Goal: Communication & Community: Share content

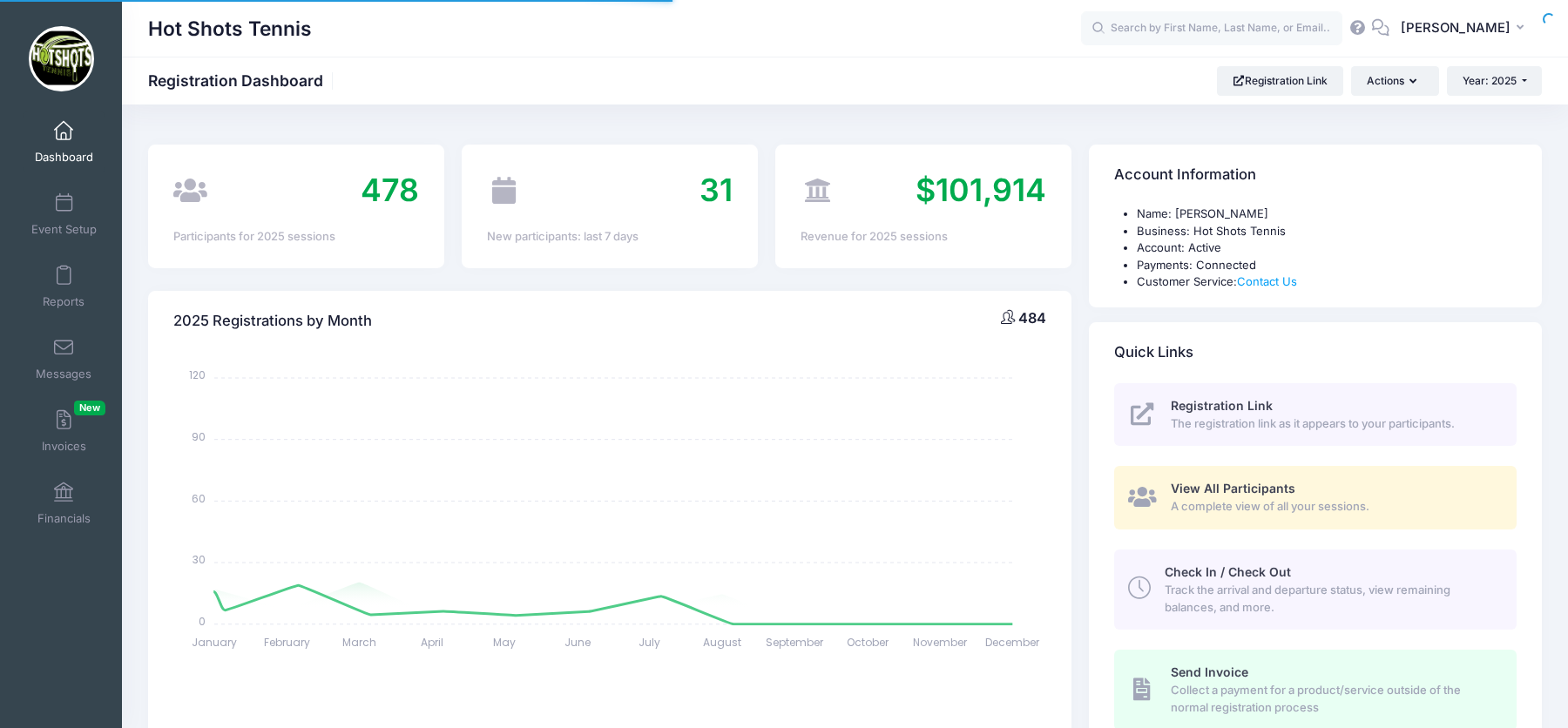
select select
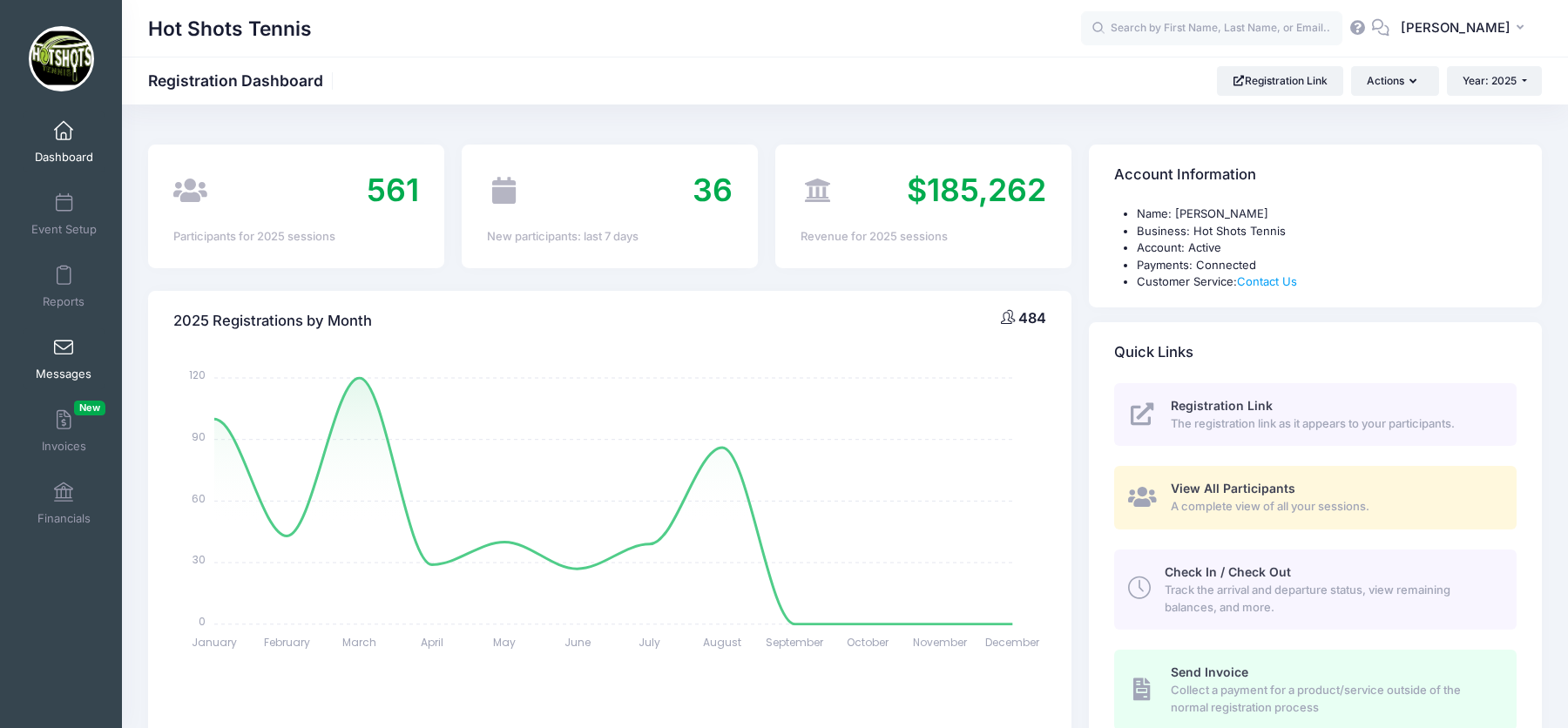
click at [64, 347] on span at bounding box center [64, 348] width 0 height 19
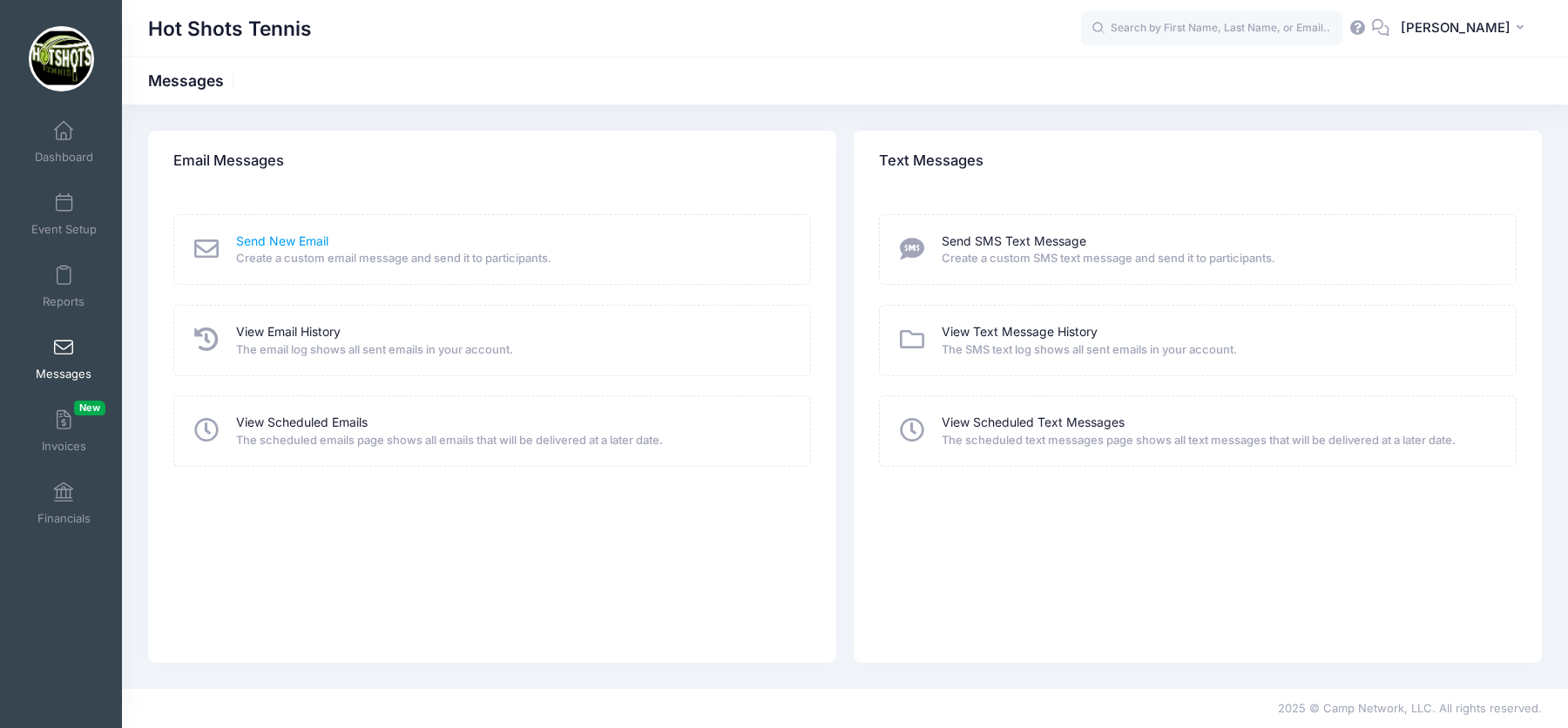
click at [295, 237] on link "Send New Email" at bounding box center [281, 241] width 92 height 18
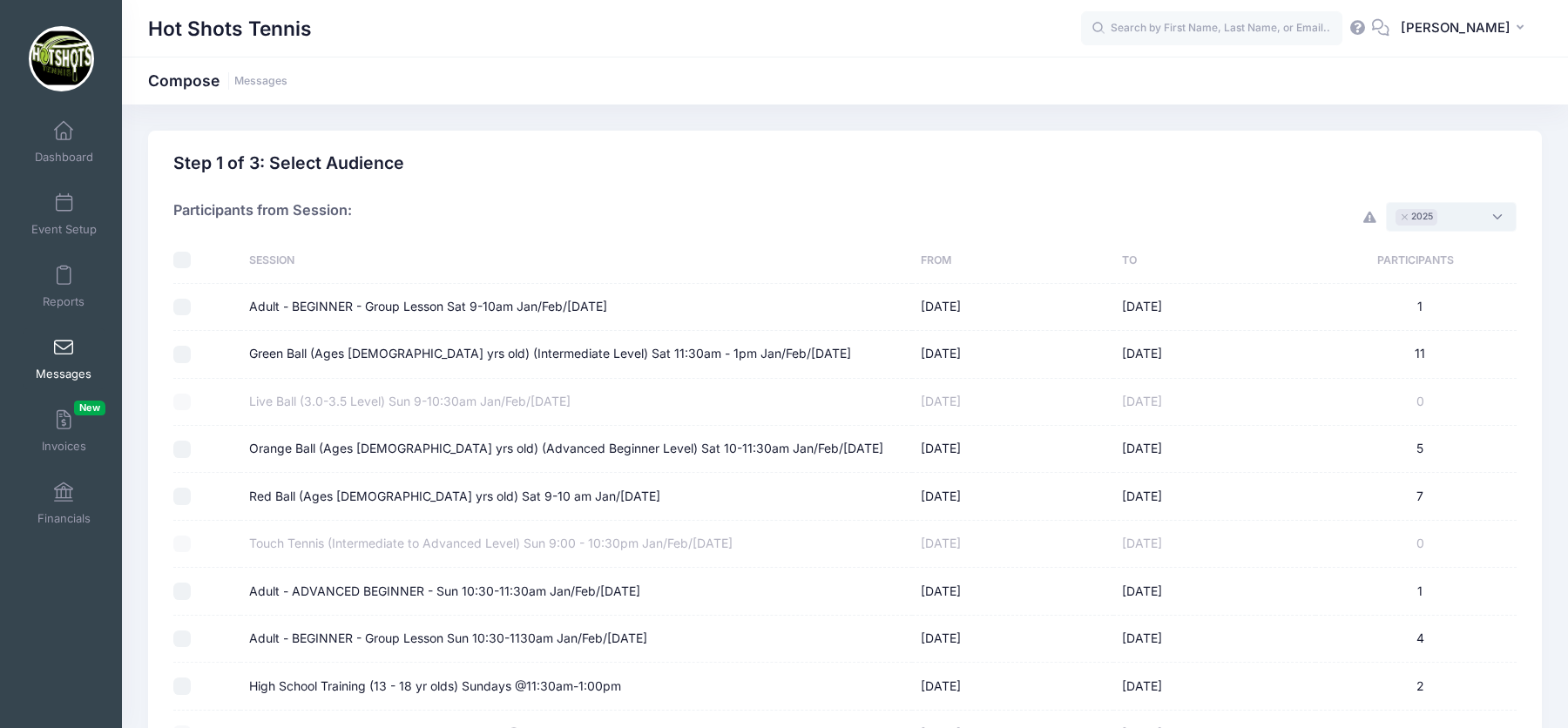
click at [1486, 218] on span "× 2025" at bounding box center [1451, 217] width 131 height 30
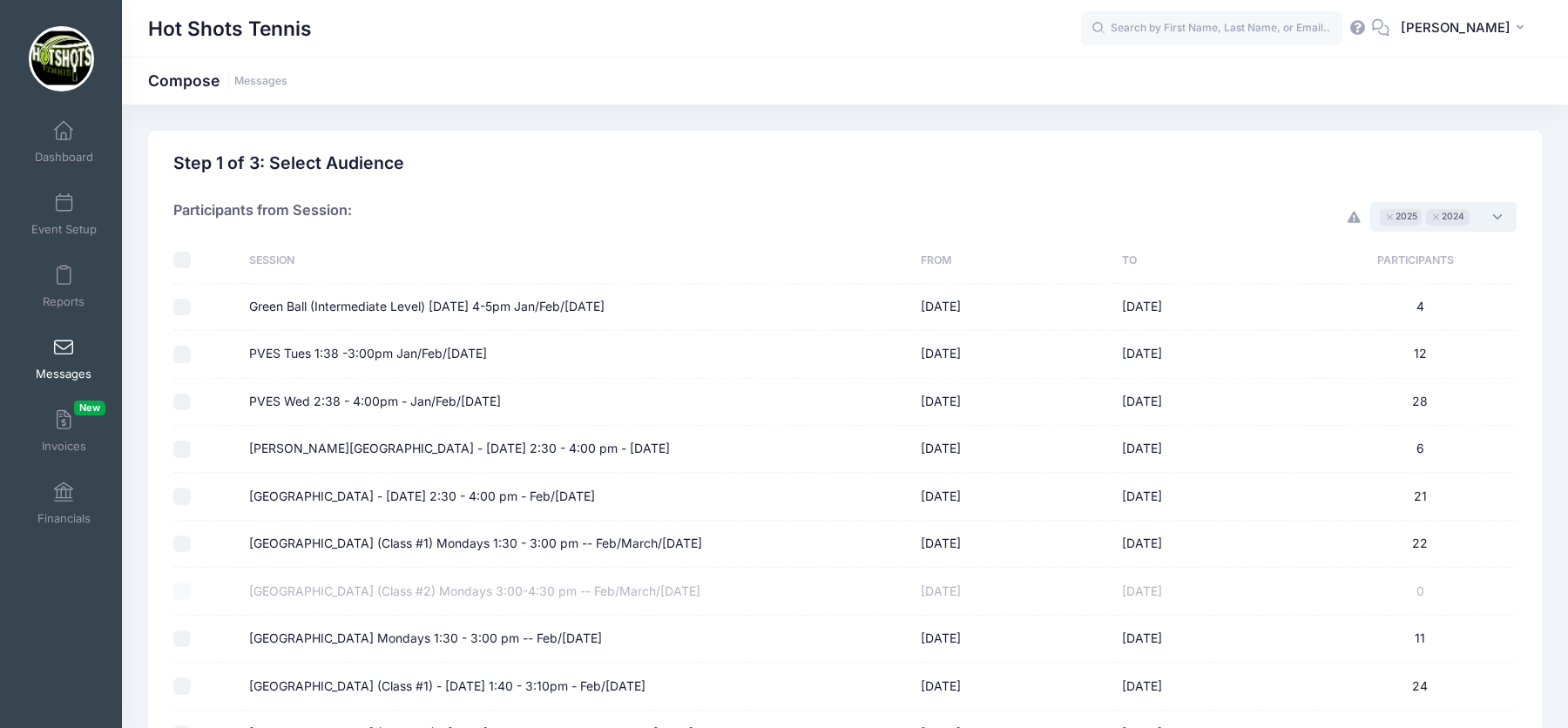
click at [1499, 221] on span "× 2025 × 2024" at bounding box center [1443, 217] width 146 height 30
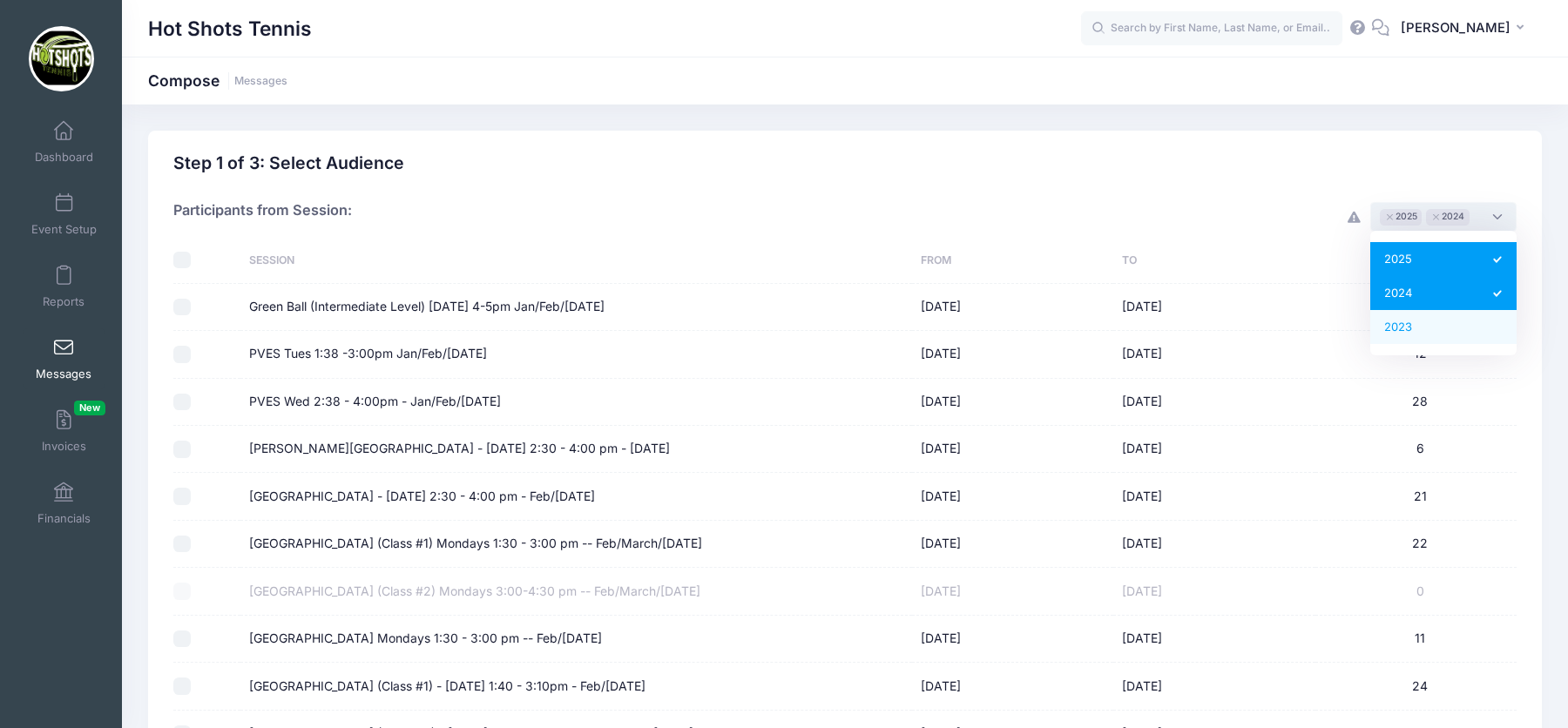
click at [1117, 224] on div "Participants from Session: 2025 2024 2023 × 2025 × 2024" at bounding box center [844, 209] width 1344 height 58
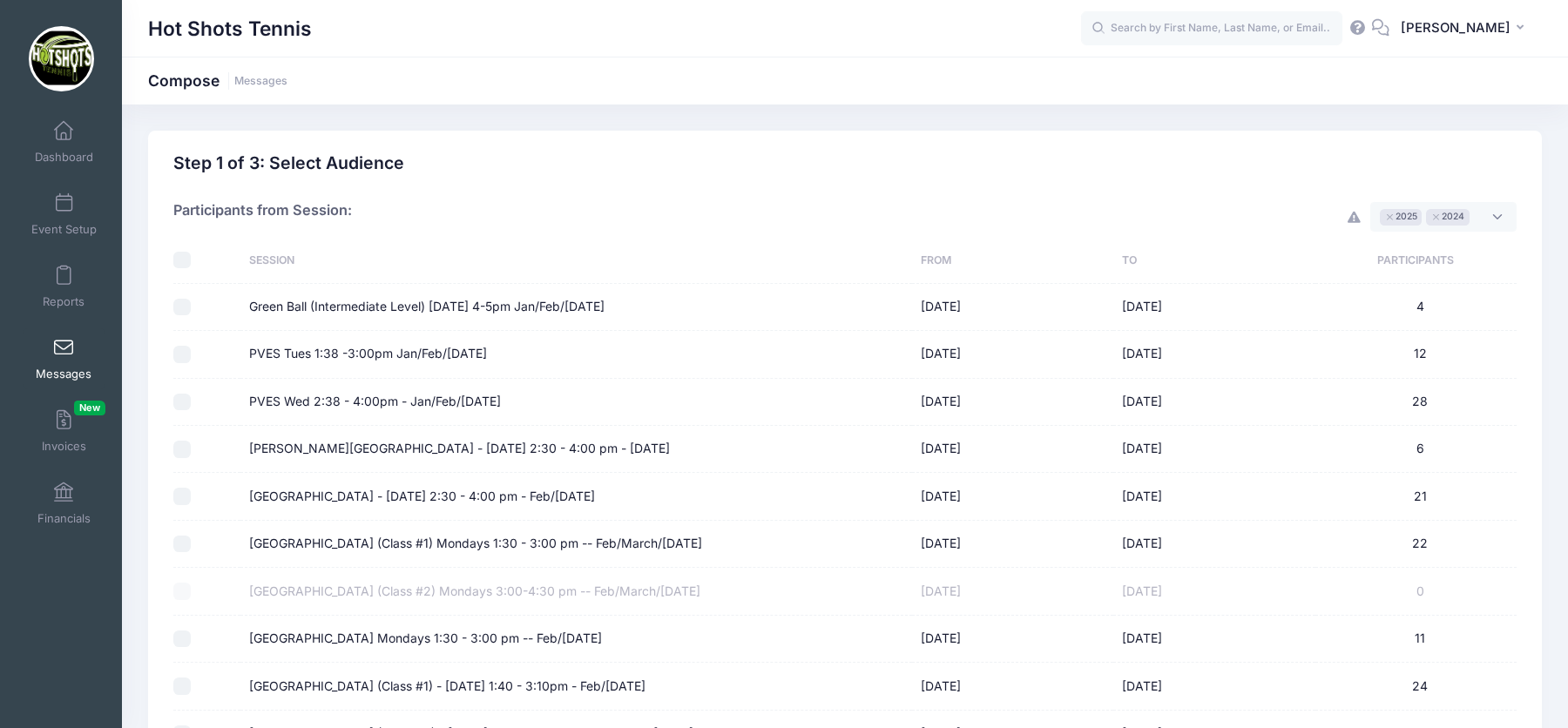
click at [182, 258] on input "checkbox" at bounding box center [182, 260] width 17 height 17
checkbox input "true"
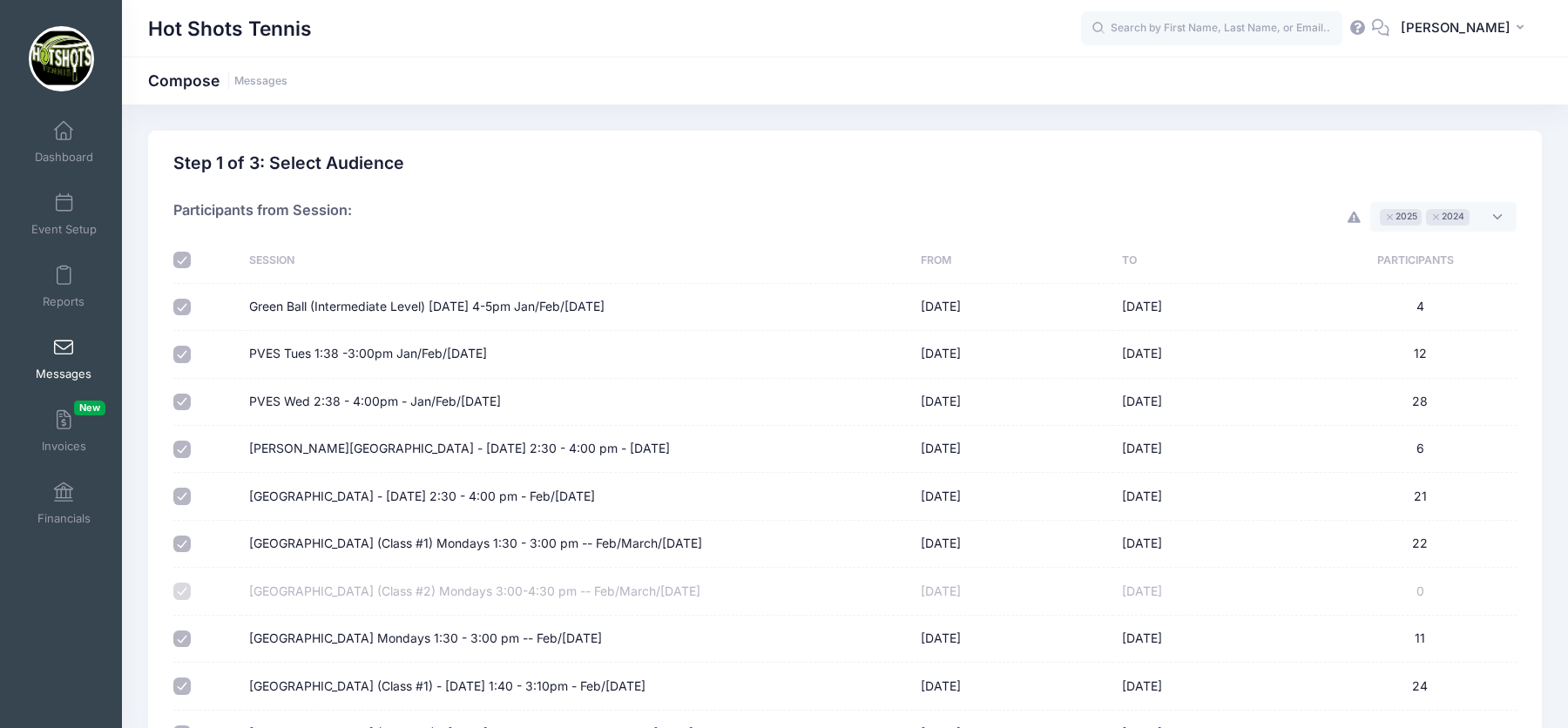
checkbox input "true"
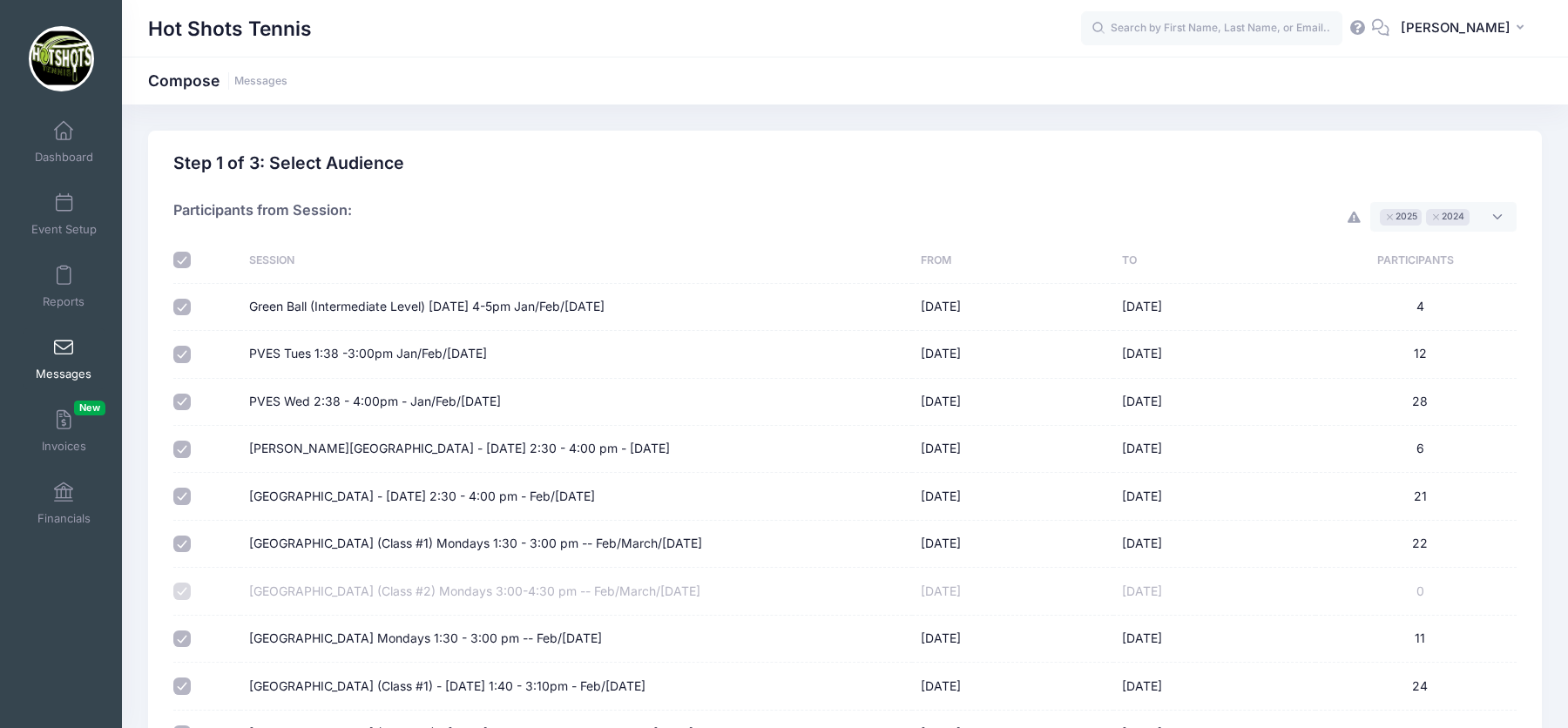
checkbox input "true"
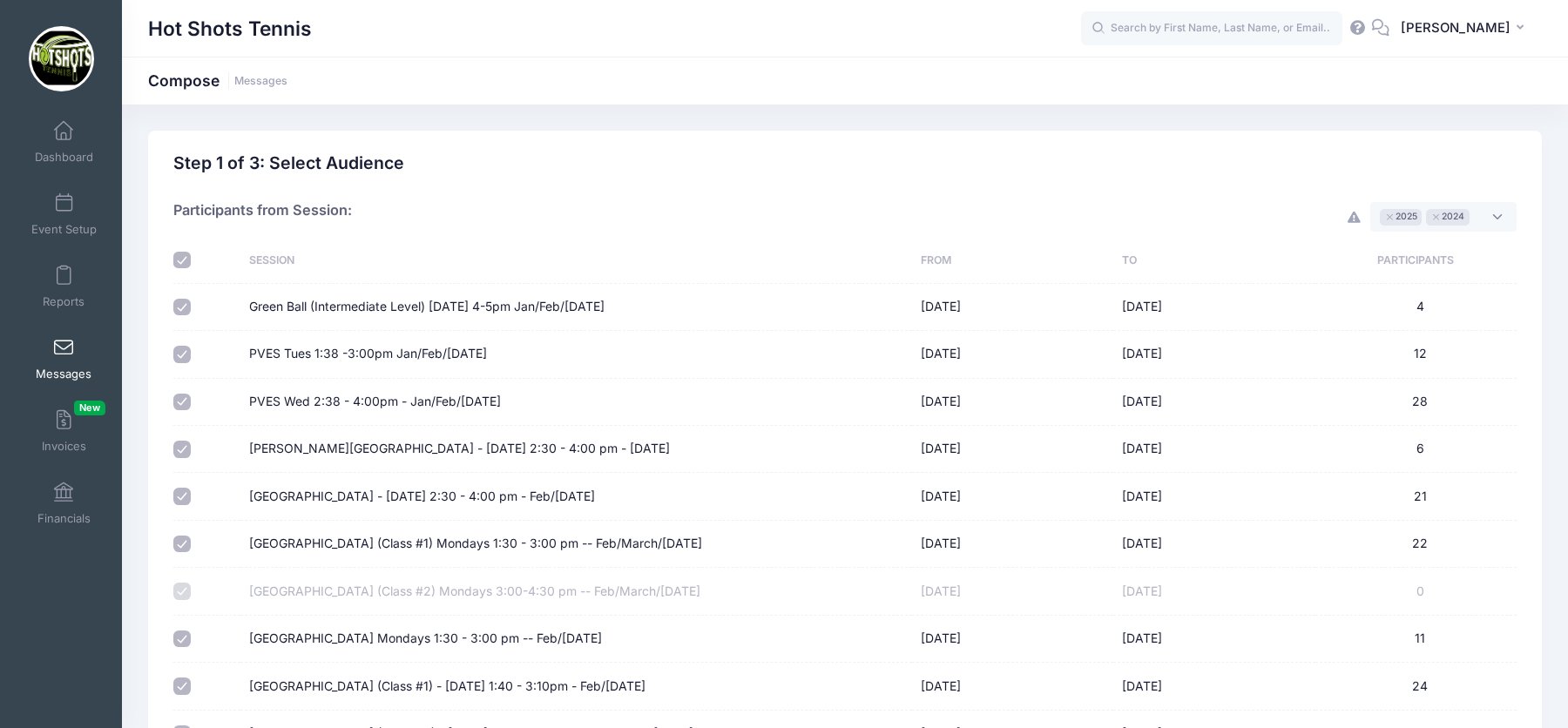
checkbox input "true"
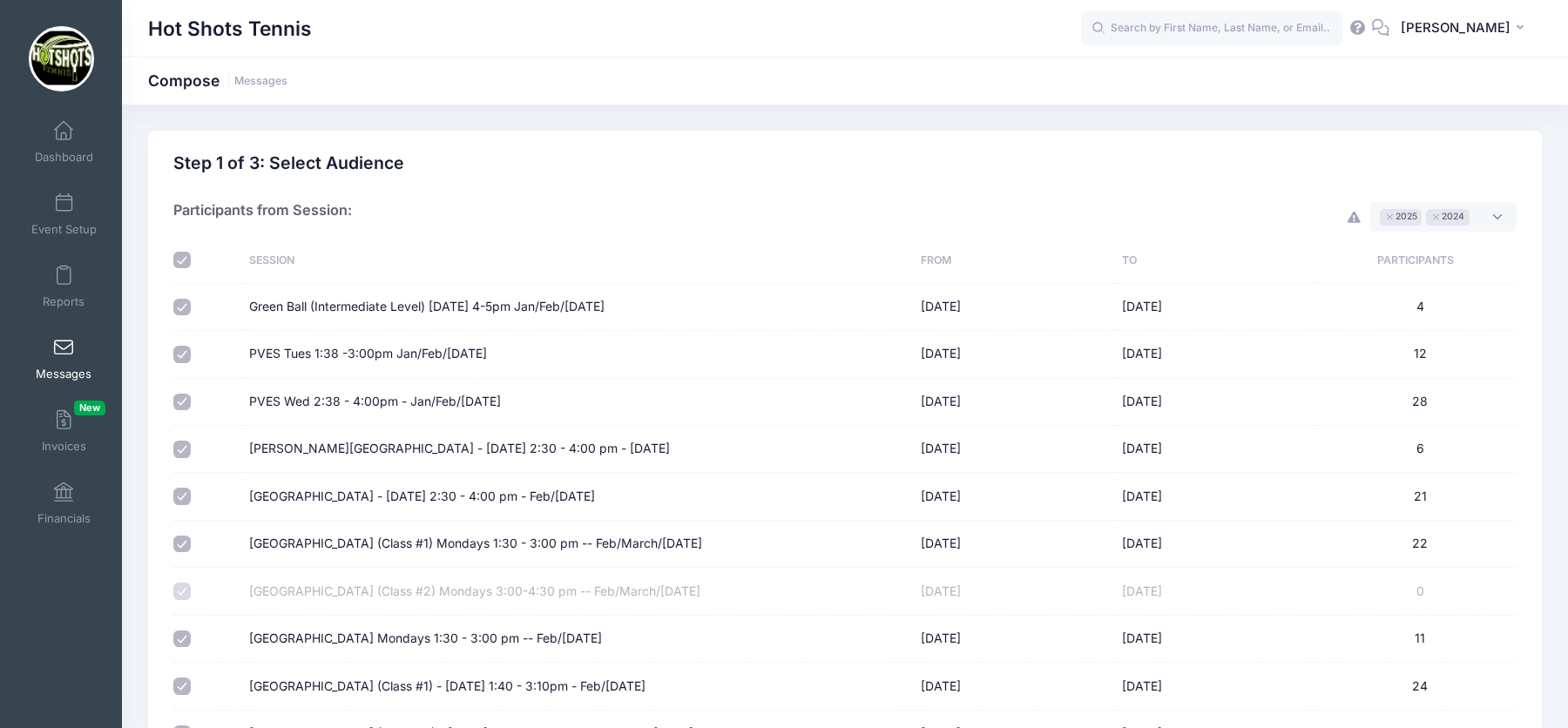
checkbox input "true"
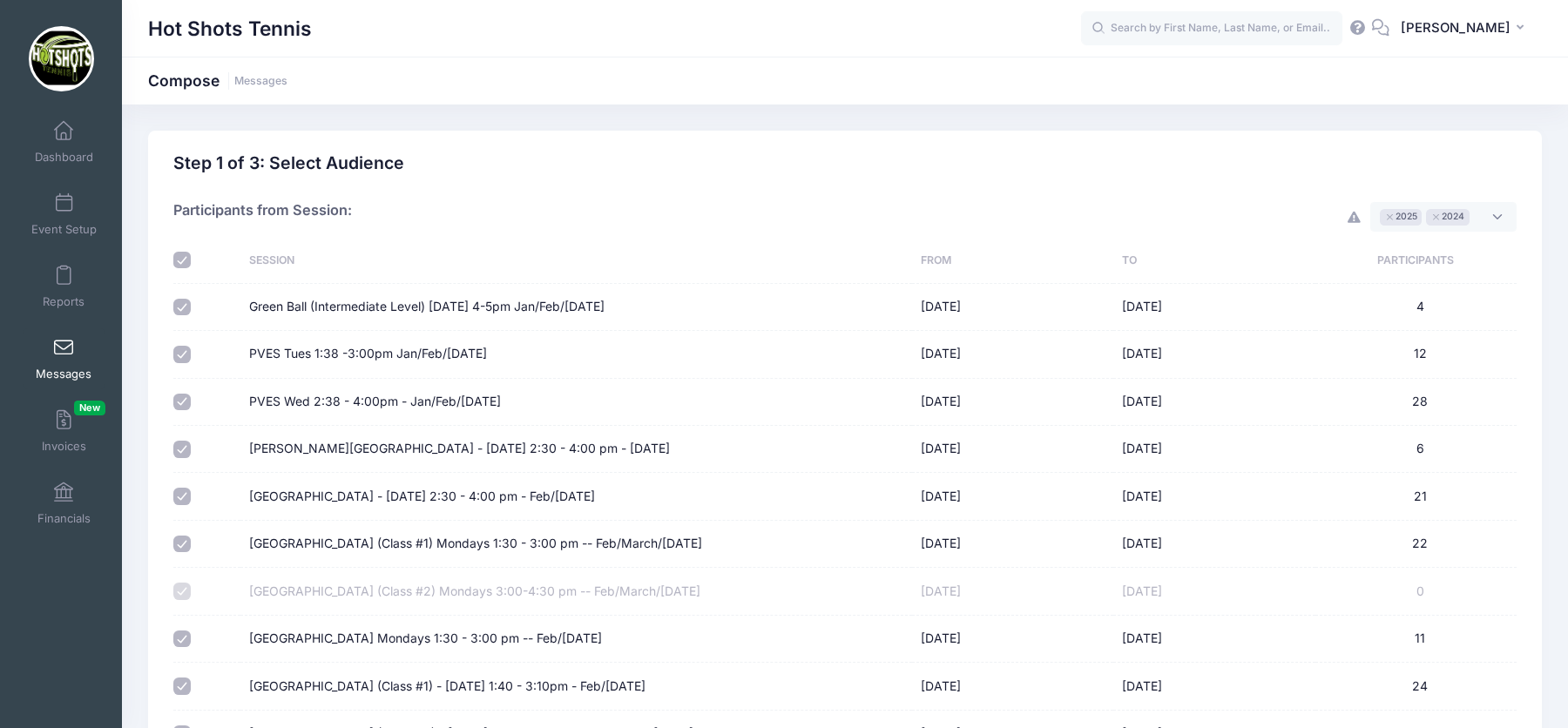
checkbox input "true"
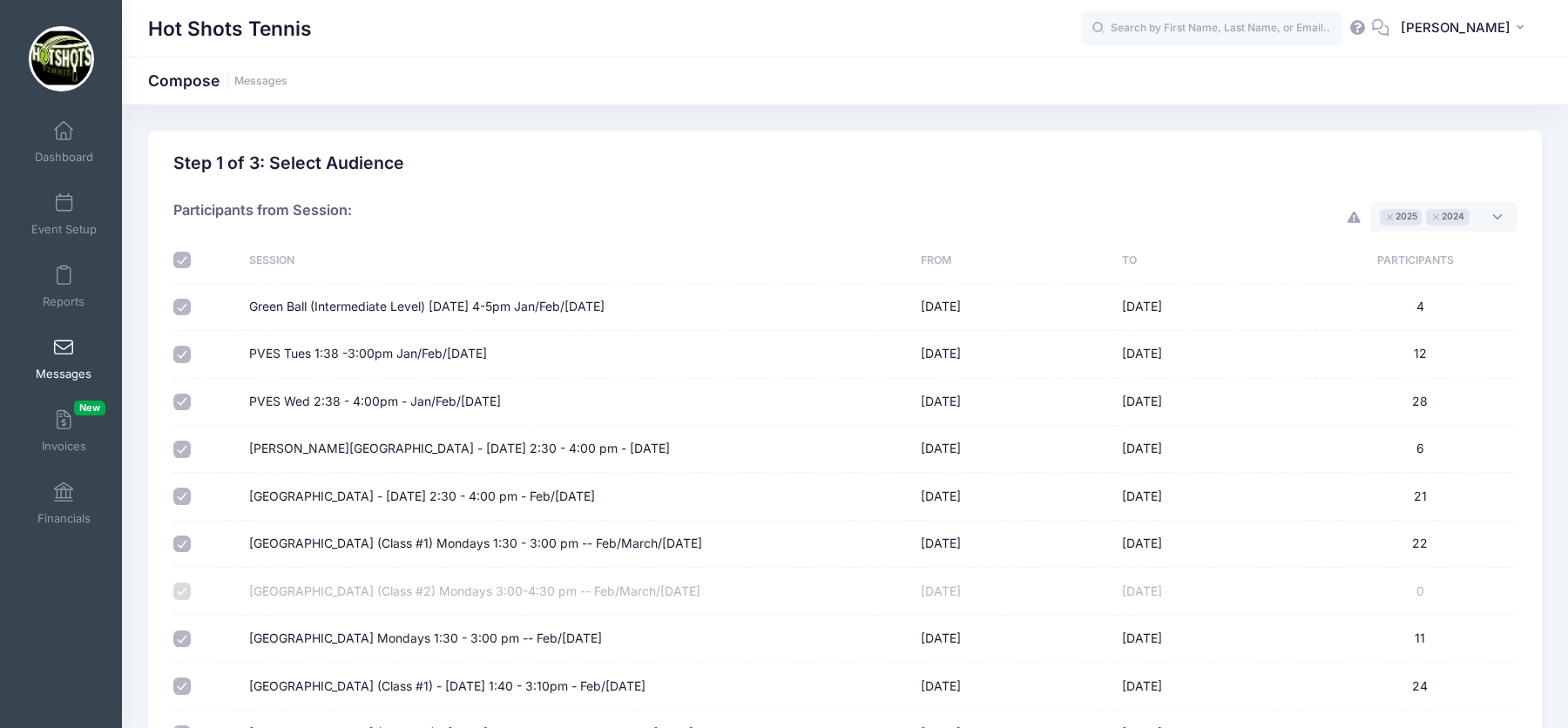
checkbox input "true"
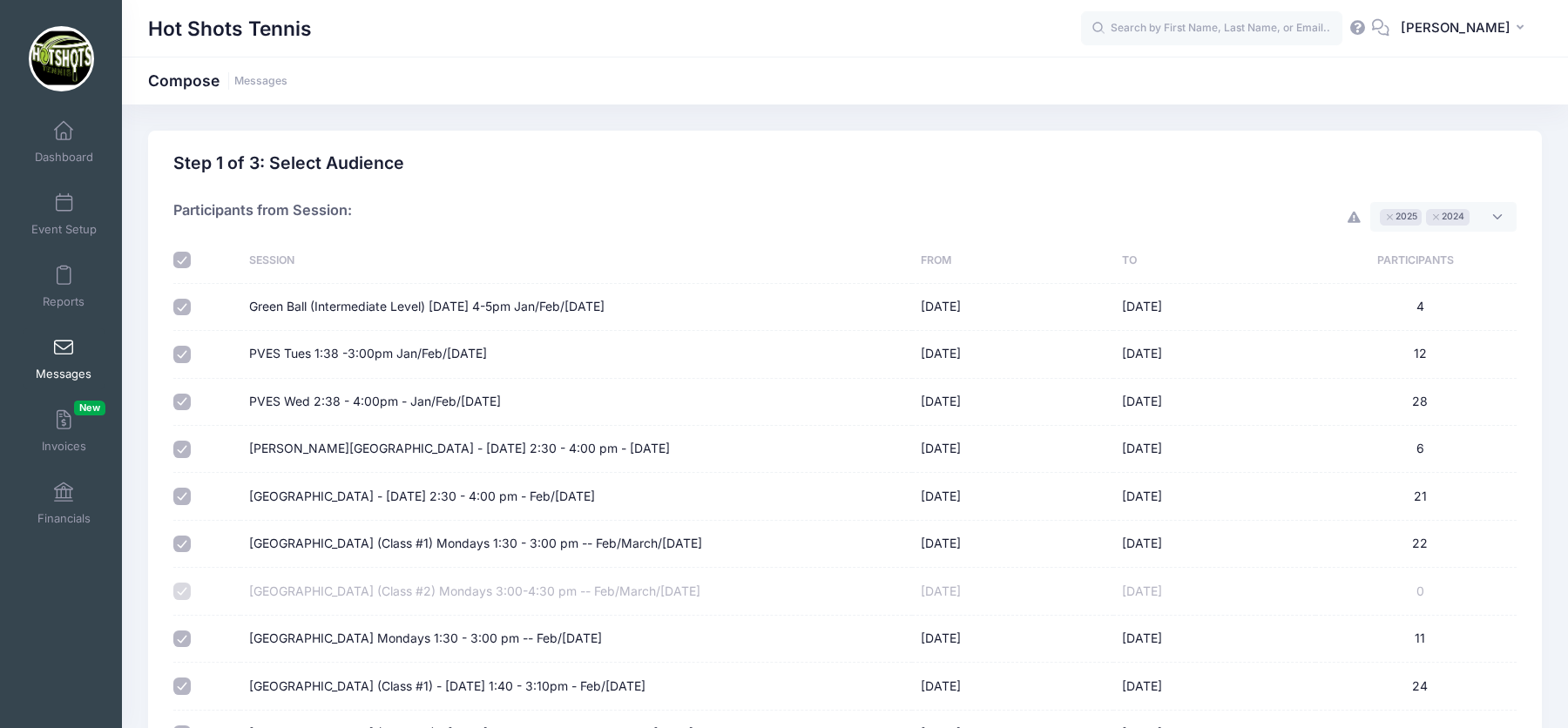
checkbox input "true"
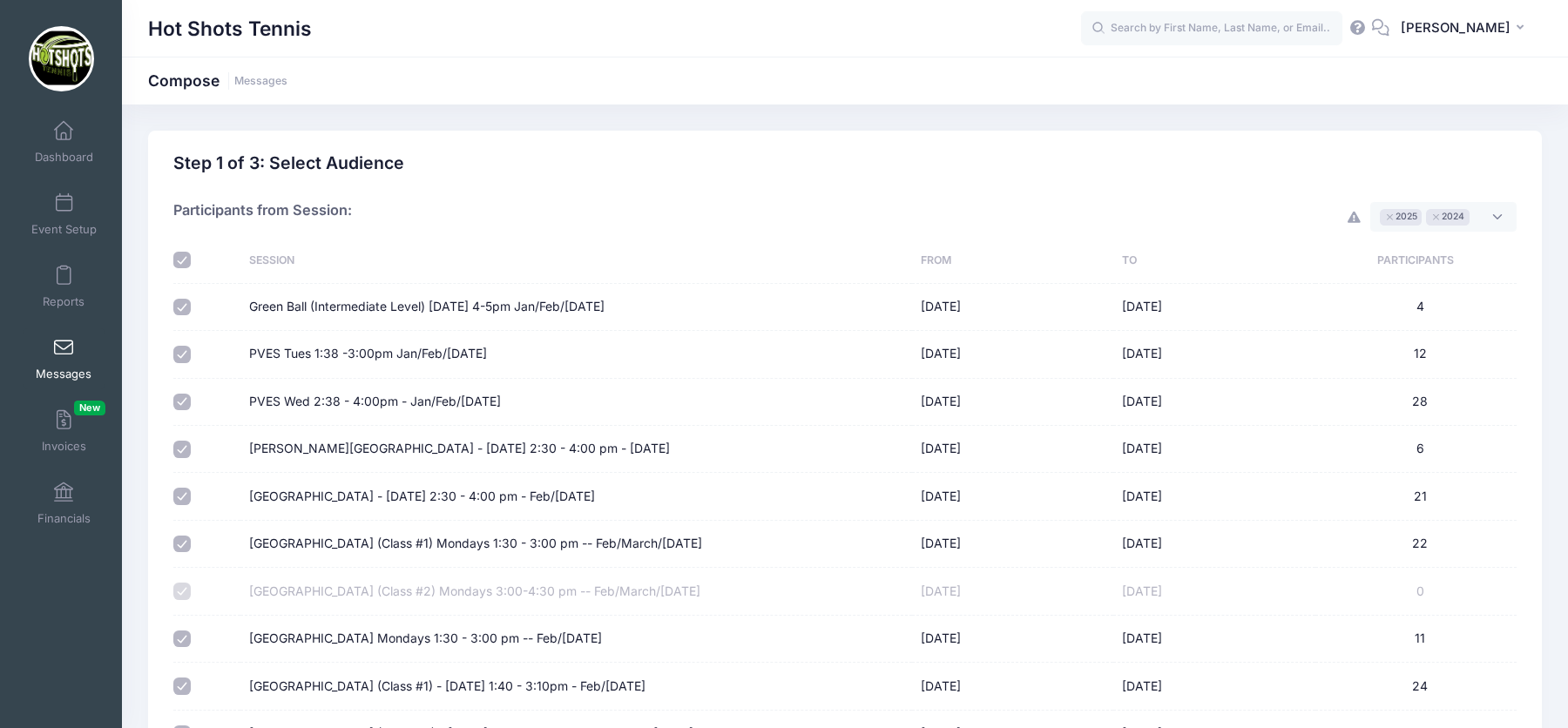
checkbox input "true"
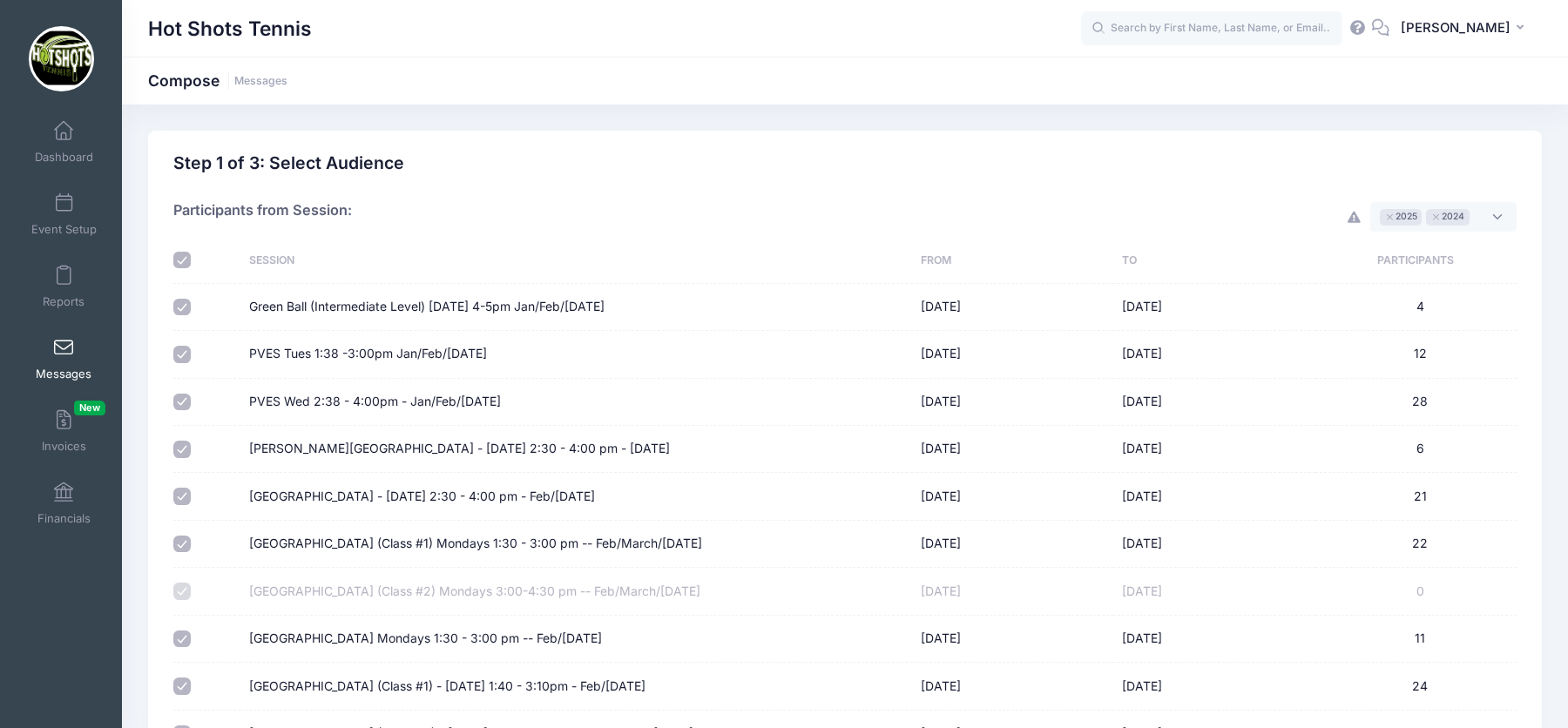
checkbox input "true"
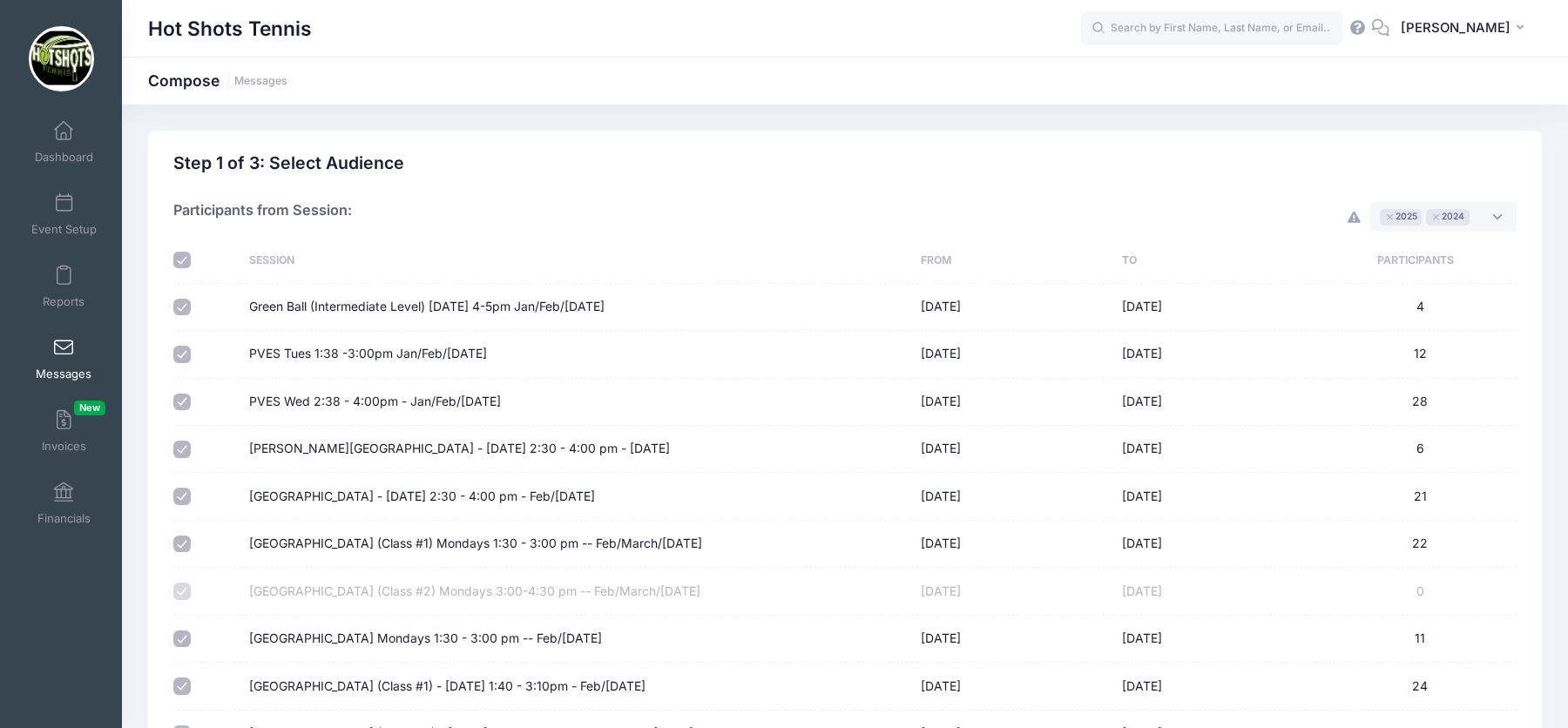
checkbox input "true"
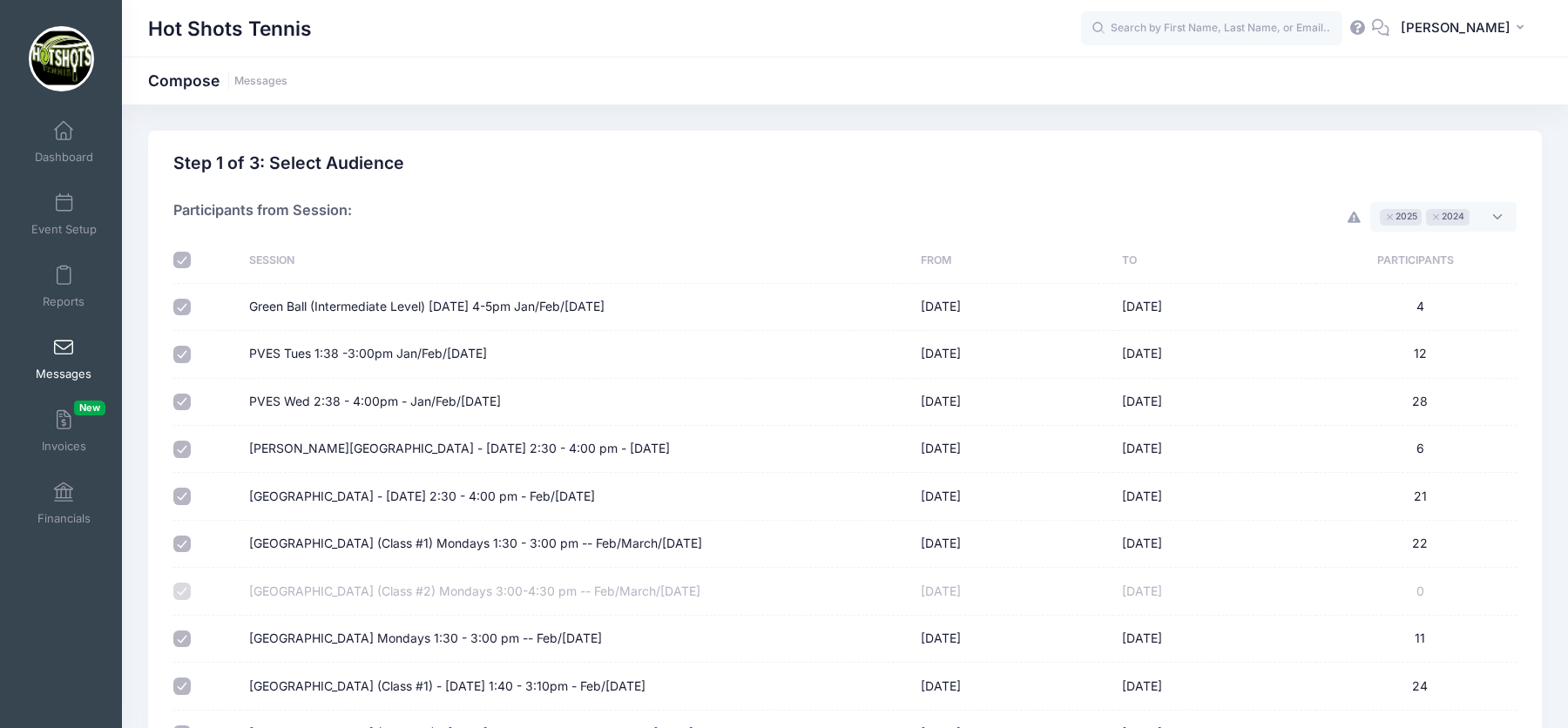
checkbox input "true"
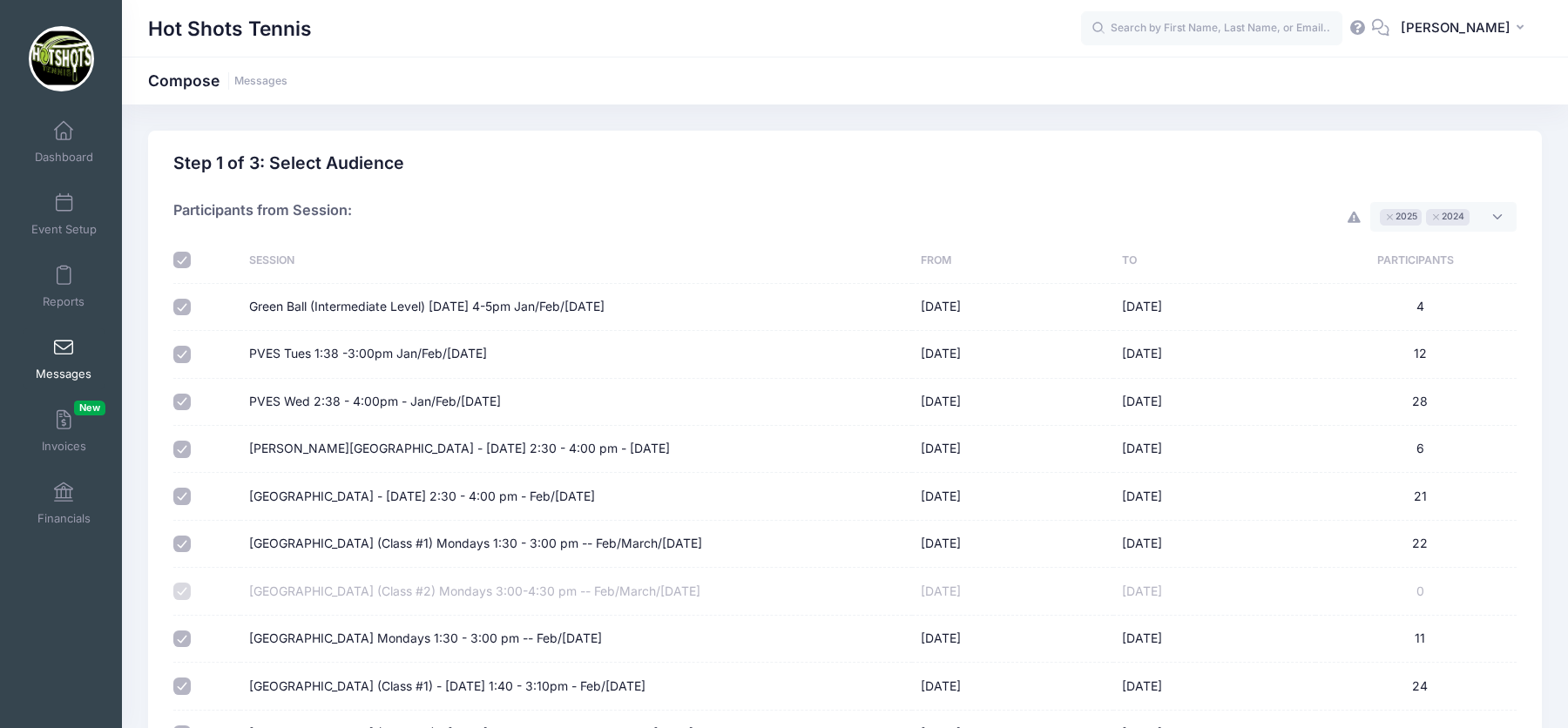
checkbox input "true"
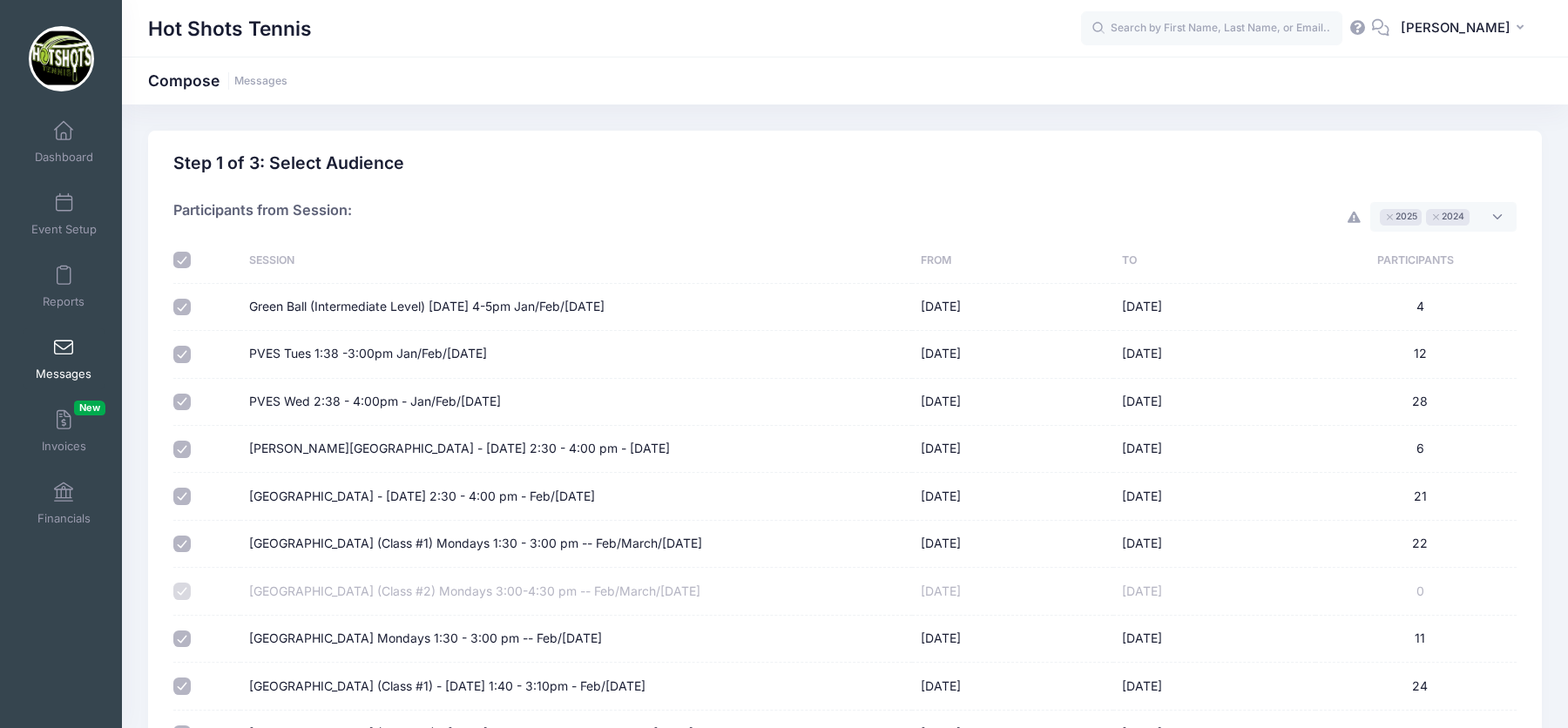
checkbox input "true"
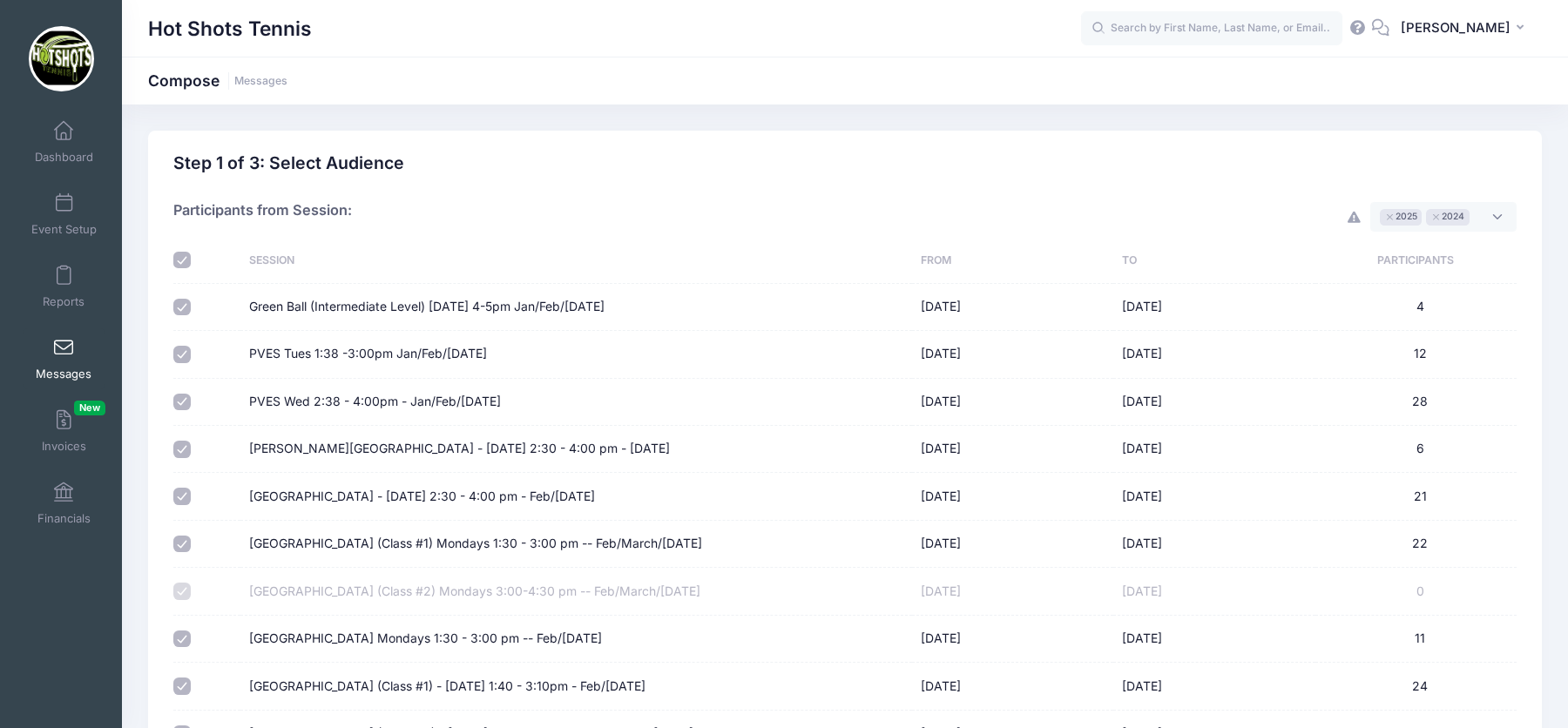
checkbox input "true"
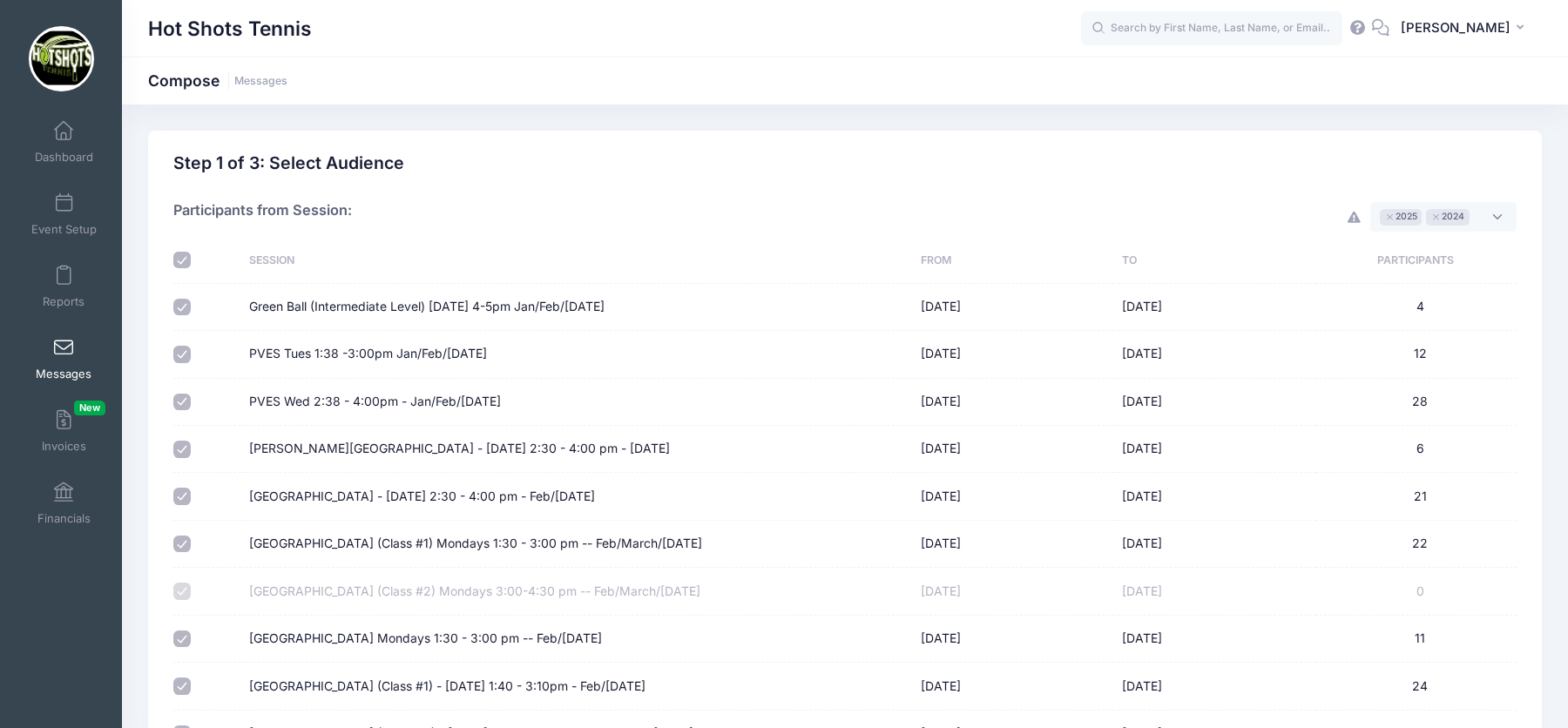
checkbox input "true"
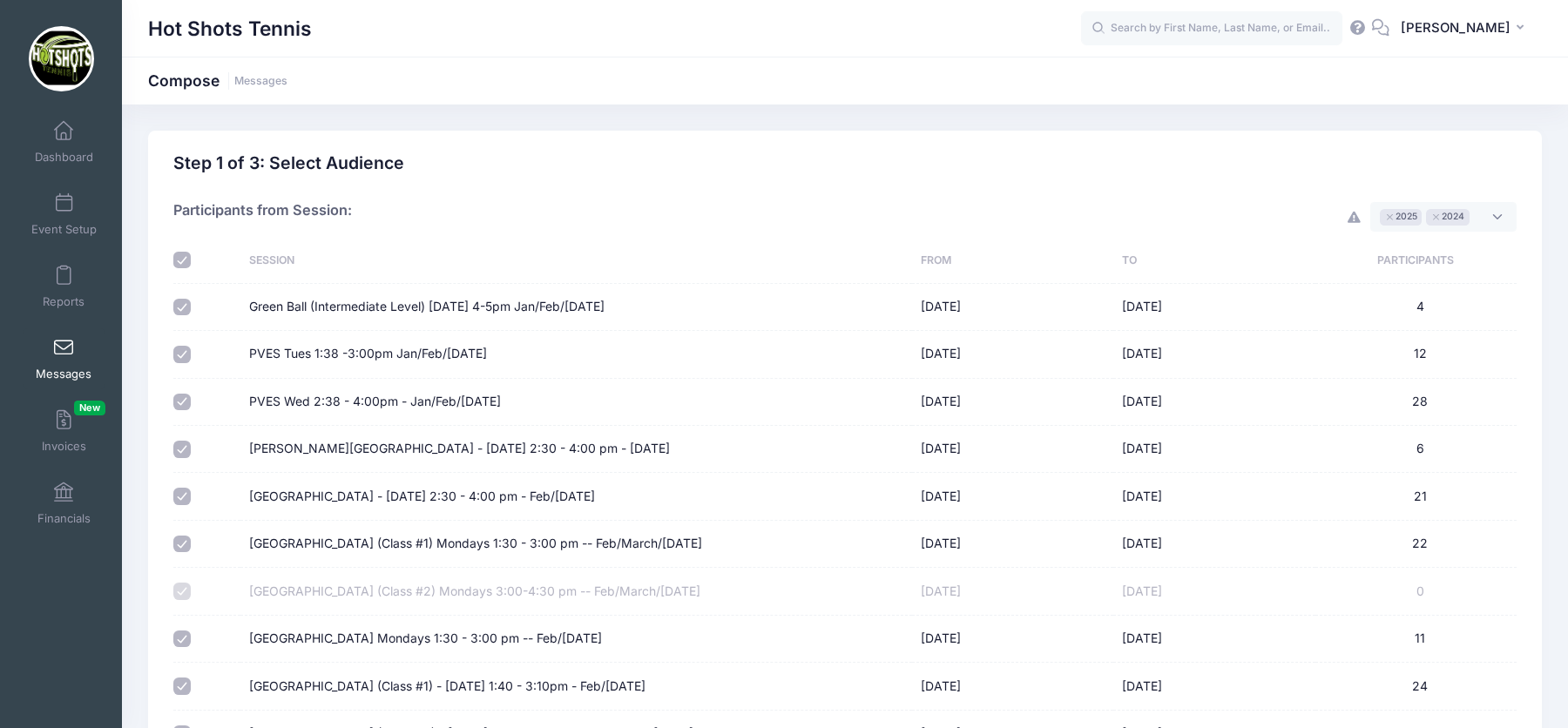
checkbox input "true"
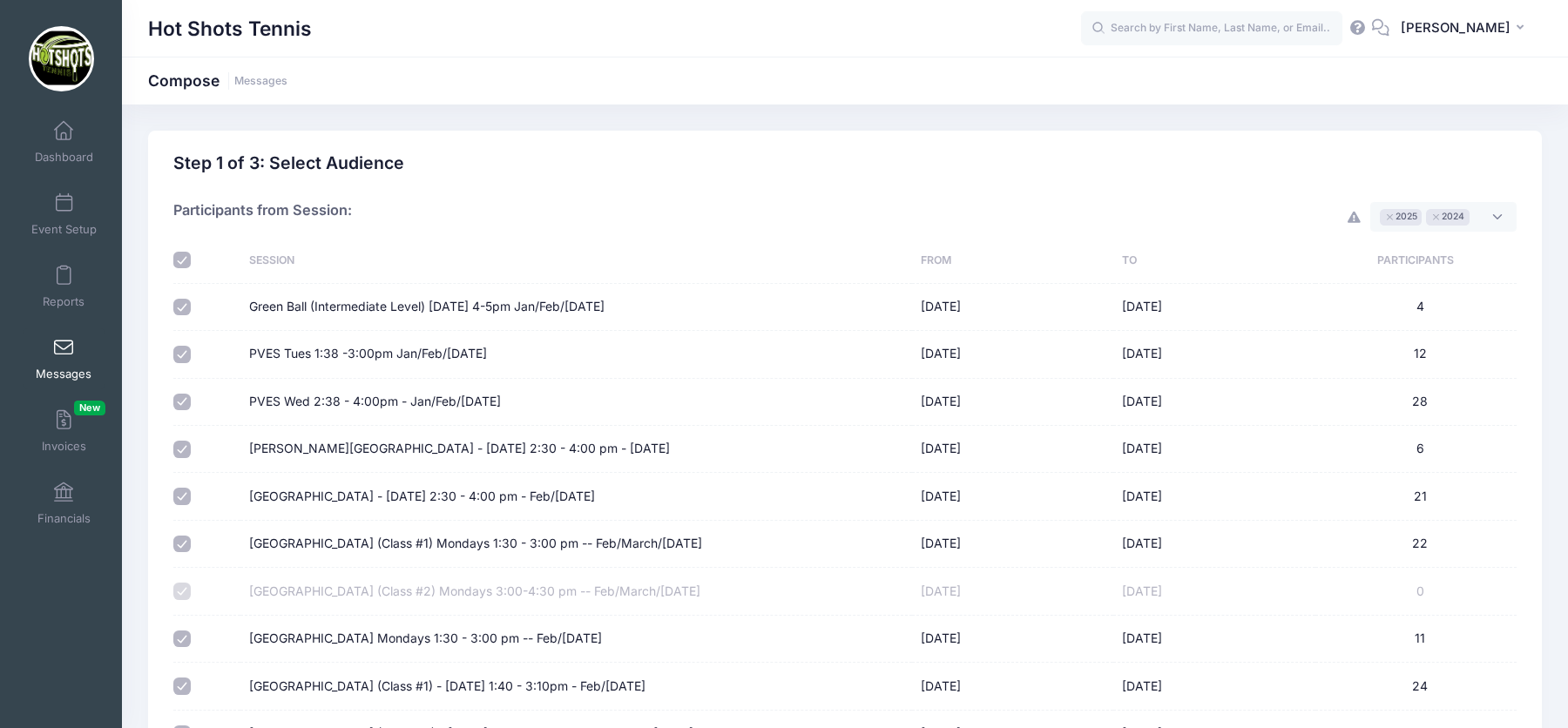
checkbox input "true"
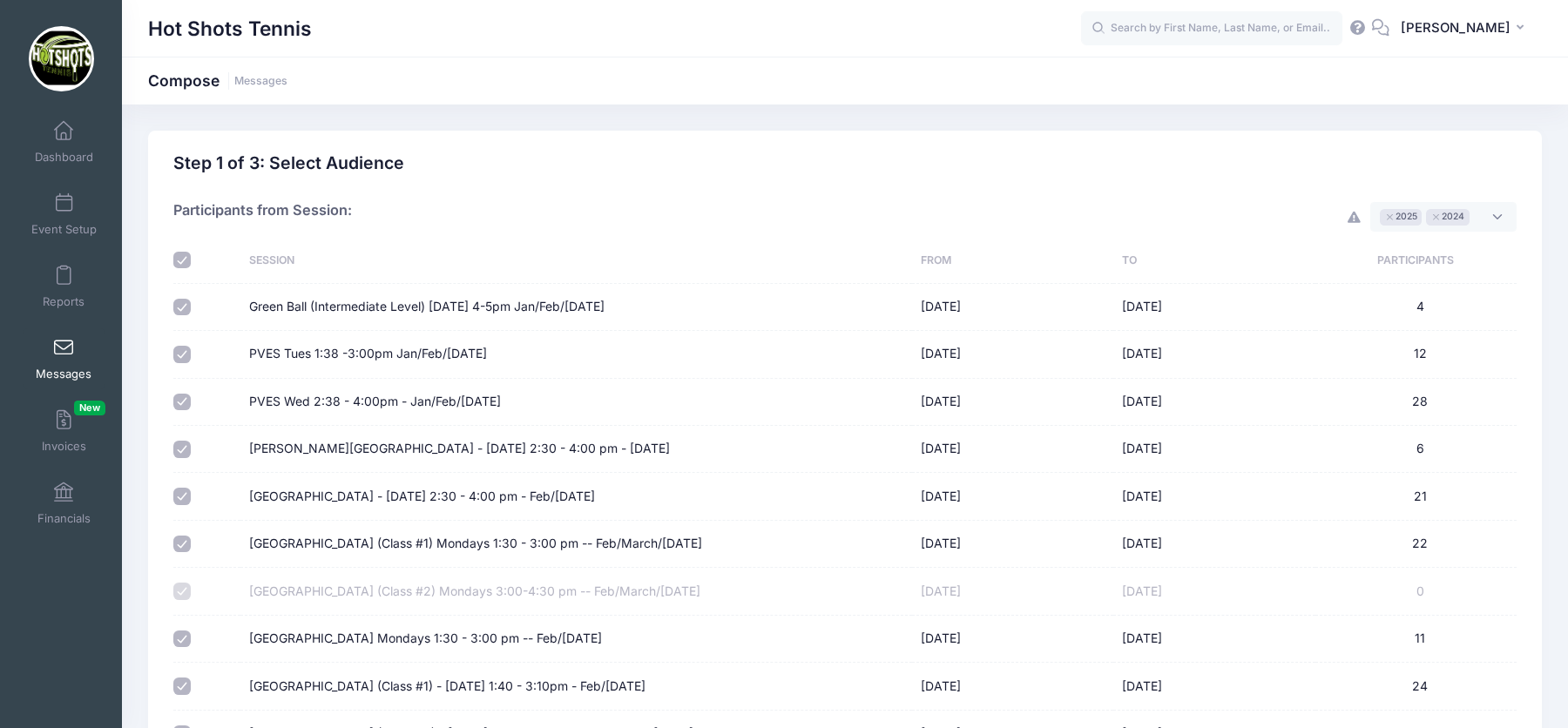
checkbox input "true"
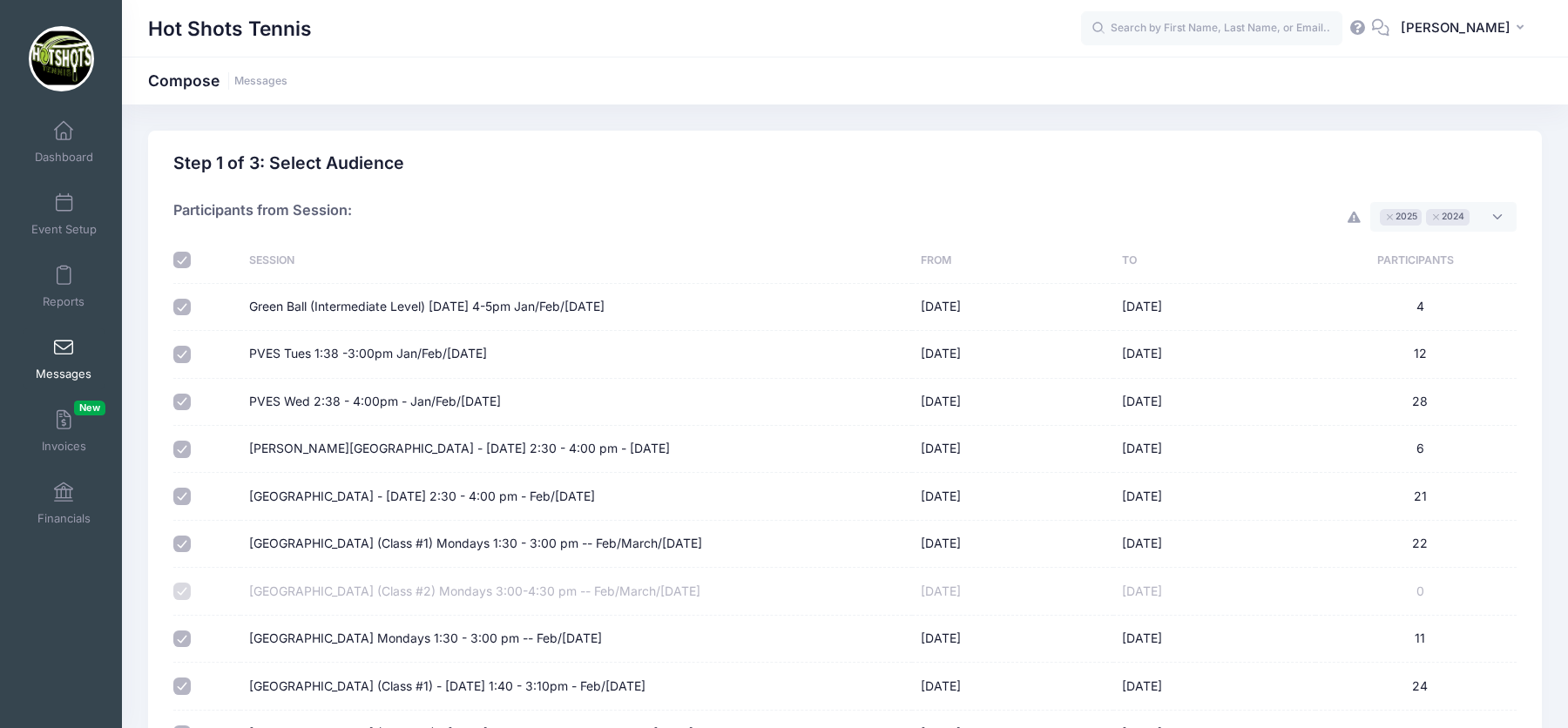
checkbox input "true"
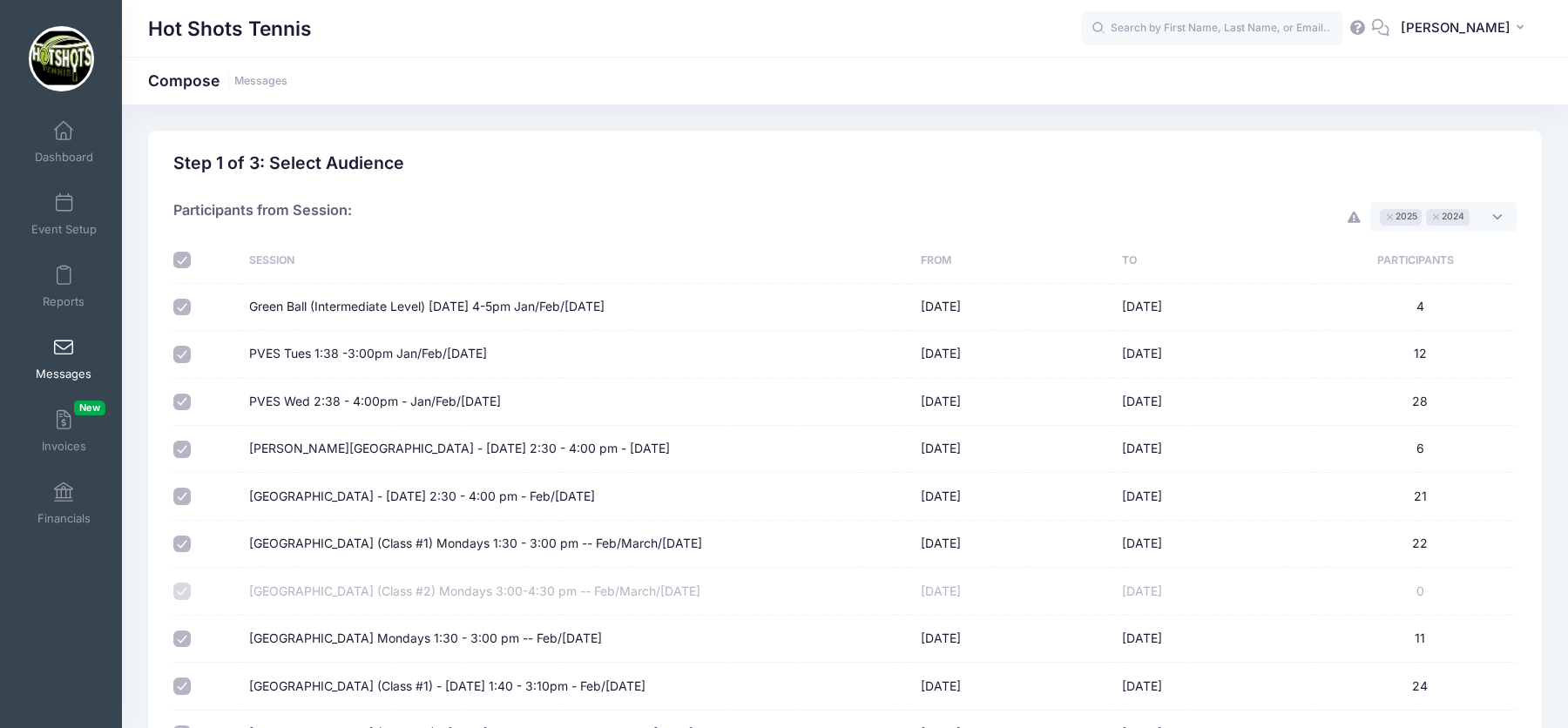
checkbox input "true"
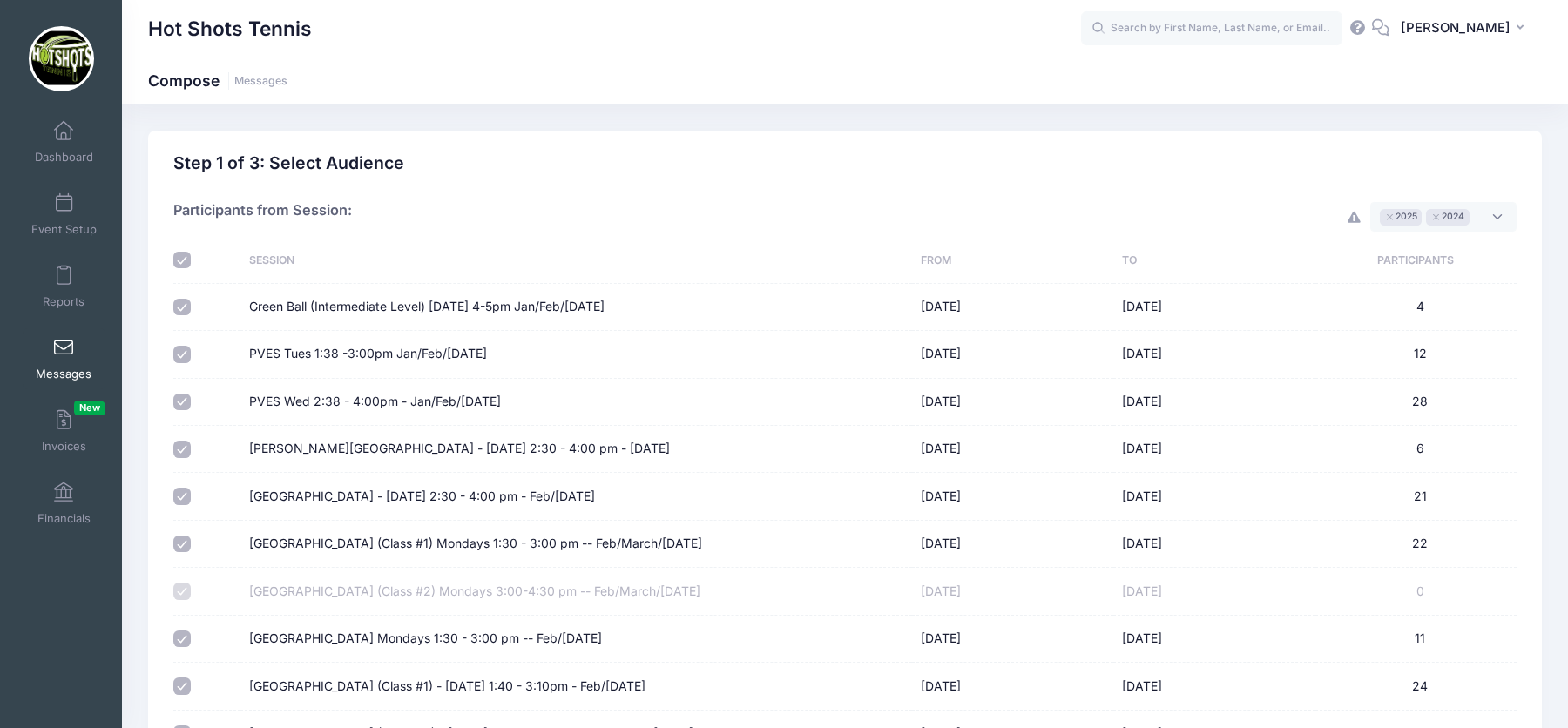
checkbox input "true"
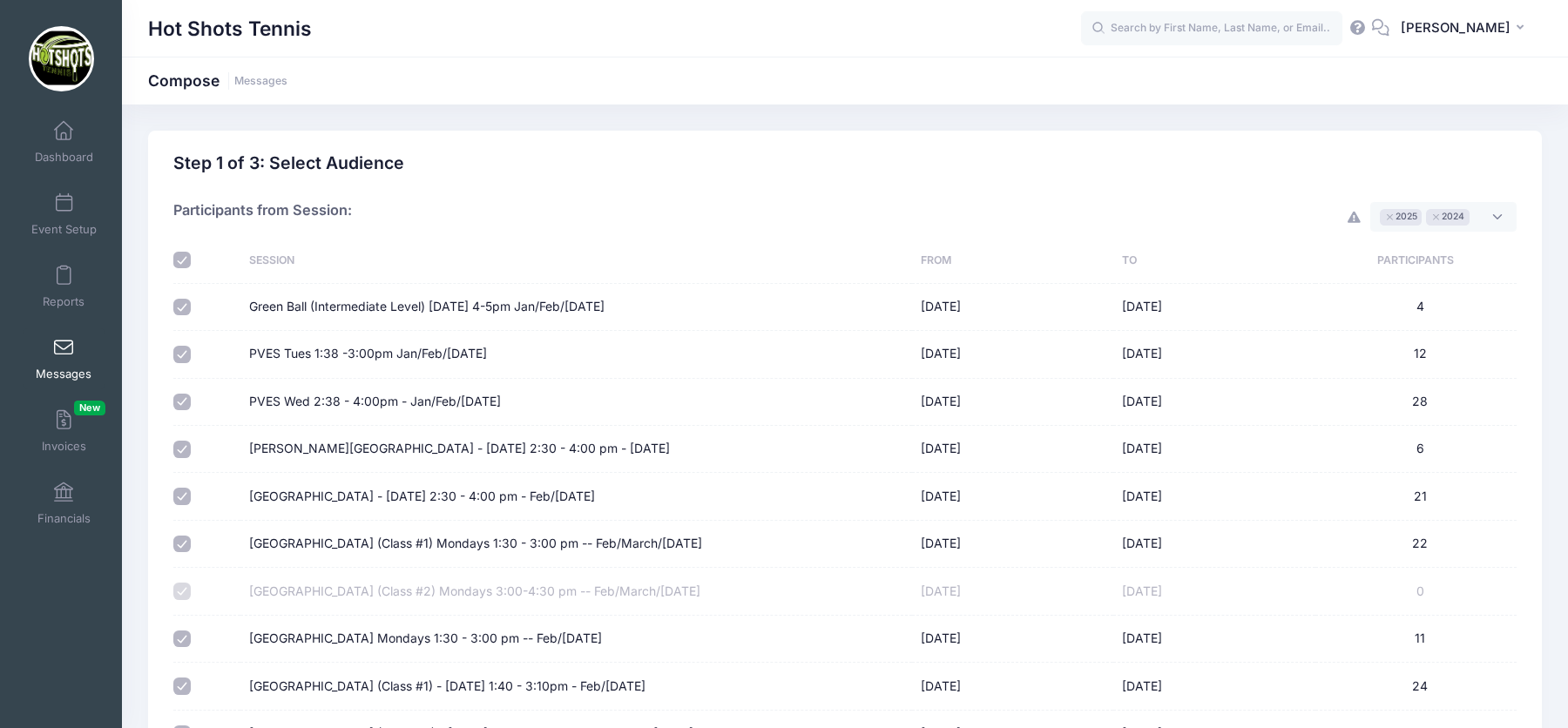
checkbox input "true"
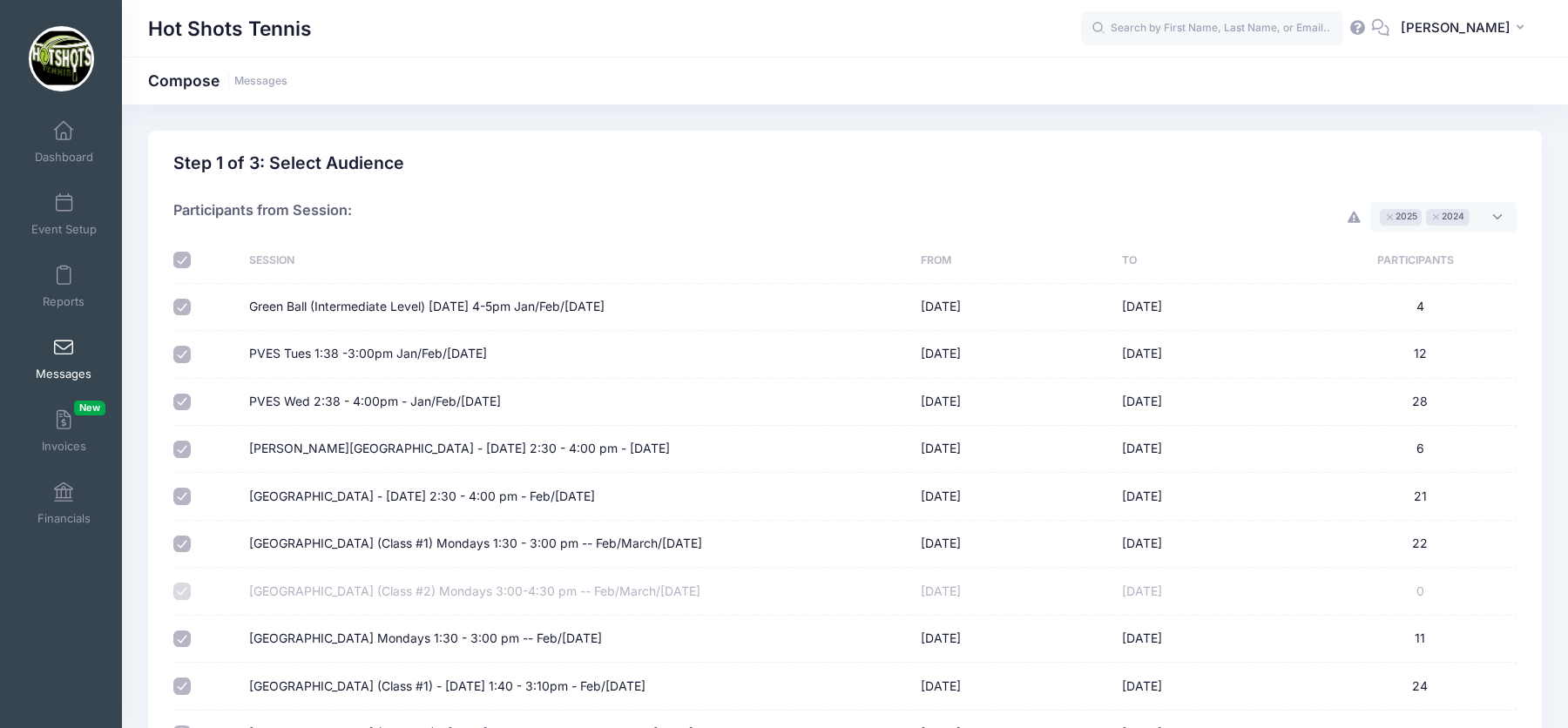
checkbox input "true"
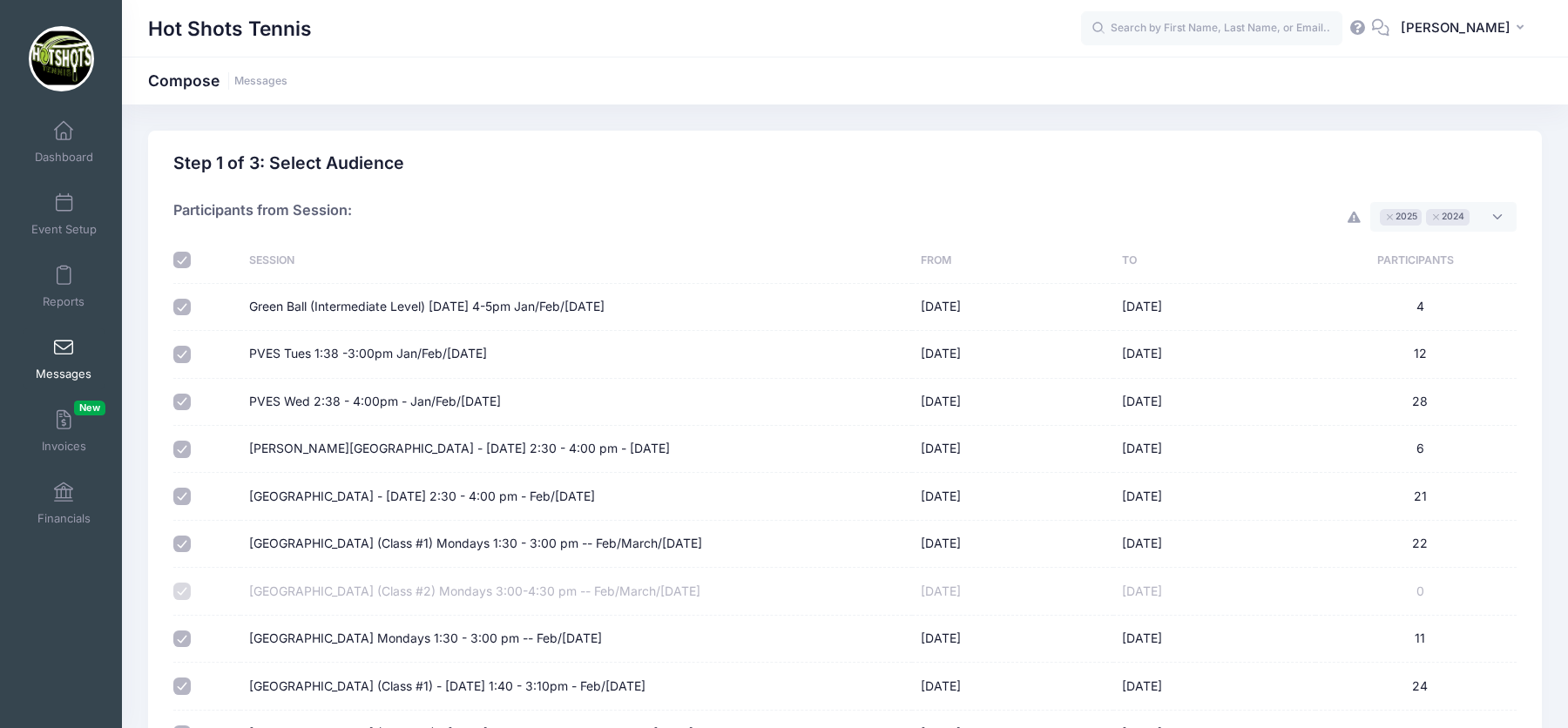
checkbox input "true"
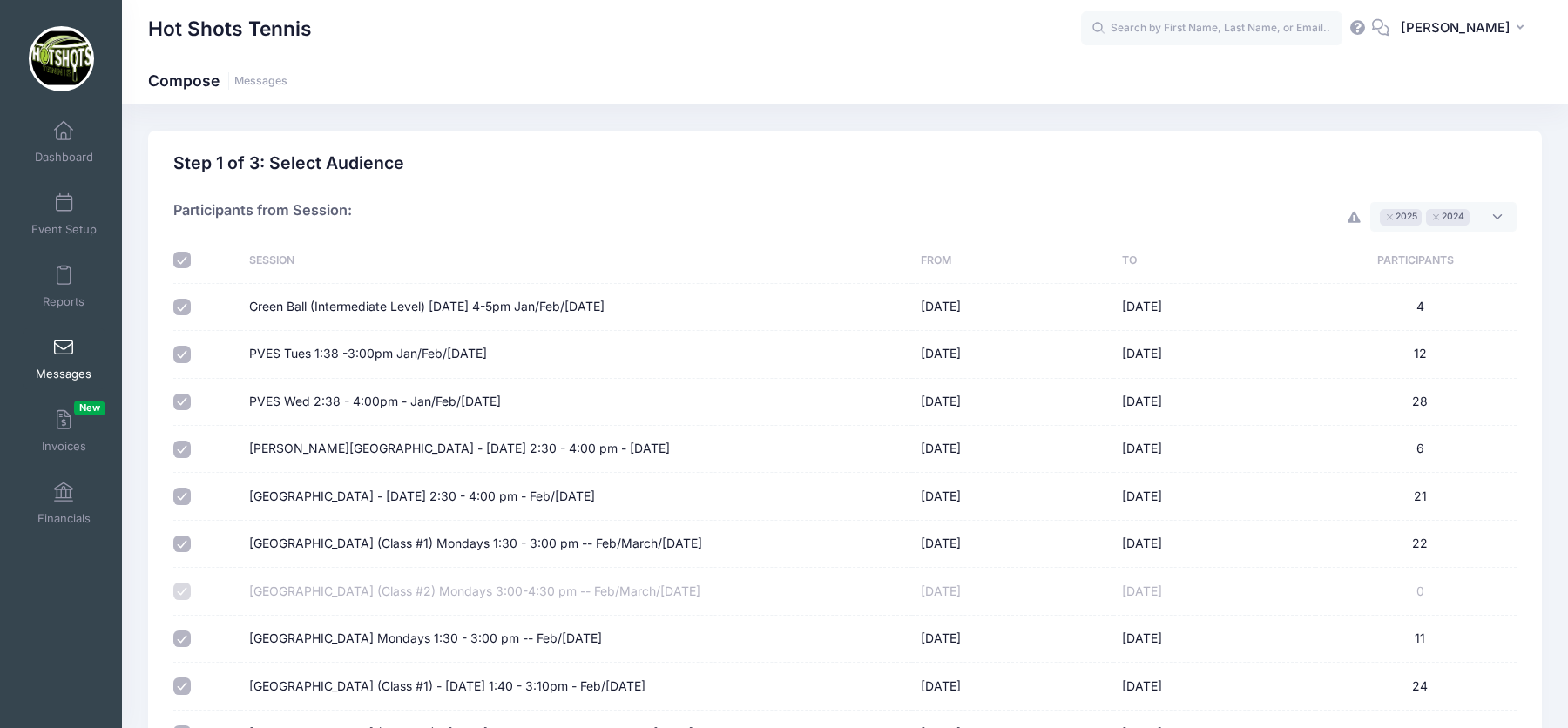
checkbox input "true"
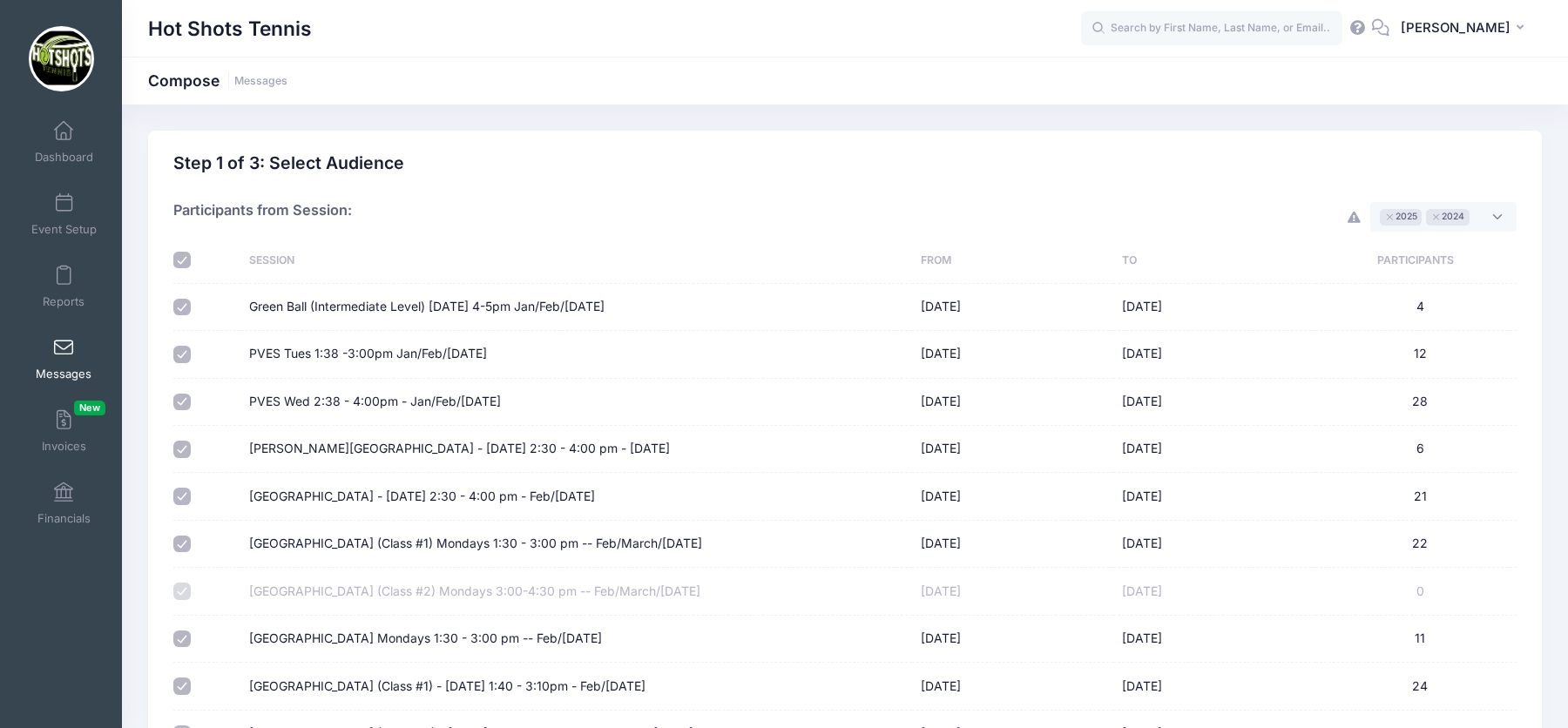
checkbox input "true"
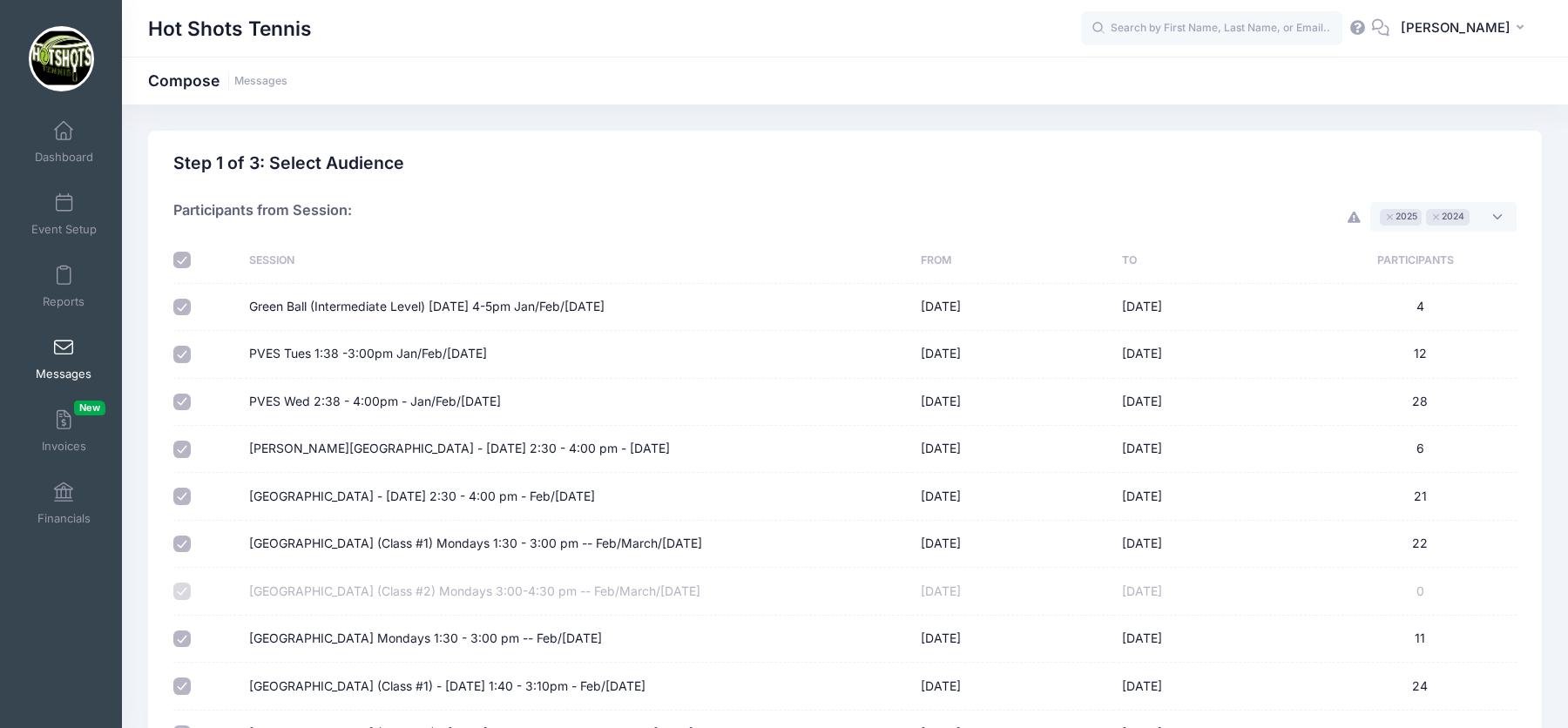
checkbox input "true"
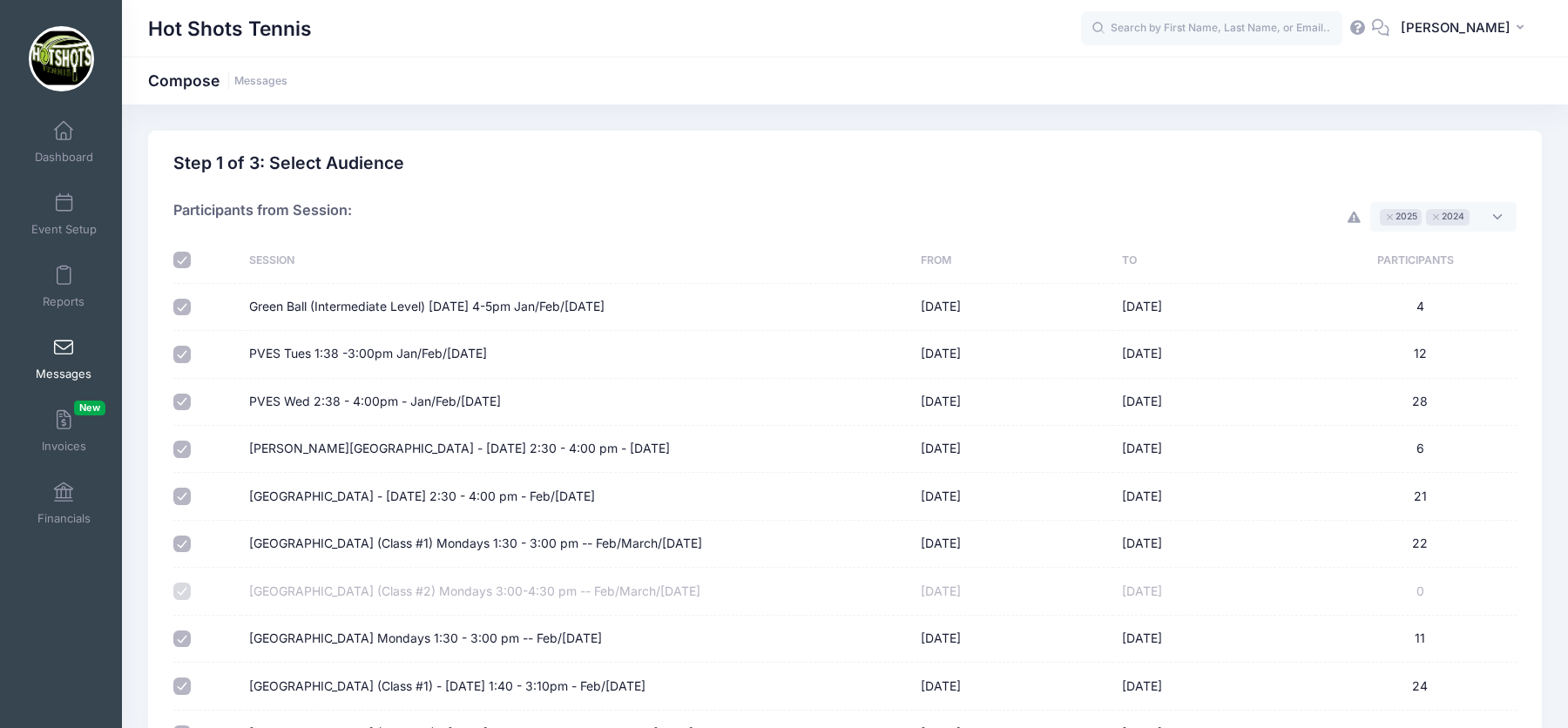
checkbox input "true"
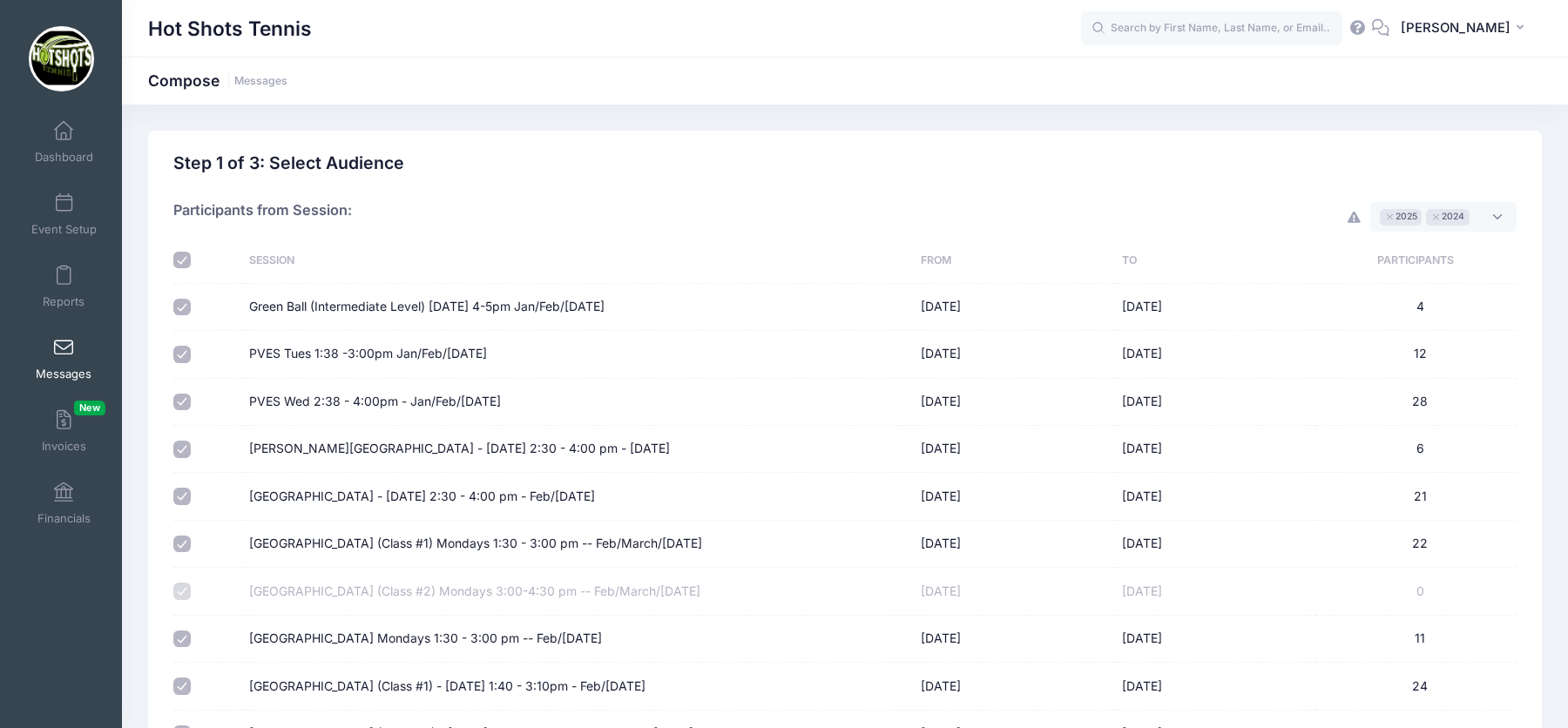
checkbox input "true"
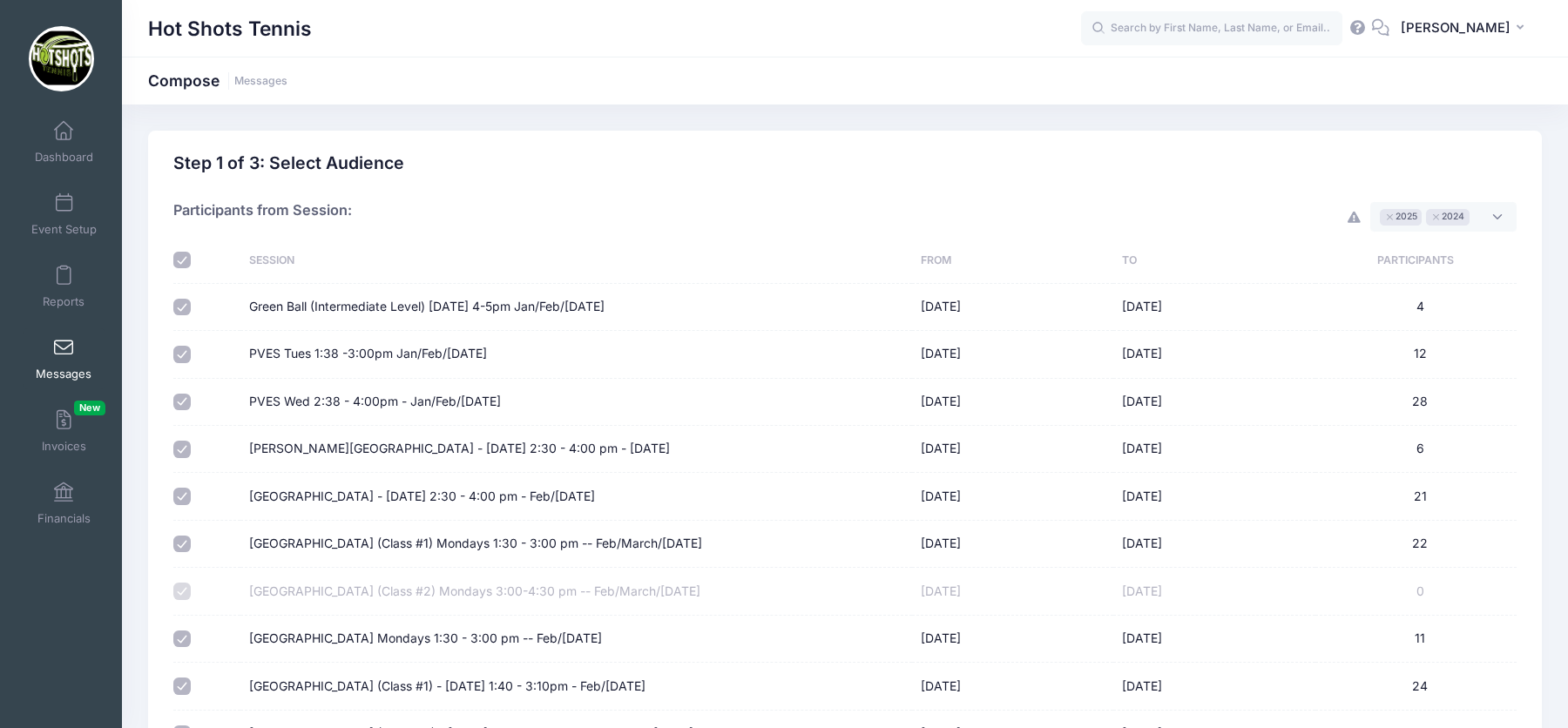
checkbox input "true"
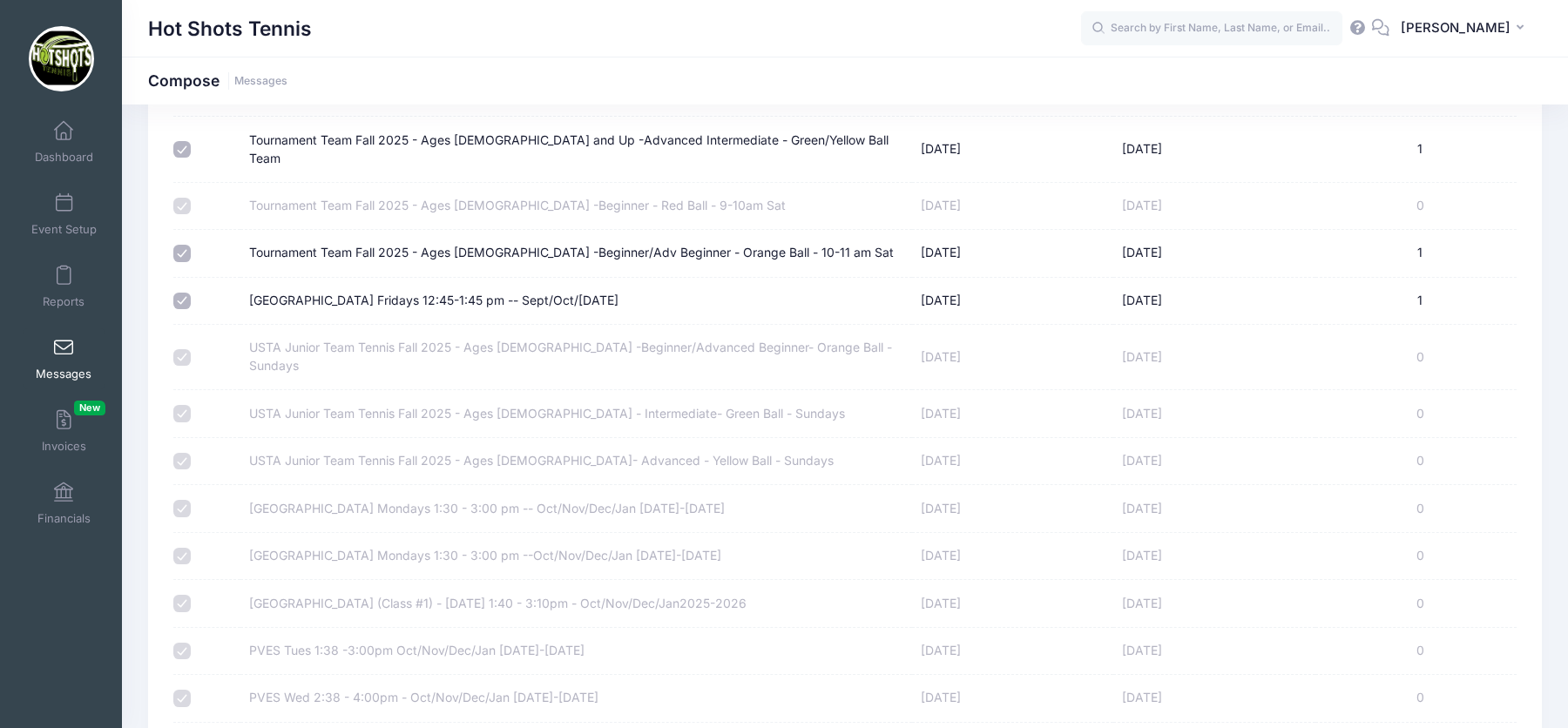
scroll to position [6744, 0]
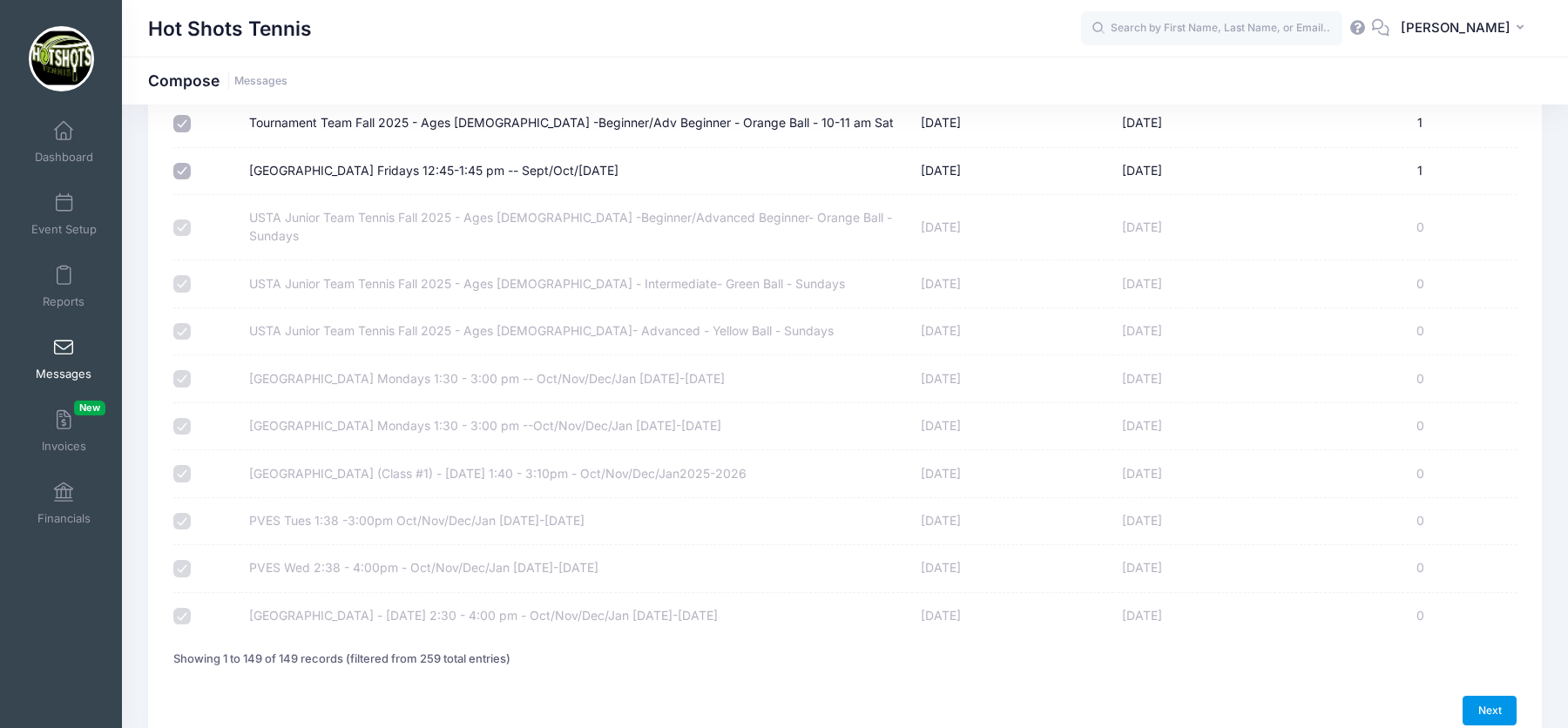
click at [1496, 696] on link "Next" at bounding box center [1490, 711] width 54 height 30
select select "50"
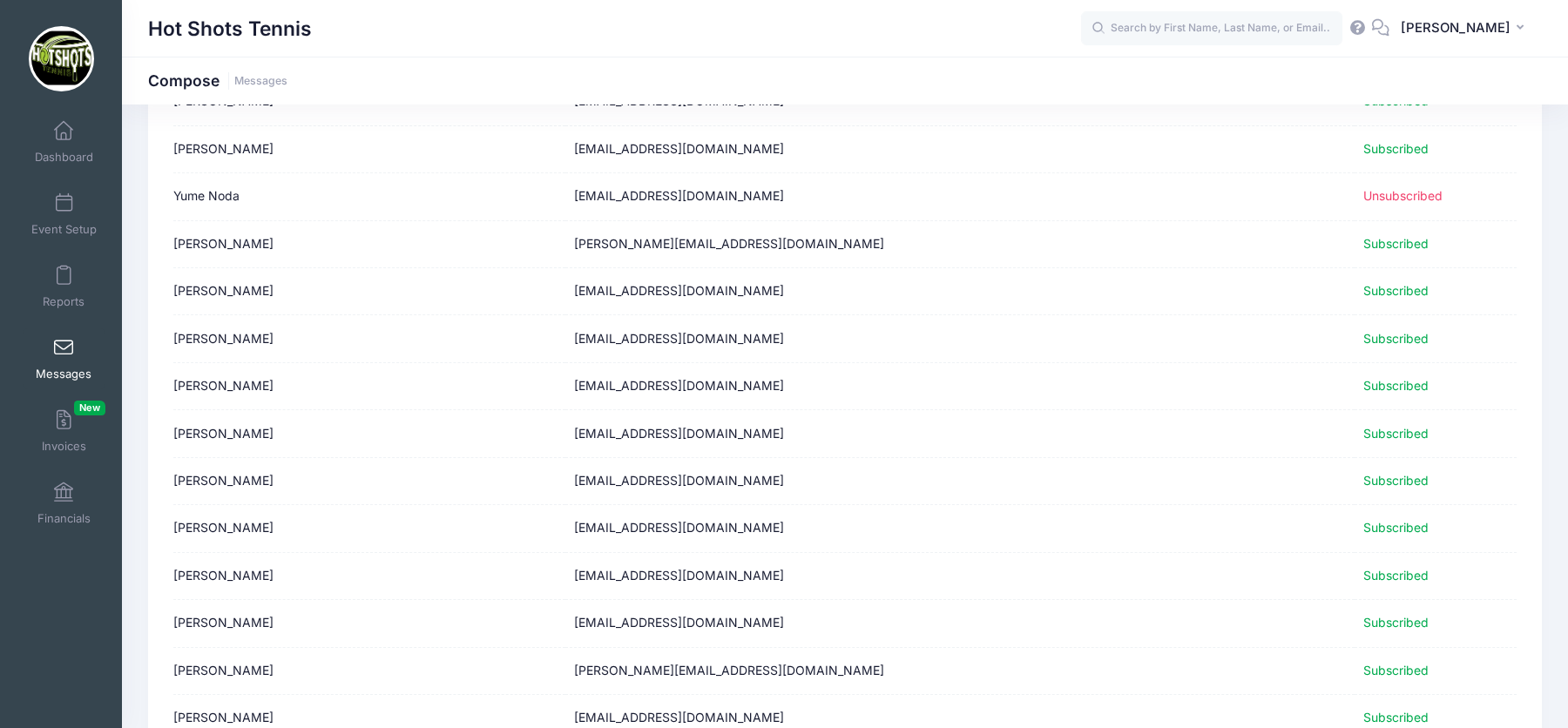
scroll to position [2075, 0]
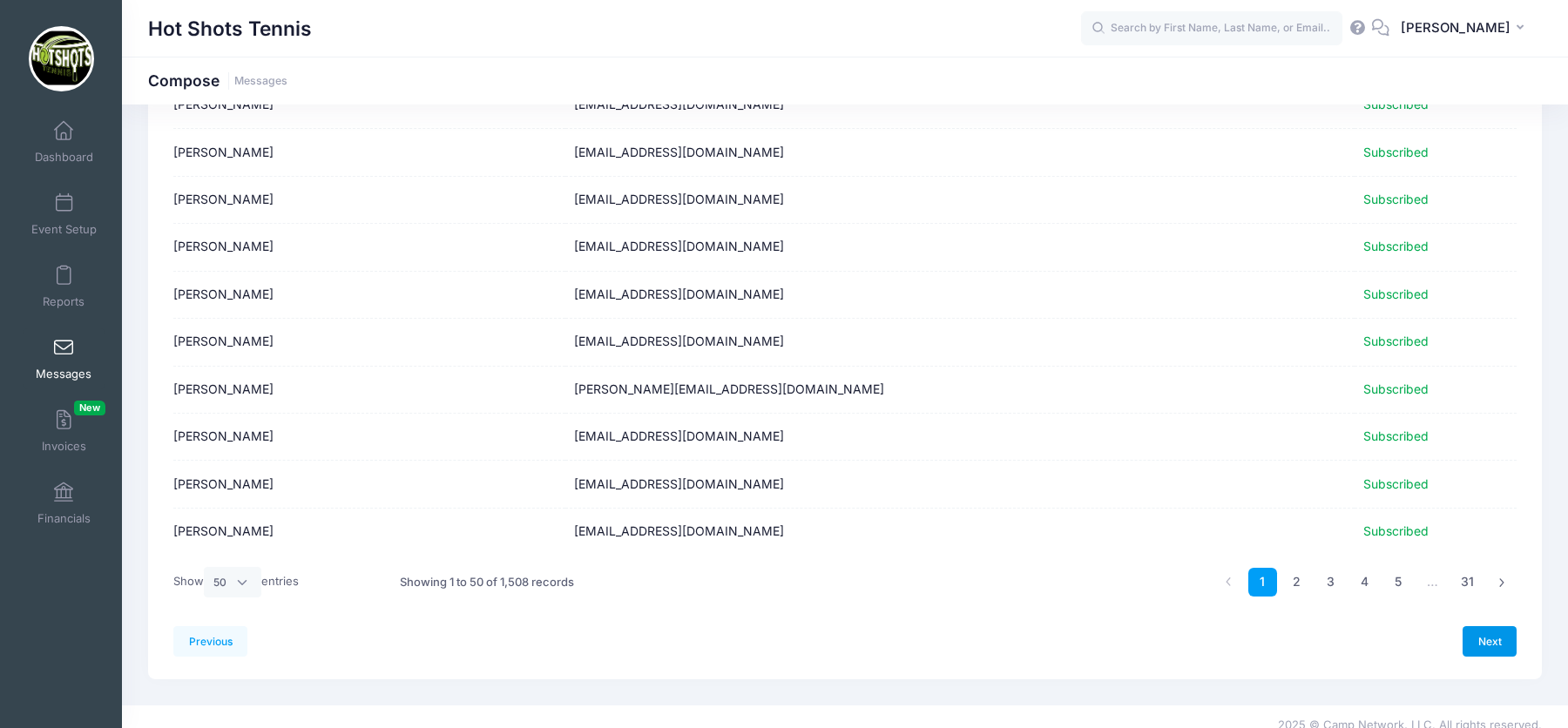
click at [1489, 627] on link "Next" at bounding box center [1490, 641] width 54 height 30
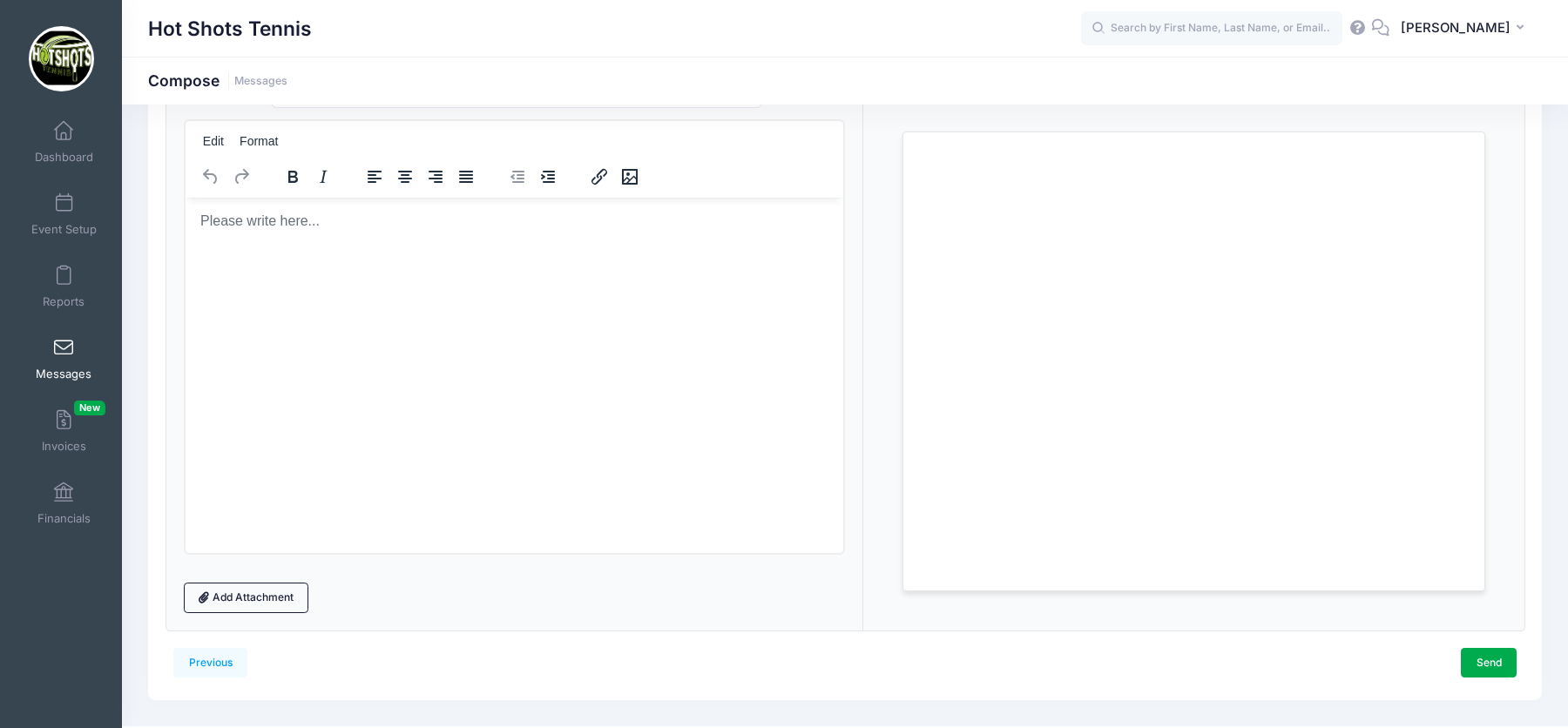
scroll to position [186, 0]
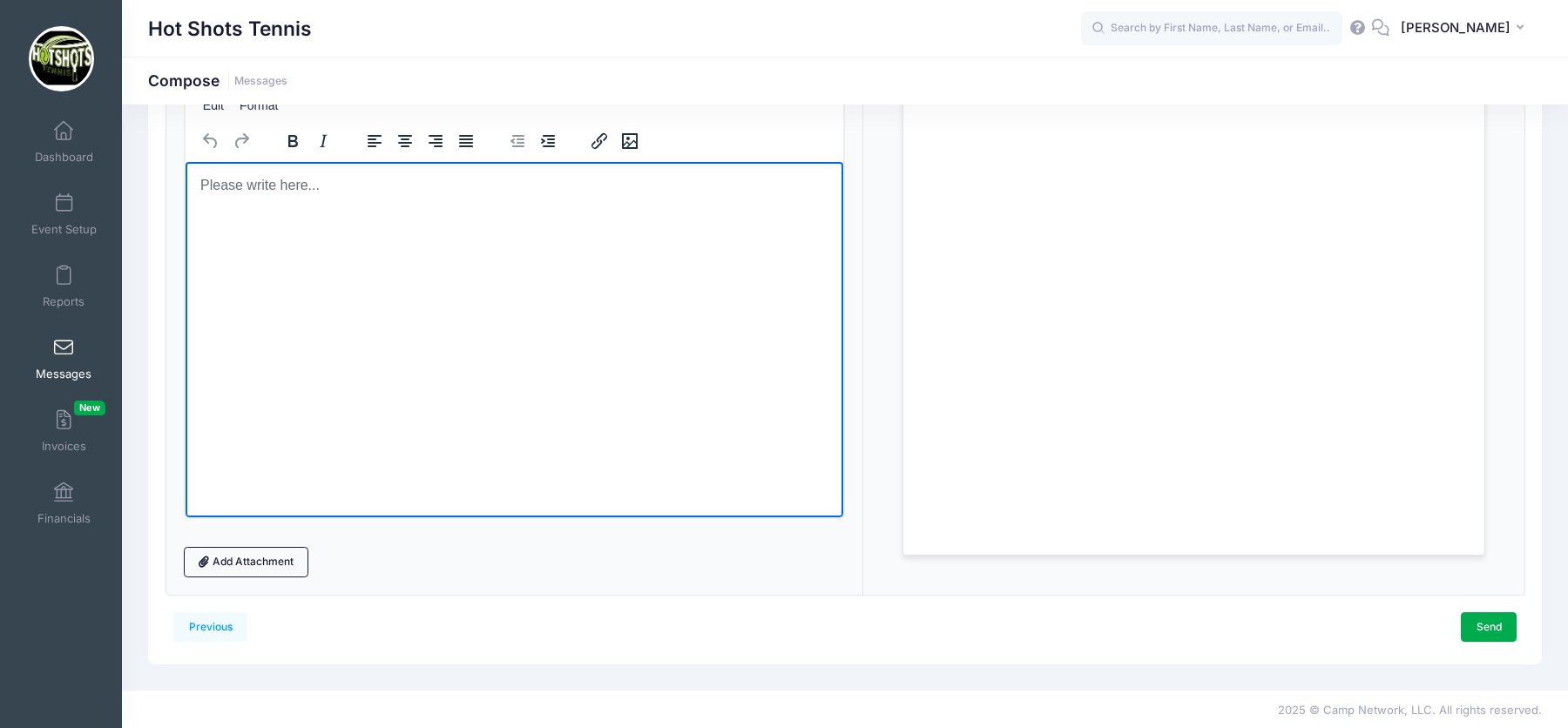
click at [384, 208] on html at bounding box center [514, 185] width 658 height 47
click at [343, 199] on html at bounding box center [514, 185] width 658 height 47
click at [252, 208] on html at bounding box center [514, 185] width 658 height 47
click at [626, 147] on icon "Insert/edit image" at bounding box center [629, 141] width 21 height 21
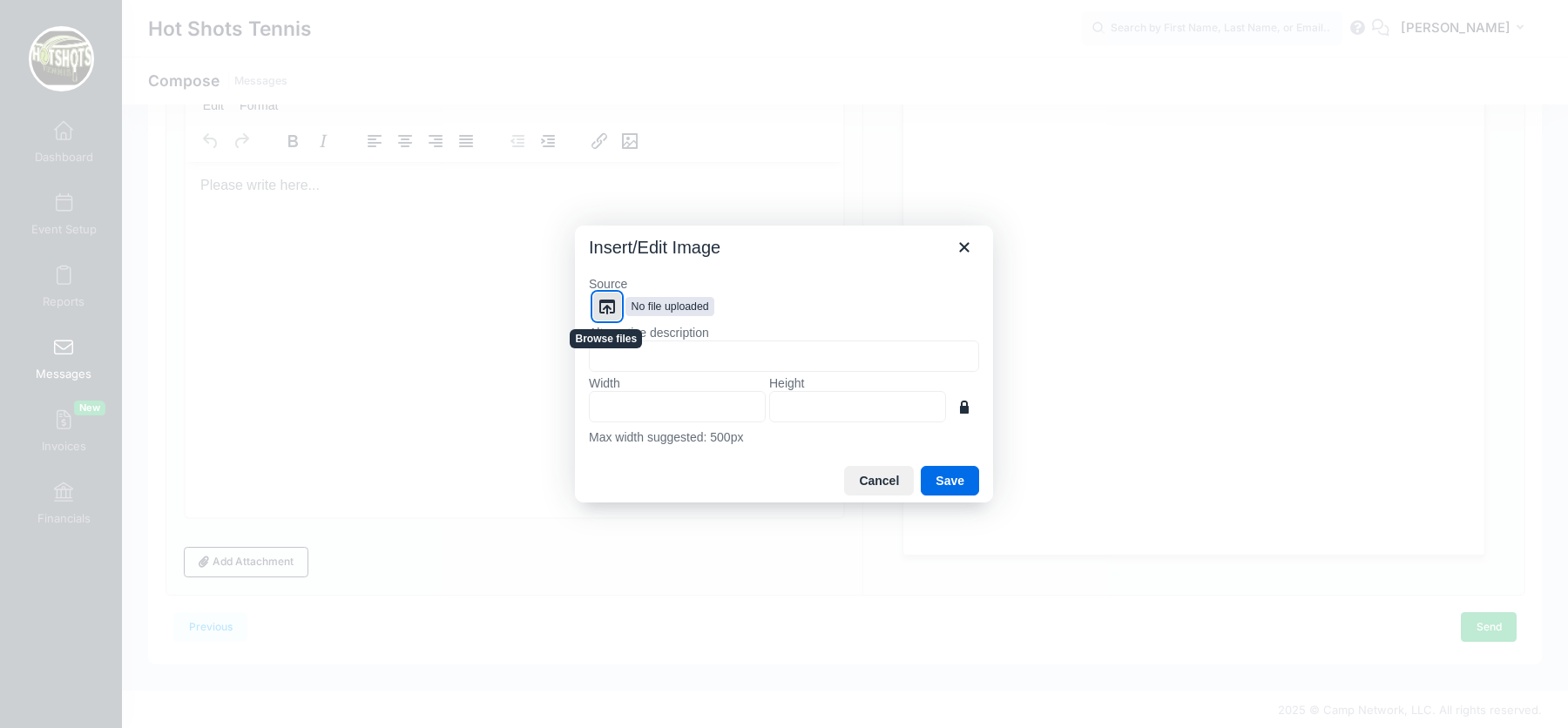
click at [606, 309] on icon "Browse files" at bounding box center [607, 306] width 21 height 21
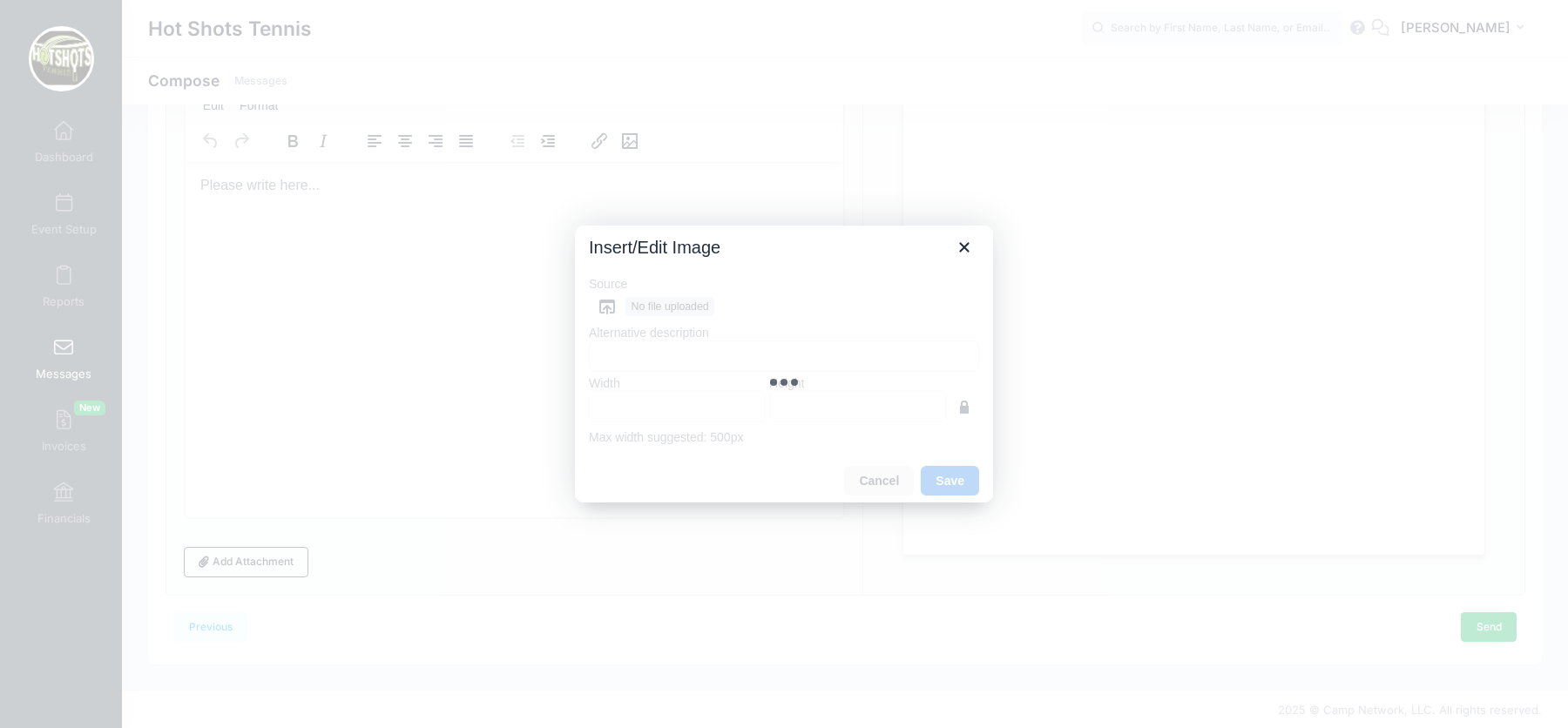
click at [613, 303] on div "Uploading file..." at bounding box center [784, 382] width 418 height 242
click at [966, 185] on div at bounding box center [784, 364] width 1568 height 728
click at [968, 245] on icon "Close" at bounding box center [964, 247] width 10 height 10
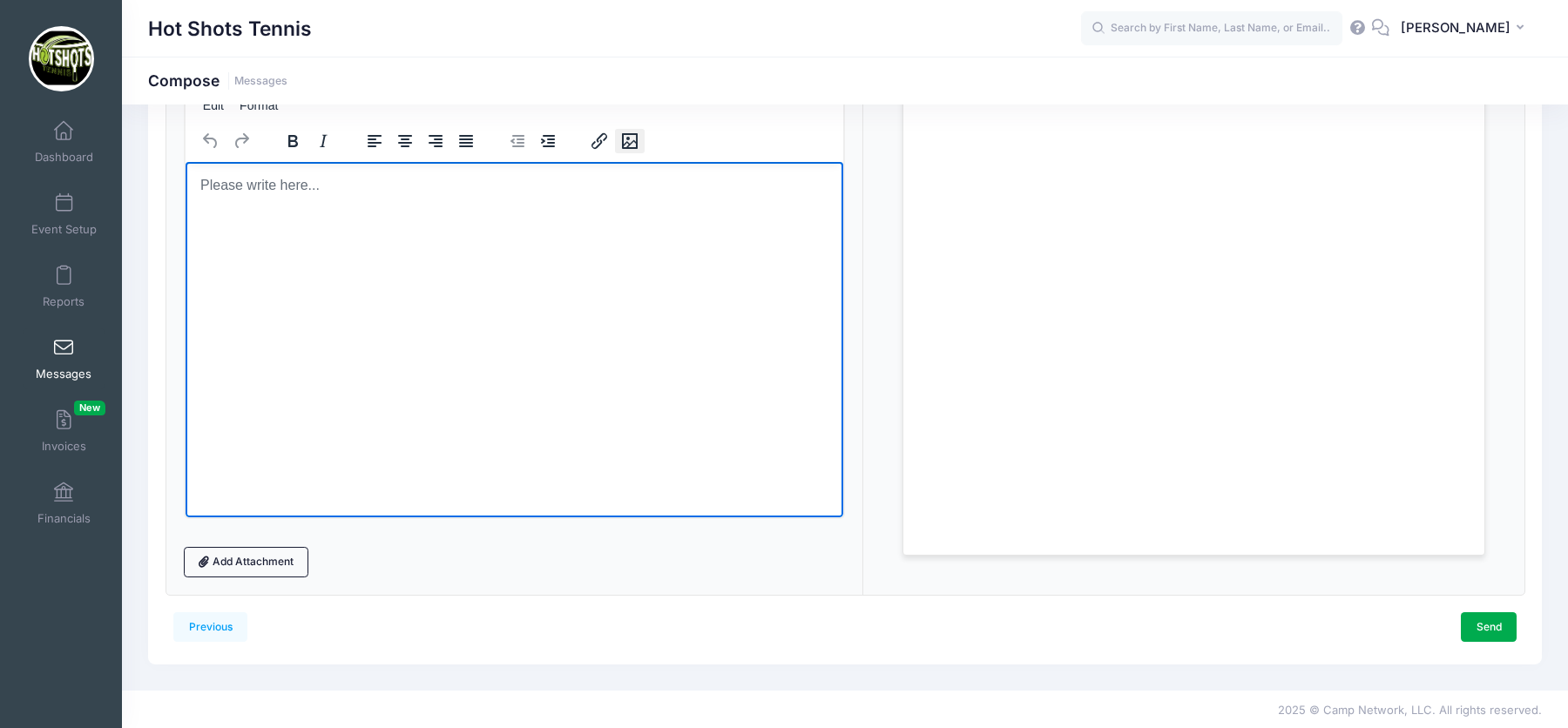
click at [626, 138] on icon "Insert/edit image" at bounding box center [629, 141] width 21 height 21
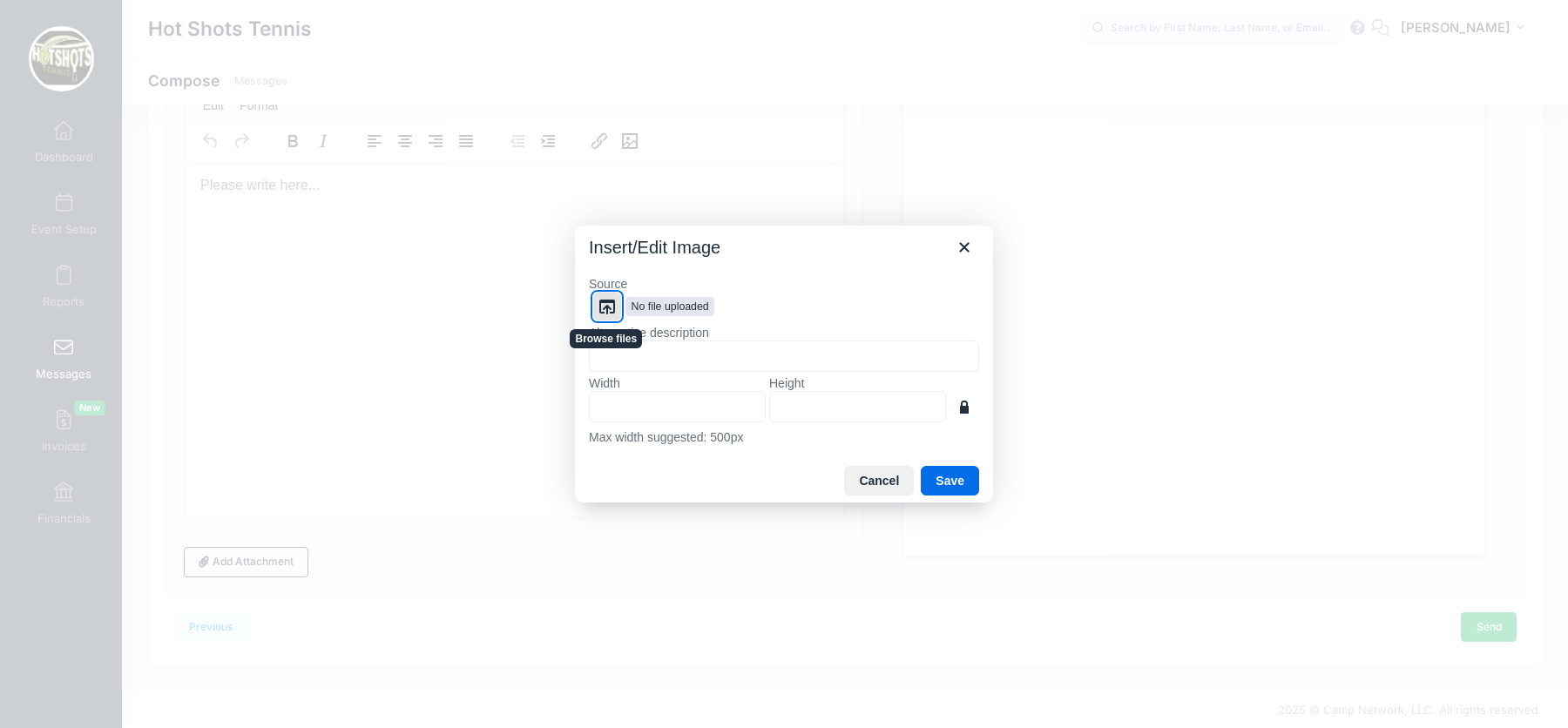
click at [606, 309] on icon "Browse files" at bounding box center [607, 306] width 15 height 15
type input "595"
type input "841"
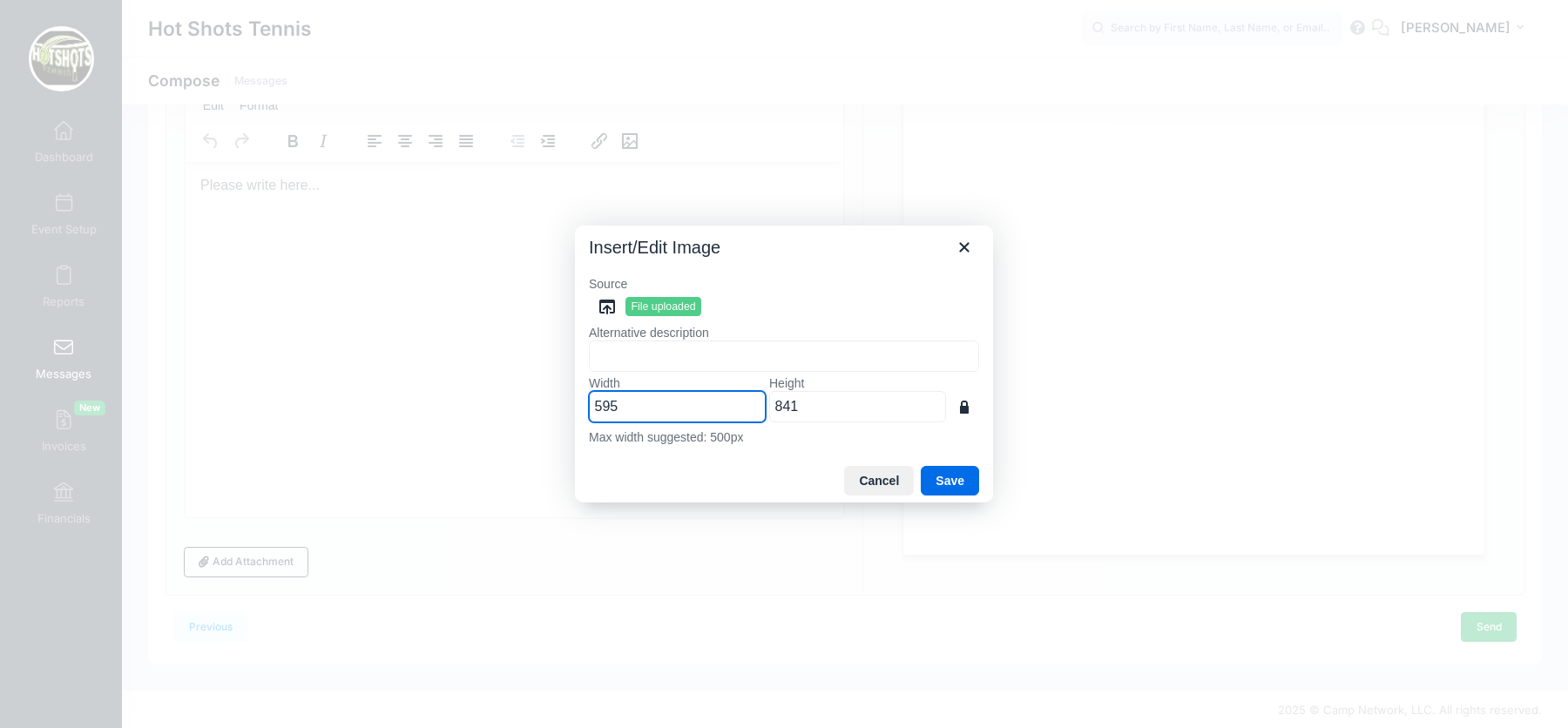
click at [636, 404] on input "595" at bounding box center [677, 406] width 177 height 31
type input "59"
type input "83"
type input "5"
type input "7"
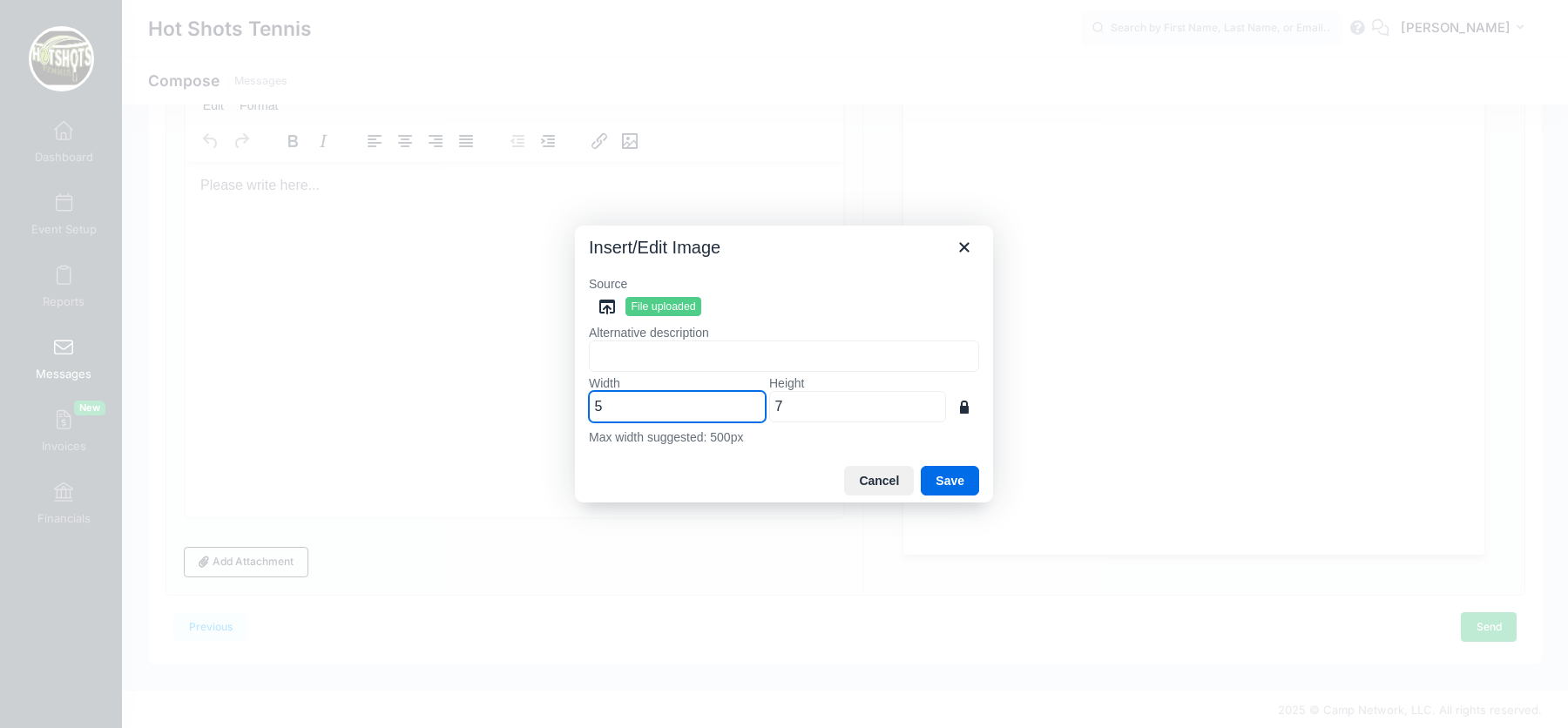
type input "50"
type input "71"
type input "500"
type input "707"
type input "500"
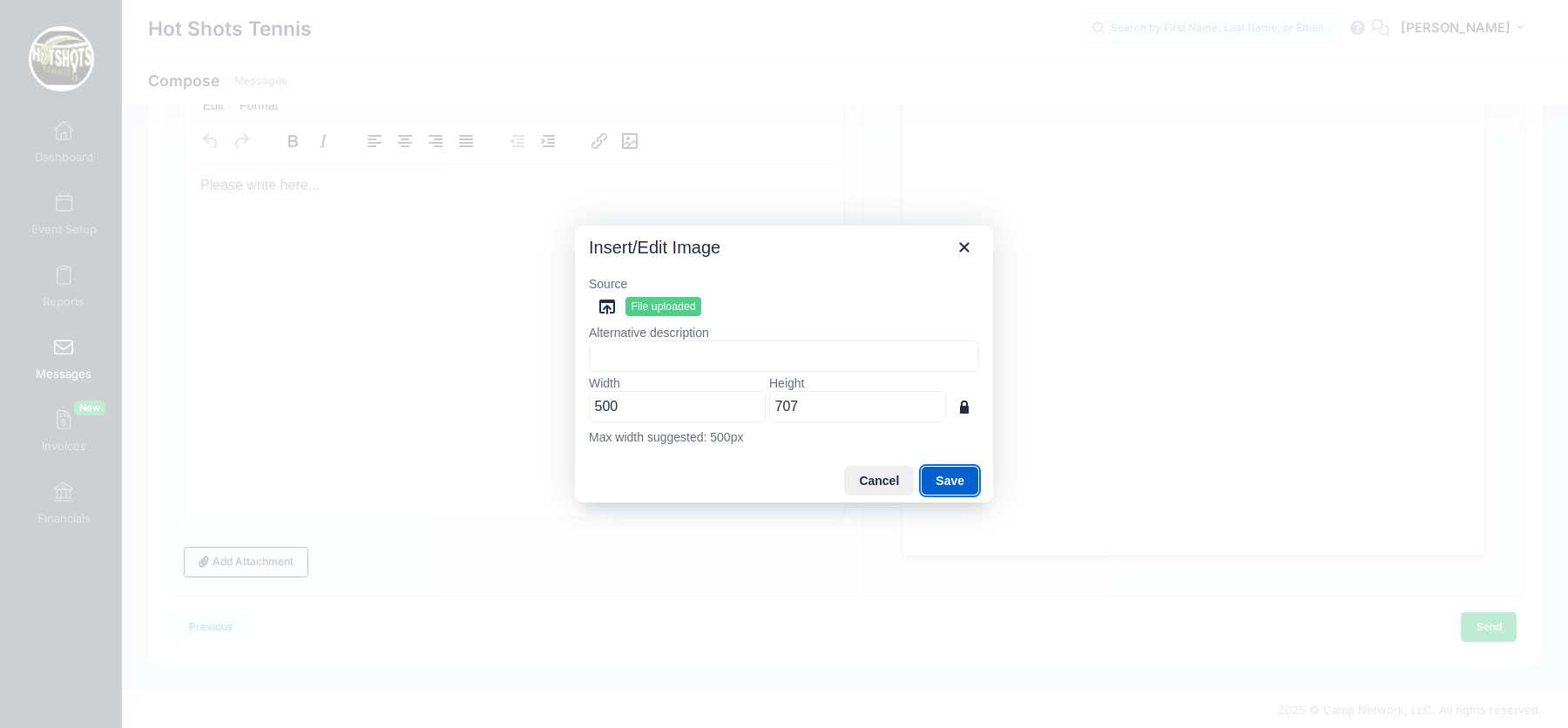
click at [961, 479] on button "Save" at bounding box center [950, 480] width 58 height 30
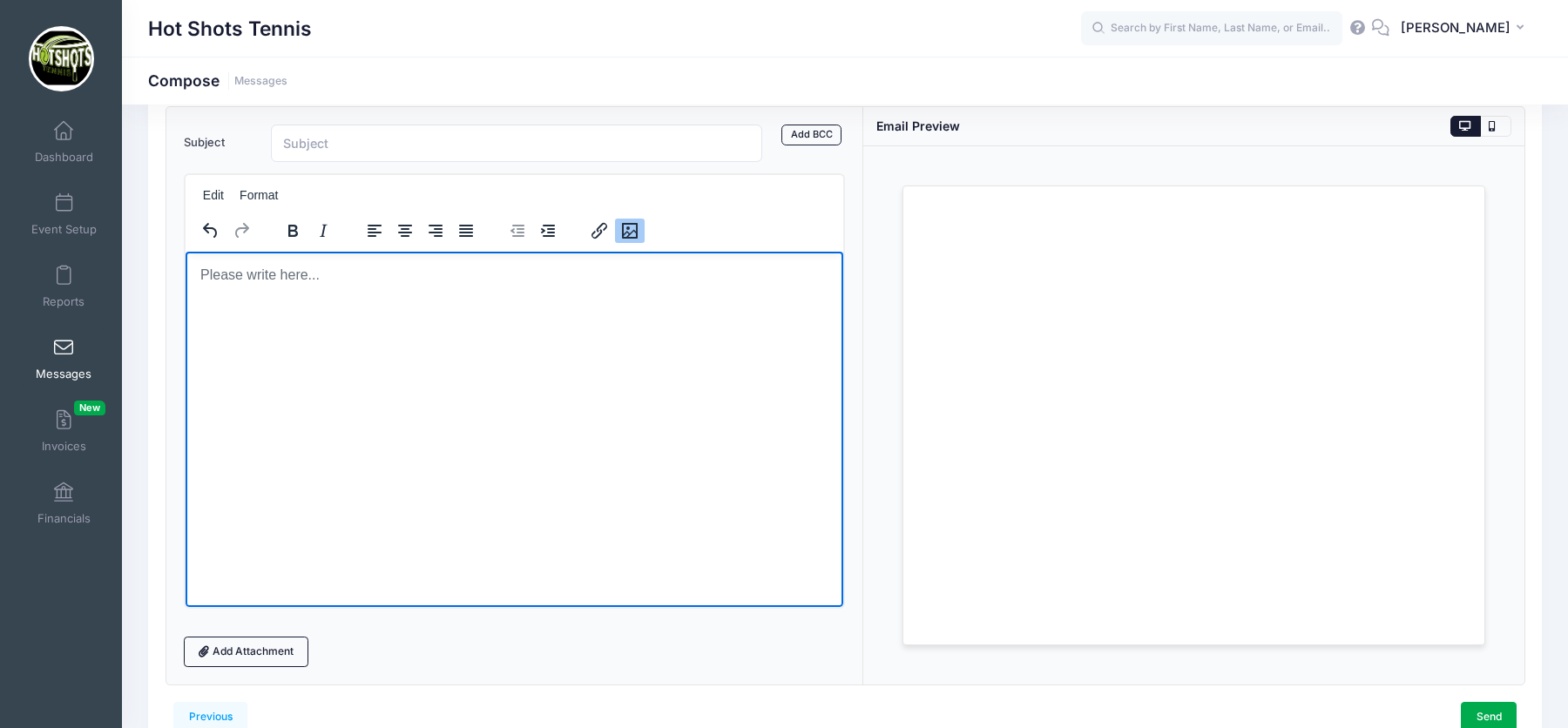
scroll to position [0, 0]
click at [591, 232] on icon "Insert/edit link" at bounding box center [599, 231] width 15 height 15
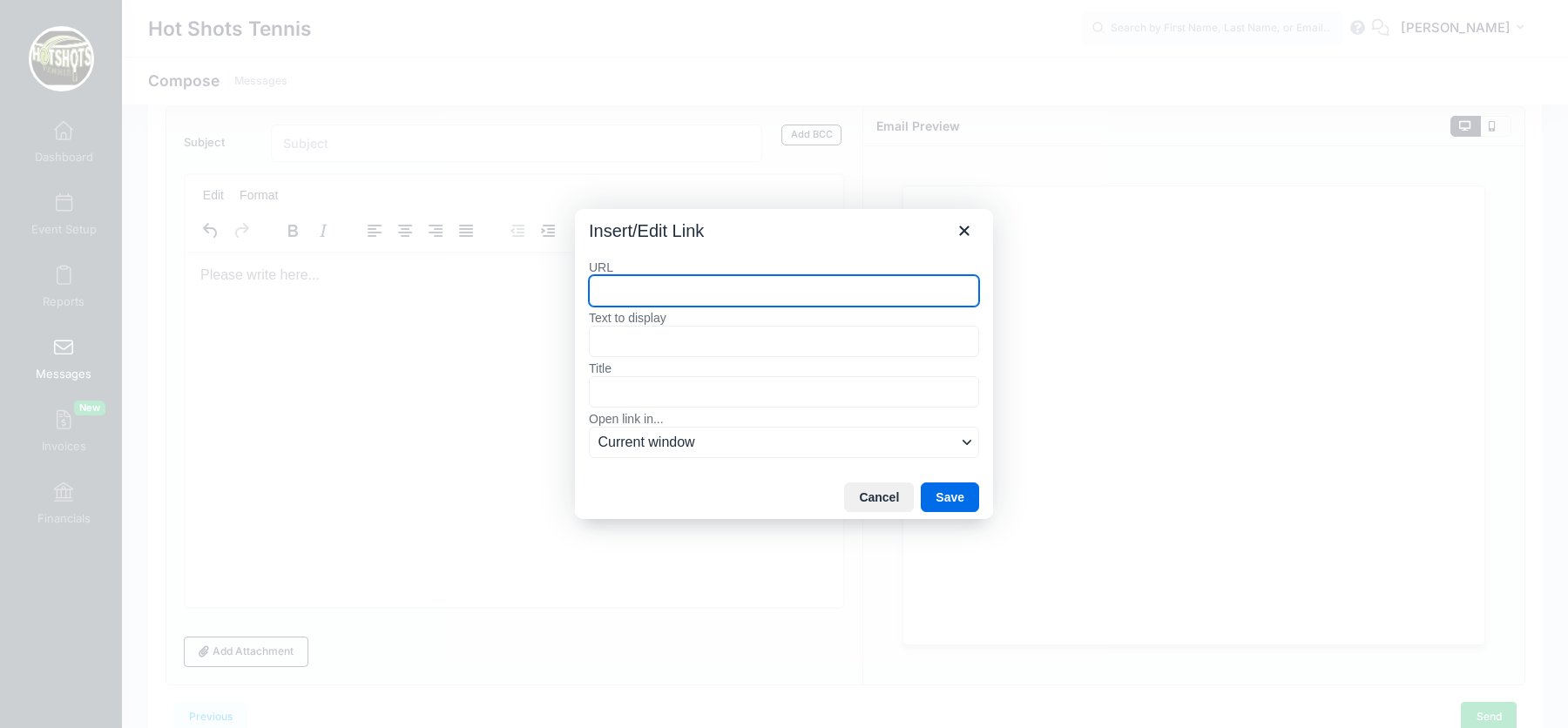
paste input "https://hotshotsheadlines.my.canva.site/"
type input "https://hotshotsheadlines.my.canva.site/"
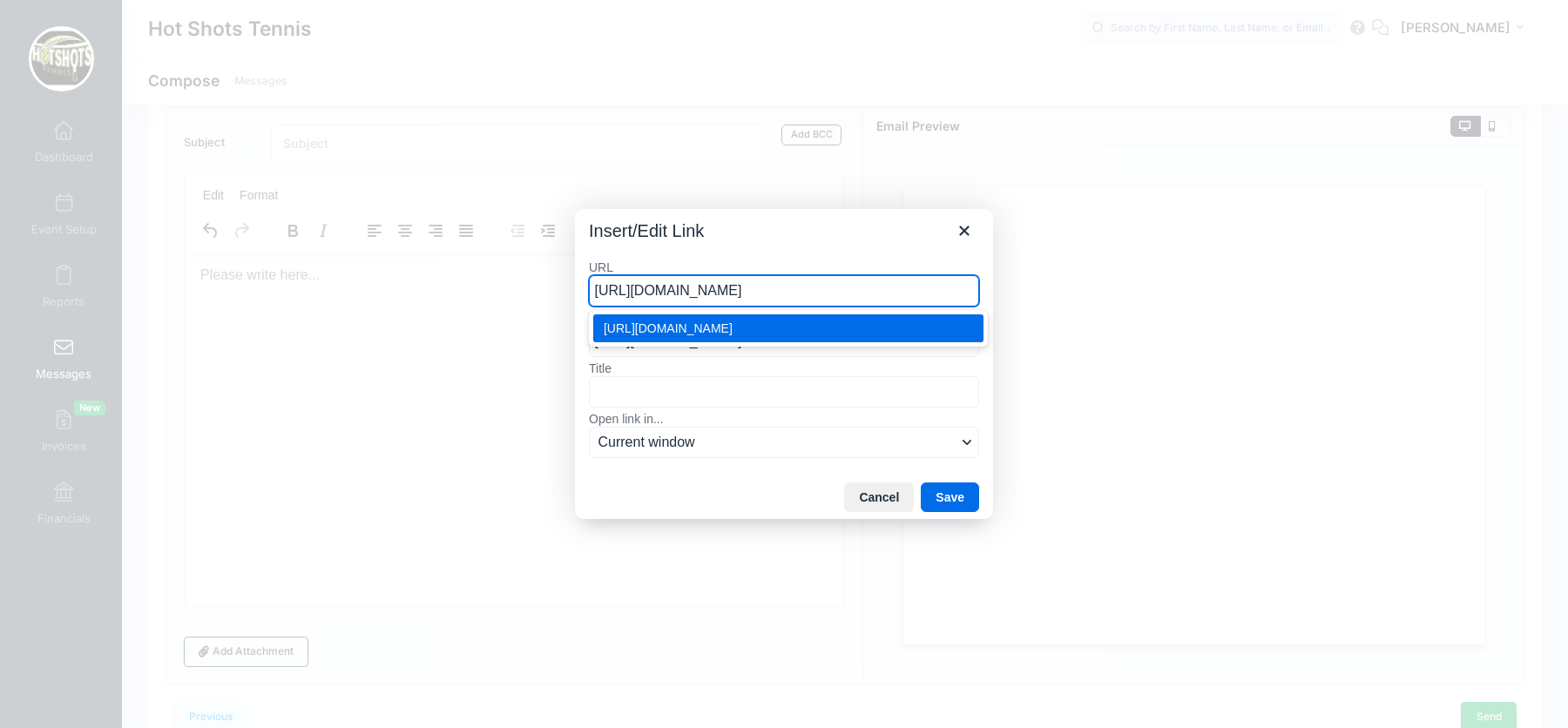
click at [793, 320] on div "https://hotshotsheadlines.my.canva.site/" at bounding box center [789, 329] width 372 height 21
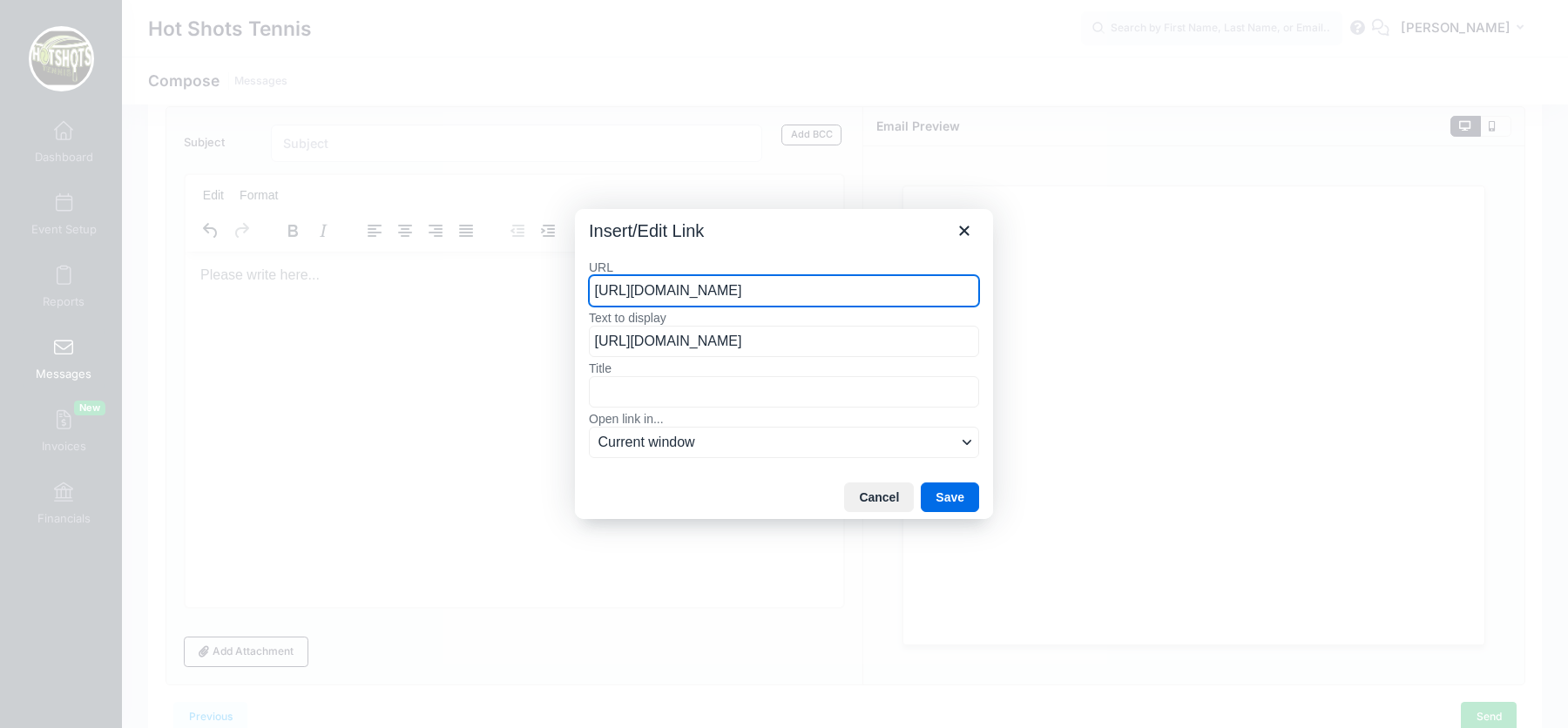
type input "https://hotshotsheadlines.my.canva.site/"
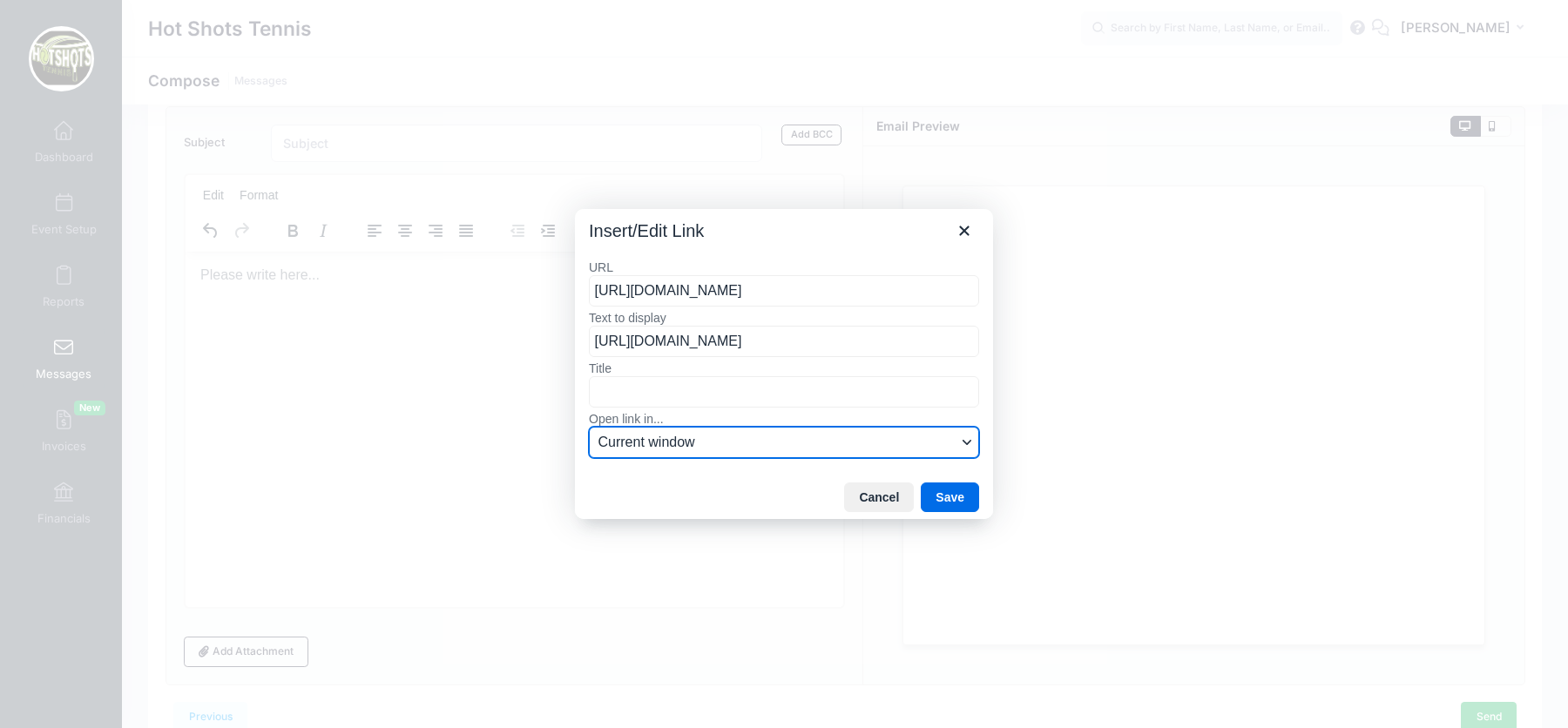
click at [744, 449] on span "Current window" at bounding box center [778, 443] width 358 height 21
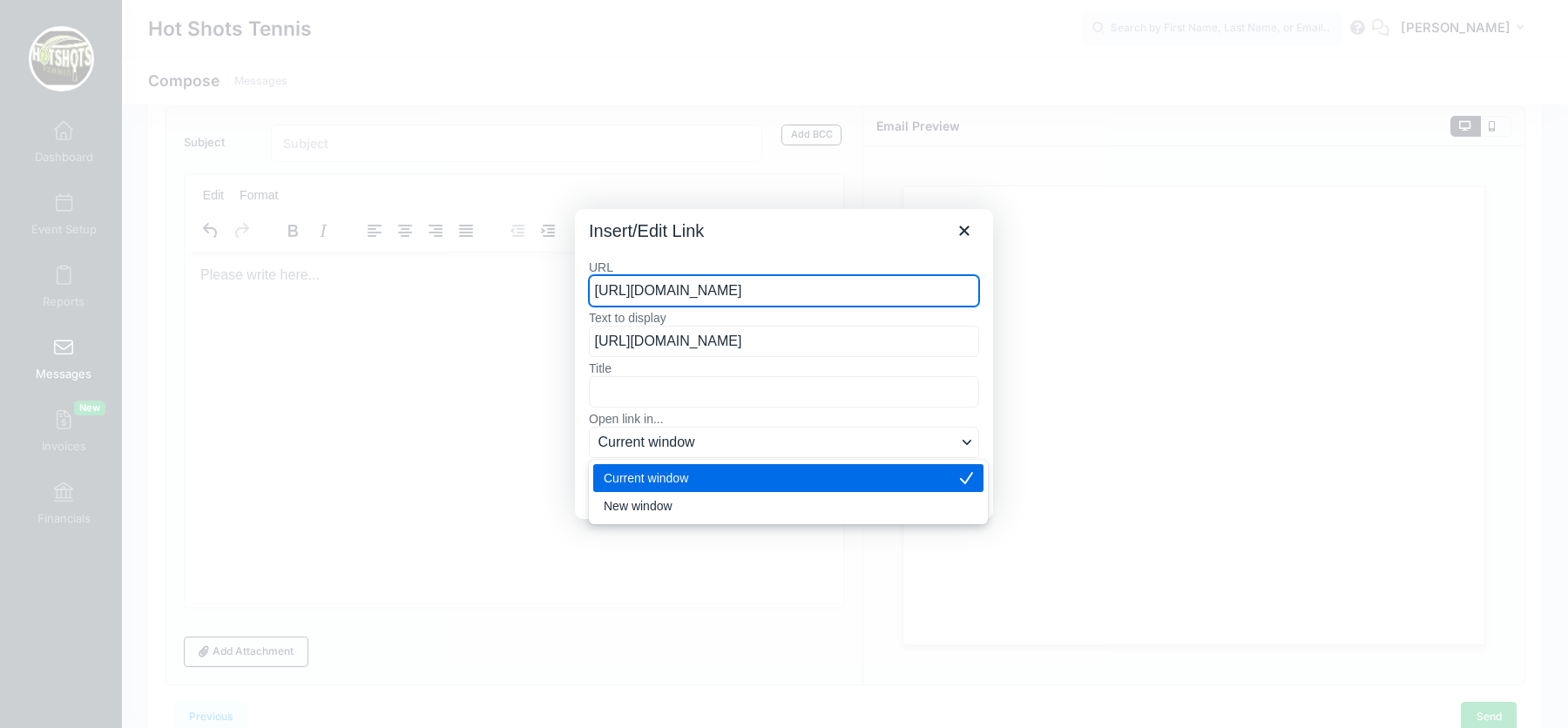
click at [742, 374] on label "Title" at bounding box center [784, 368] width 390 height 15
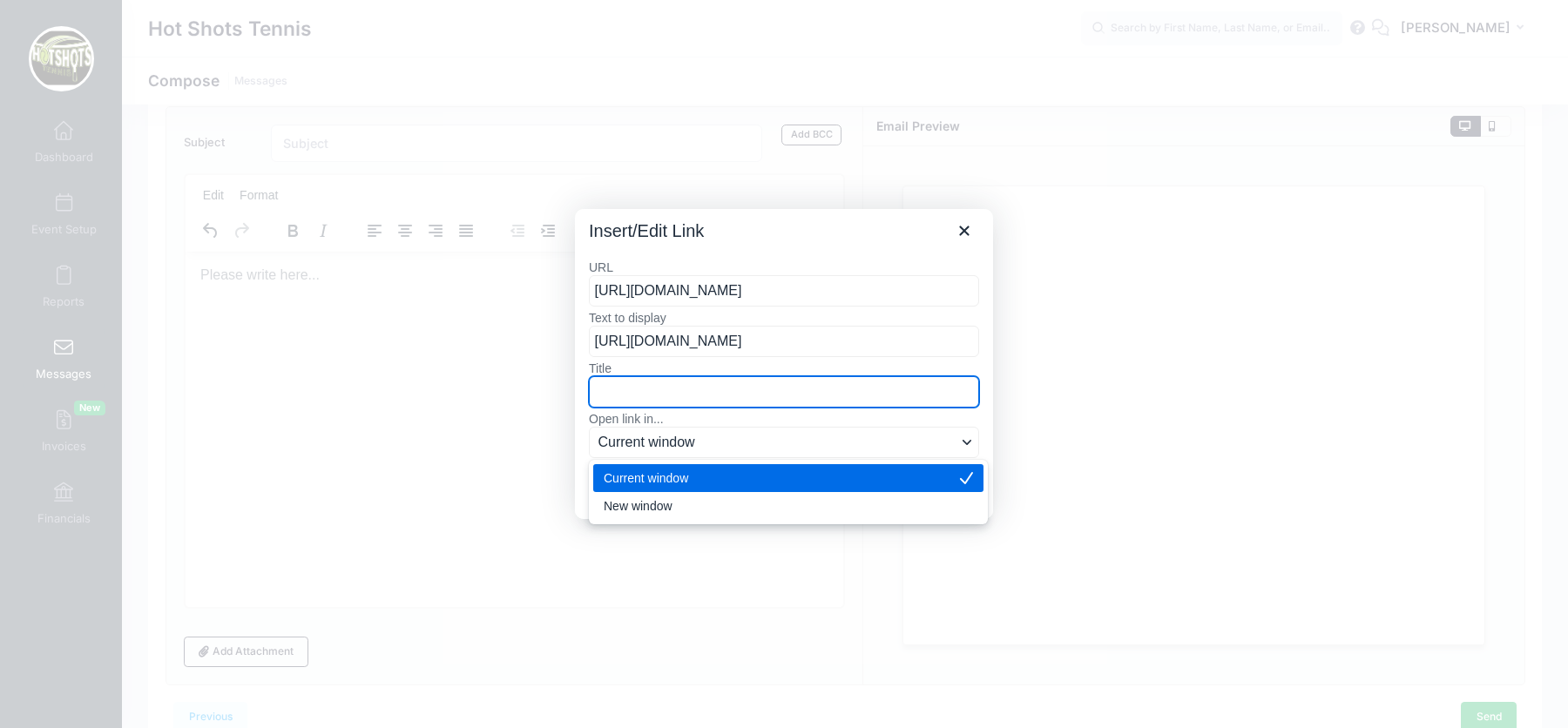
click at [742, 376] on input "Title" at bounding box center [784, 392] width 390 height 31
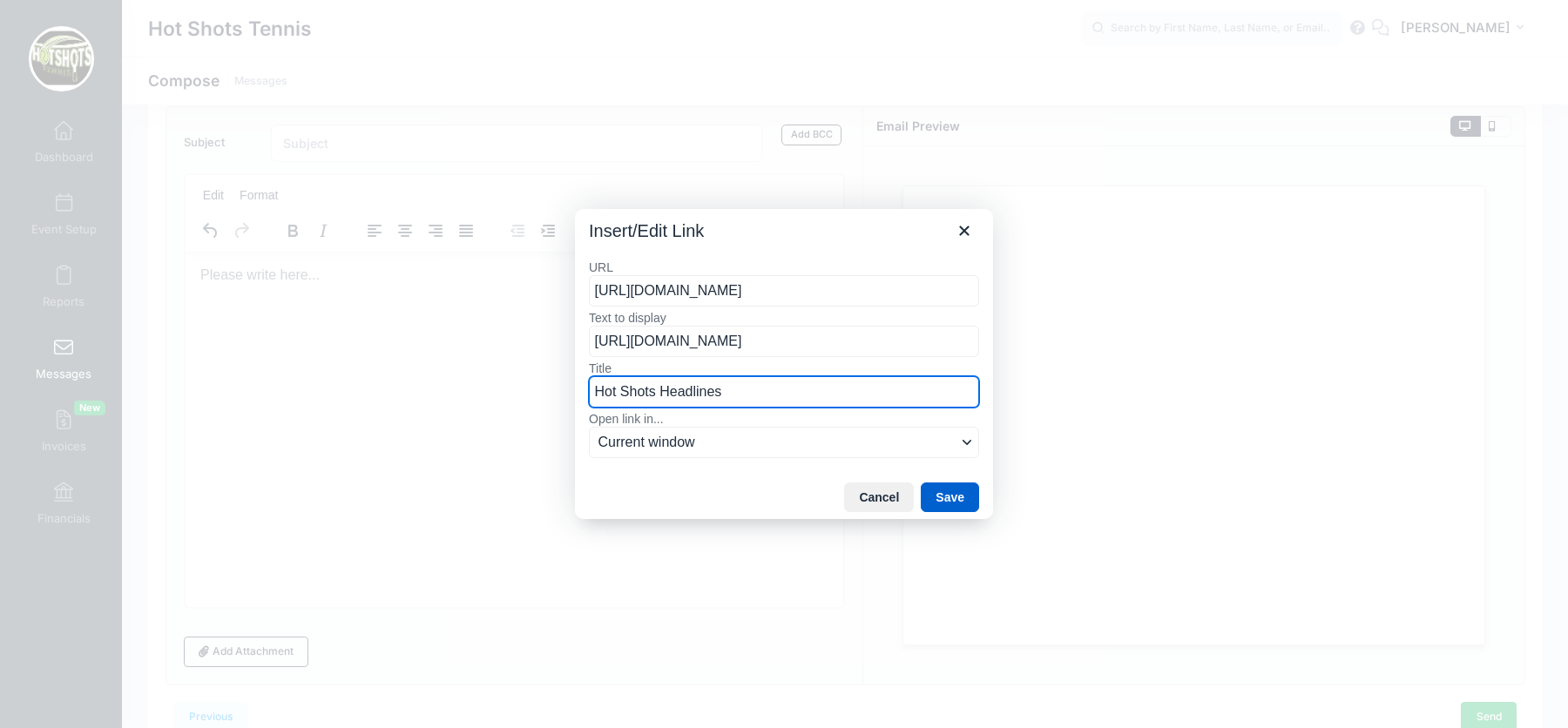
type input "Hot Shots Headlines"
click at [945, 490] on button "Save" at bounding box center [950, 497] width 58 height 30
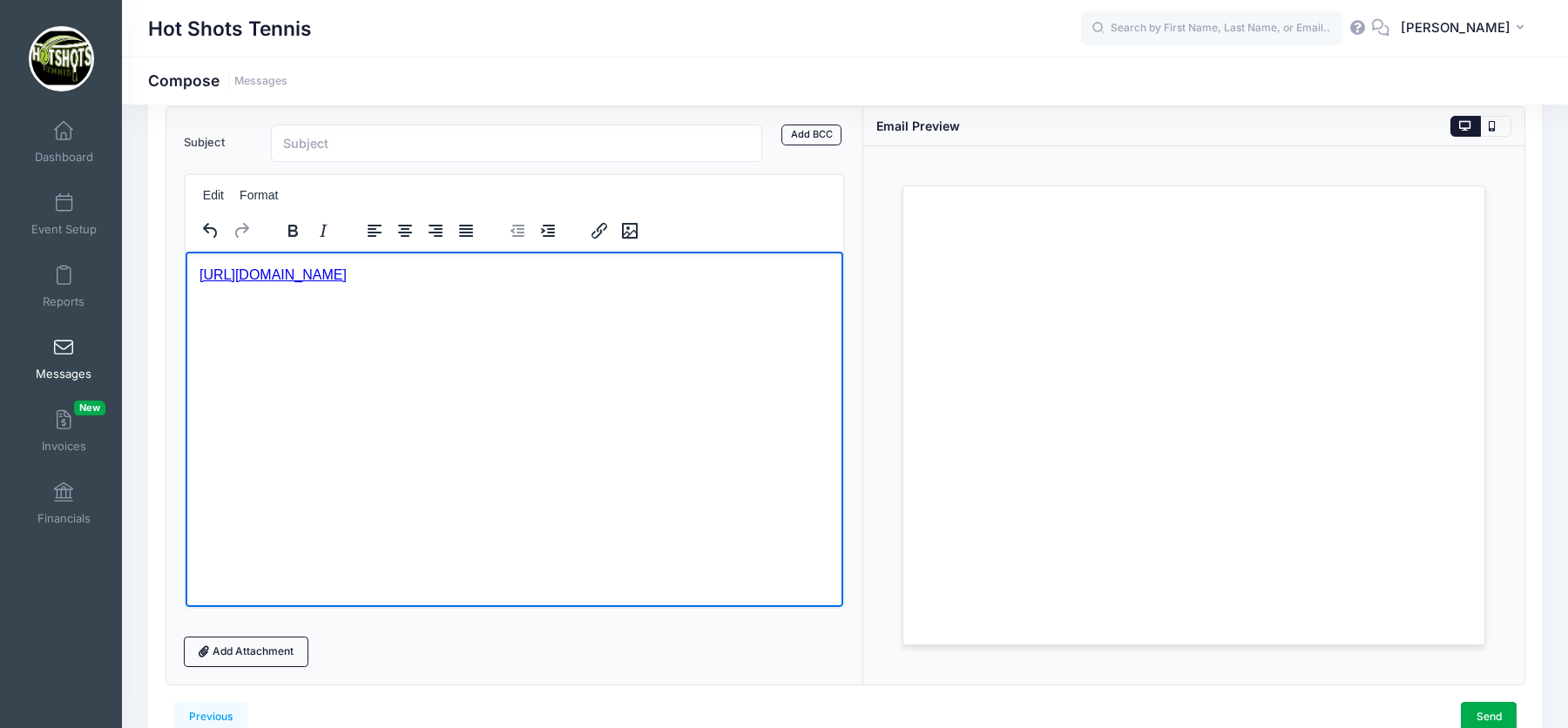
click at [197, 276] on html "https://hotshotsheadlines.my.canva.site/" at bounding box center [514, 274] width 658 height 47
click at [377, 298] on html "﻿https://hotshotsheadlines.my.canva.site/" at bounding box center [514, 274] width 658 height 47
click at [599, 227] on icon "Insert/edit link" at bounding box center [599, 231] width 15 height 15
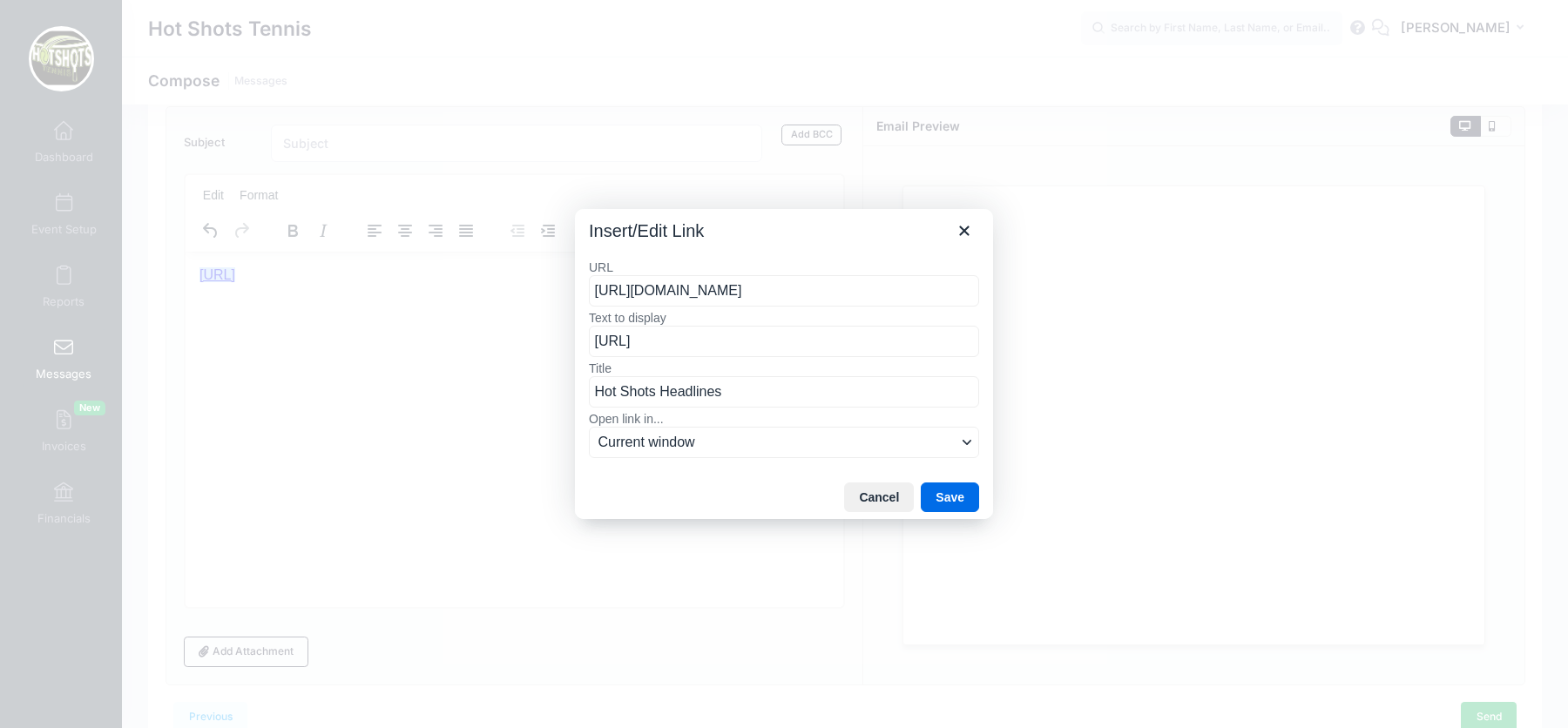
drag, startPoint x: 892, startPoint y: 290, endPoint x: 425, endPoint y: 277, distance: 467.2
click at [425, 283] on div "Insert/Edit Link URL https://hotshotsheadlines.my.canva.site/ Text to display h…" at bounding box center [784, 364] width 1568 height 728
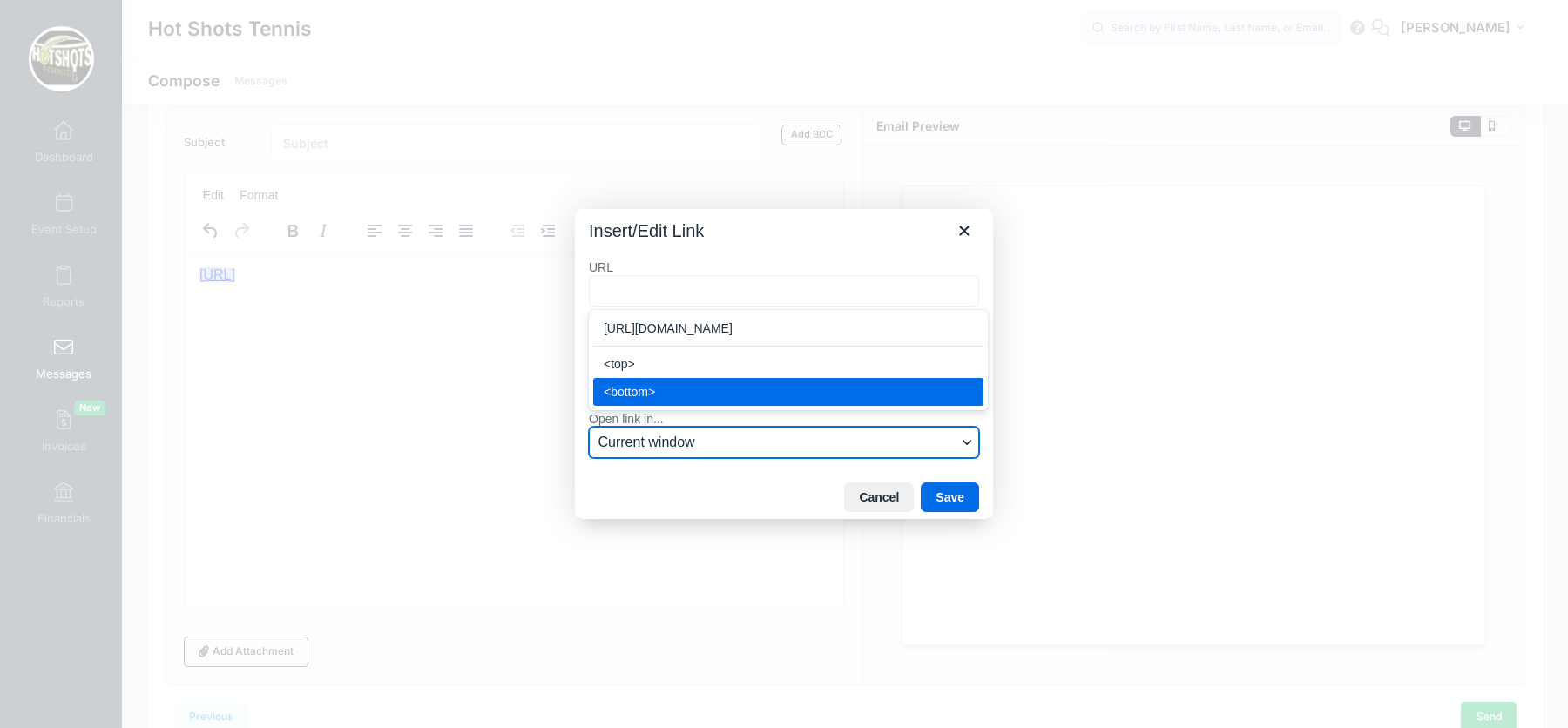
click at [774, 452] on button "Current window" at bounding box center [784, 442] width 390 height 31
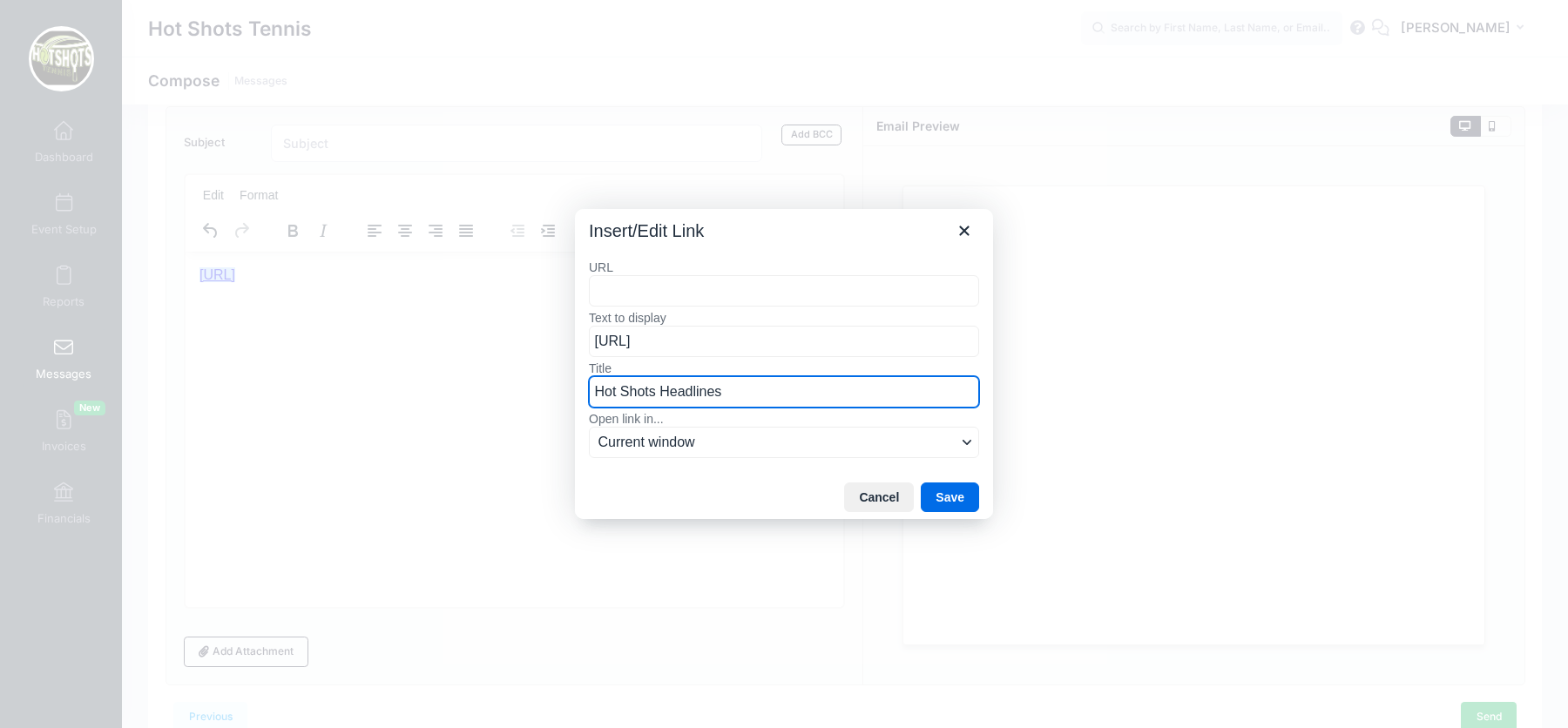
drag, startPoint x: 754, startPoint y: 397, endPoint x: 469, endPoint y: 387, distance: 285.2
click at [469, 387] on div "Insert/Edit Link URL Text to display https://hotshotsheadlines.my.canva Title H…" at bounding box center [784, 364] width 1568 height 728
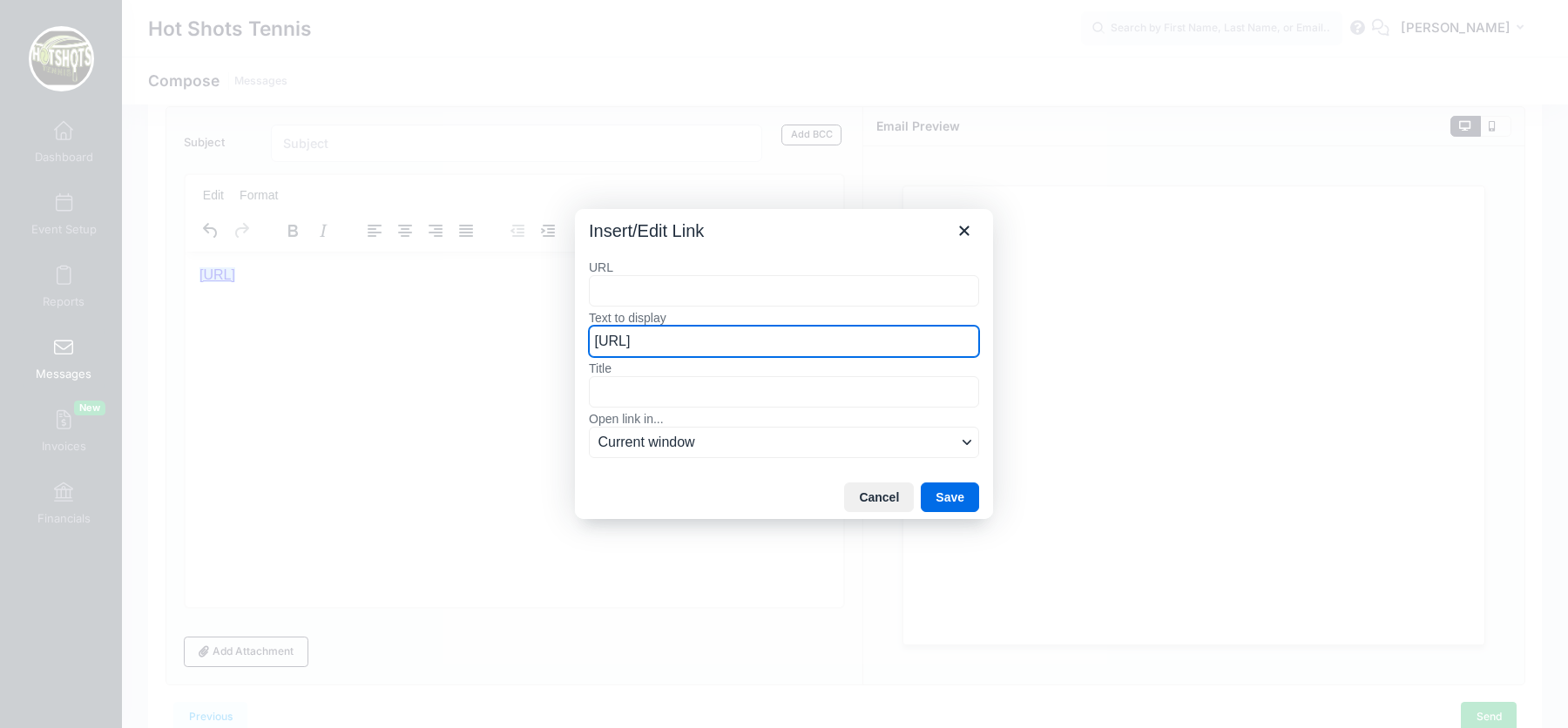
drag, startPoint x: 829, startPoint y: 343, endPoint x: 349, endPoint y: 309, distance: 481.2
click at [349, 309] on div "Insert/Edit Link URL Text to display https://hotshotsheadlines.my.canva Title O…" at bounding box center [784, 364] width 1568 height 728
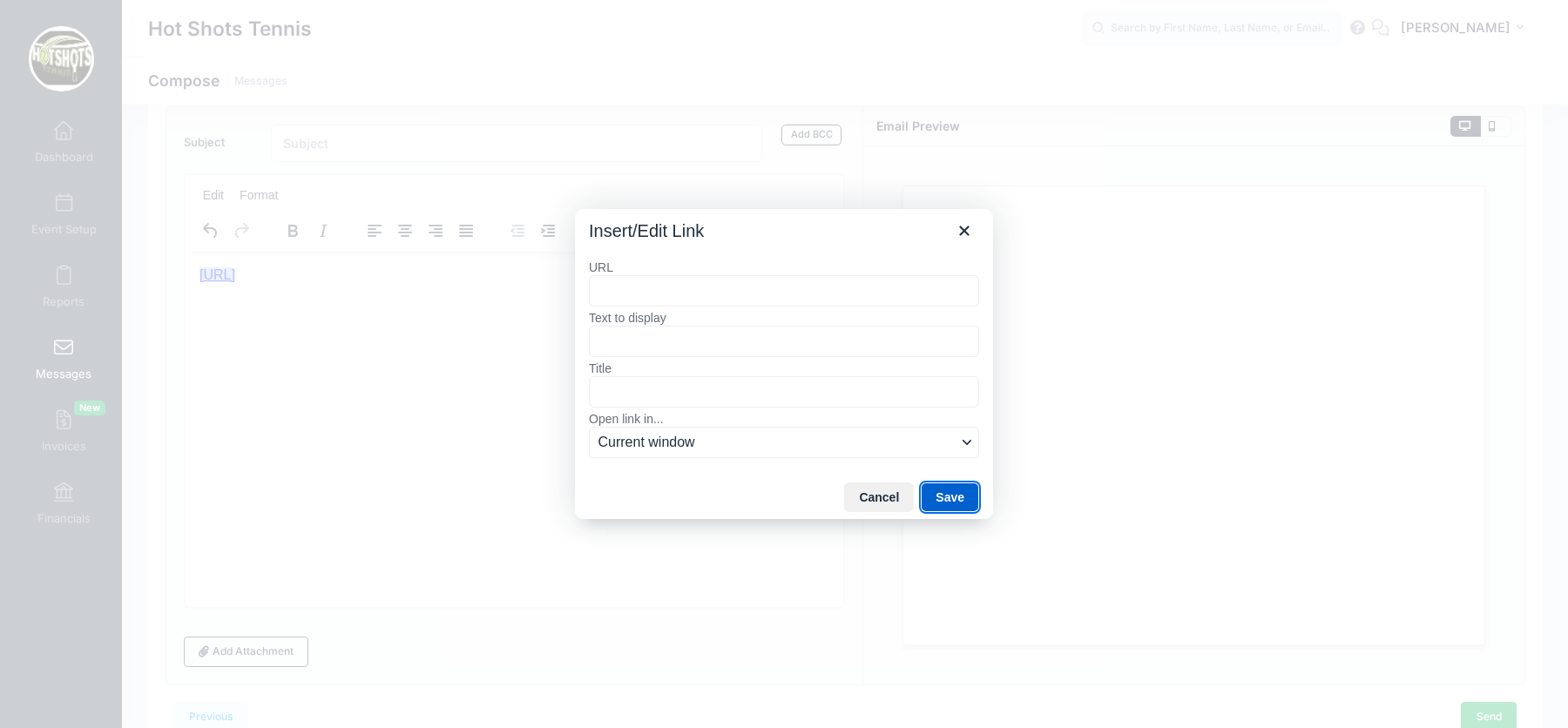
click at [962, 494] on button "Save" at bounding box center [950, 497] width 58 height 30
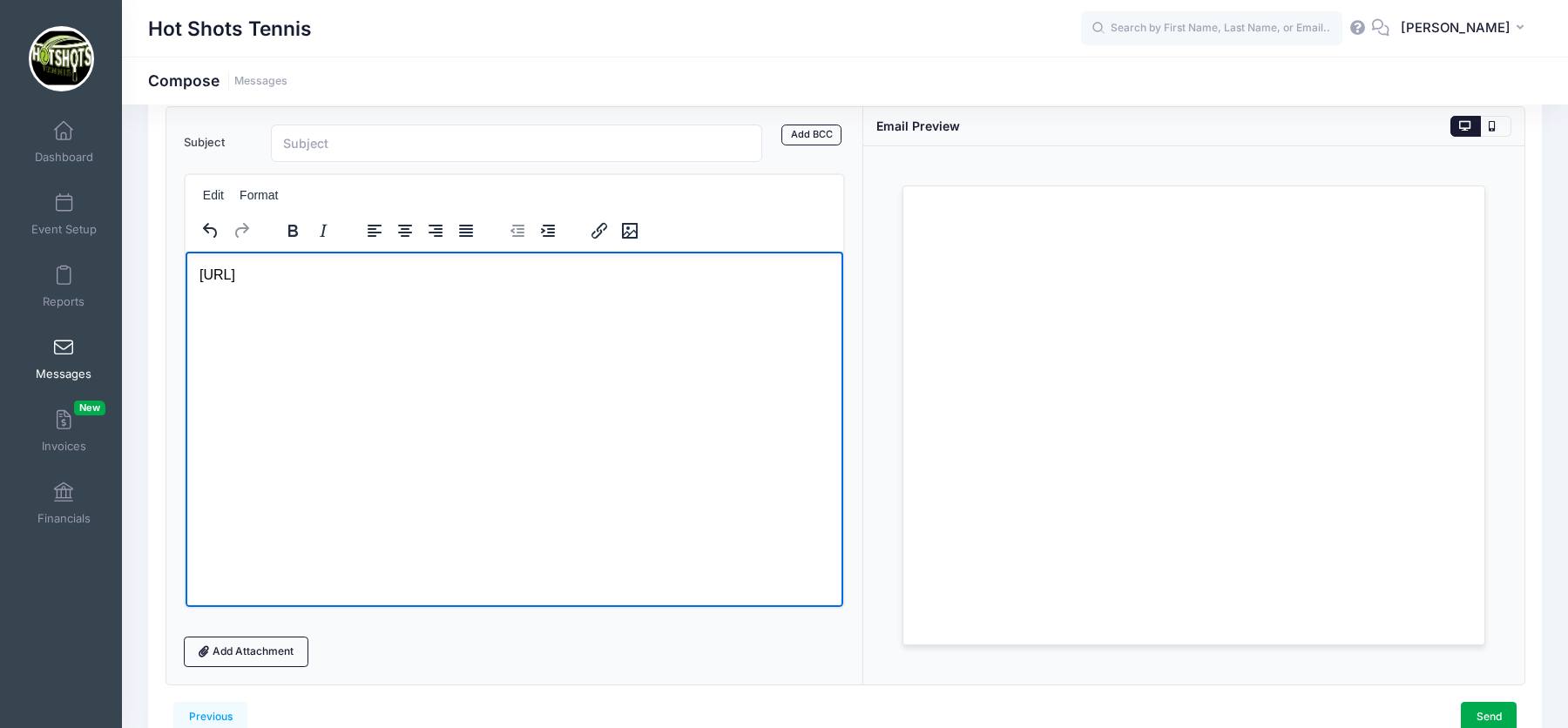
drag, startPoint x: 462, startPoint y: 274, endPoint x: 0, endPoint y: 271, distance: 462.0
click at [185, 271] on html "https://hotshotsheadlines.my.canva﻿" at bounding box center [514, 274] width 658 height 47
click at [627, 225] on icon "Insert/edit image" at bounding box center [629, 231] width 15 height 15
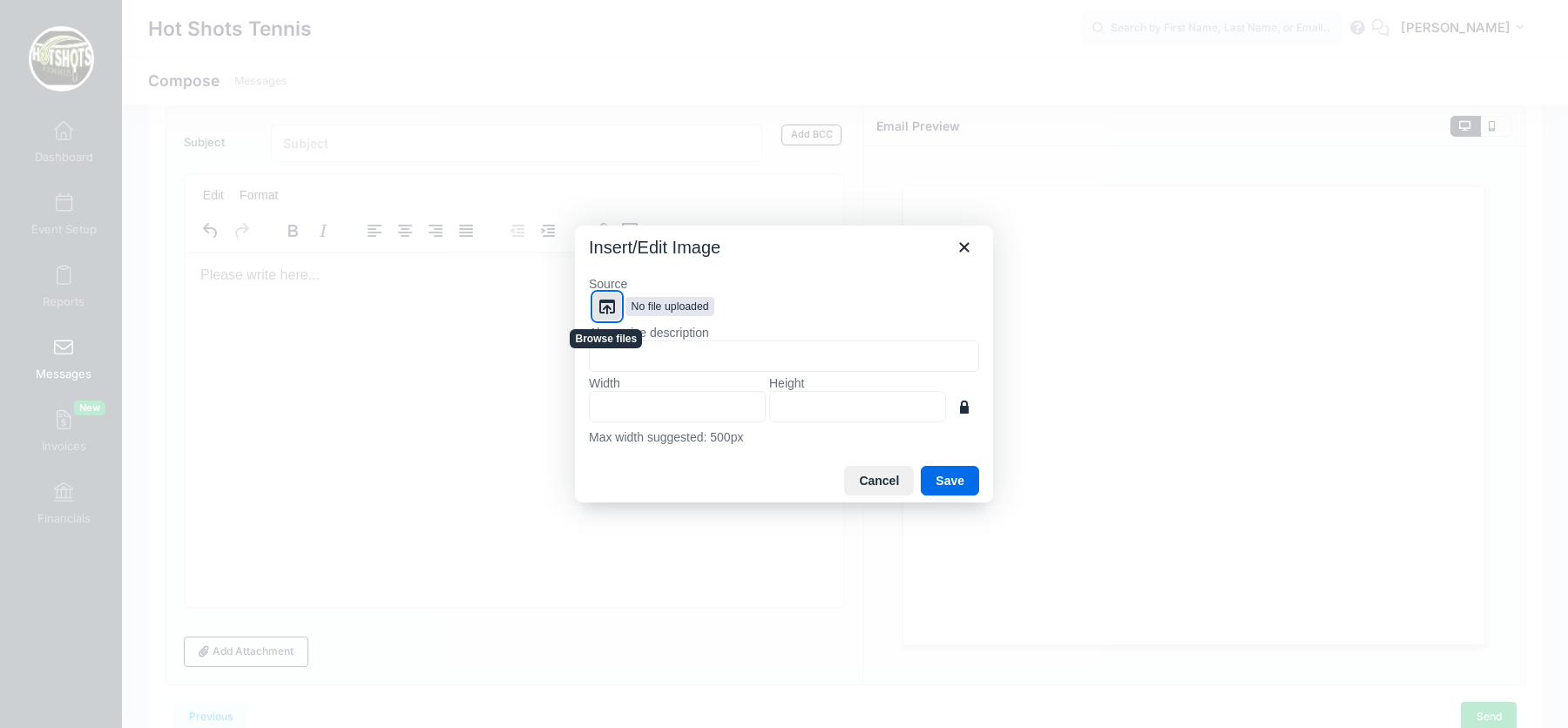
click at [609, 312] on icon "Browse files" at bounding box center [607, 306] width 21 height 21
click at [609, 308] on icon "Browse files" at bounding box center [607, 306] width 21 height 21
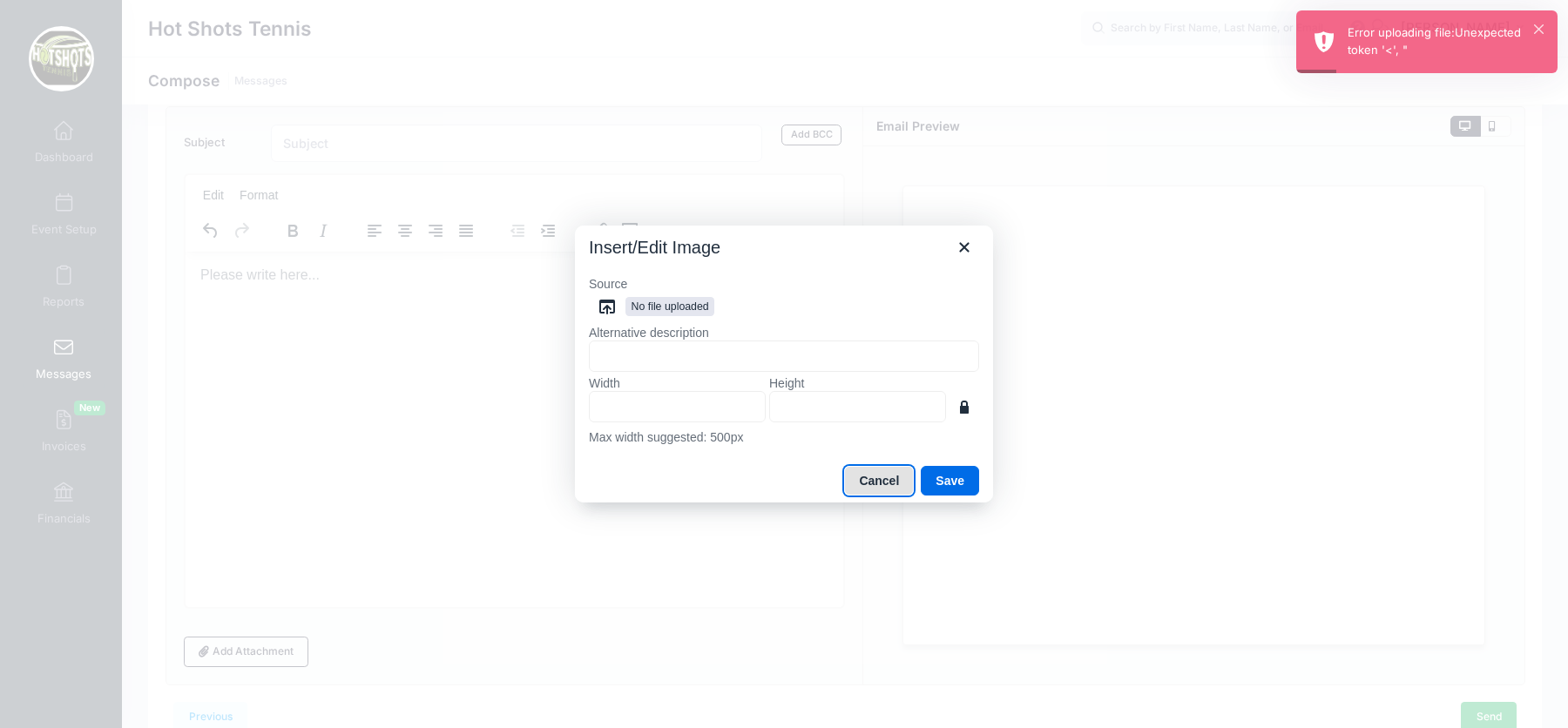
click at [884, 478] on button "Cancel" at bounding box center [879, 480] width 70 height 30
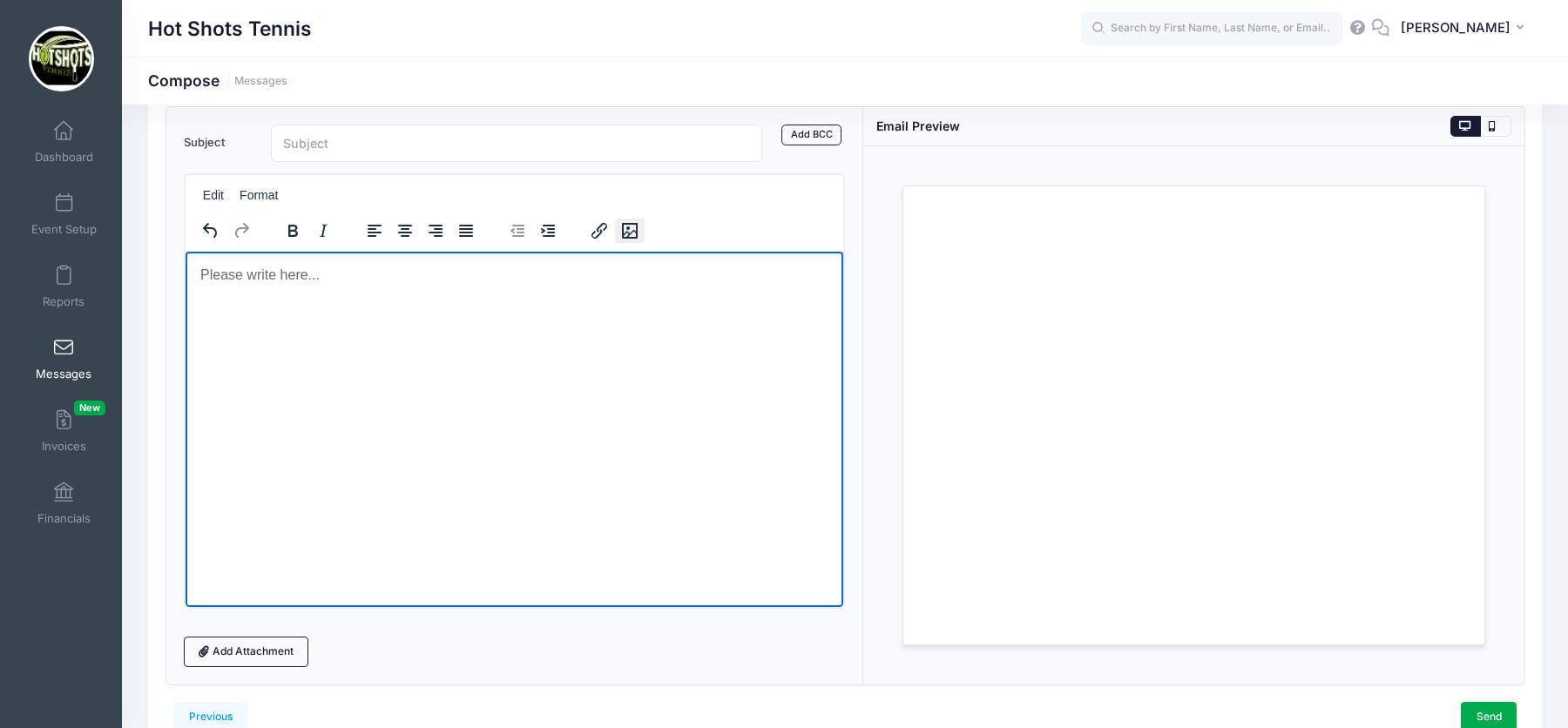
click at [629, 231] on icon "Insert/edit image" at bounding box center [629, 231] width 21 height 21
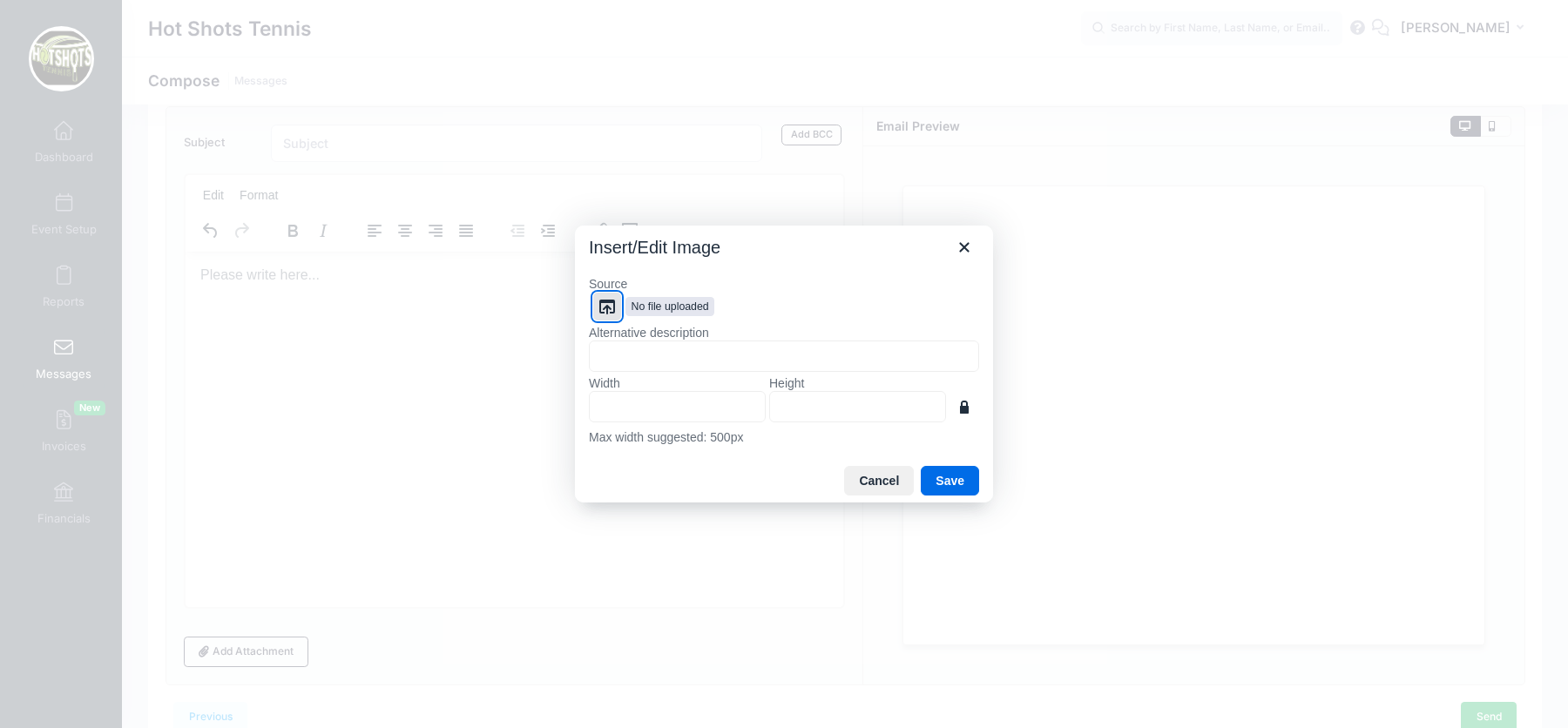
click at [611, 310] on icon "Browse files" at bounding box center [607, 306] width 21 height 21
click at [958, 482] on button "Save" at bounding box center [950, 480] width 58 height 30
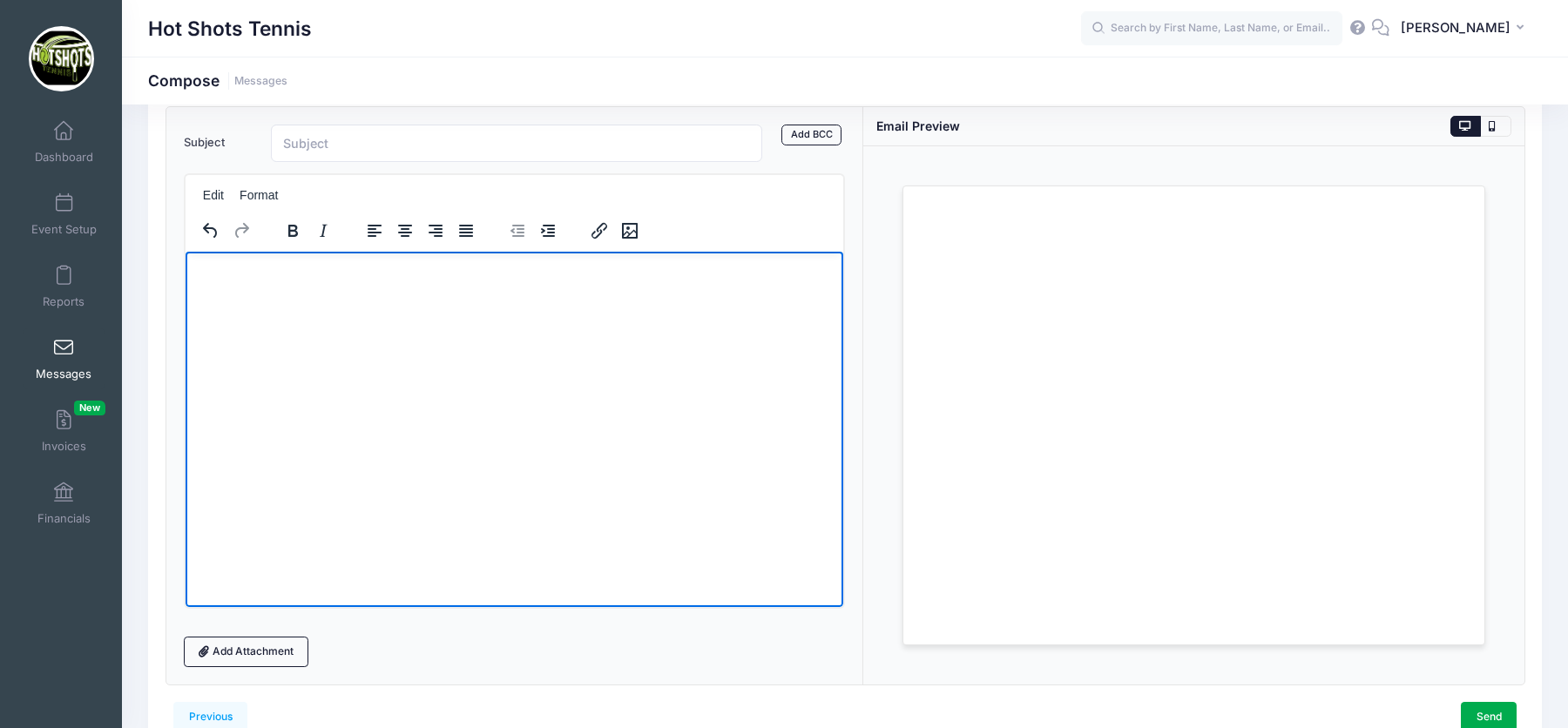
click at [278, 291] on html at bounding box center [514, 274] width 658 height 47
drag, startPoint x: 200, startPoint y: 273, endPoint x: 627, endPoint y: 468, distance: 469.4
click at [627, 298] on html at bounding box center [514, 274] width 658 height 47
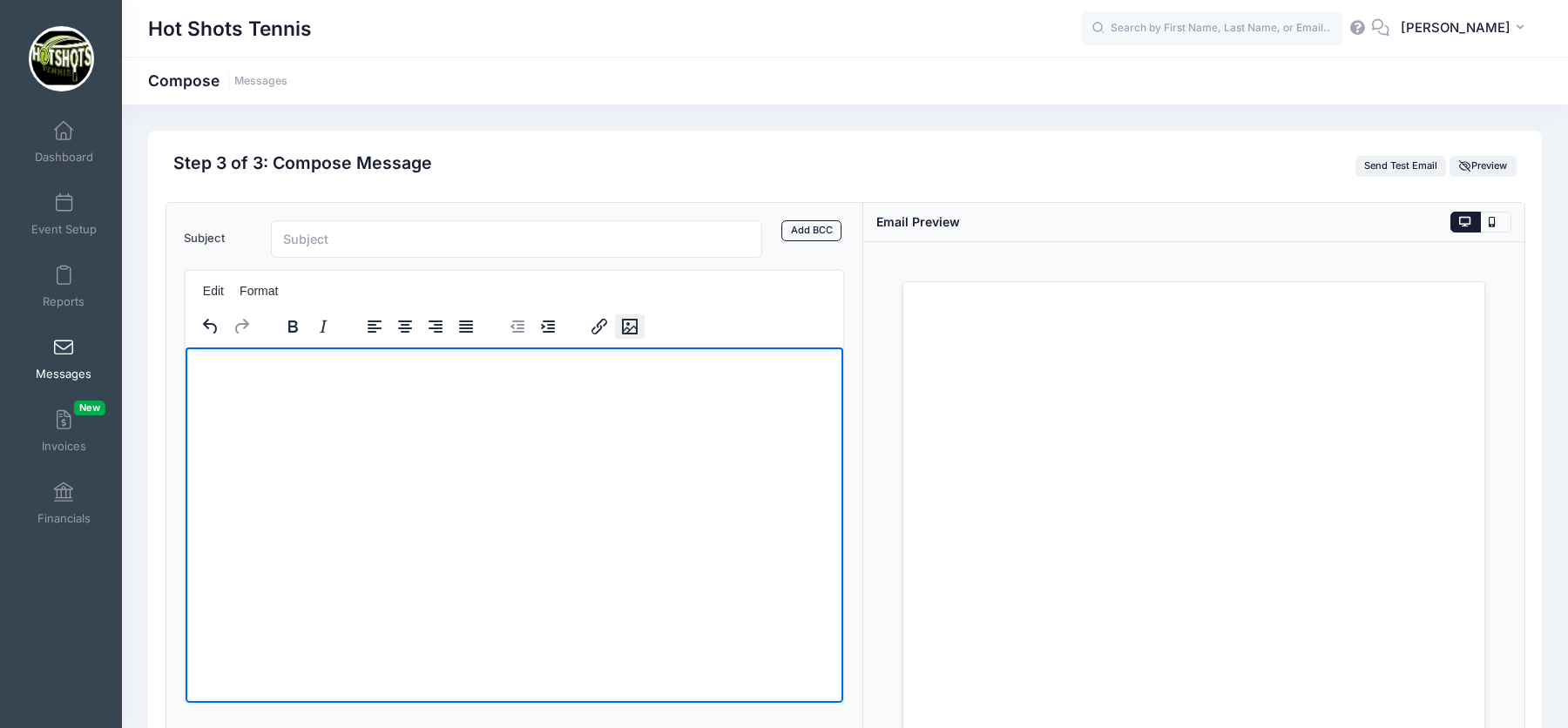
click at [627, 319] on icon "Insert/edit image" at bounding box center [629, 327] width 15 height 15
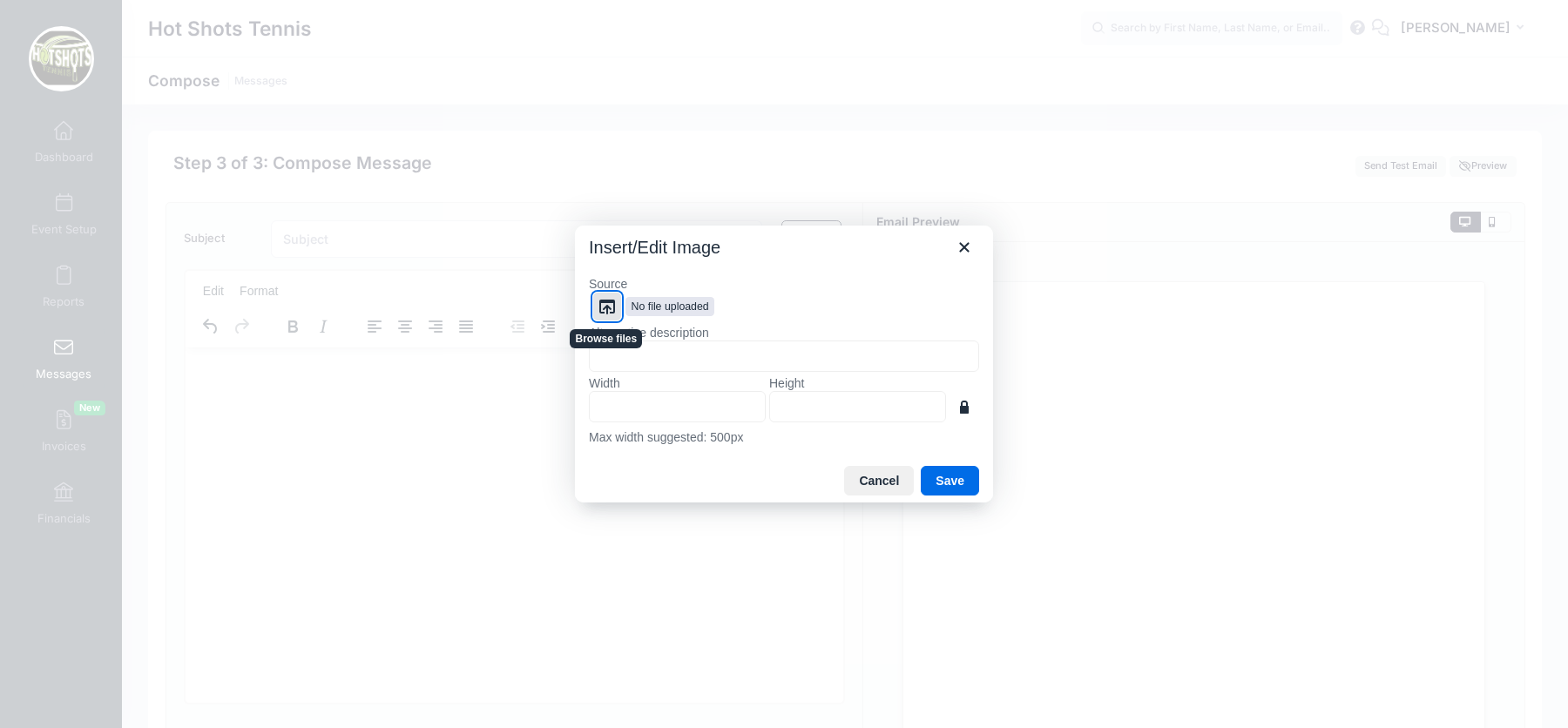
click at [607, 311] on icon "Browse files" at bounding box center [607, 306] width 15 height 15
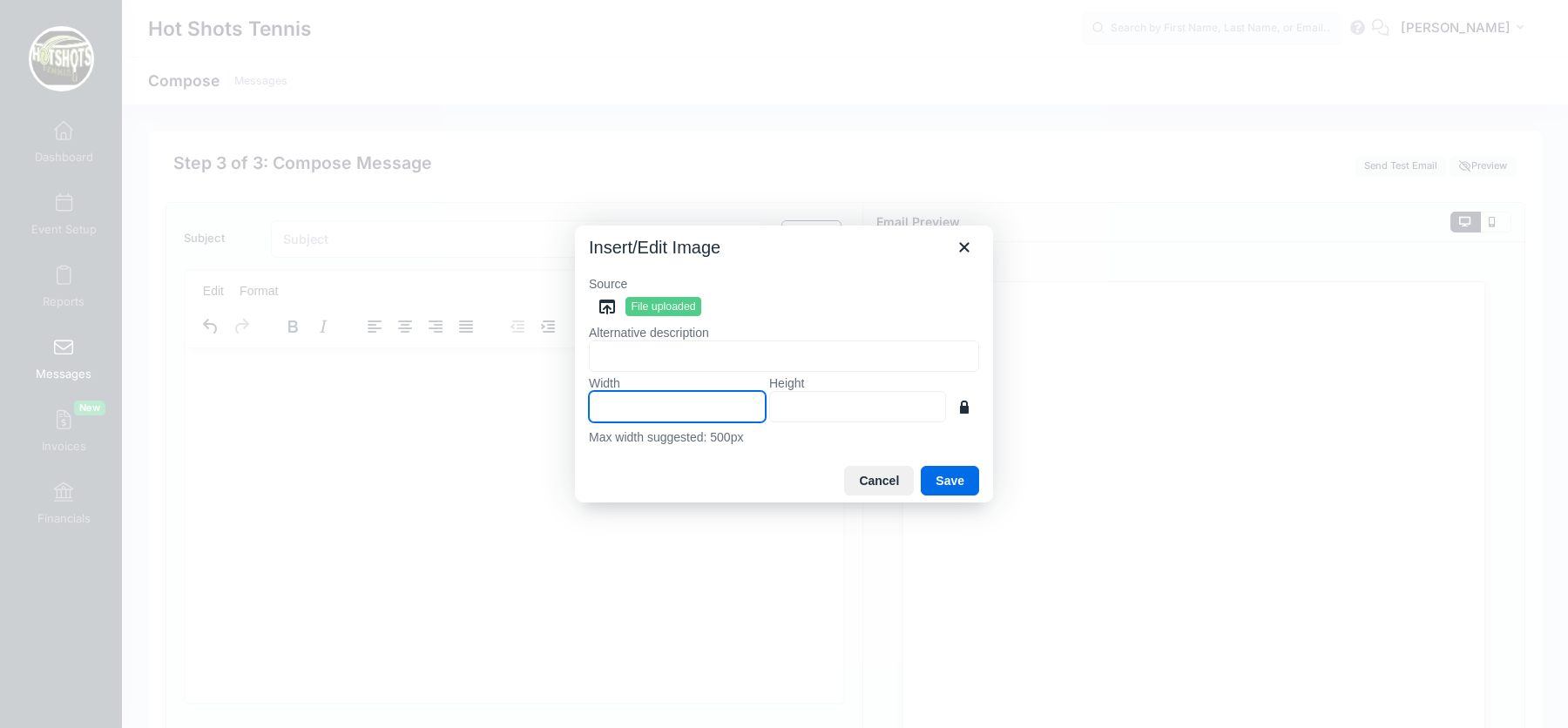
click at [699, 409] on input "Width" at bounding box center [677, 406] width 177 height 31
click at [949, 472] on button "Save" at bounding box center [950, 480] width 58 height 30
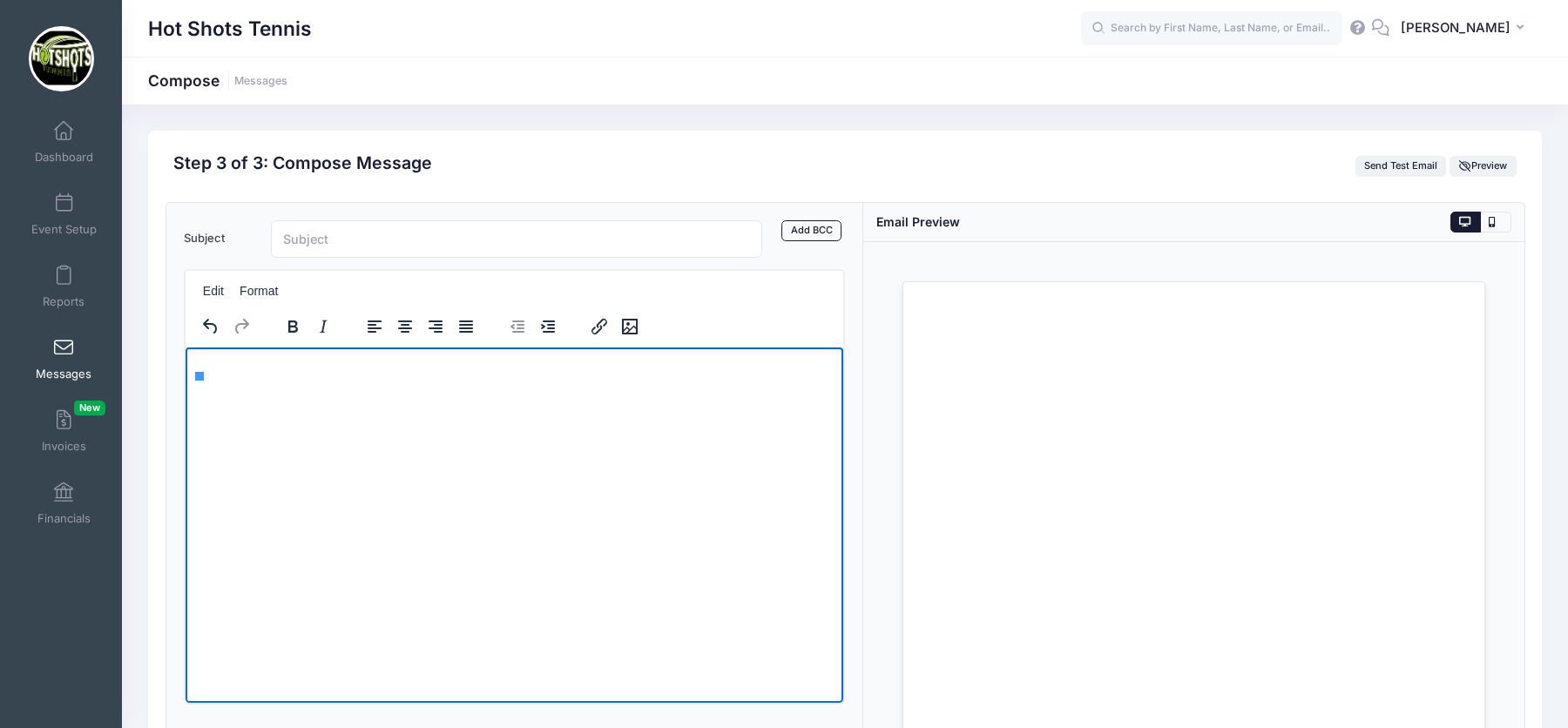
click at [270, 381] on html at bounding box center [514, 369] width 658 height 47
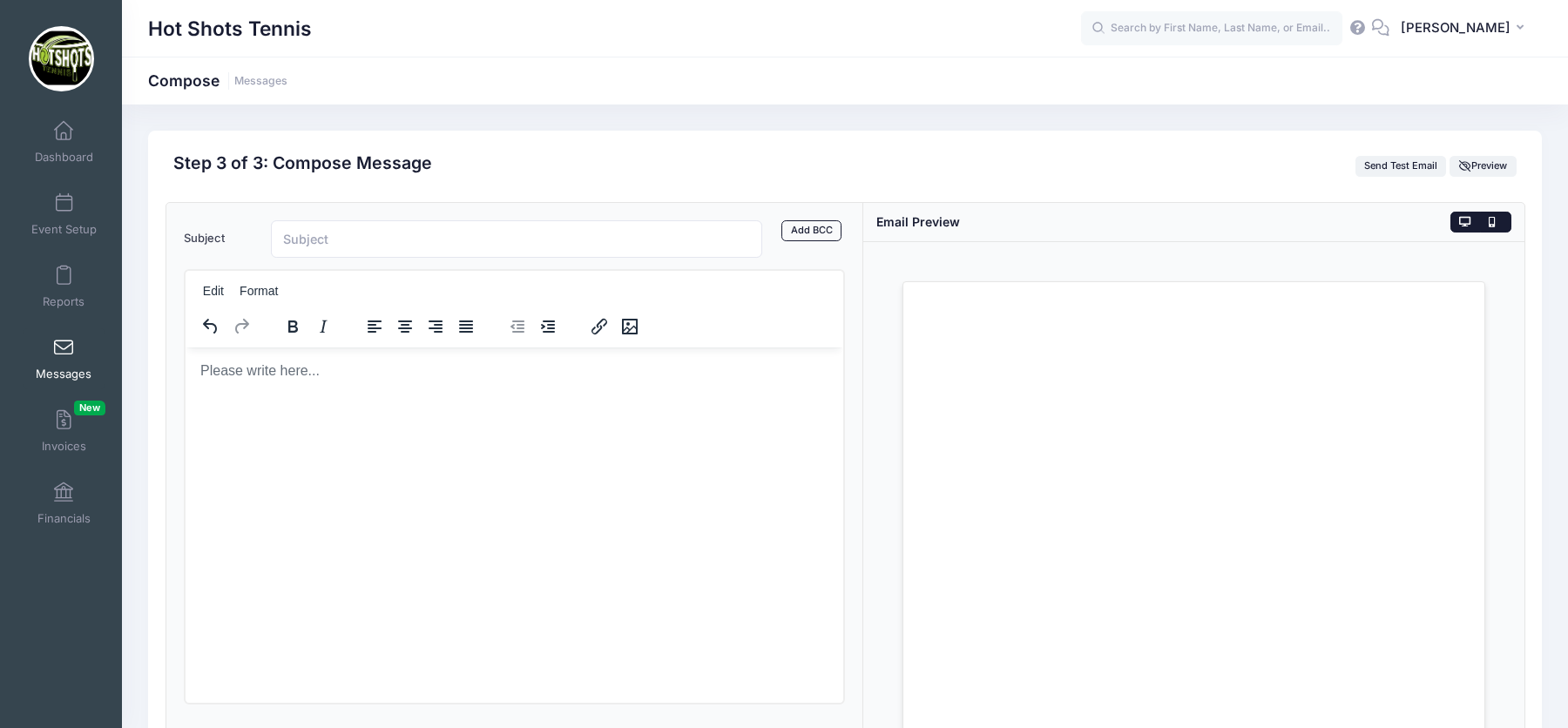
click at [1489, 222] on icon at bounding box center [1495, 222] width 14 height 0
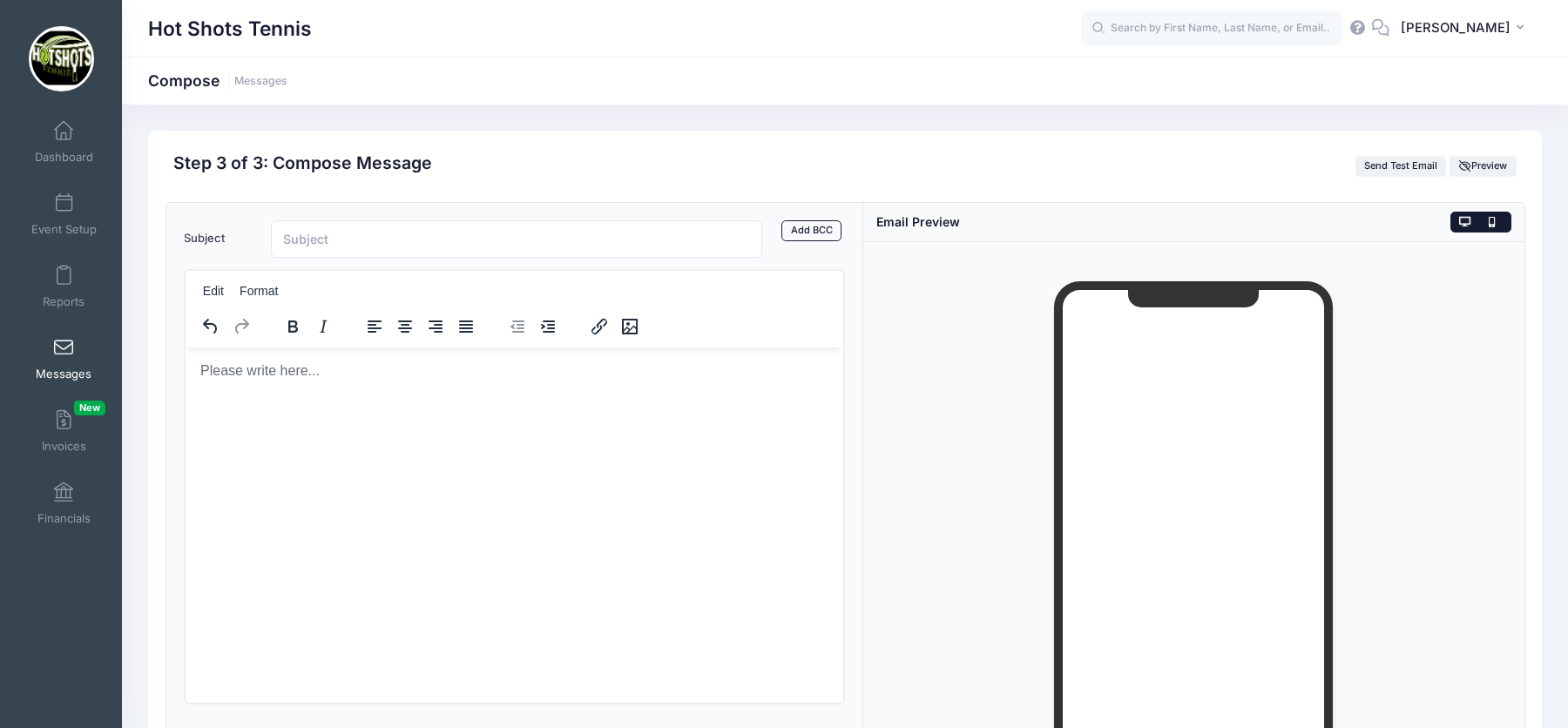
click at [1468, 222] on icon at bounding box center [1465, 222] width 14 height 0
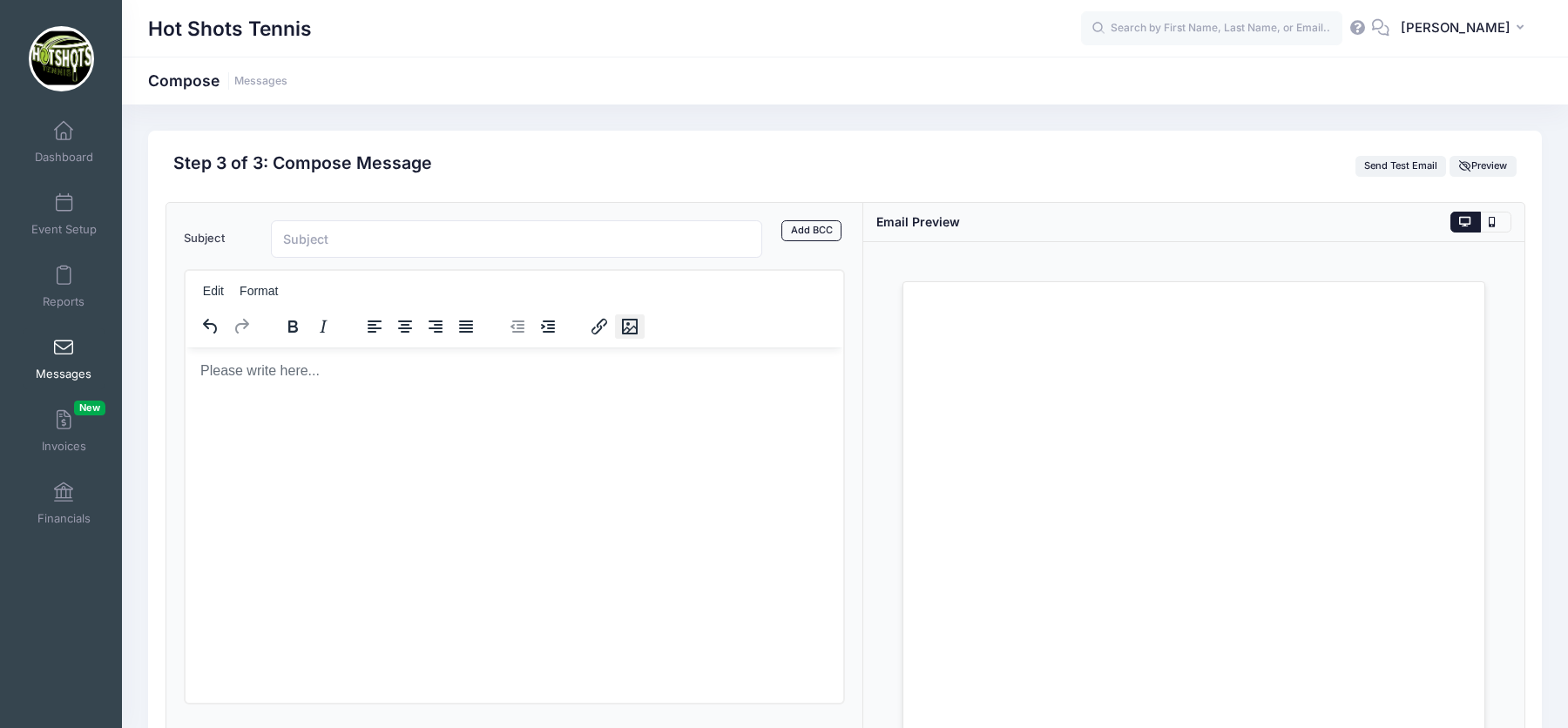
click at [630, 327] on icon "Insert/edit image" at bounding box center [629, 327] width 21 height 21
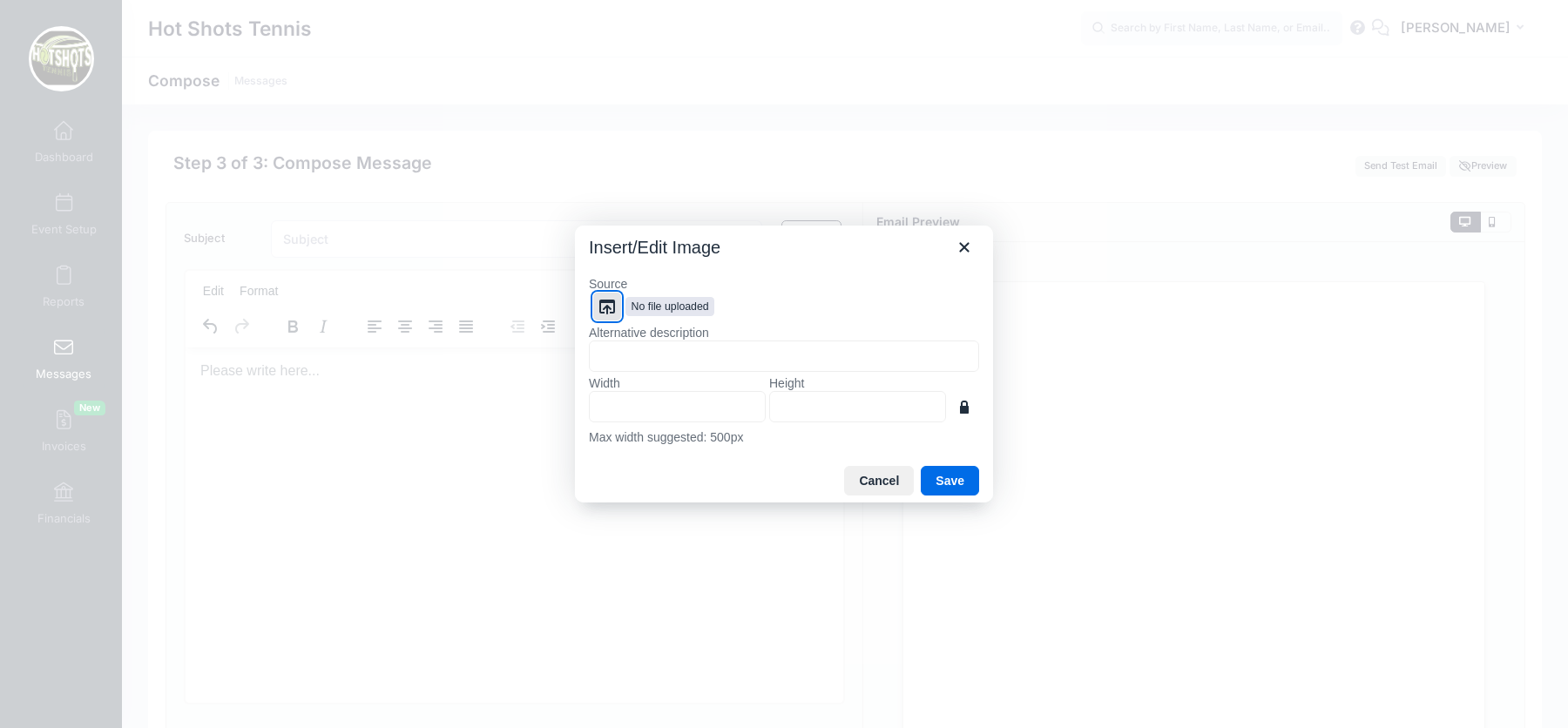
click at [603, 308] on icon "Browse files" at bounding box center [607, 306] width 15 height 15
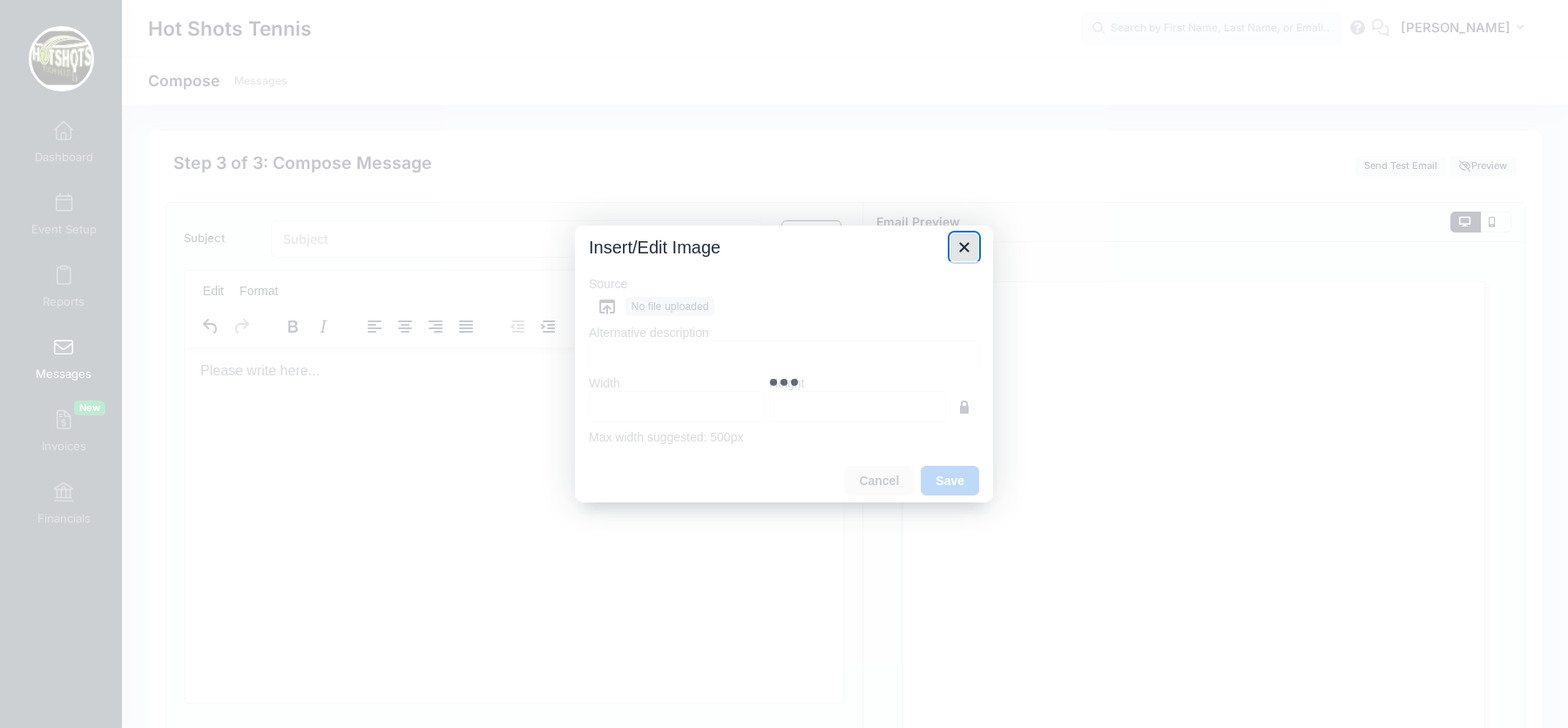
click at [968, 248] on icon "Close" at bounding box center [964, 248] width 21 height 21
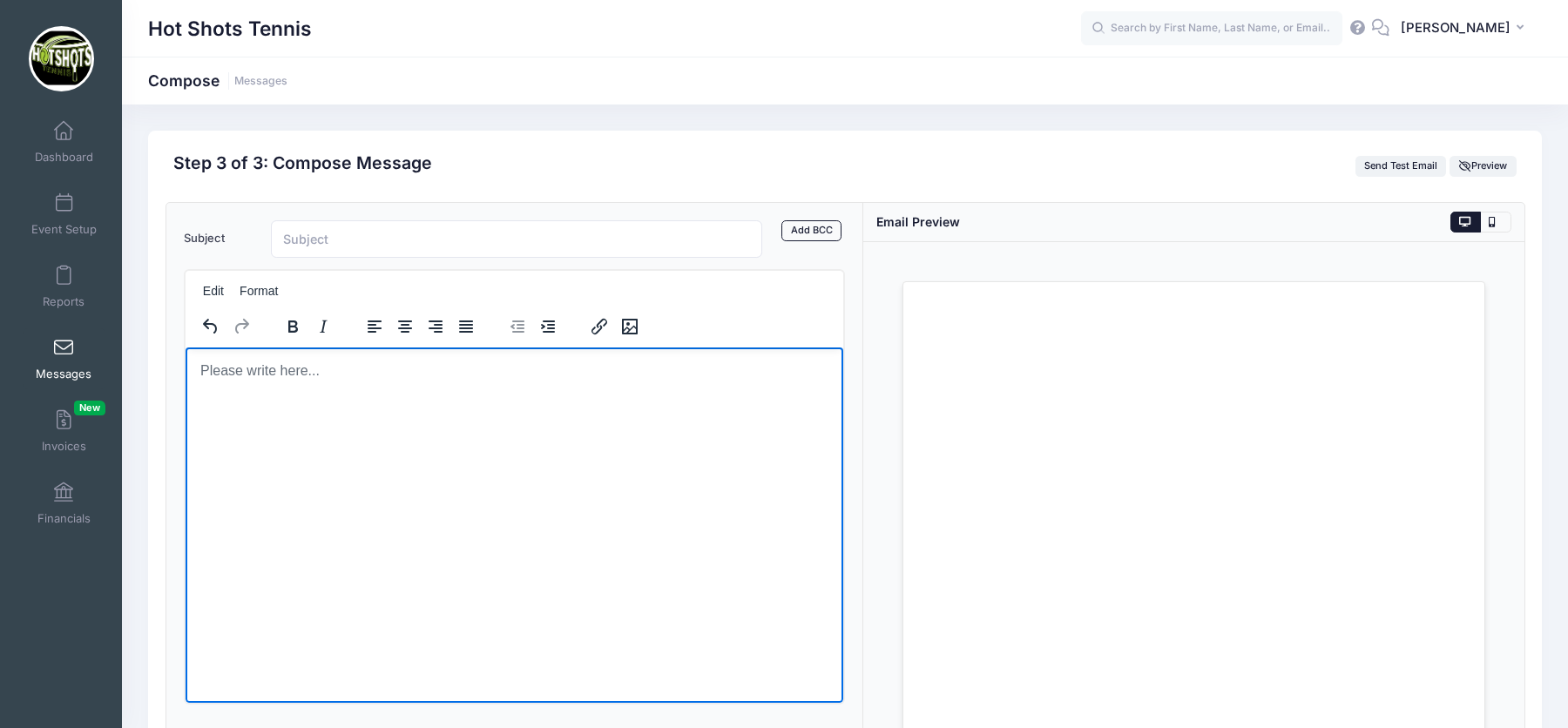
drag, startPoint x: 375, startPoint y: 441, endPoint x: 171, endPoint y: 332, distance: 231.3
click at [185, 346] on html at bounding box center [514, 369] width 658 height 47
click at [370, 247] on input "Subject" at bounding box center [517, 239] width 491 height 38
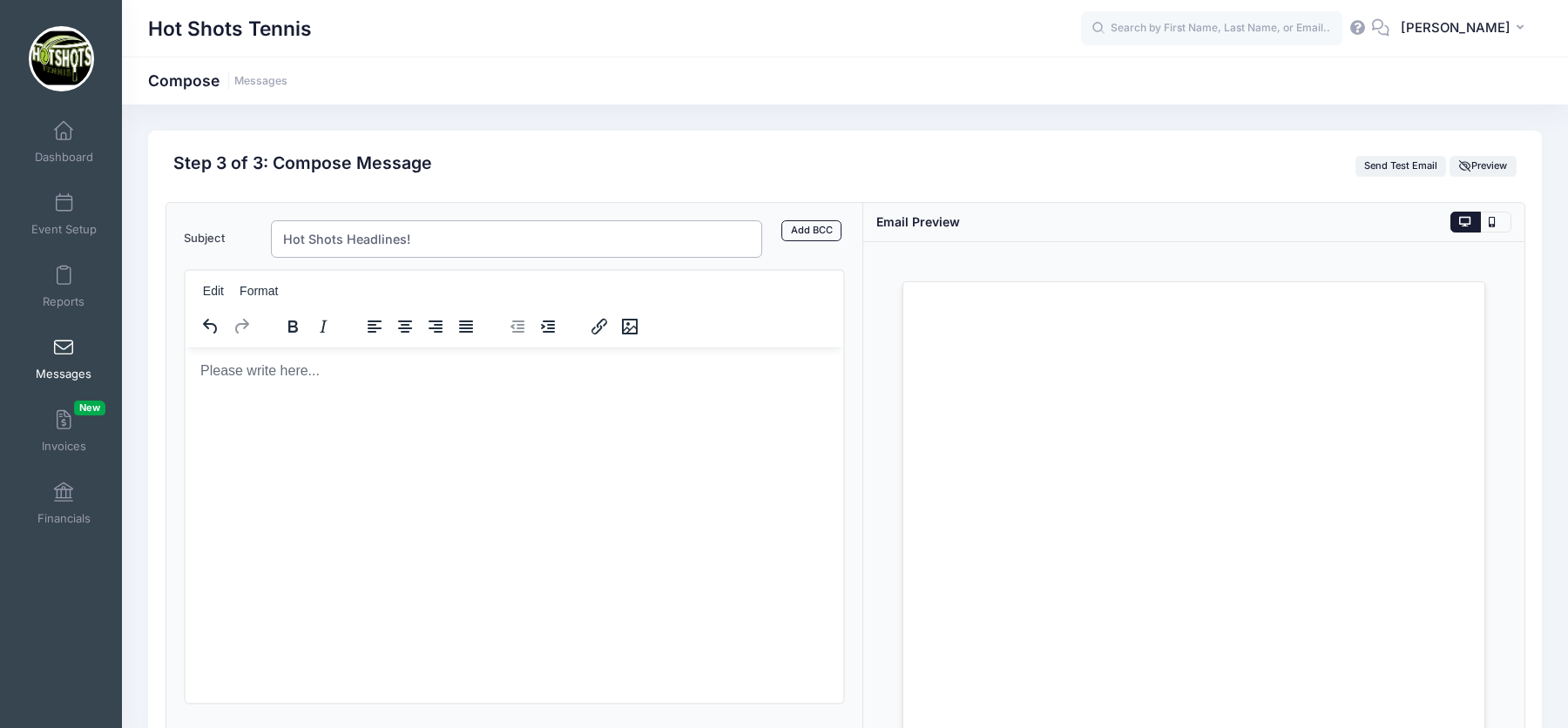
type input "Hot Shots Headlines!"
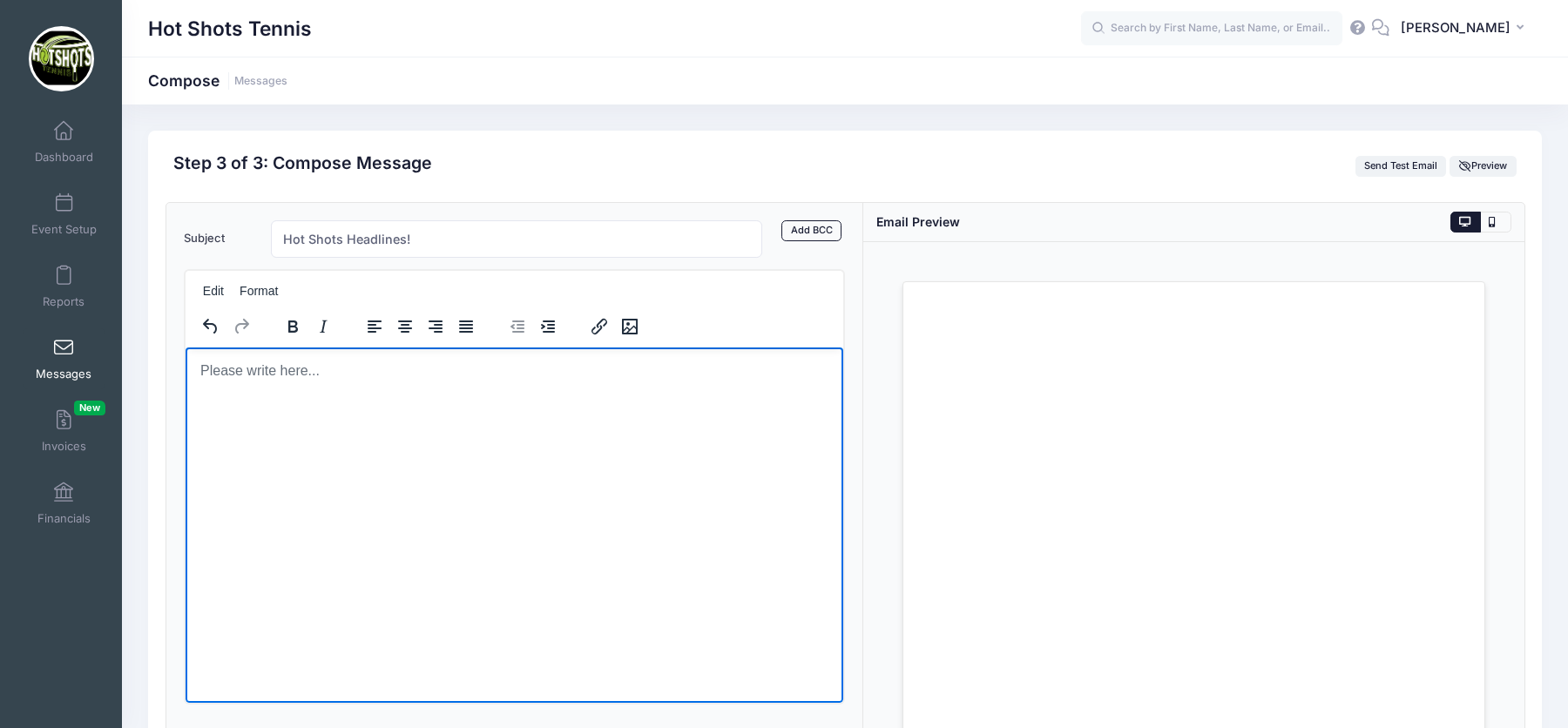
click at [407, 377] on p "Rich Text Area. Press ALT-0 for help." at bounding box center [513, 370] width 630 height 19
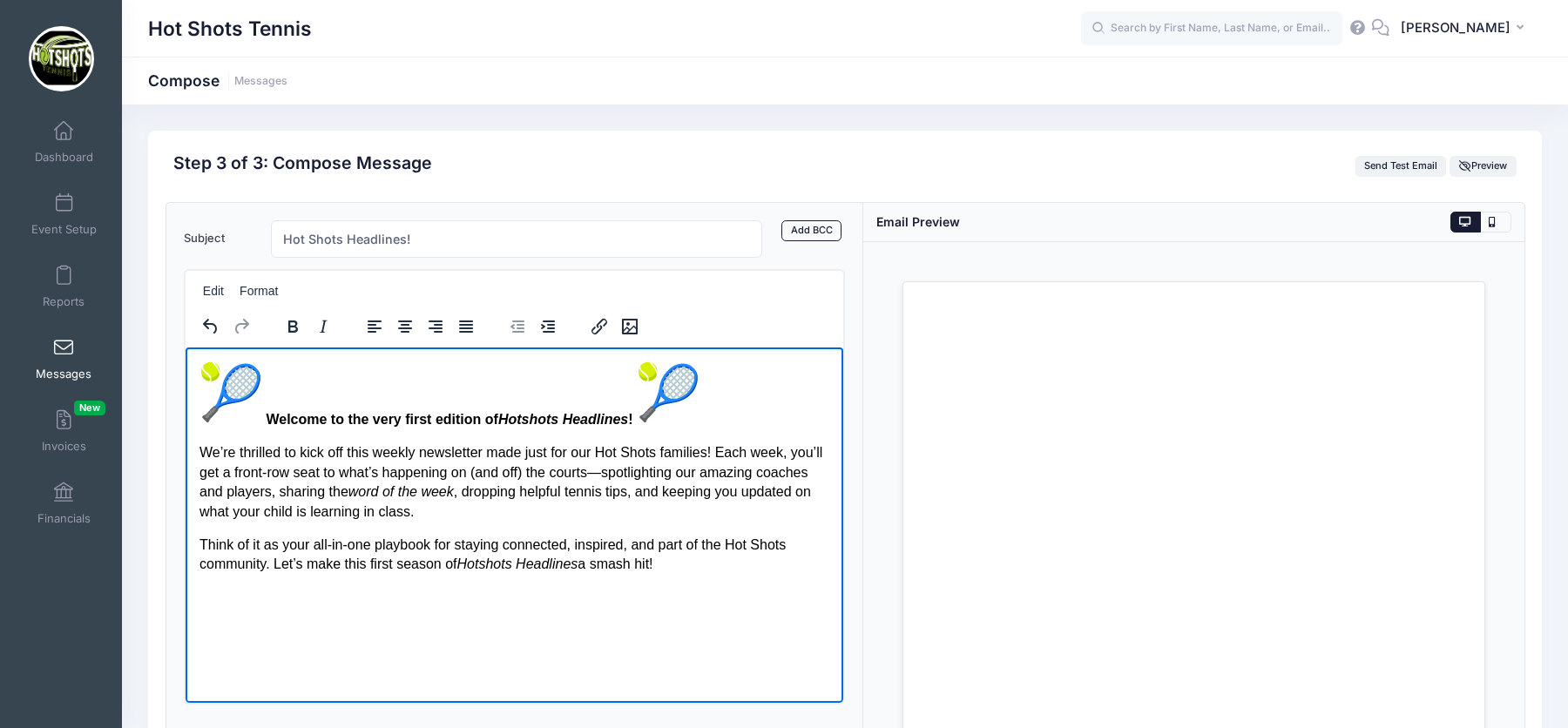
click at [268, 404] on p "Welcome to the very first edition of Hotshots Headlines !" at bounding box center [513, 394] width 630 height 68
click at [716, 588] on html "Welcome to the very first edition of Hotshots Headlines ! We’re thrilled to kic…" at bounding box center [514, 466] width 658 height 241
click at [1496, 222] on button at bounding box center [1495, 222] width 31 height 21
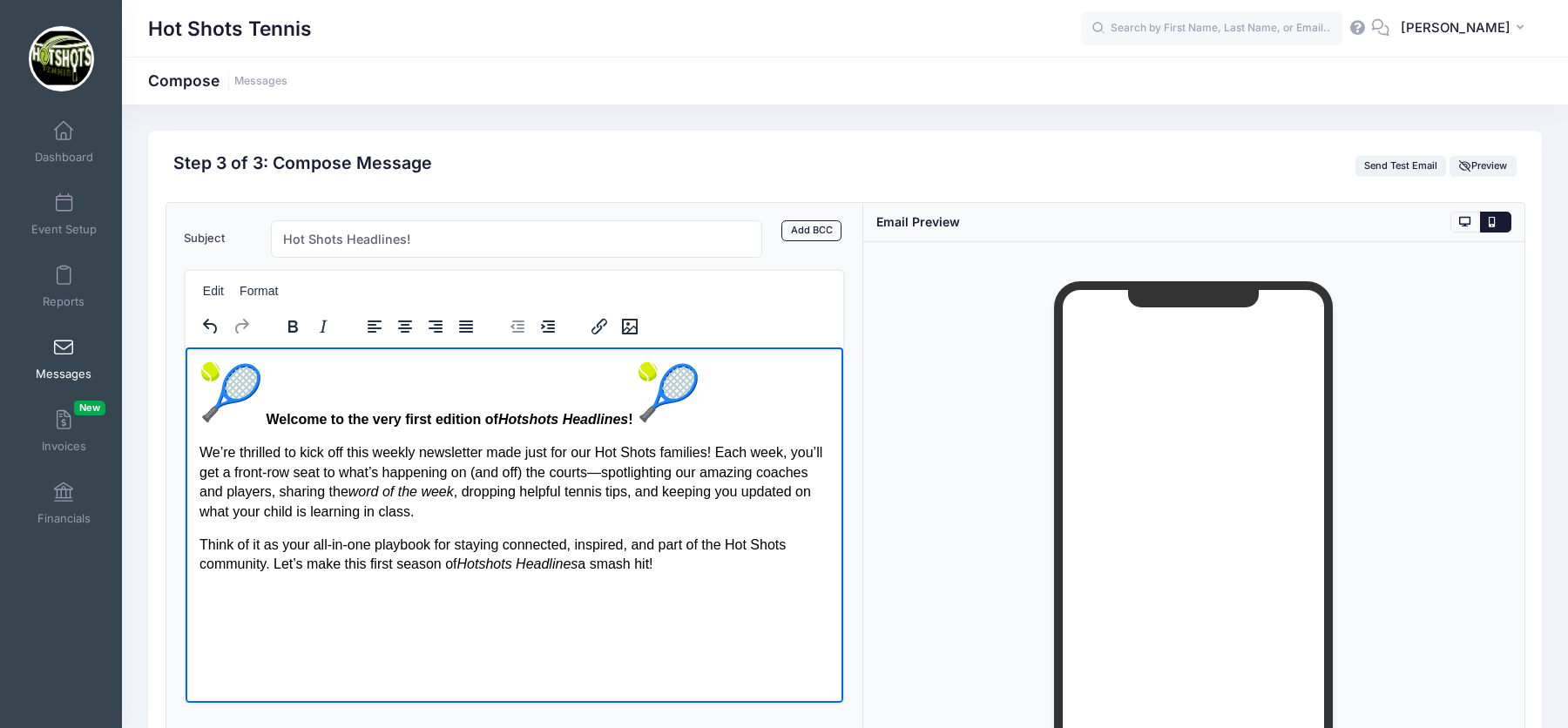
drag, startPoint x: 272, startPoint y: 559, endPoint x: 819, endPoint y: 565, distance: 547.0
click at [819, 565] on p "Think of it as your all-in-one playbook for staying connected, inspired, and pa…" at bounding box center [513, 554] width 630 height 40
click at [1469, 222] on icon at bounding box center [1465, 222] width 14 height 0
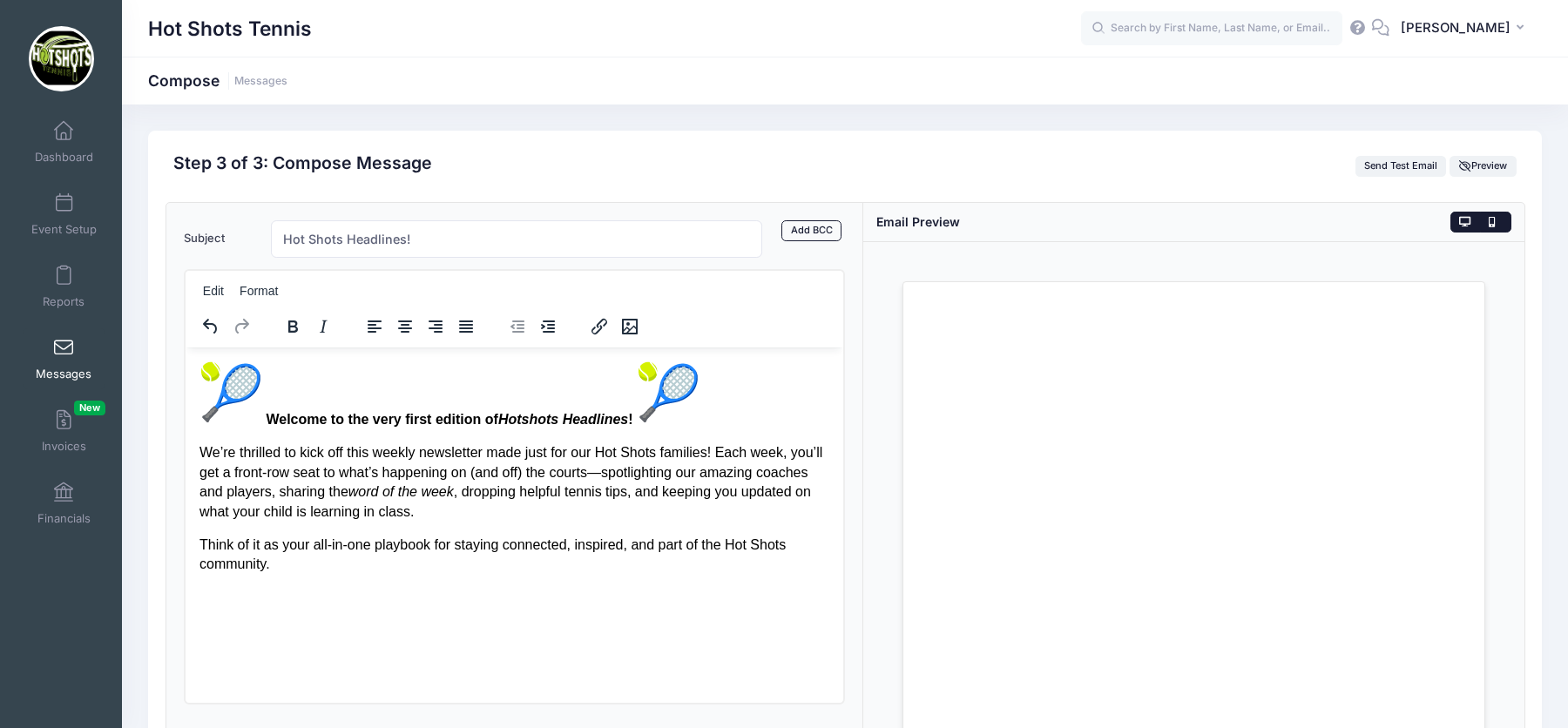
click at [1493, 222] on icon at bounding box center [1495, 222] width 14 height 0
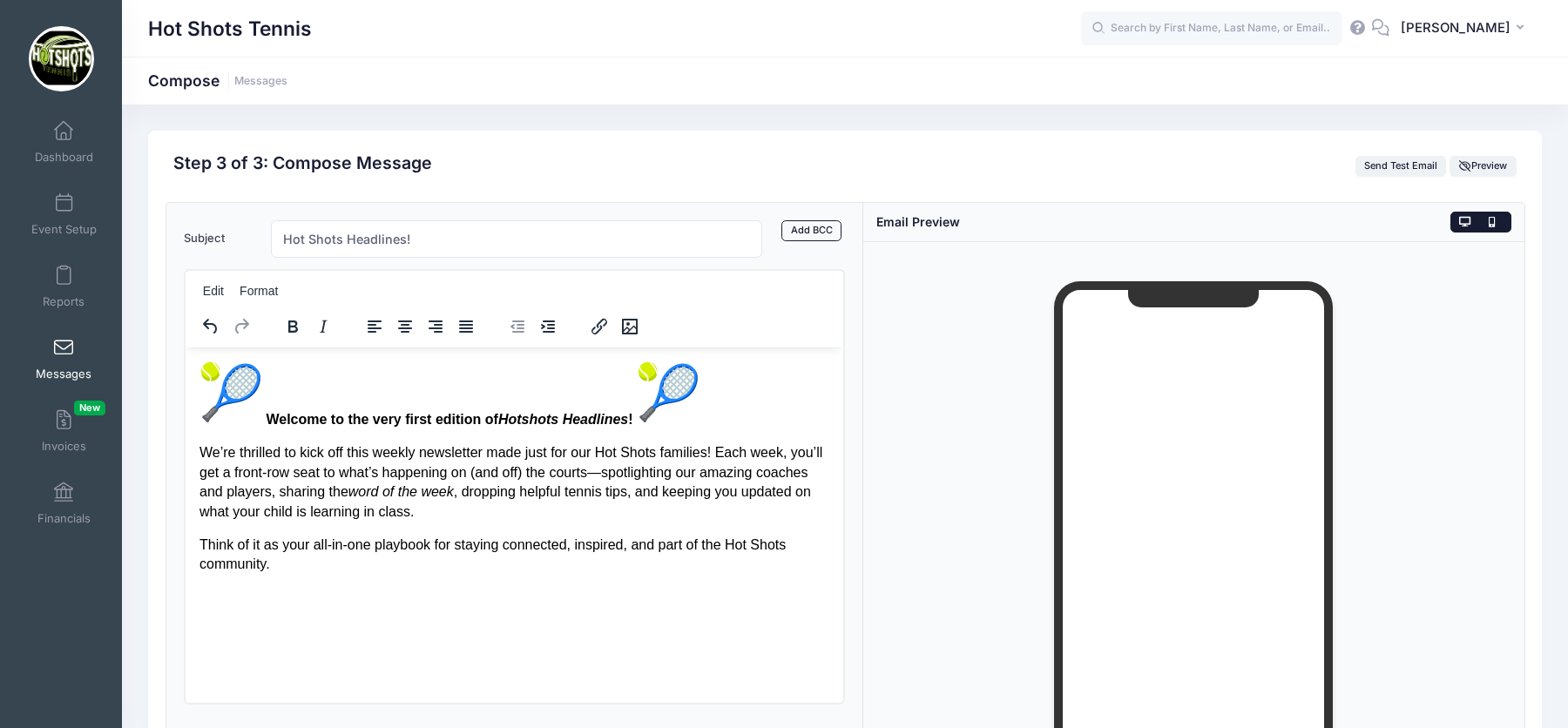
click at [1469, 222] on icon at bounding box center [1465, 222] width 14 height 0
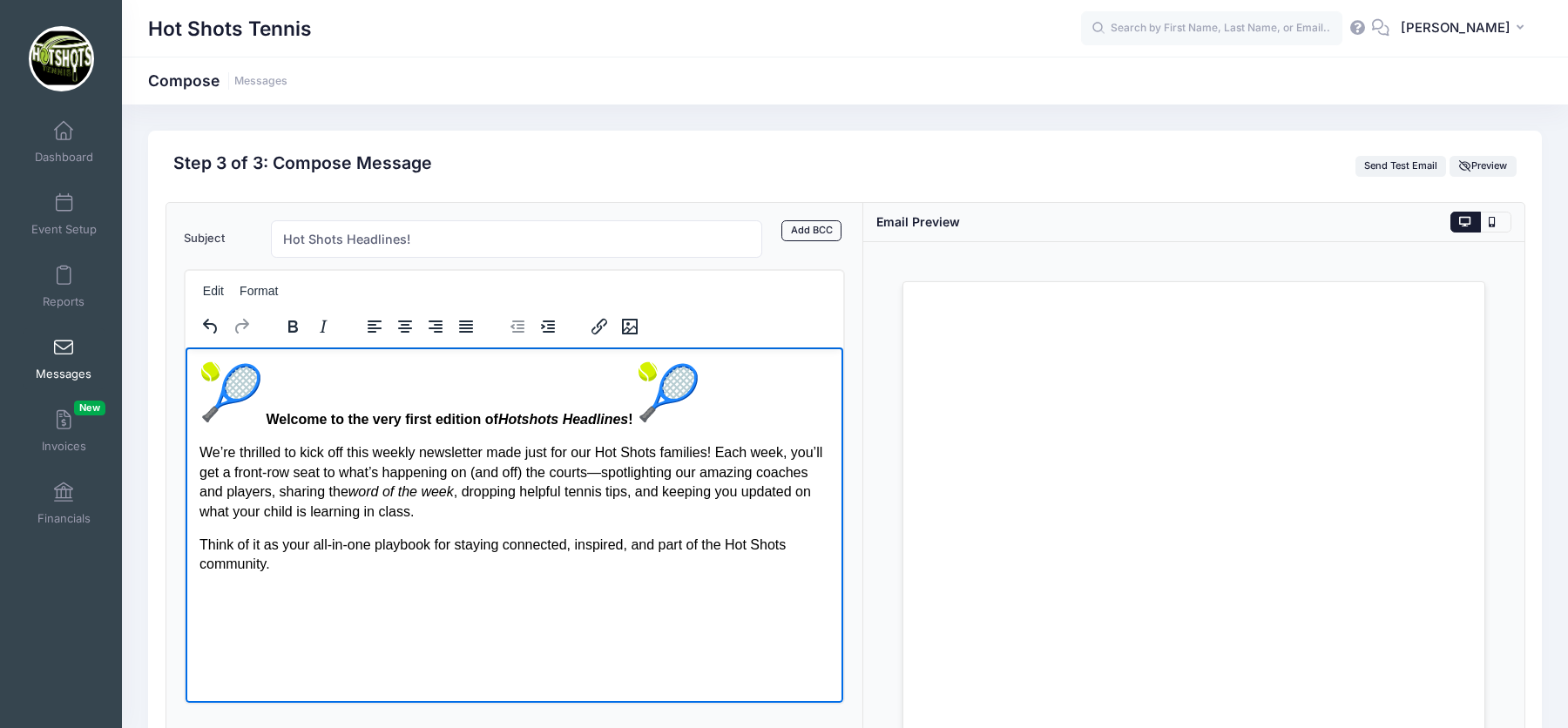
click at [267, 391] on p "Welcome to the very first edition of Hotshots Headlines !" at bounding box center [513, 394] width 630 height 68
click at [247, 385] on img "🎾" at bounding box center [229, 392] width 63 height 63
click at [609, 394] on img "🎾" at bounding box center [605, 392] width 63 height 63
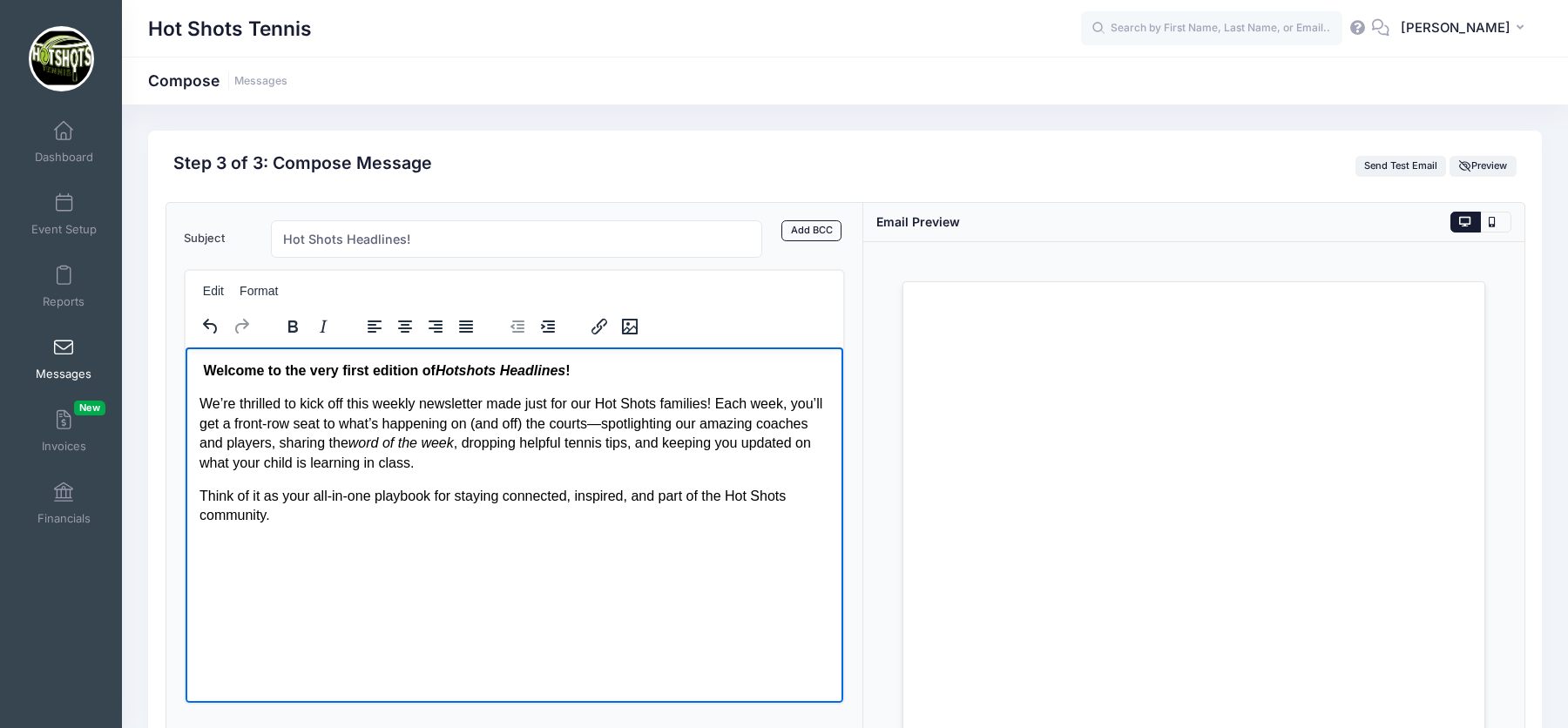
click at [636, 539] on html "Welcome to the very first edition of Hotshots Headlines ! We’re thrilled to kic…" at bounding box center [514, 442] width 658 height 192
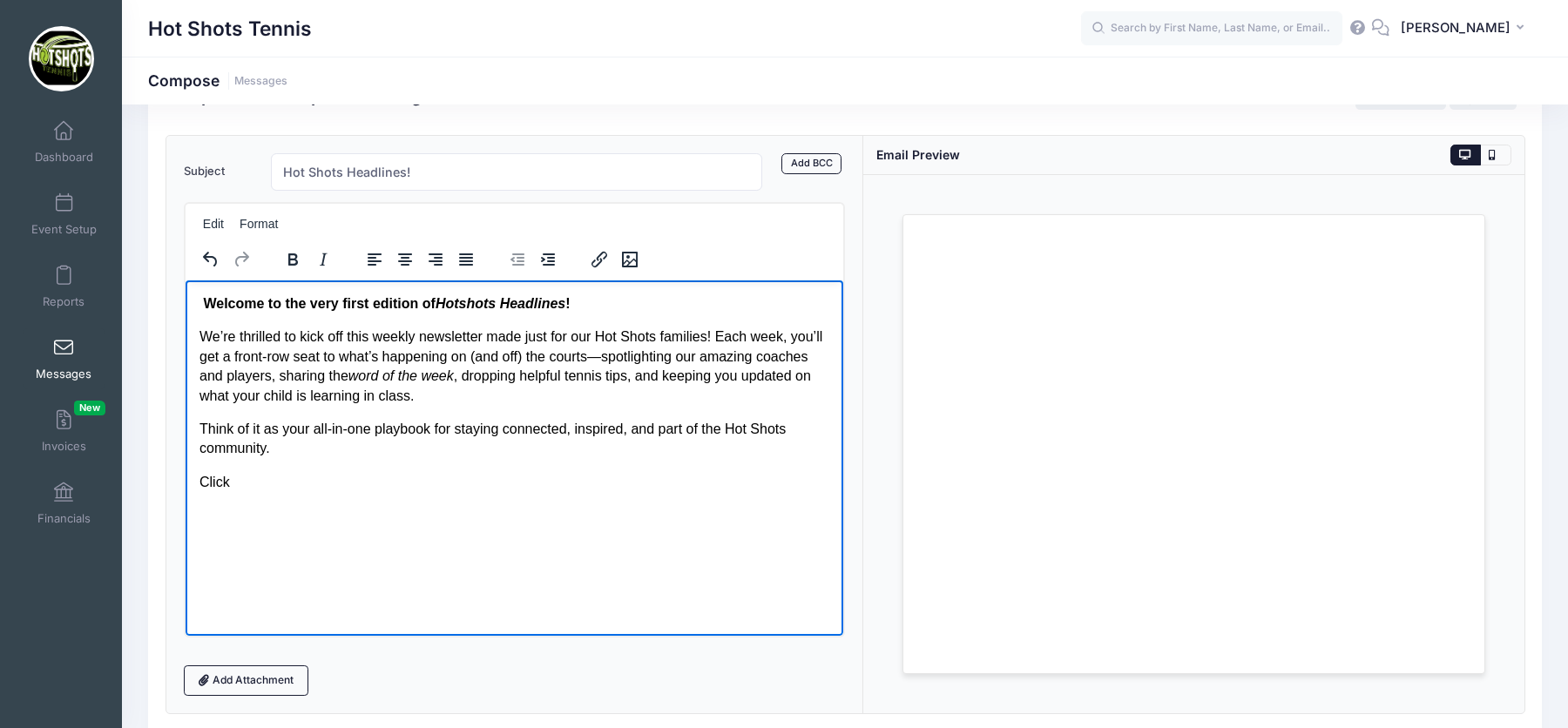
scroll to position [71, 0]
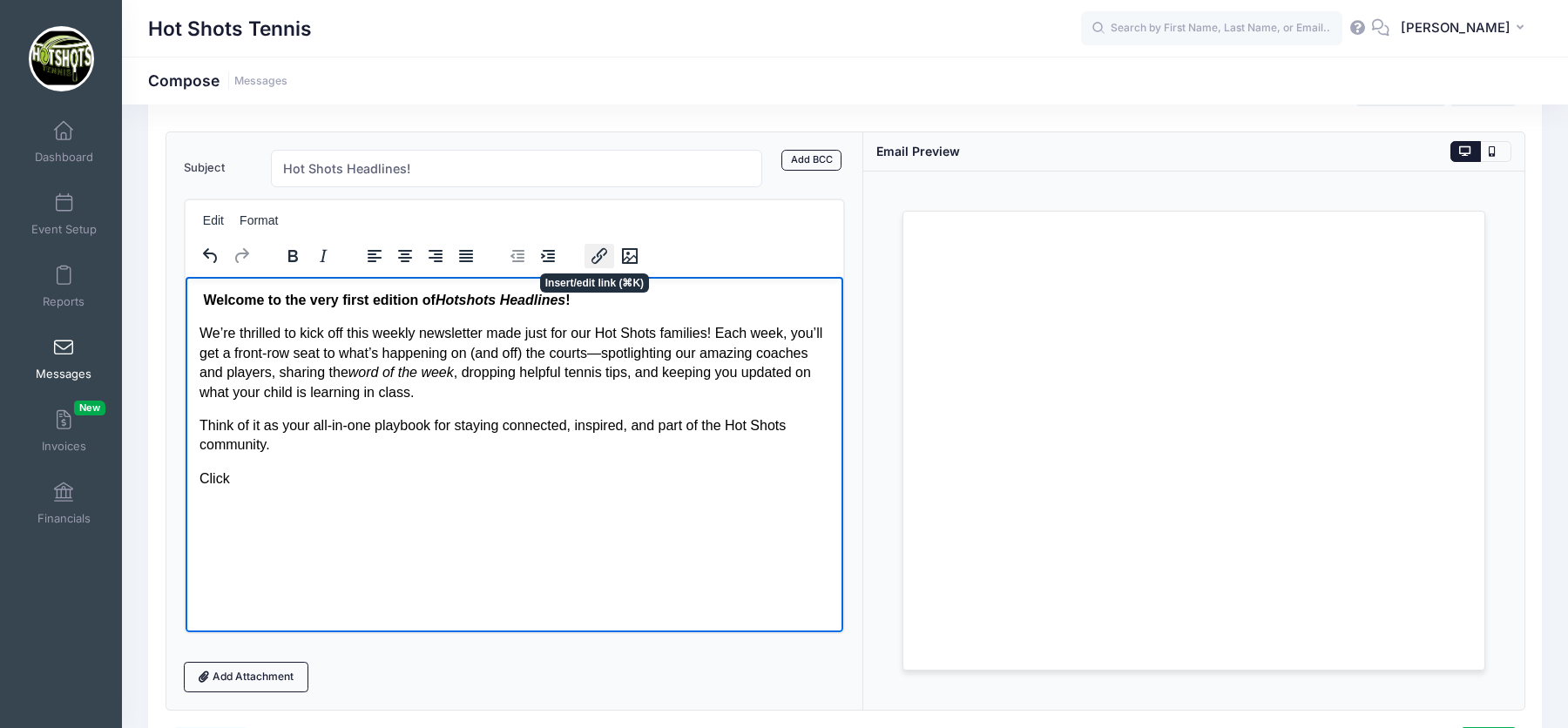
click at [602, 246] on icon "Insert/edit link" at bounding box center [599, 256] width 21 height 21
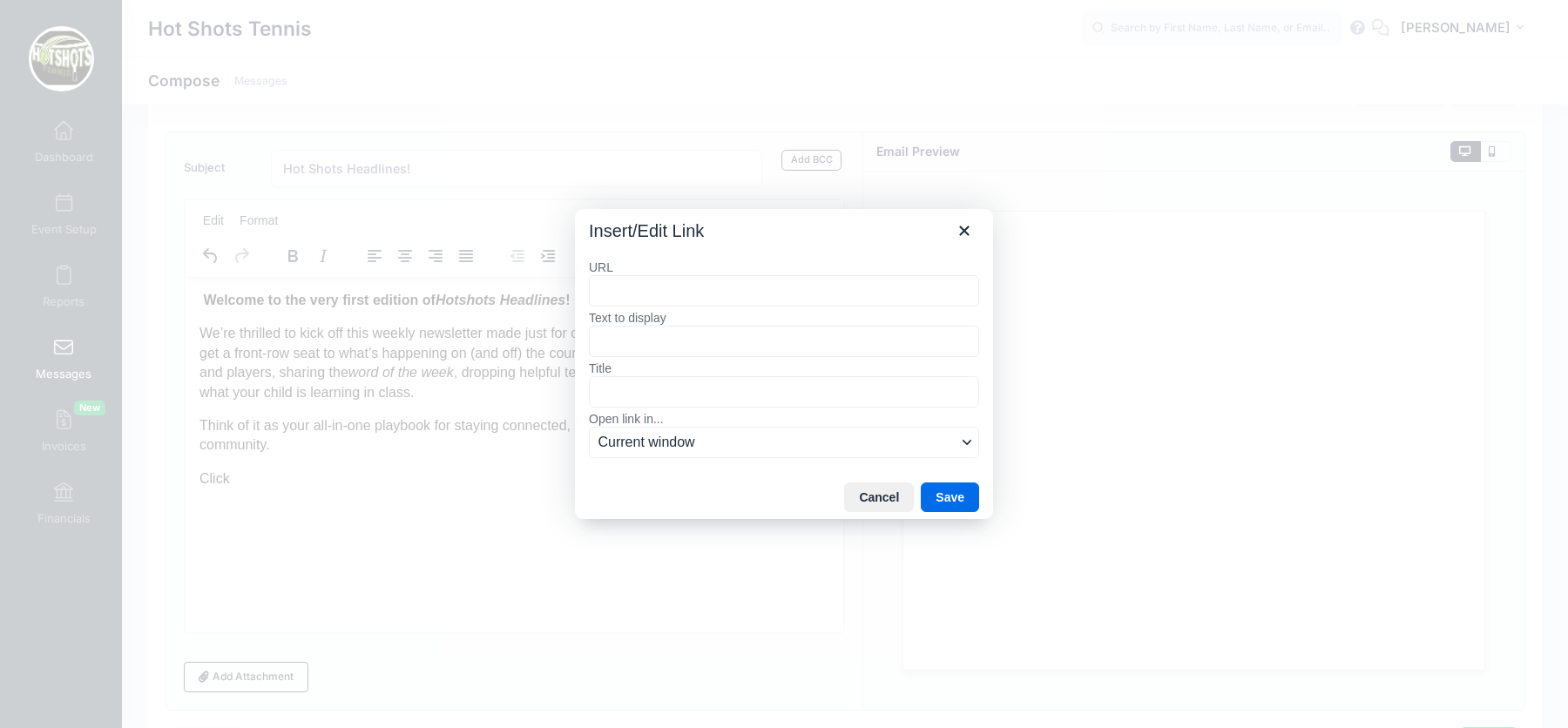
type input "🎾 Welcome to the very first edition of Hotshots Headlines! 🎾 We’re thrilled to …"
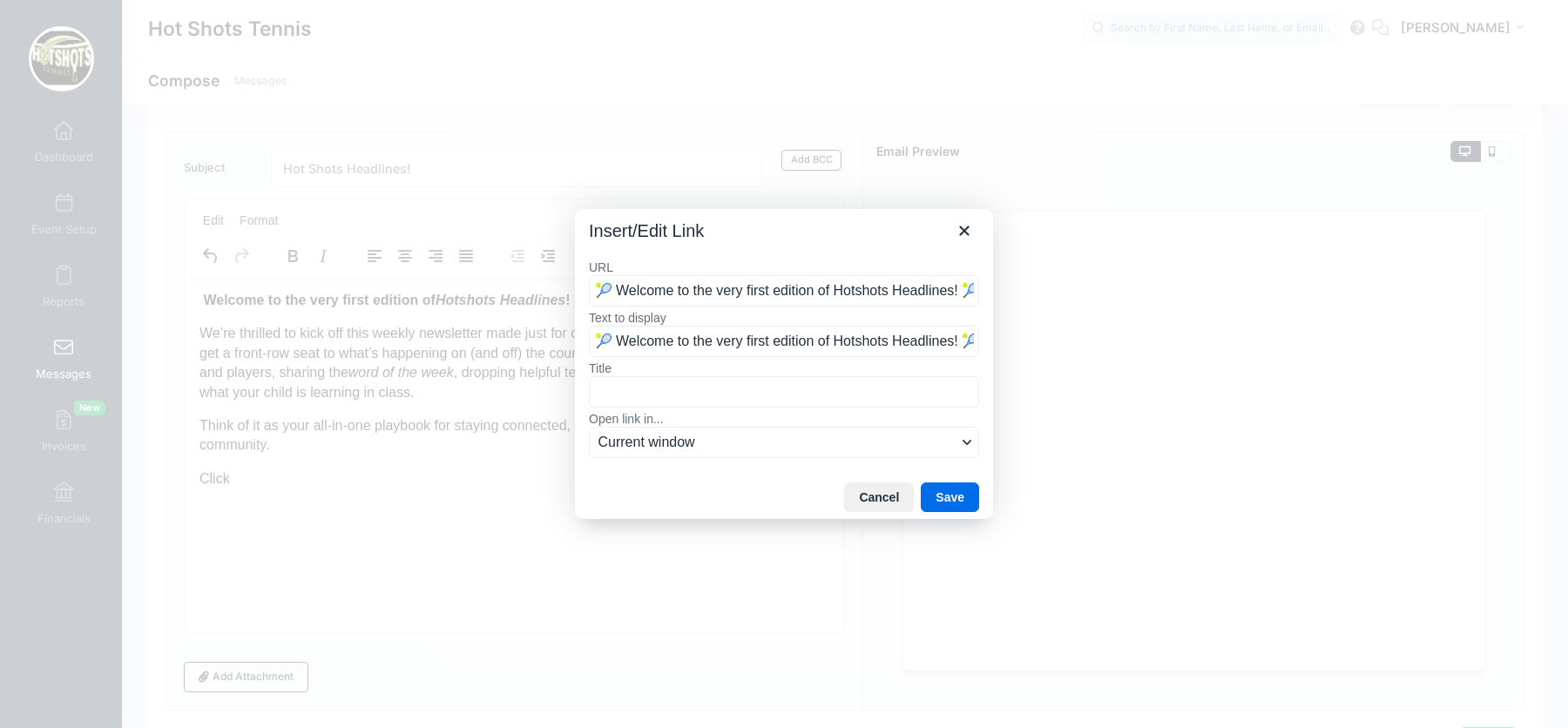
scroll to position [0, 3224]
click at [701, 282] on input "🎾 Welcome to the very first edition of Hotshots Headlines! 🎾 We’re thrilled to …" at bounding box center [784, 291] width 390 height 31
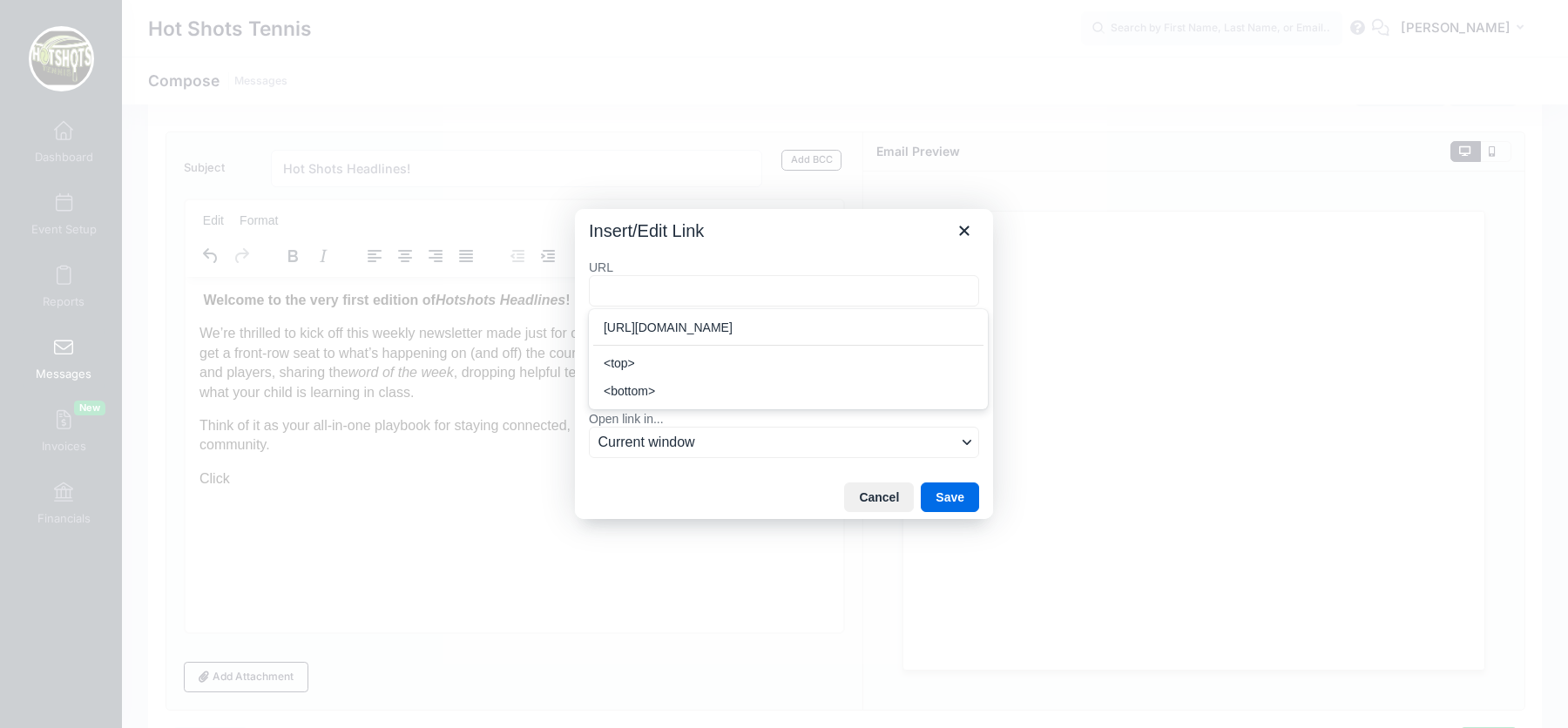
scroll to position [0, 0]
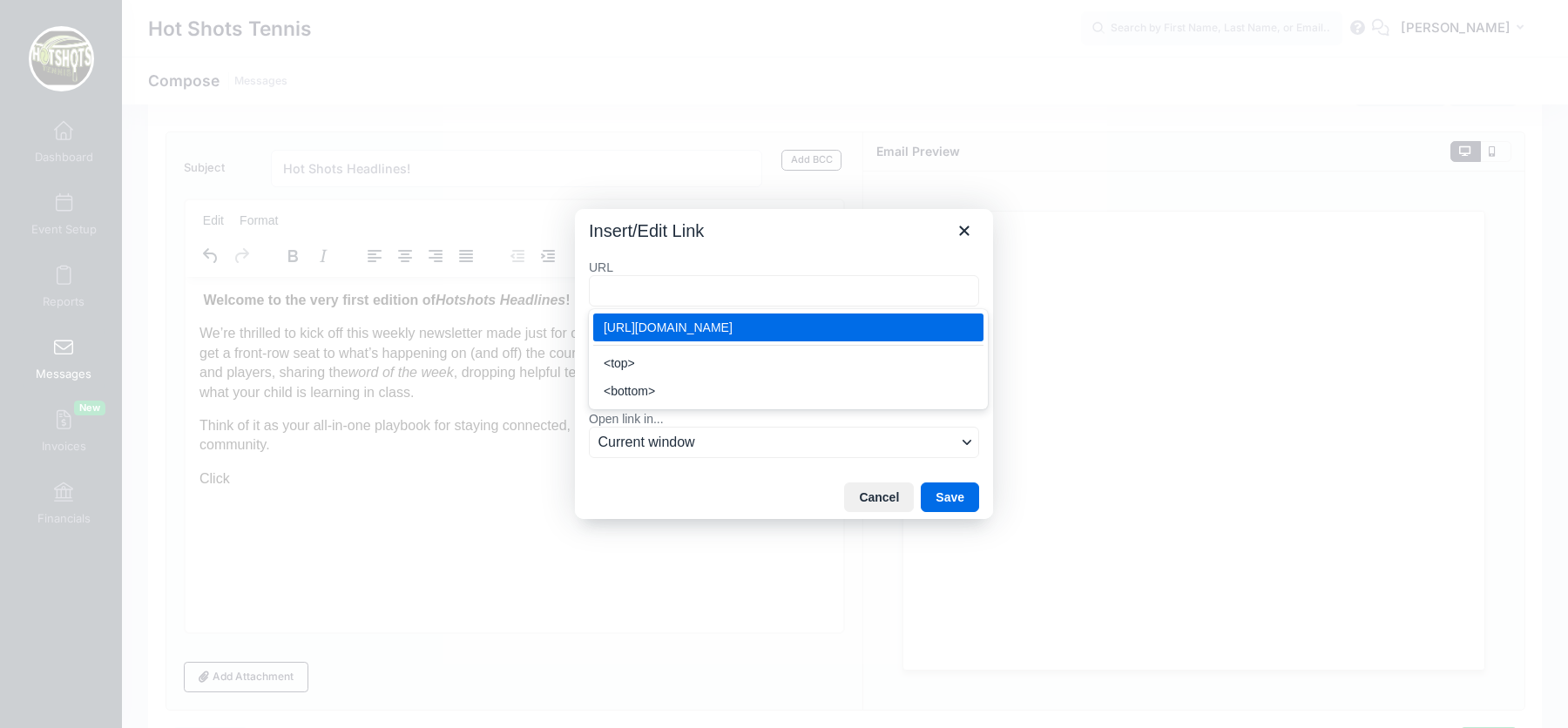
click at [815, 327] on div "https://hotshotsheadlines.my.canva.site/" at bounding box center [789, 328] width 372 height 21
type input "https://hotshotsheadlines.my.canva.site/"
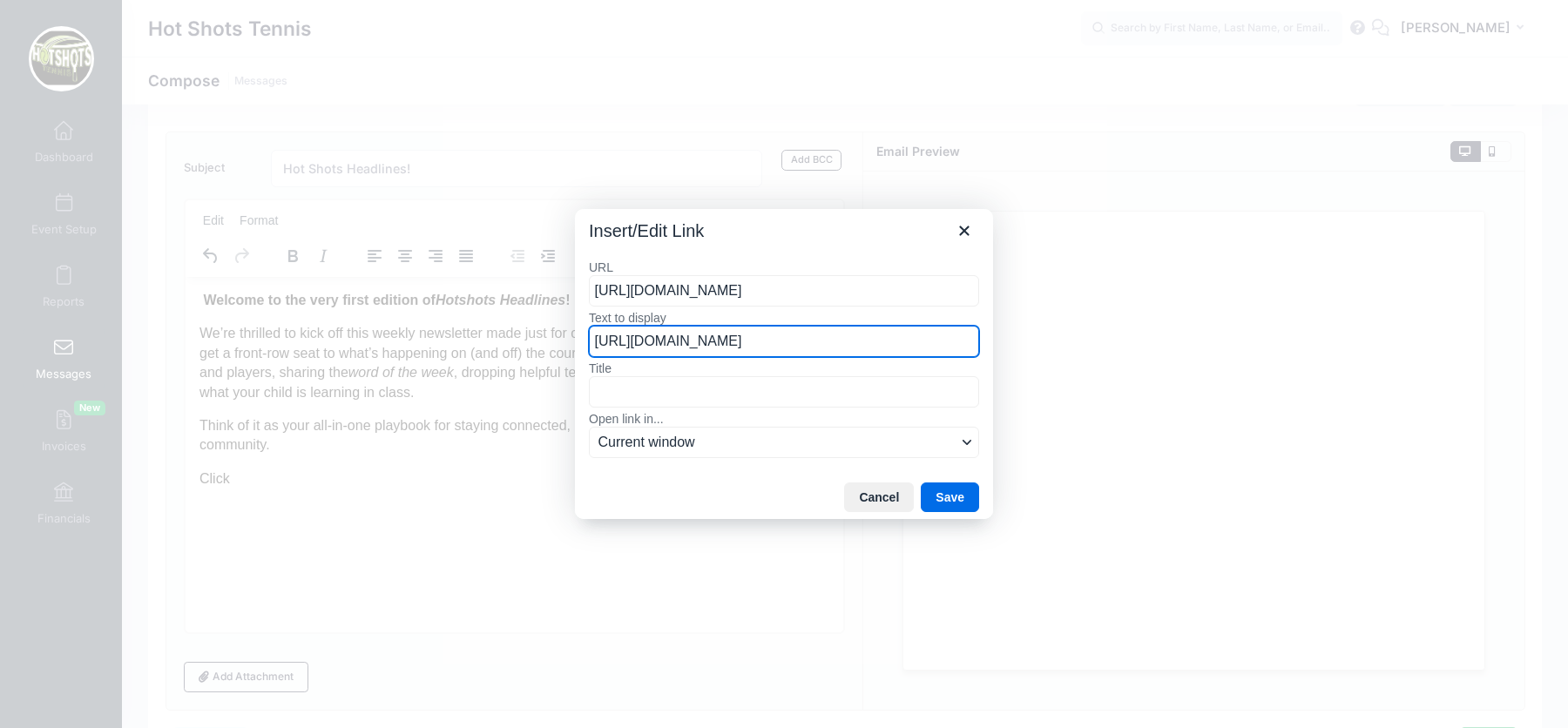
click at [720, 352] on input "https://hotshotsheadlines.my.canva.site/" at bounding box center [784, 341] width 390 height 31
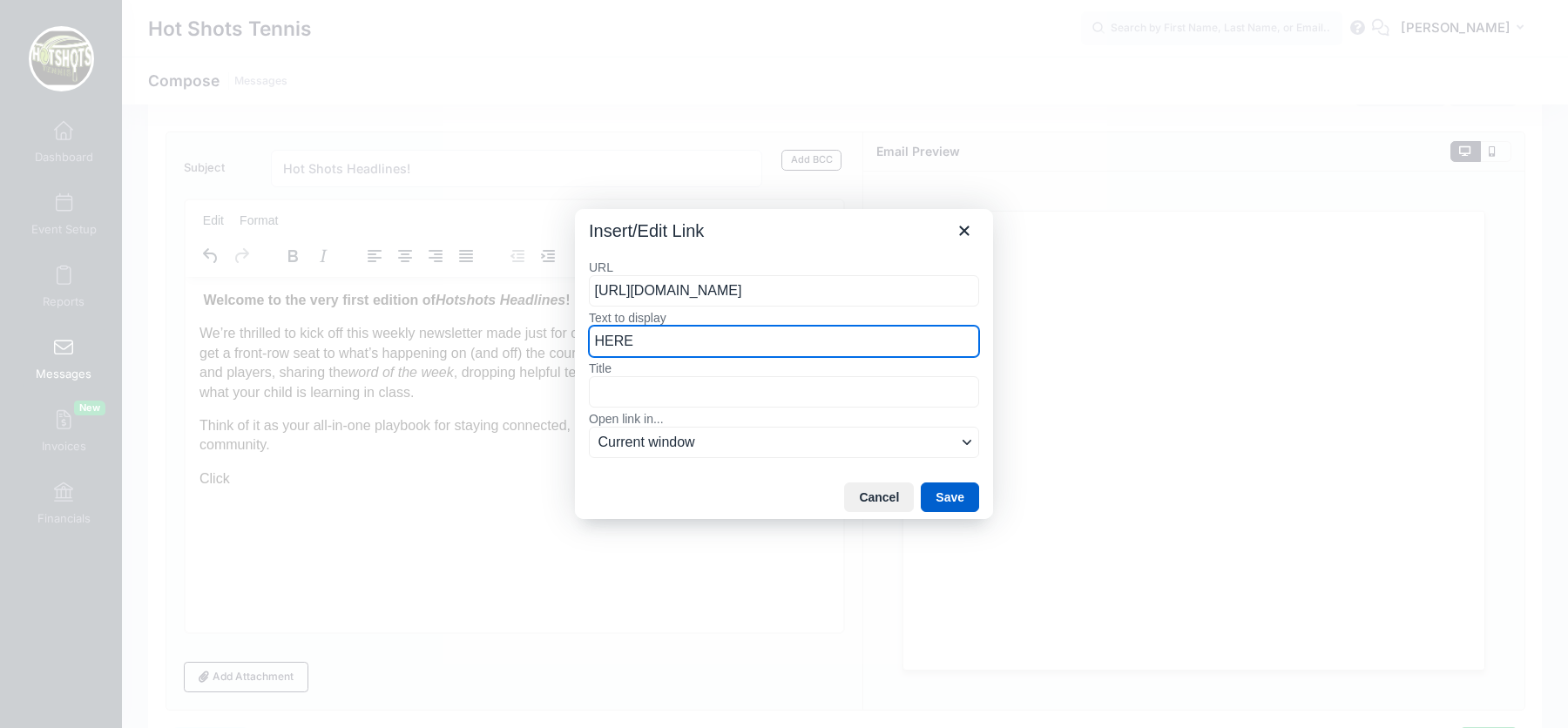
type input "HERE"
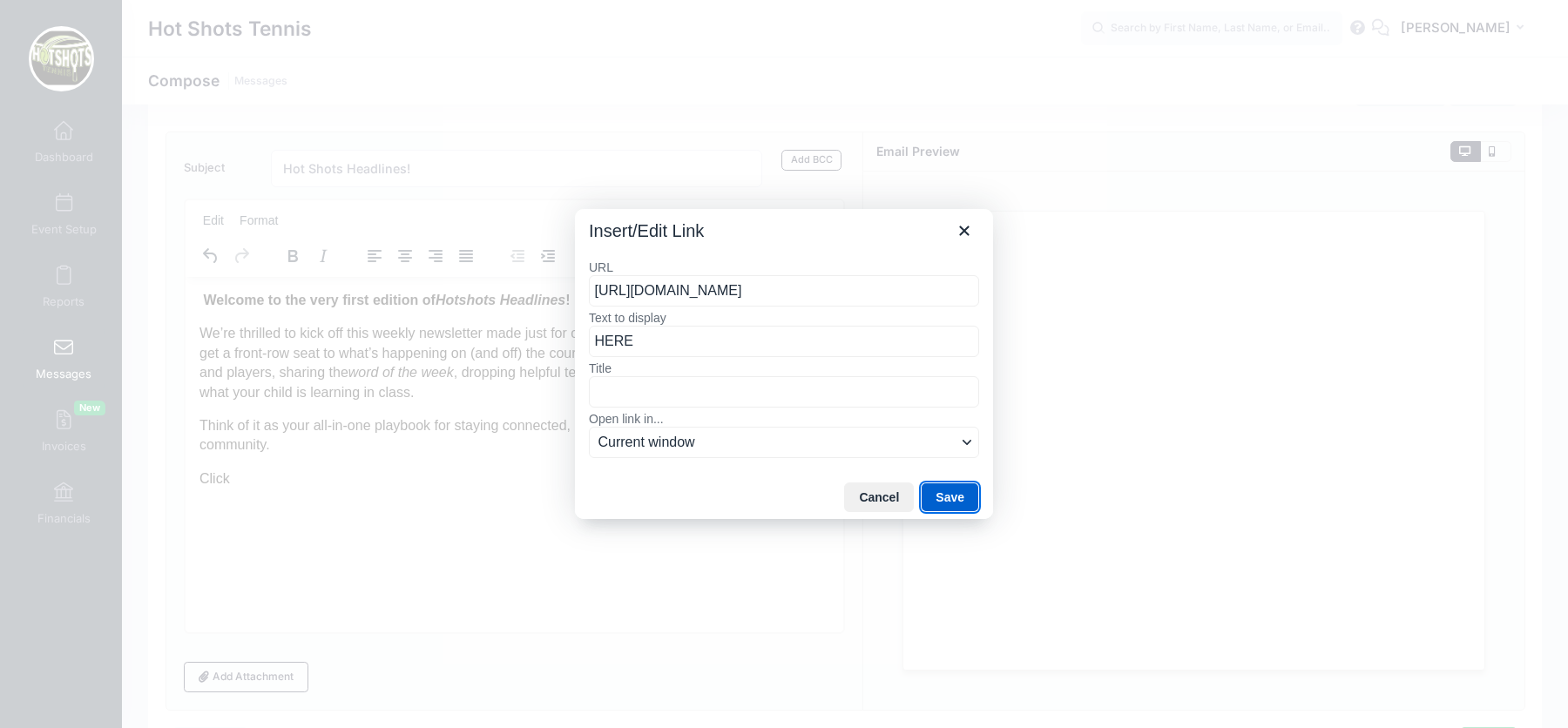
click at [950, 494] on button "Save" at bounding box center [950, 497] width 58 height 30
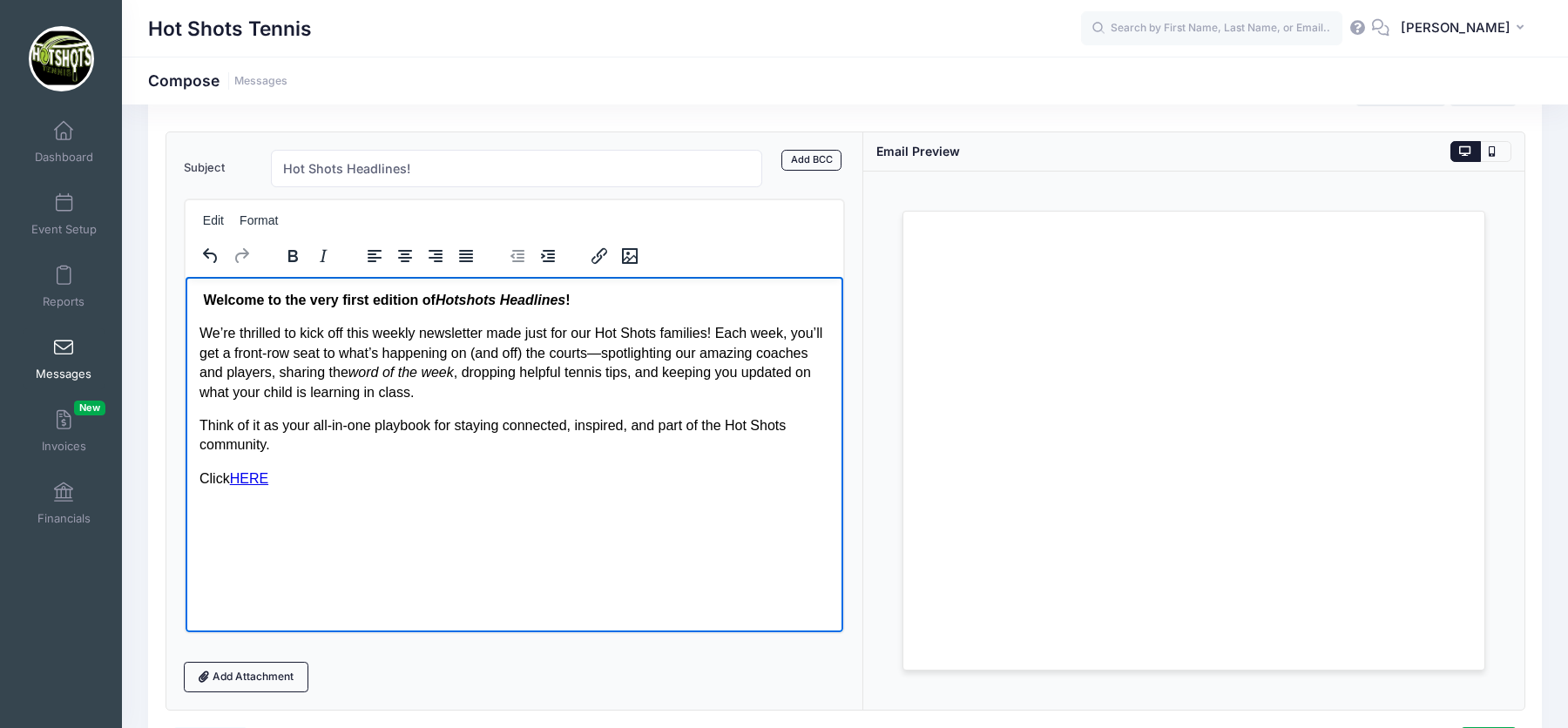
click at [227, 478] on p "Click HERE" at bounding box center [513, 479] width 630 height 19
click at [400, 474] on p "Click HERE" at bounding box center [513, 479] width 630 height 19
click at [388, 478] on p "Click HERE﻿" at bounding box center [513, 479] width 630 height 19
click at [602, 256] on icon "Insert/edit link" at bounding box center [599, 256] width 21 height 21
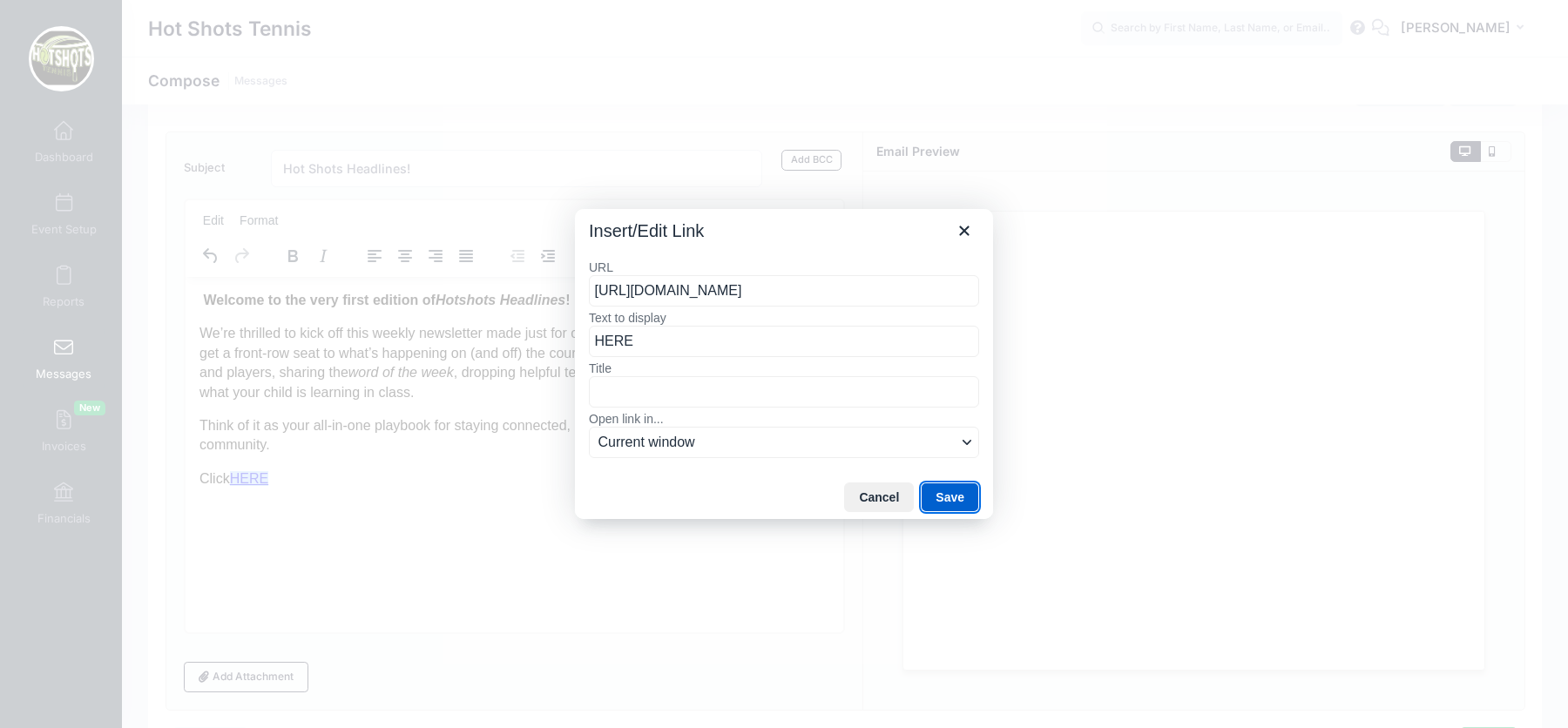
click at [959, 495] on button "Save" at bounding box center [950, 497] width 58 height 30
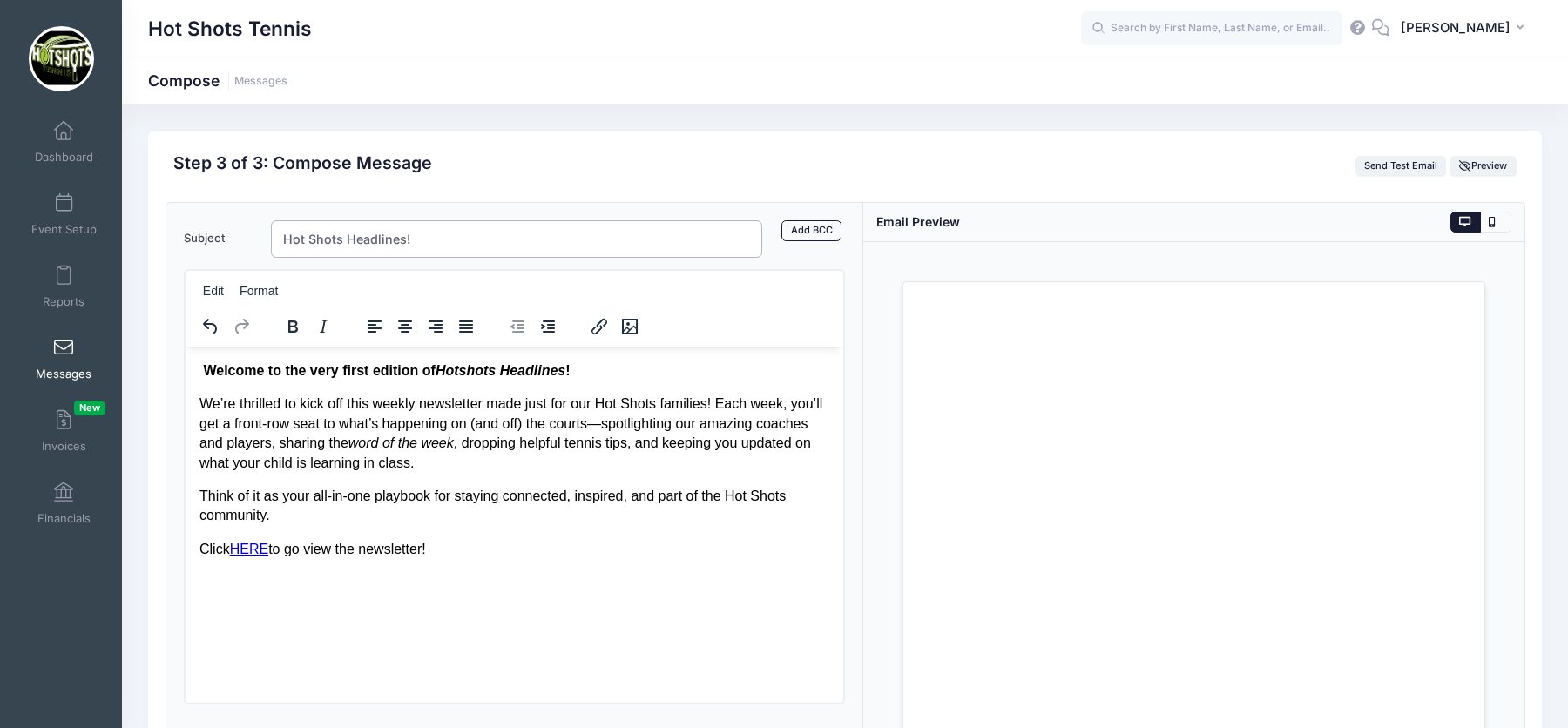
click at [491, 244] on input "Hot Shots Headlines!" at bounding box center [517, 239] width 491 height 38
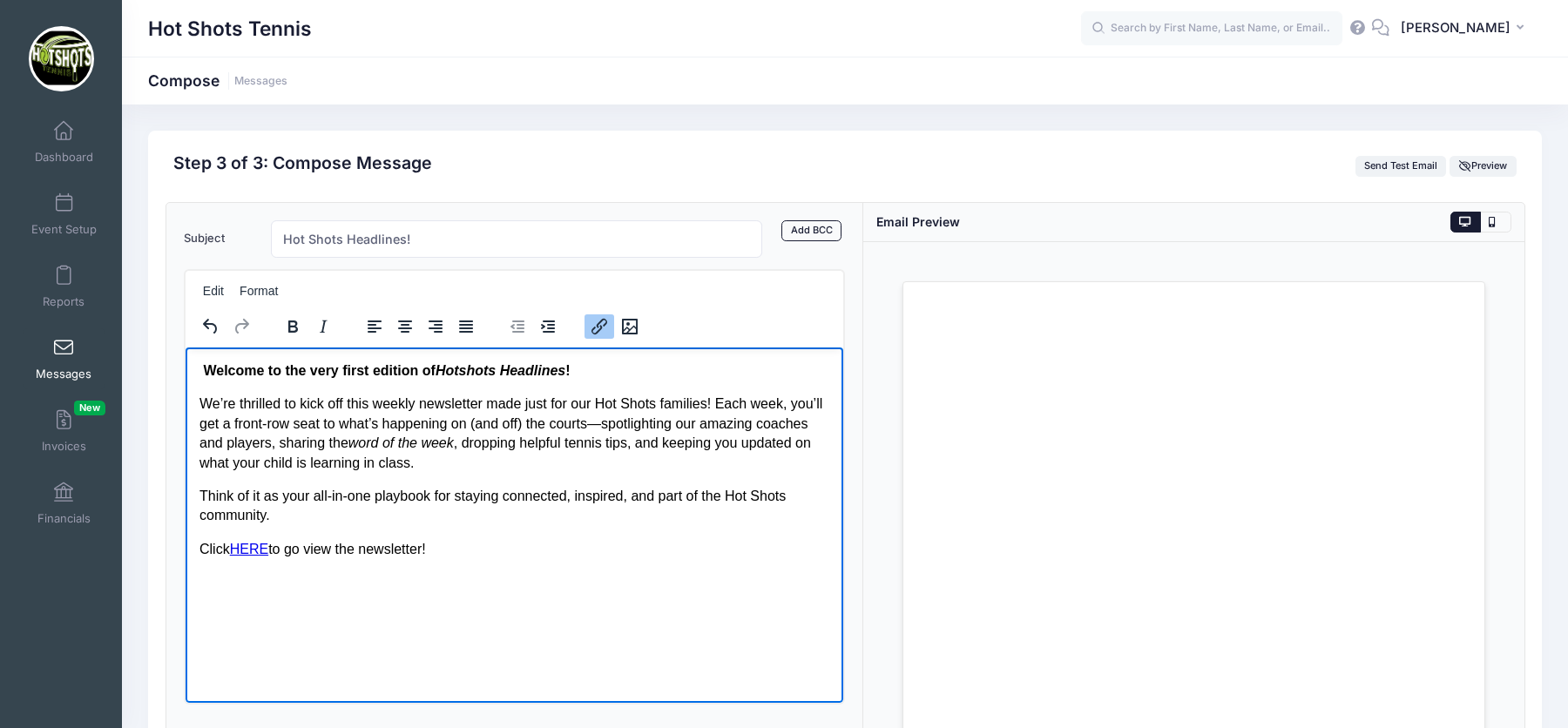
click at [250, 547] on link "HERE" at bounding box center [249, 547] width 39 height 15
click at [255, 547] on link "HERE" at bounding box center [249, 547] width 39 height 15
click at [341, 572] on html "Welcome to the very first edition of Hotshots Headlines ! We’re thrilled to kic…" at bounding box center [514, 458] width 658 height 225
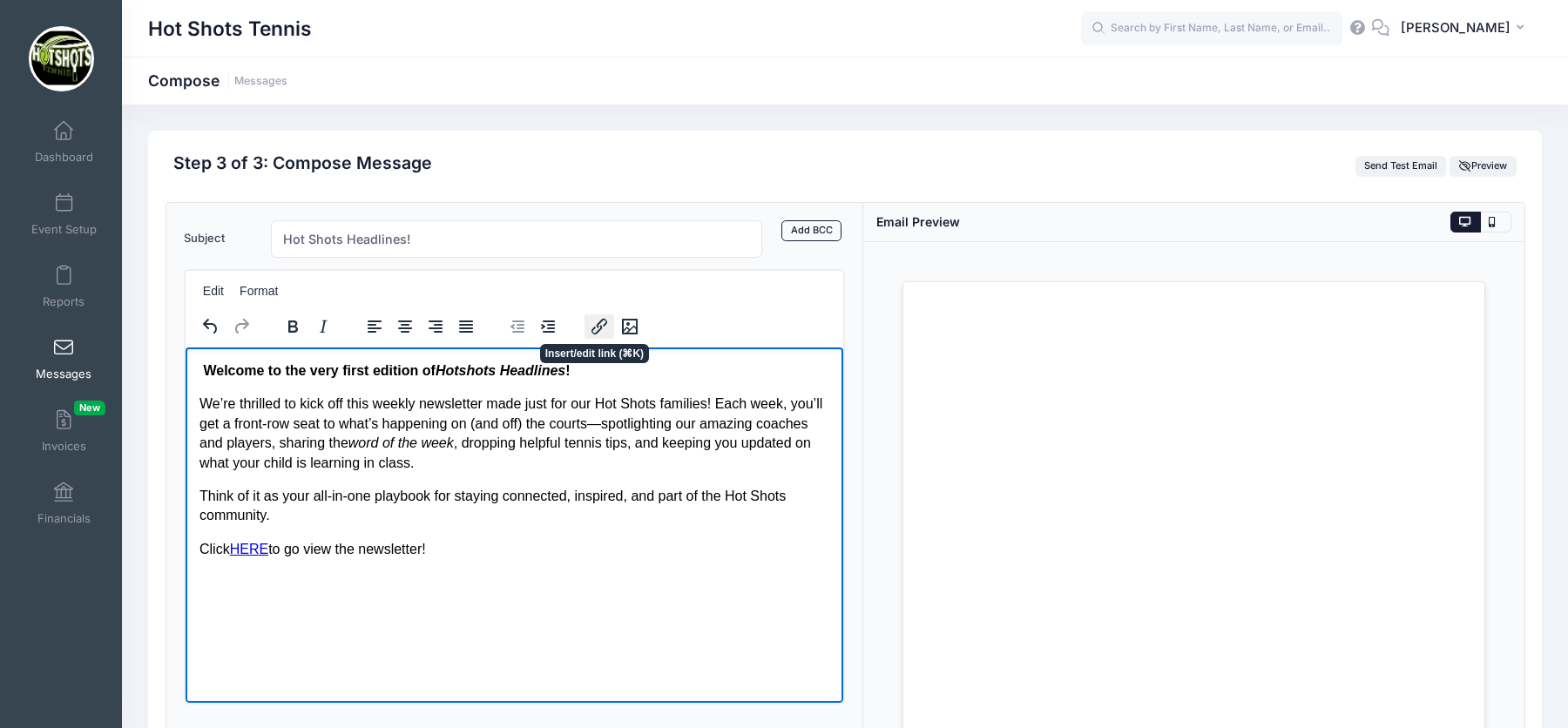
click at [604, 321] on icon "Insert/edit link" at bounding box center [599, 327] width 15 height 15
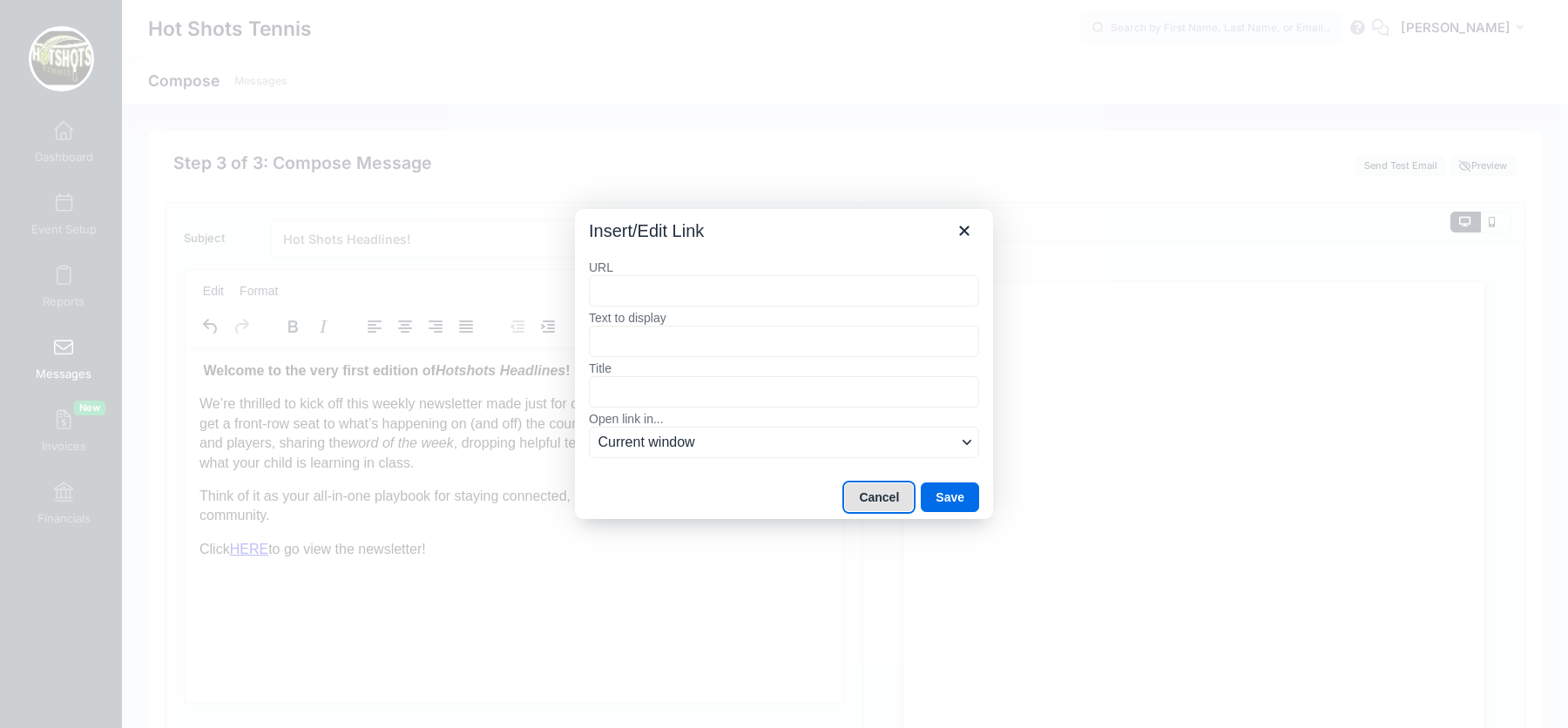
click at [865, 488] on button "Cancel" at bounding box center [879, 497] width 70 height 30
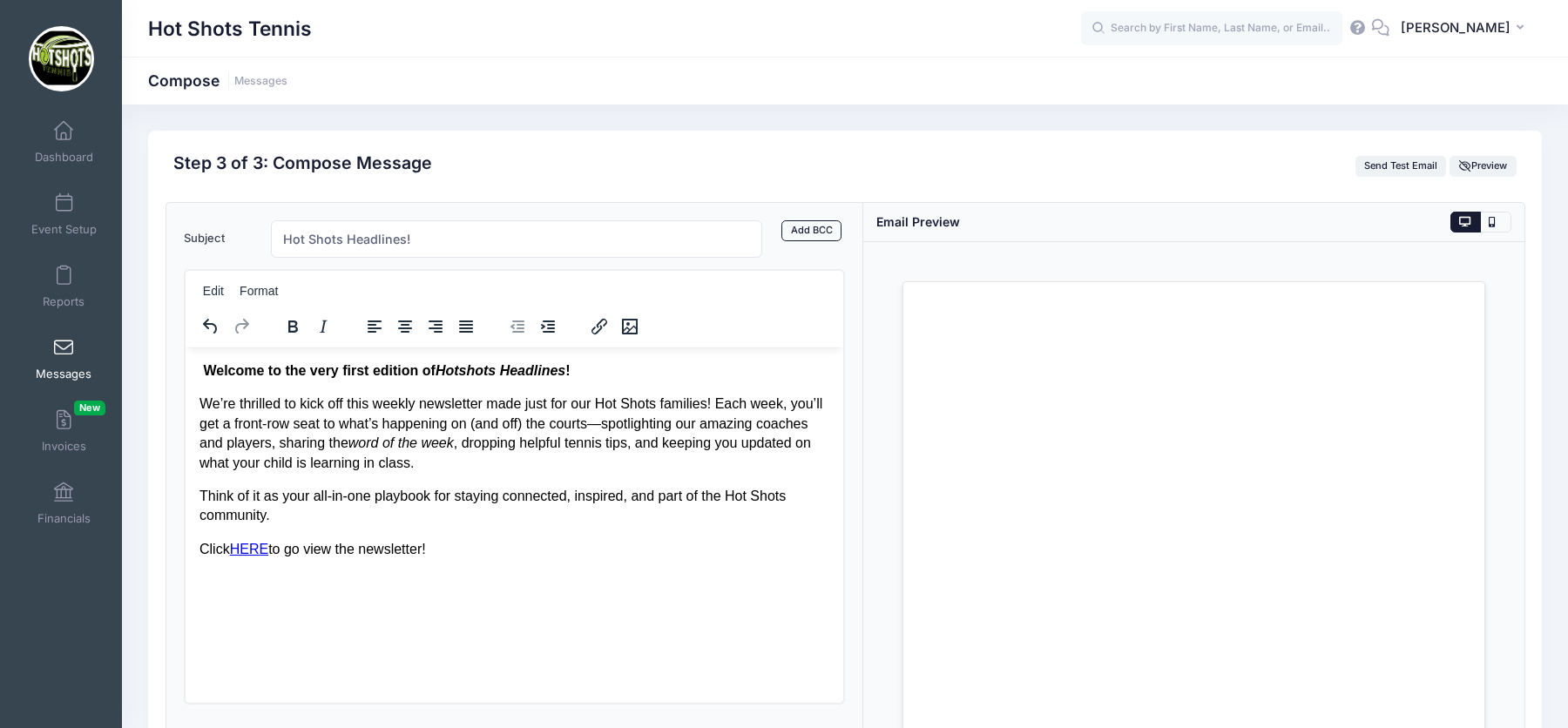
scroll to position [186, 0]
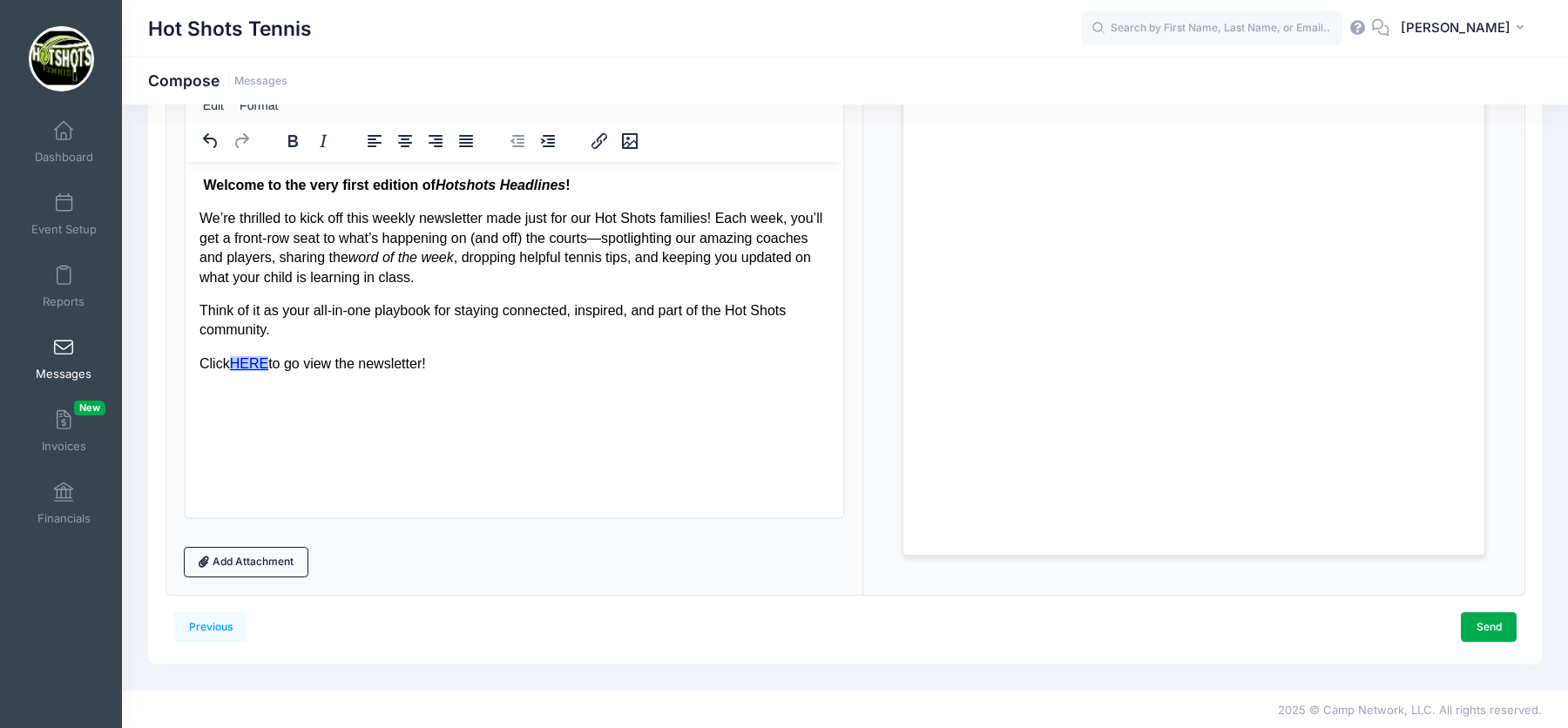
click at [247, 368] on link "HERE" at bounding box center [249, 362] width 39 height 15
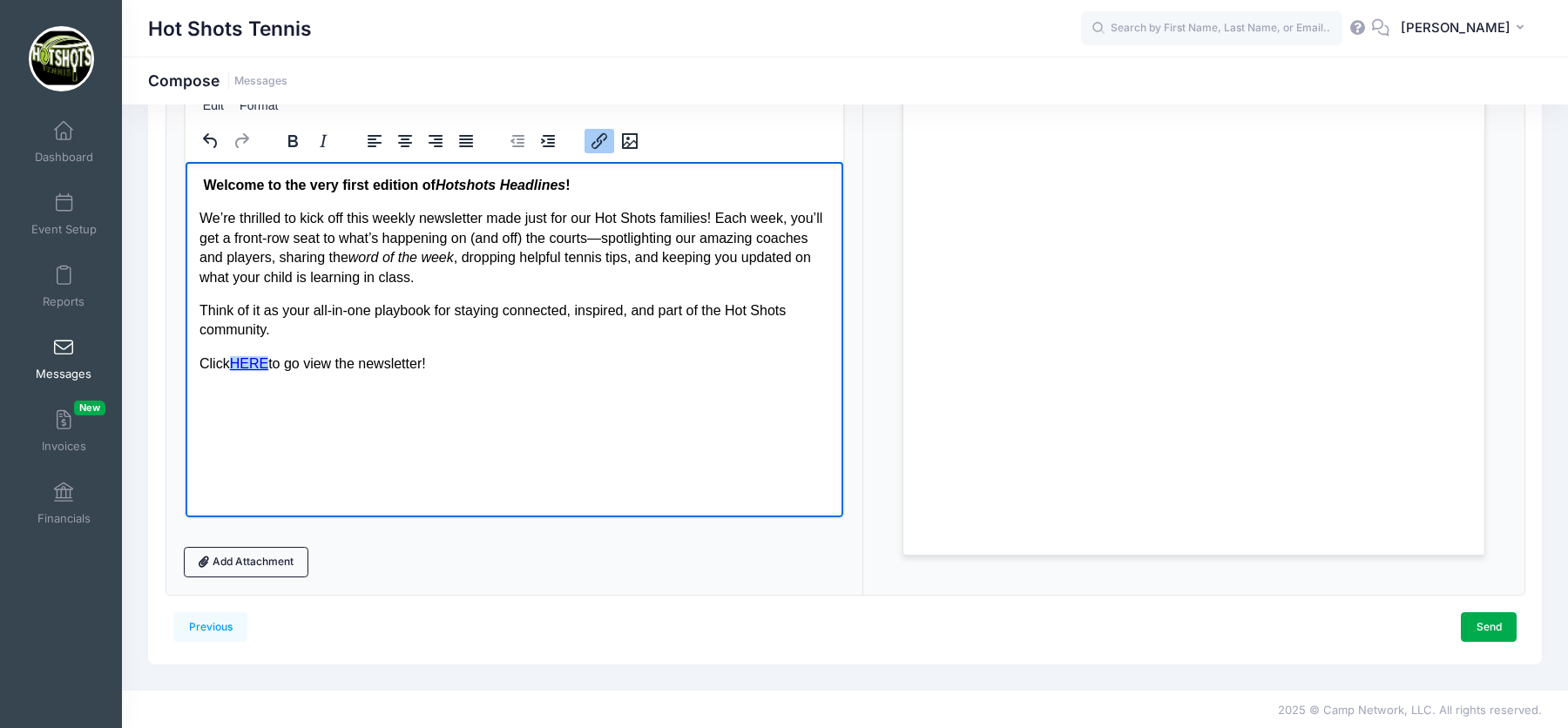
click at [247, 368] on link "HERE" at bounding box center [249, 362] width 39 height 15
click at [591, 137] on icon "Insert/edit link" at bounding box center [599, 141] width 21 height 21
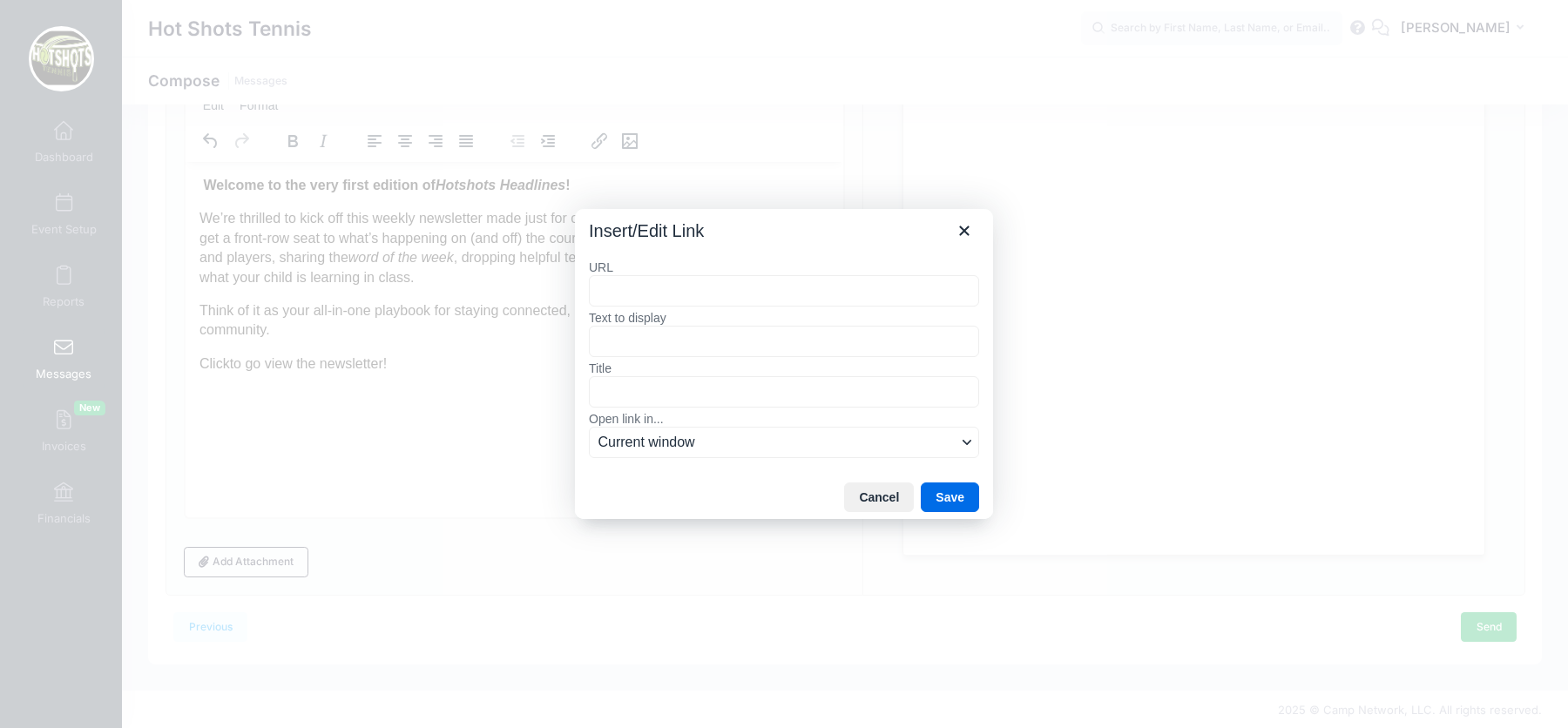
type input "https://hotshotsheadlines.my.canva.site/"
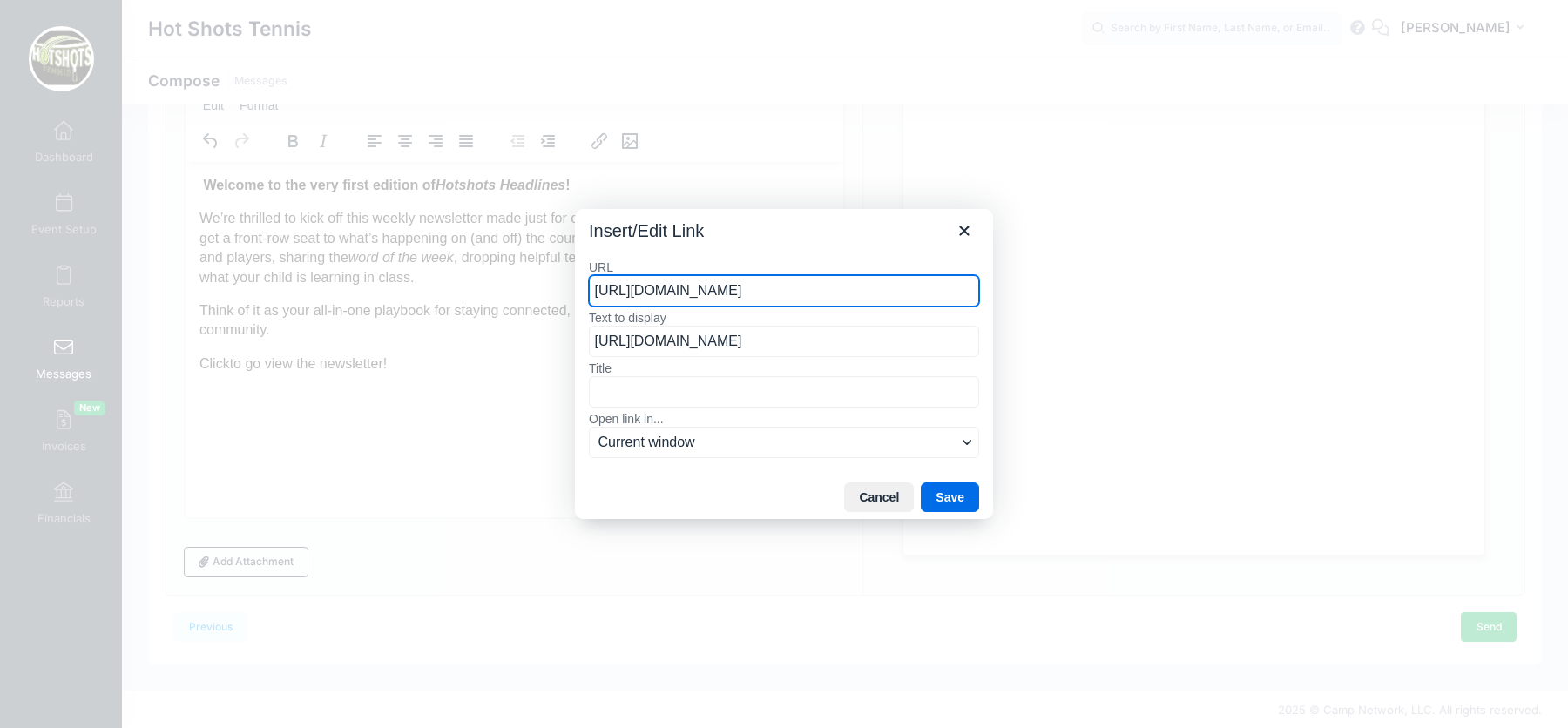
click at [806, 373] on label "Title" at bounding box center [784, 368] width 390 height 15
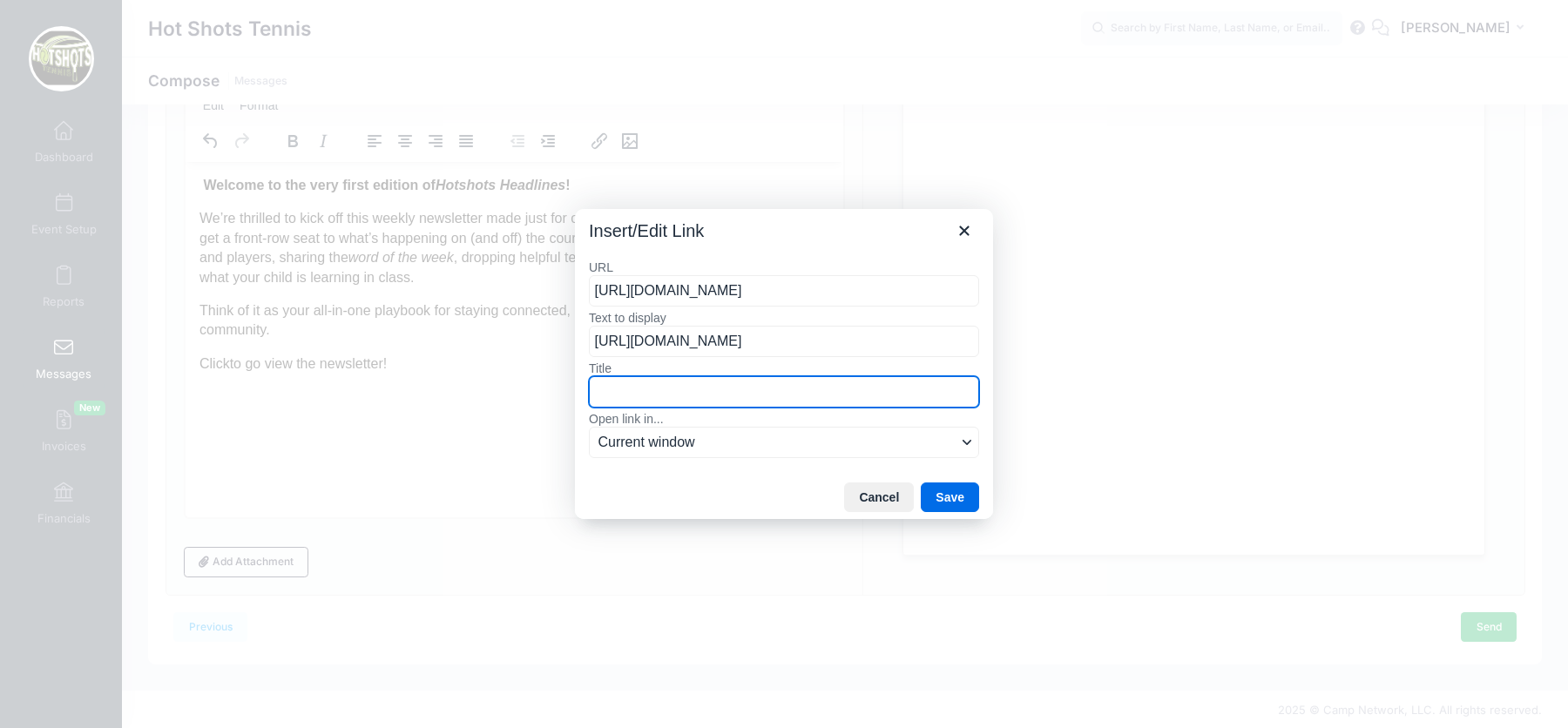
click at [806, 376] on input "Title" at bounding box center [784, 392] width 390 height 31
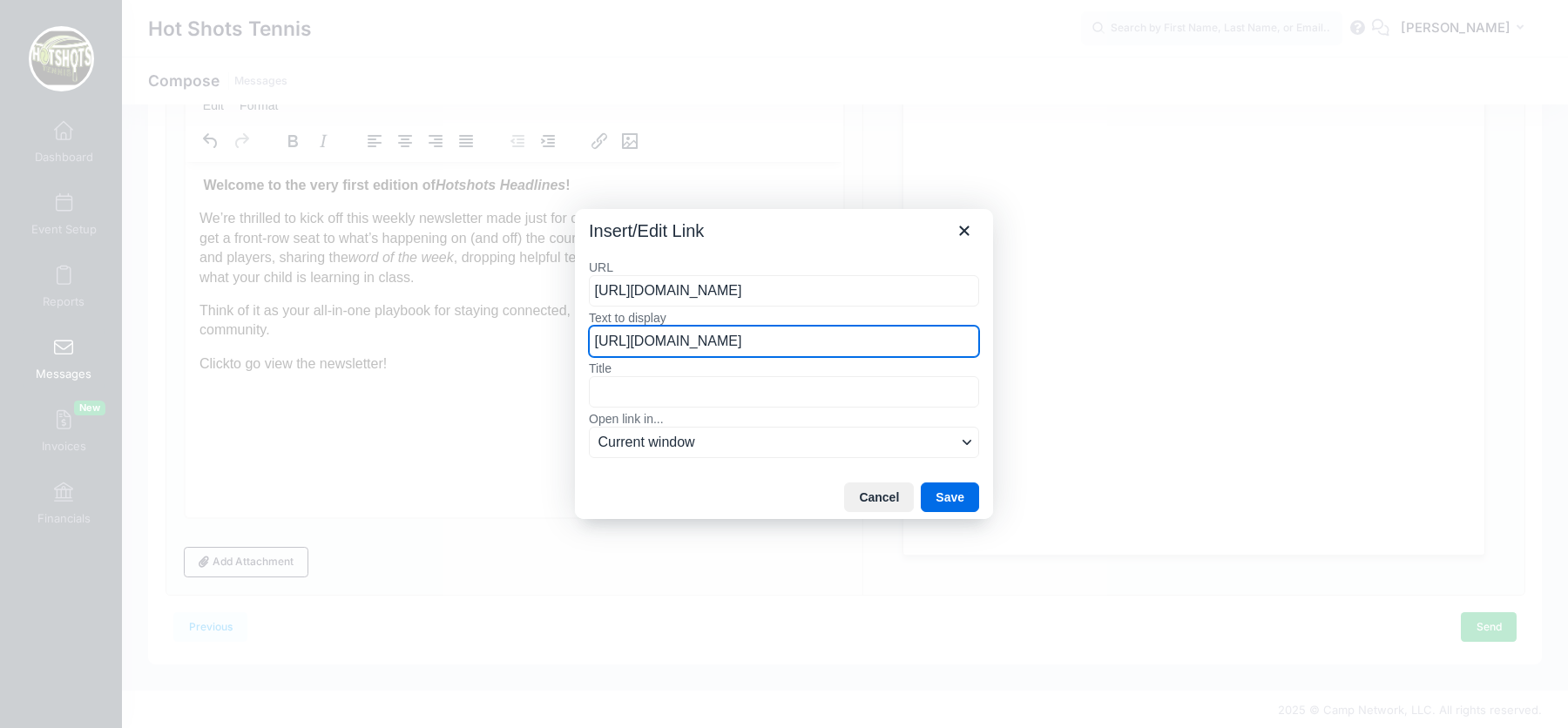
click at [781, 346] on input "https://hotshotsheadlines.my.canva.site/" at bounding box center [784, 341] width 390 height 31
drag, startPoint x: 889, startPoint y: 340, endPoint x: 610, endPoint y: 310, distance: 280.6
click at [610, 310] on div "Text to display https://hotshotsheadlines.my.canva.site/" at bounding box center [784, 334] width 390 height 47
type input "H"
type input "HERE"
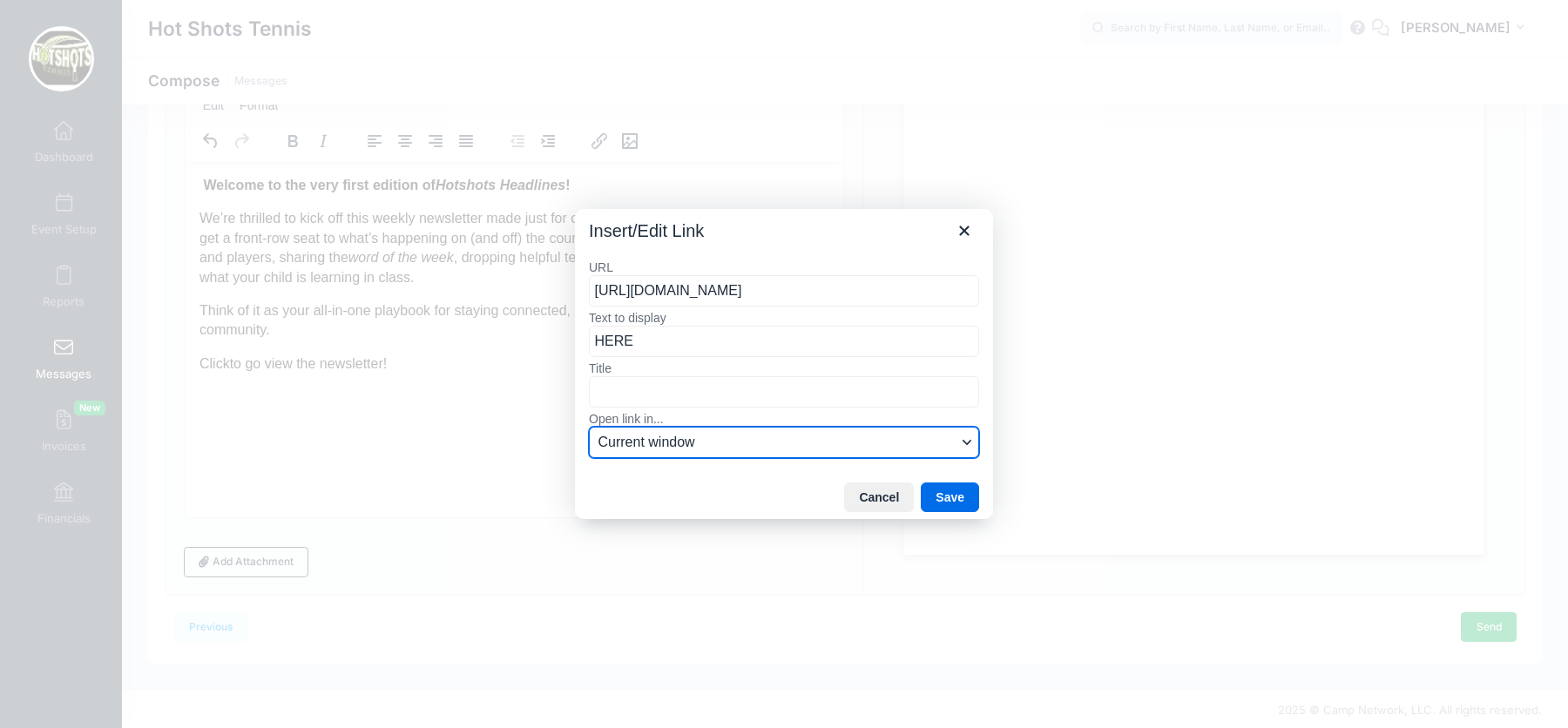
click at [960, 439] on div "Open link in..." at bounding box center [966, 442] width 14 height 9
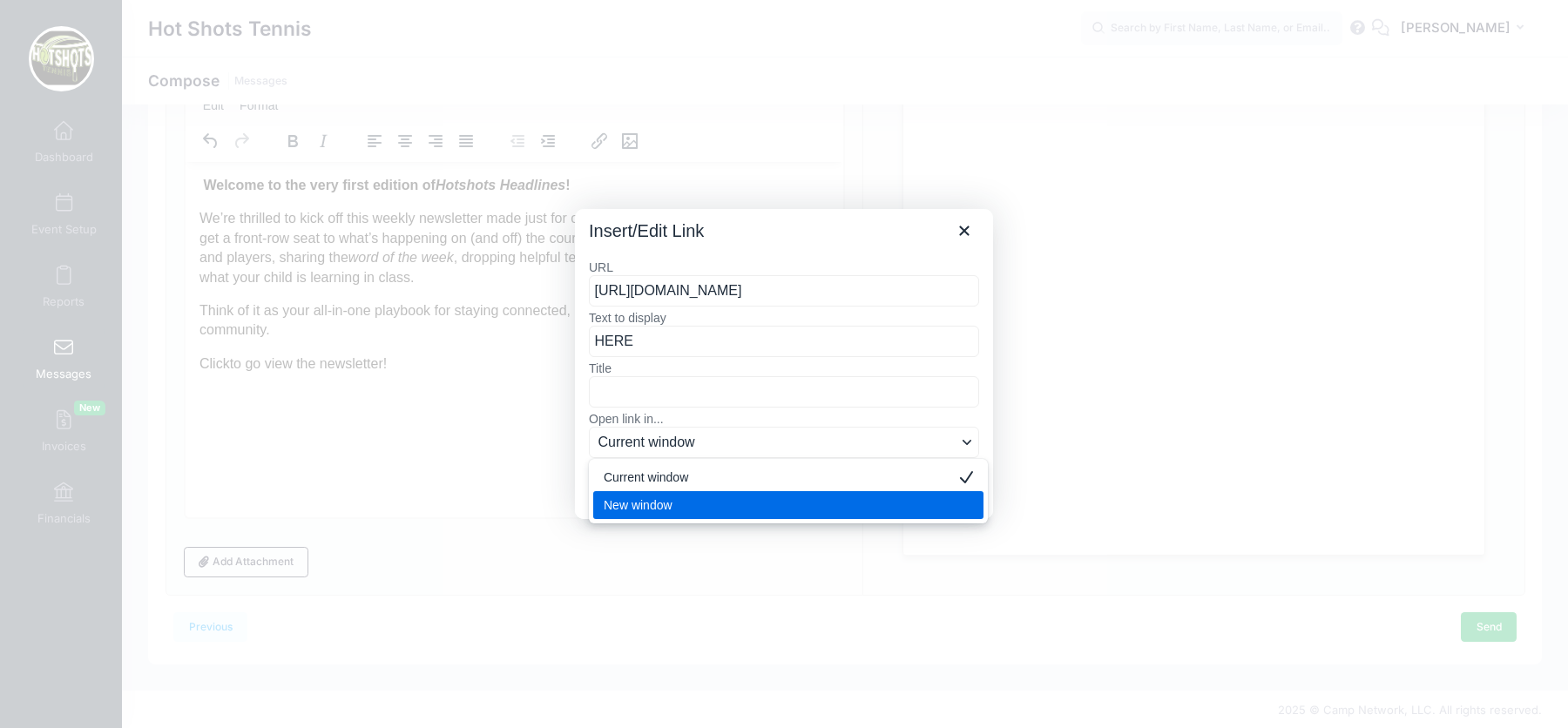
click at [950, 502] on div "New window" at bounding box center [787, 505] width 390 height 28
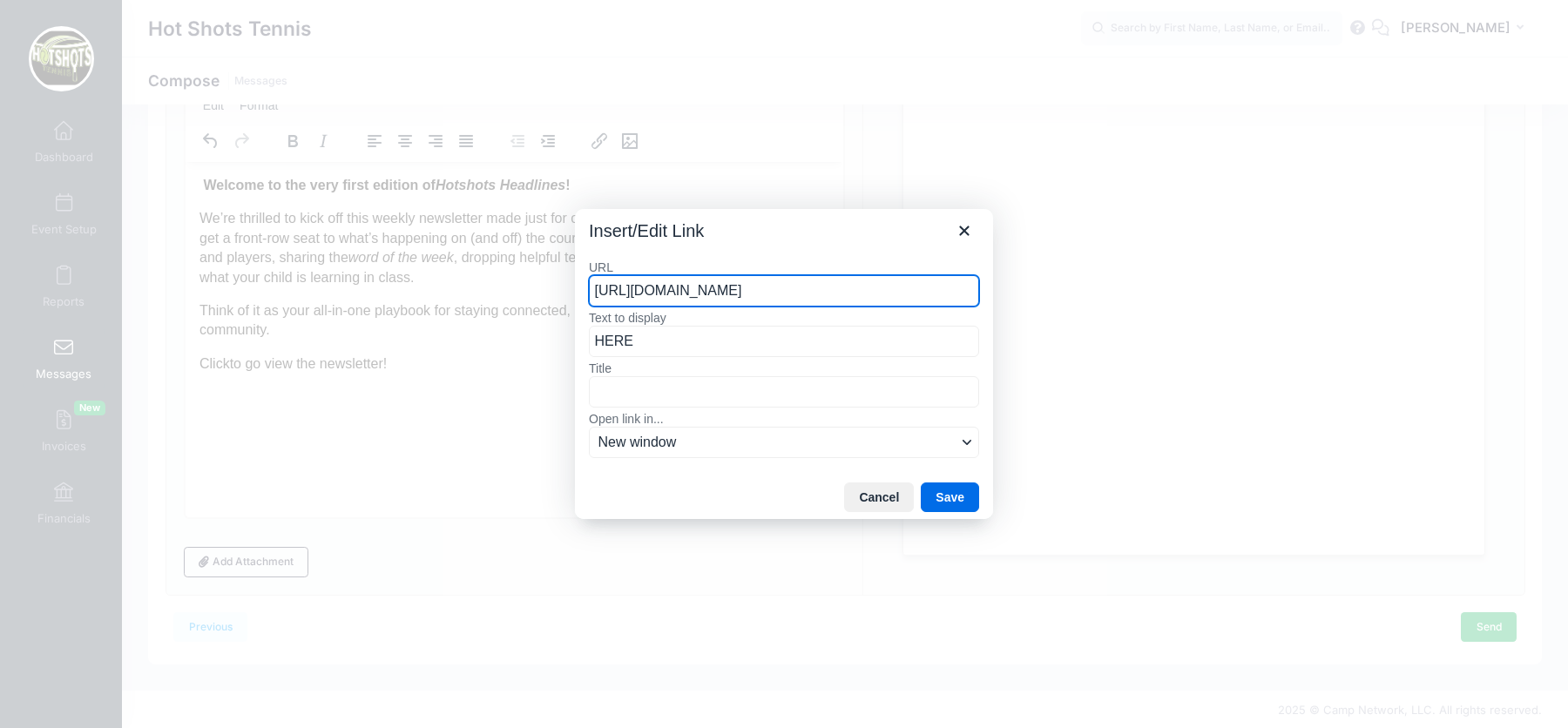
click at [952, 521] on div at bounding box center [784, 364] width 1568 height 728
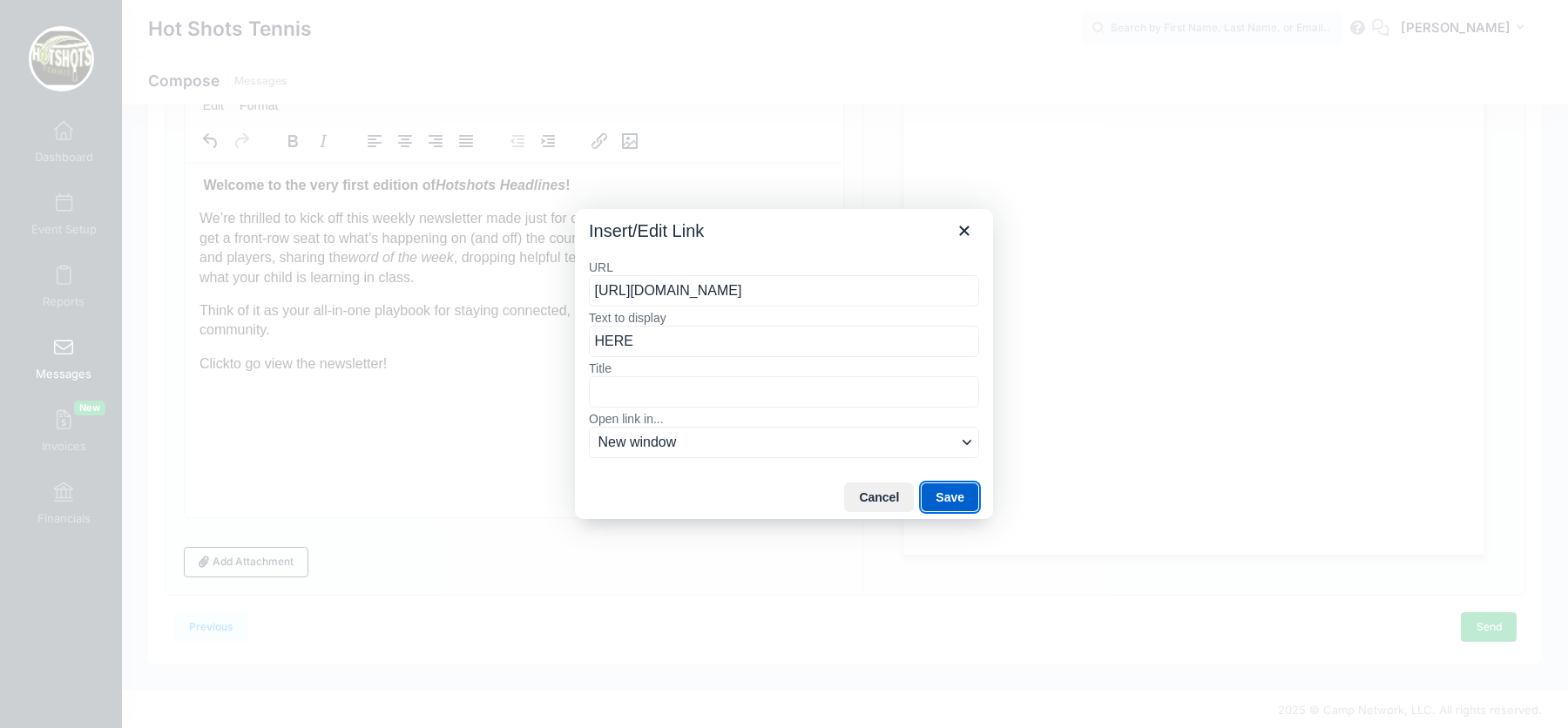
click at [947, 487] on button "Save" at bounding box center [950, 497] width 58 height 30
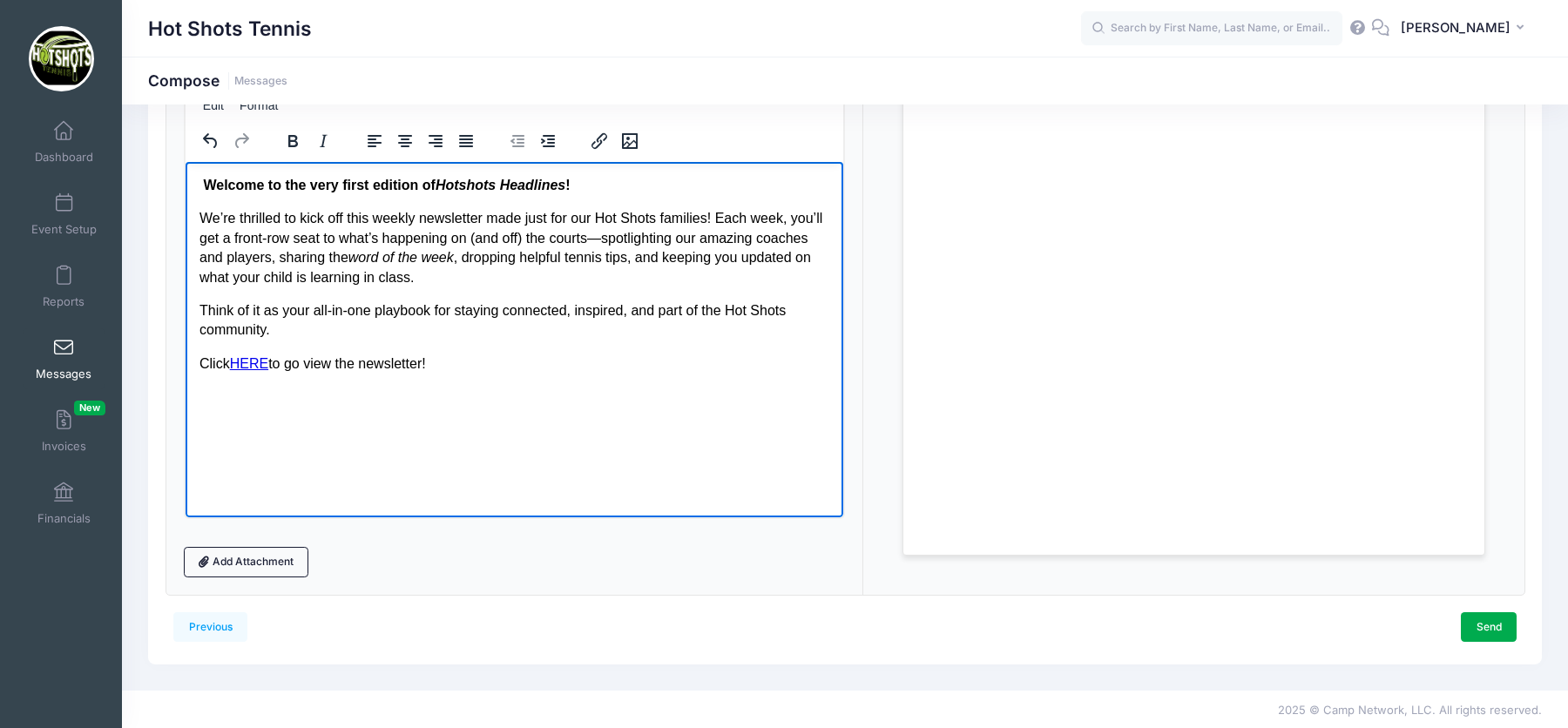
click at [733, 354] on p "Click HERE to go view the newsletter!" at bounding box center [513, 364] width 630 height 19
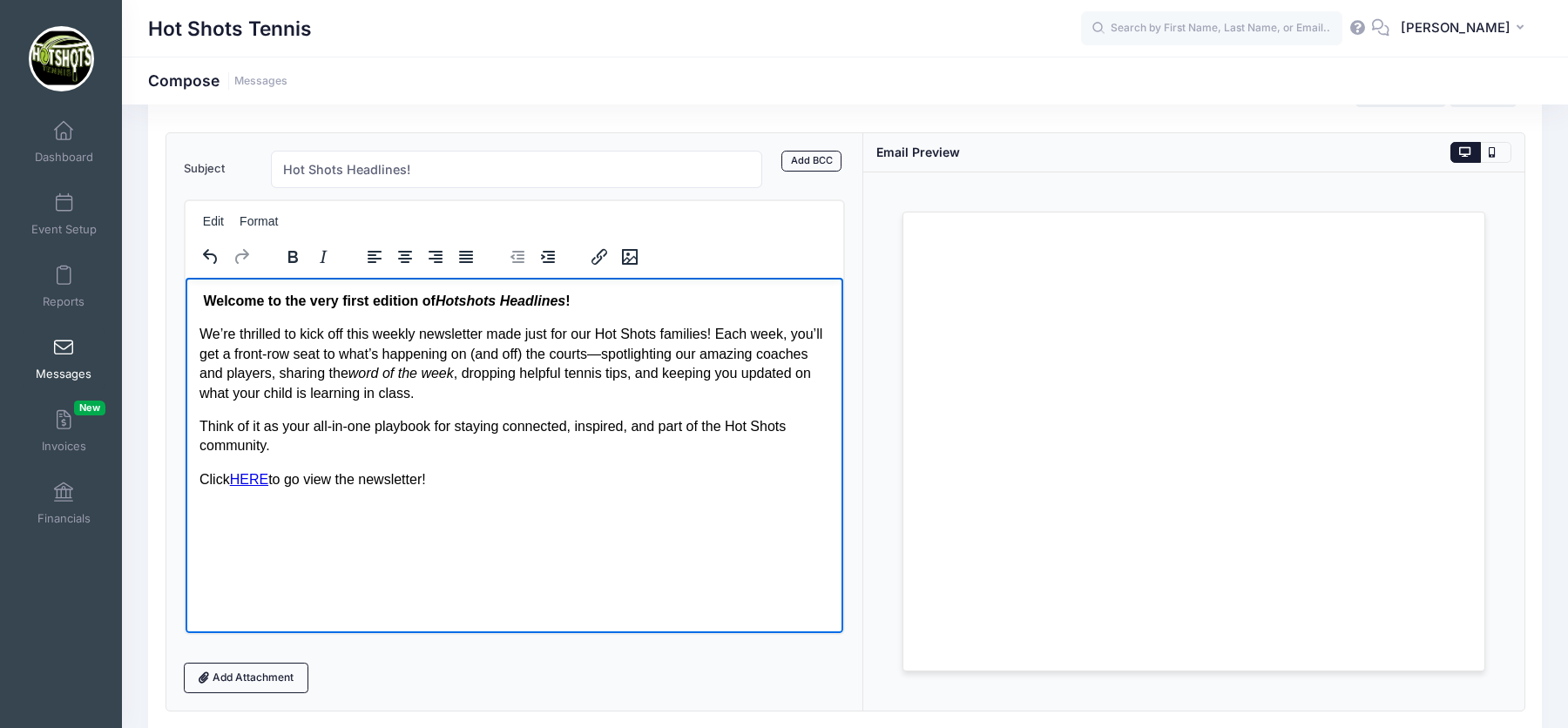
scroll to position [69, 0]
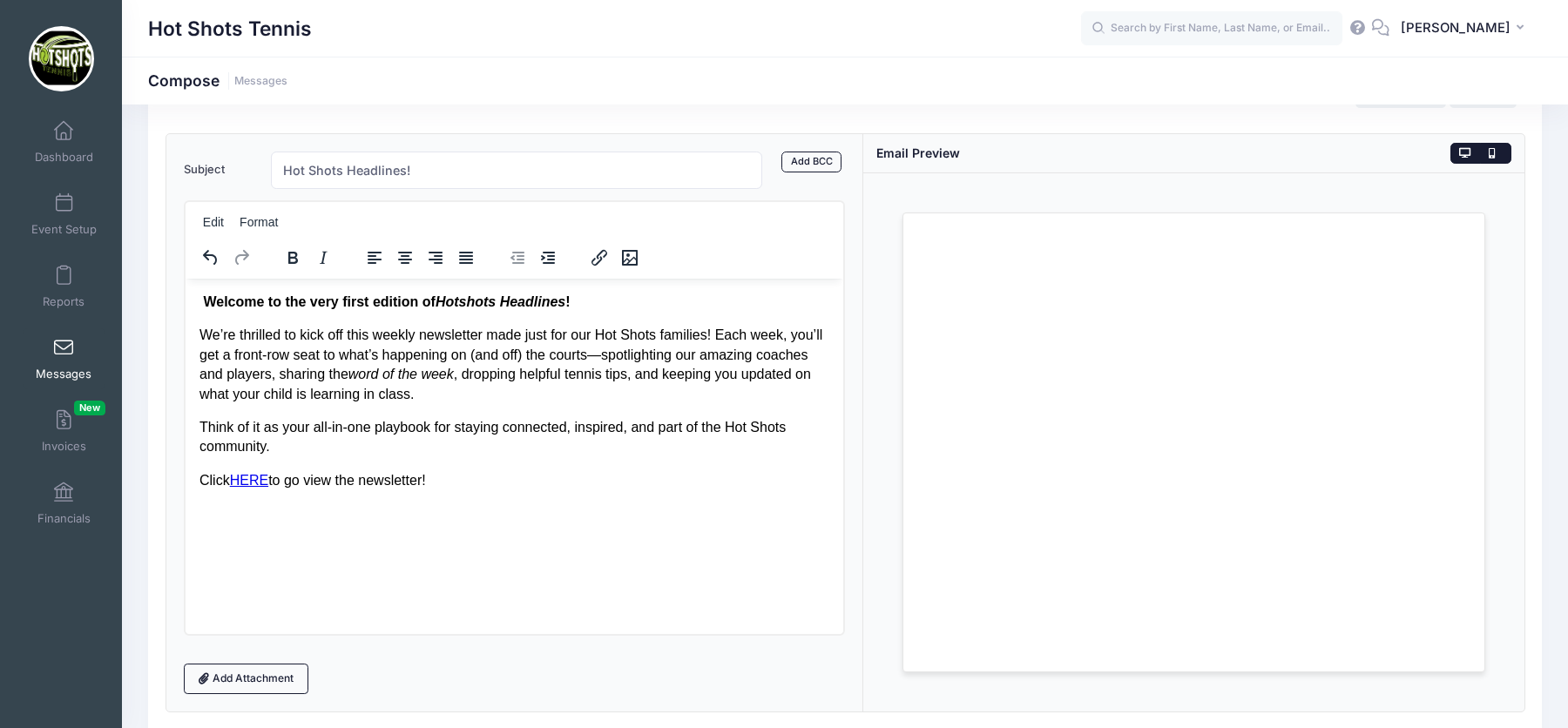
click at [1495, 154] on icon at bounding box center [1495, 154] width 14 height 0
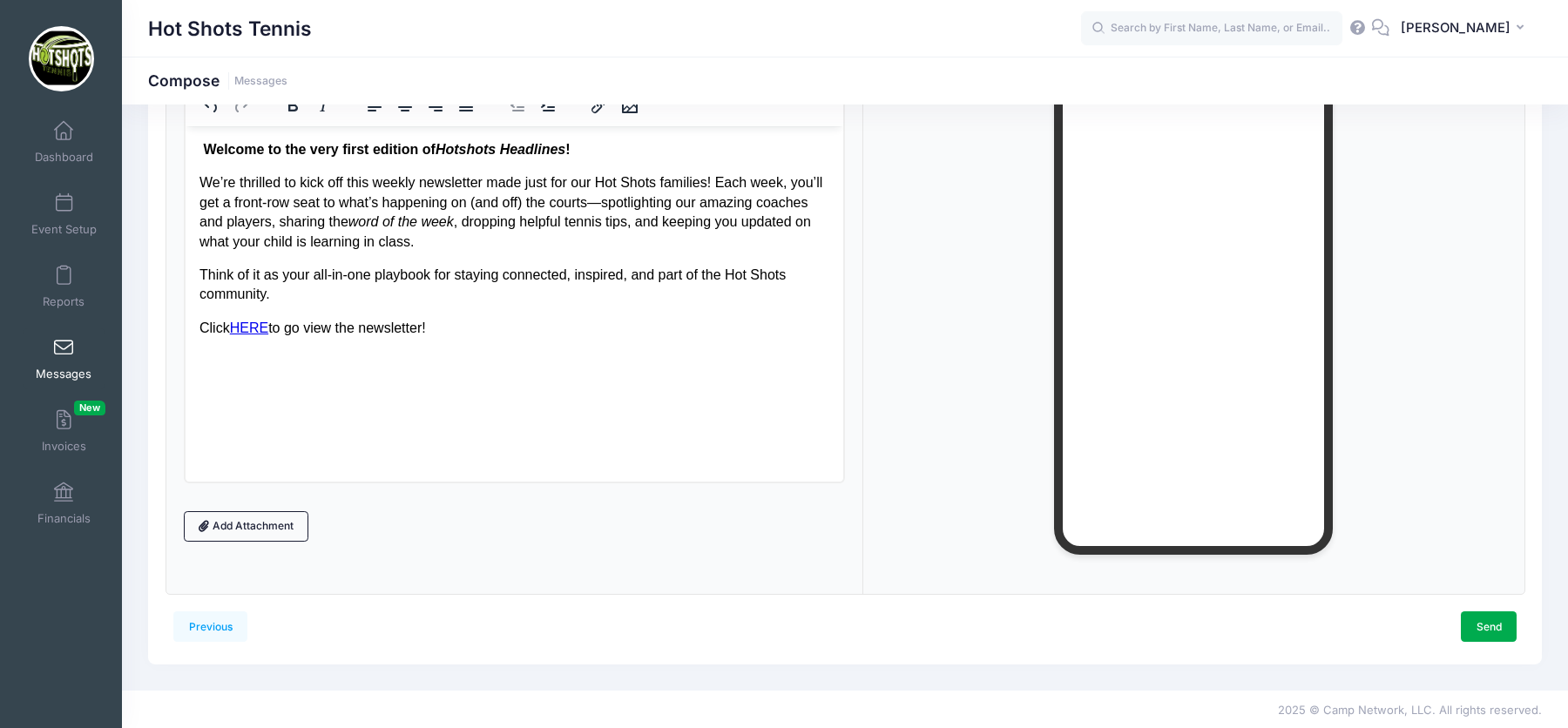
scroll to position [0, 0]
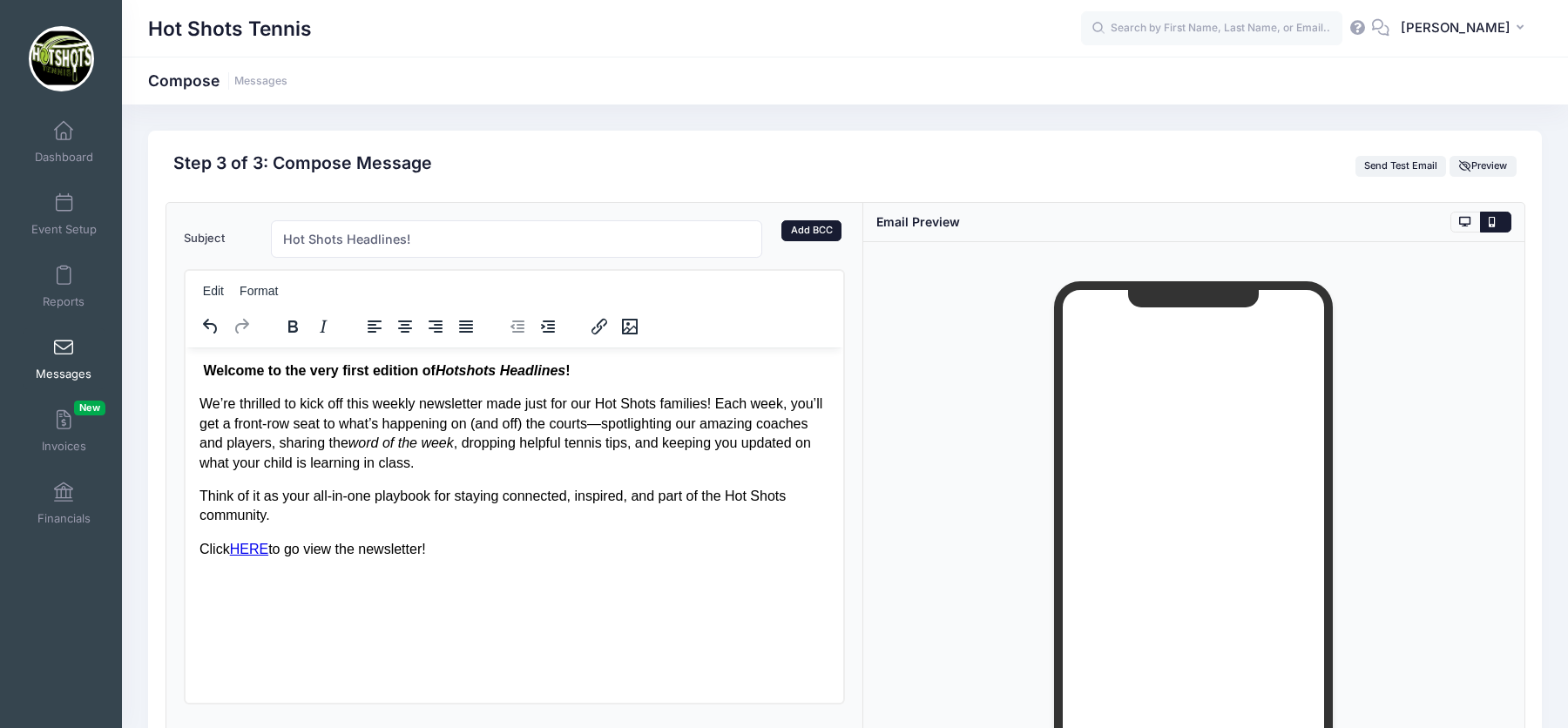
click at [823, 230] on link "Add BCC" at bounding box center [812, 231] width 60 height 21
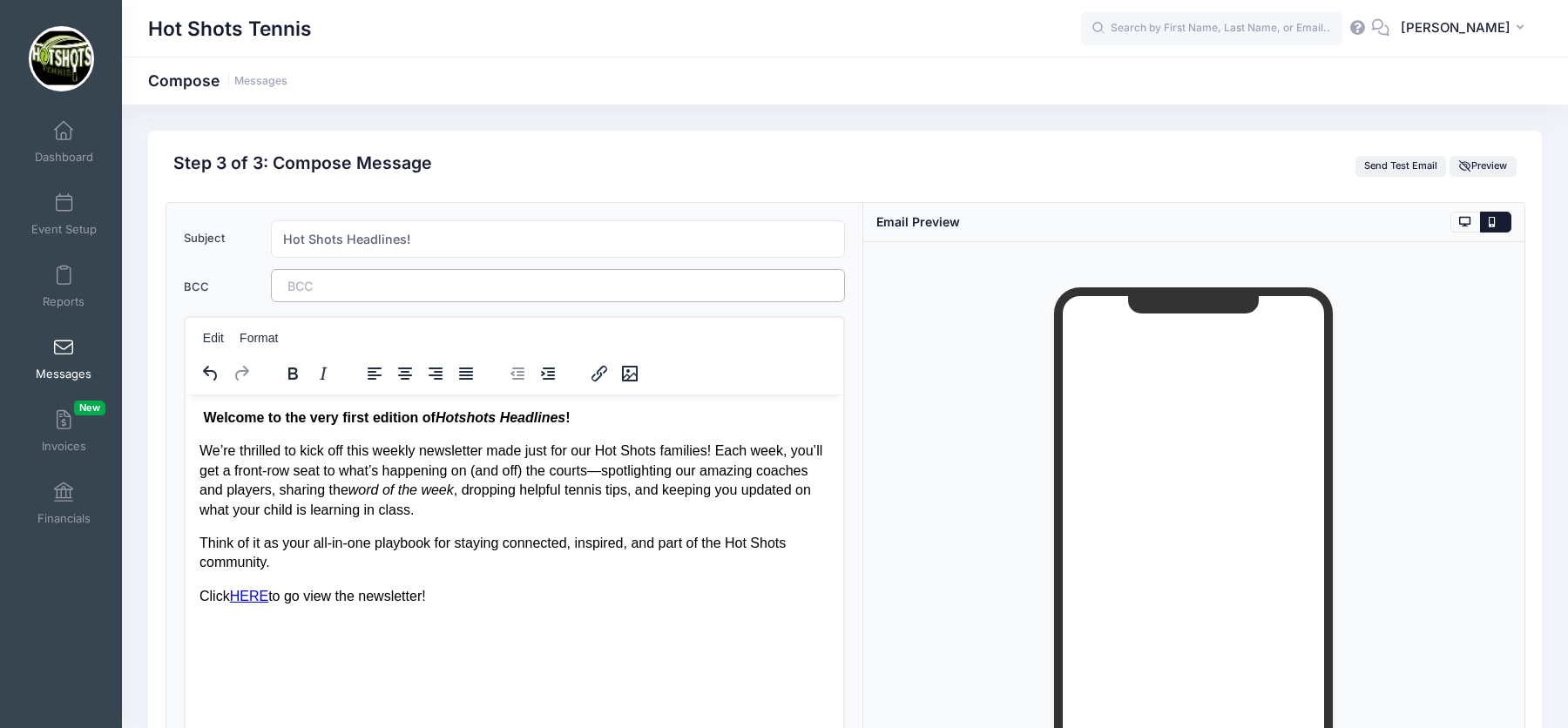
click at [593, 280] on tags "​" at bounding box center [557, 285] width 574 height 33
click at [517, 284] on span at bounding box center [544, 285] width 96 height 15
click at [517, 284] on tags "hotshotstennisorg1@gmail.com @ ​" at bounding box center [557, 285] width 574 height 34
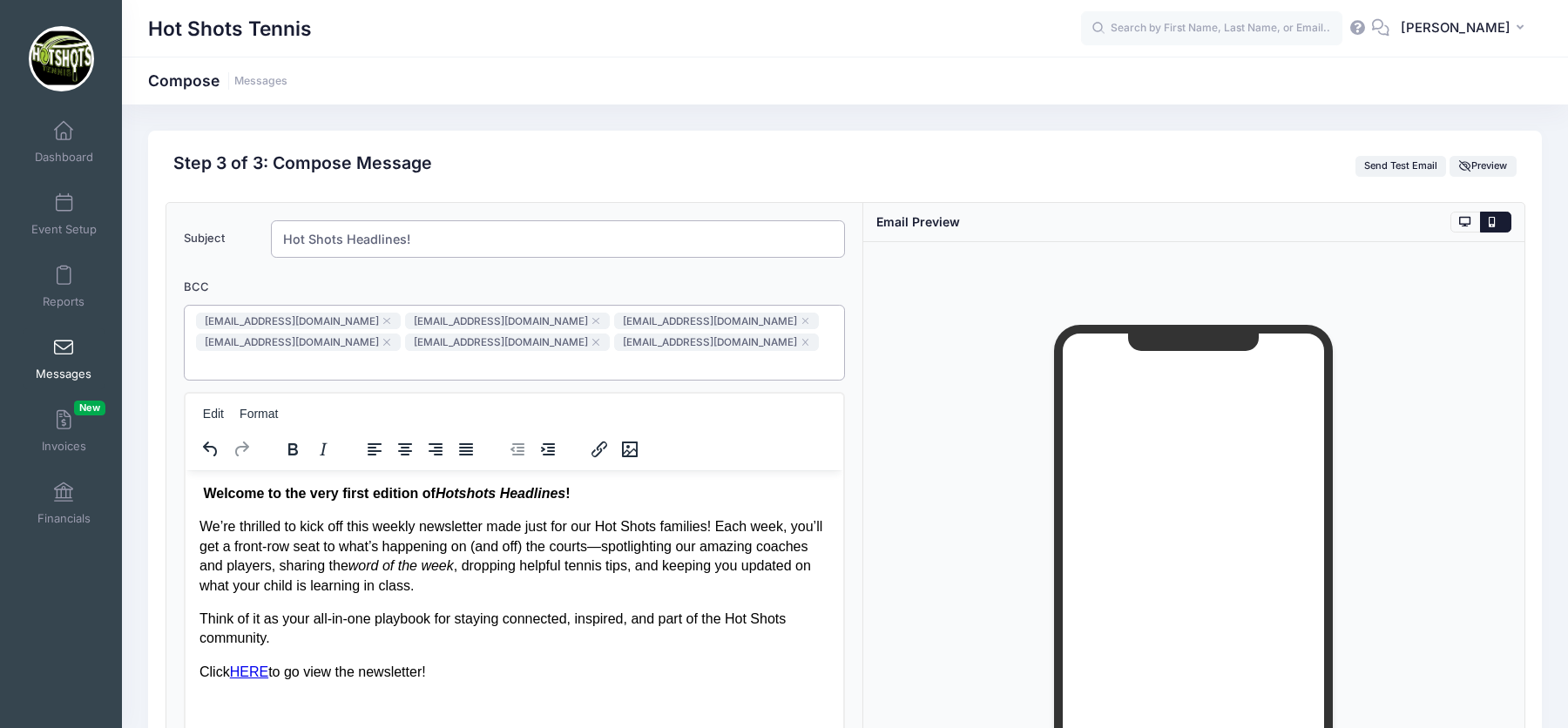
click at [408, 232] on input "Hot Shots Headlines!" at bounding box center [557, 239] width 574 height 38
click at [409, 232] on input "Hot Shots Headlines!" at bounding box center [557, 239] width 574 height 38
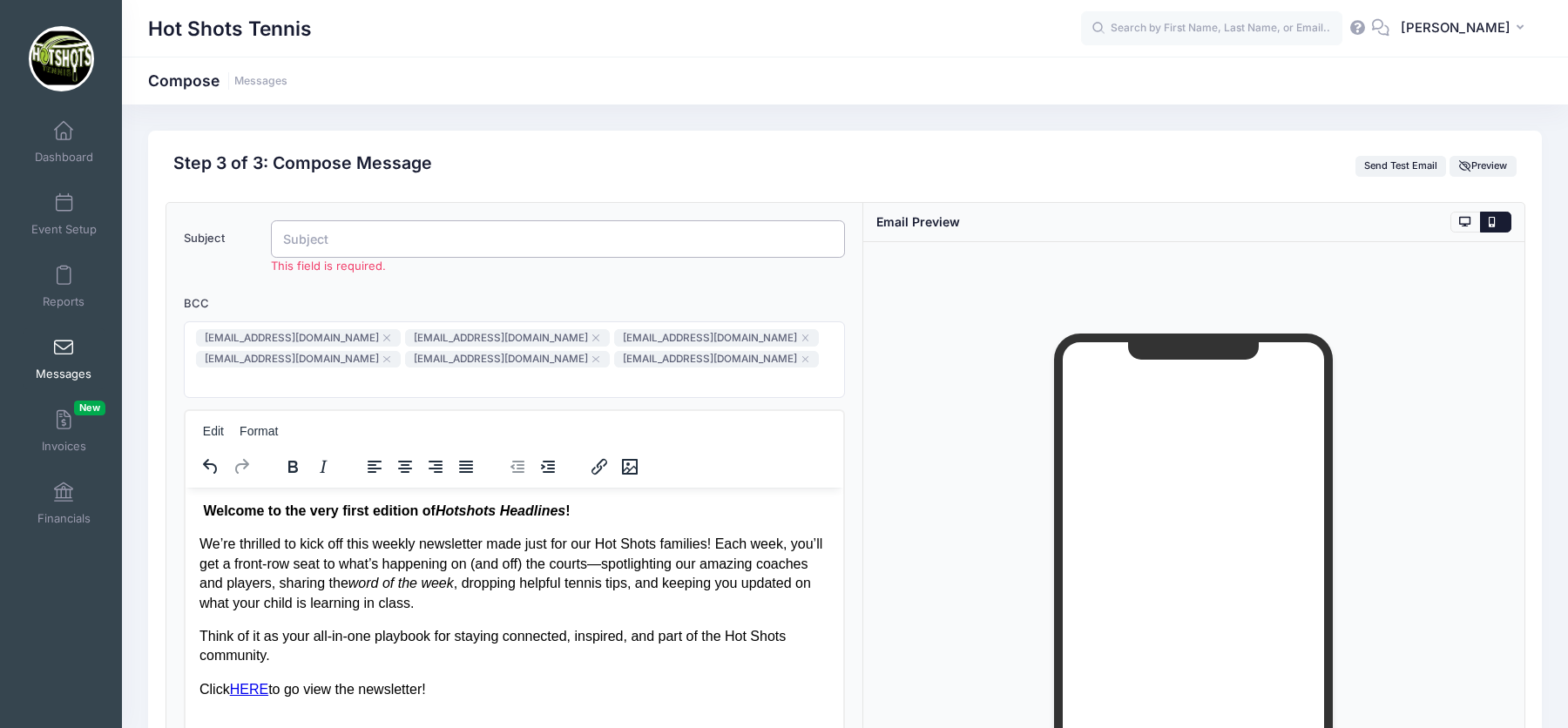
paste input "Hotshots Headlines: Our First Edition 🎾"
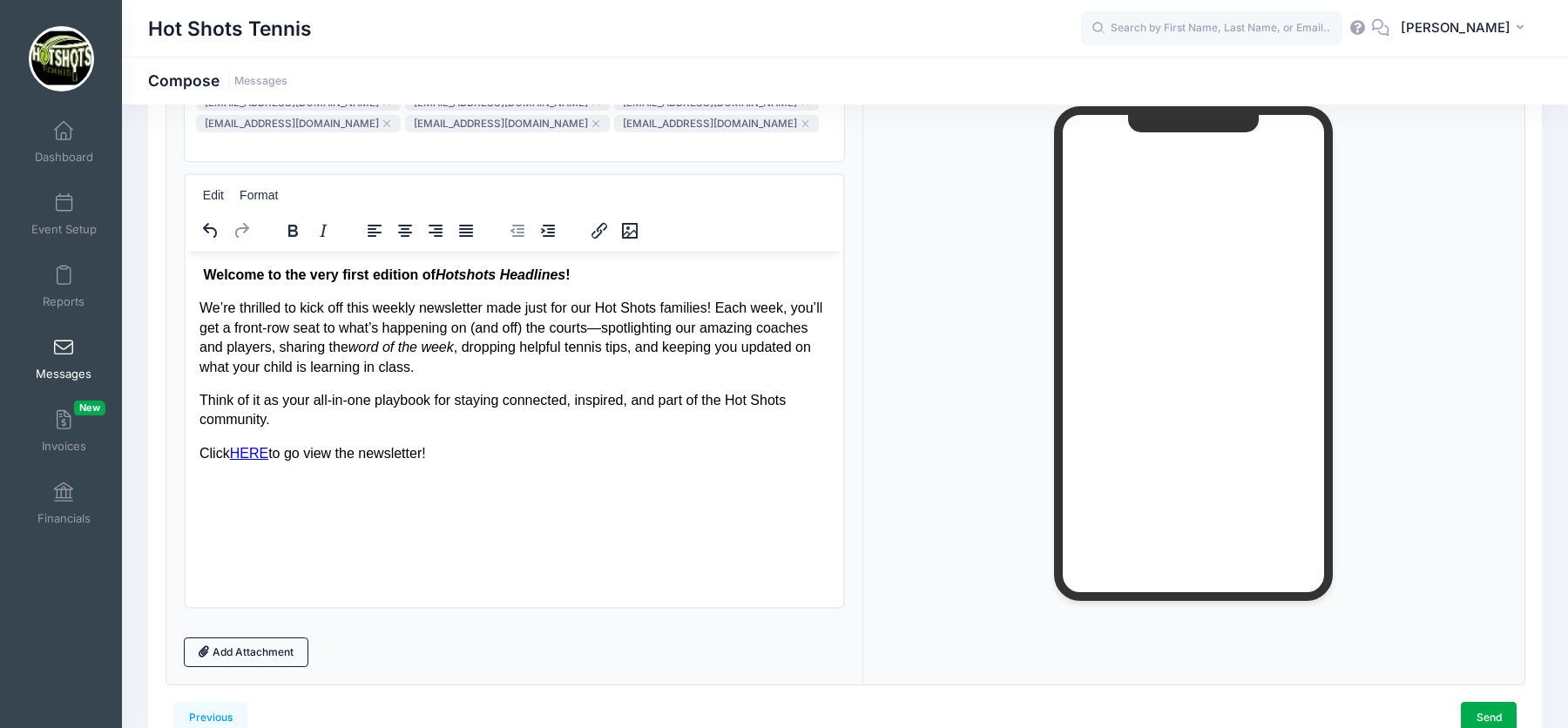
scroll to position [287, 0]
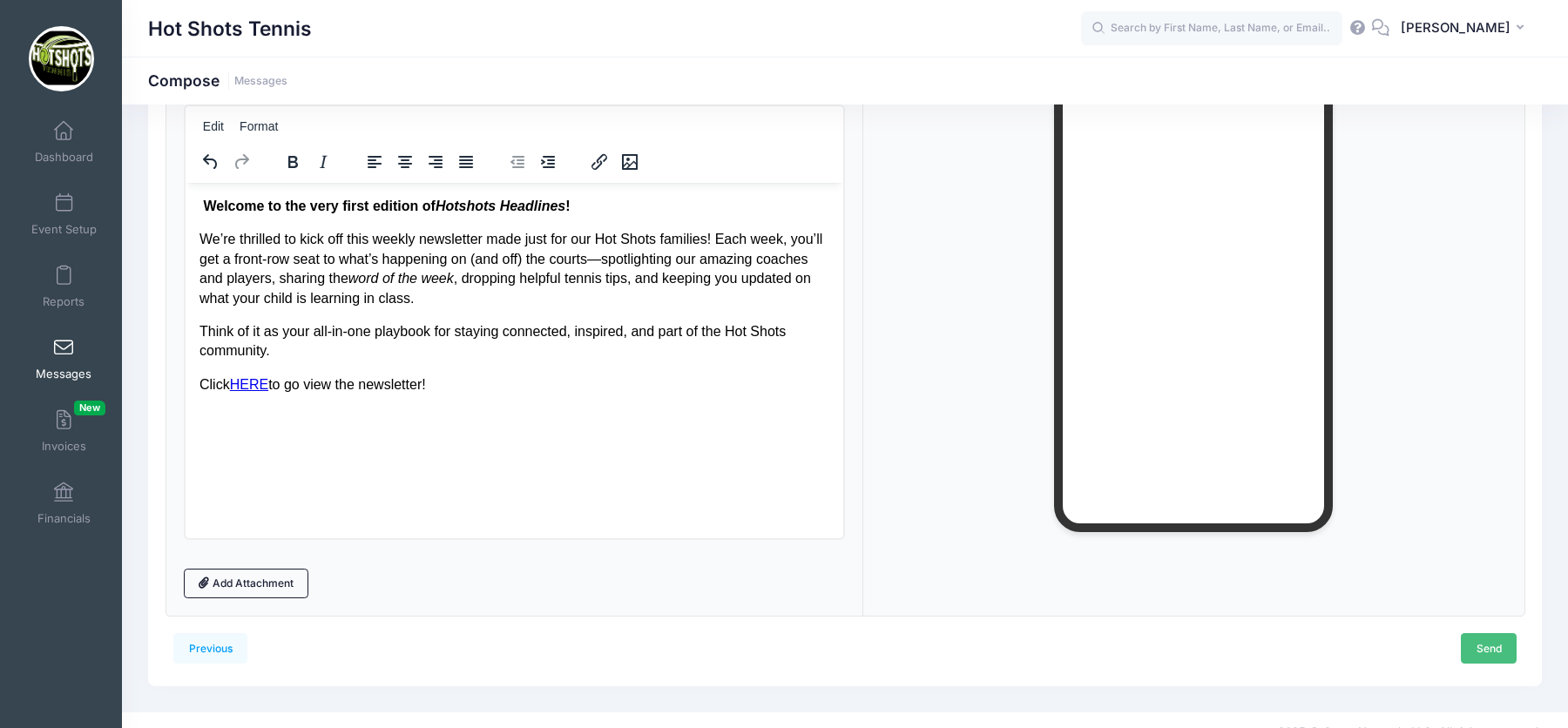
type input "Hotshots Headlines: Our First Edition 🎾"
click at [1495, 633] on link "Send" at bounding box center [1489, 648] width 56 height 30
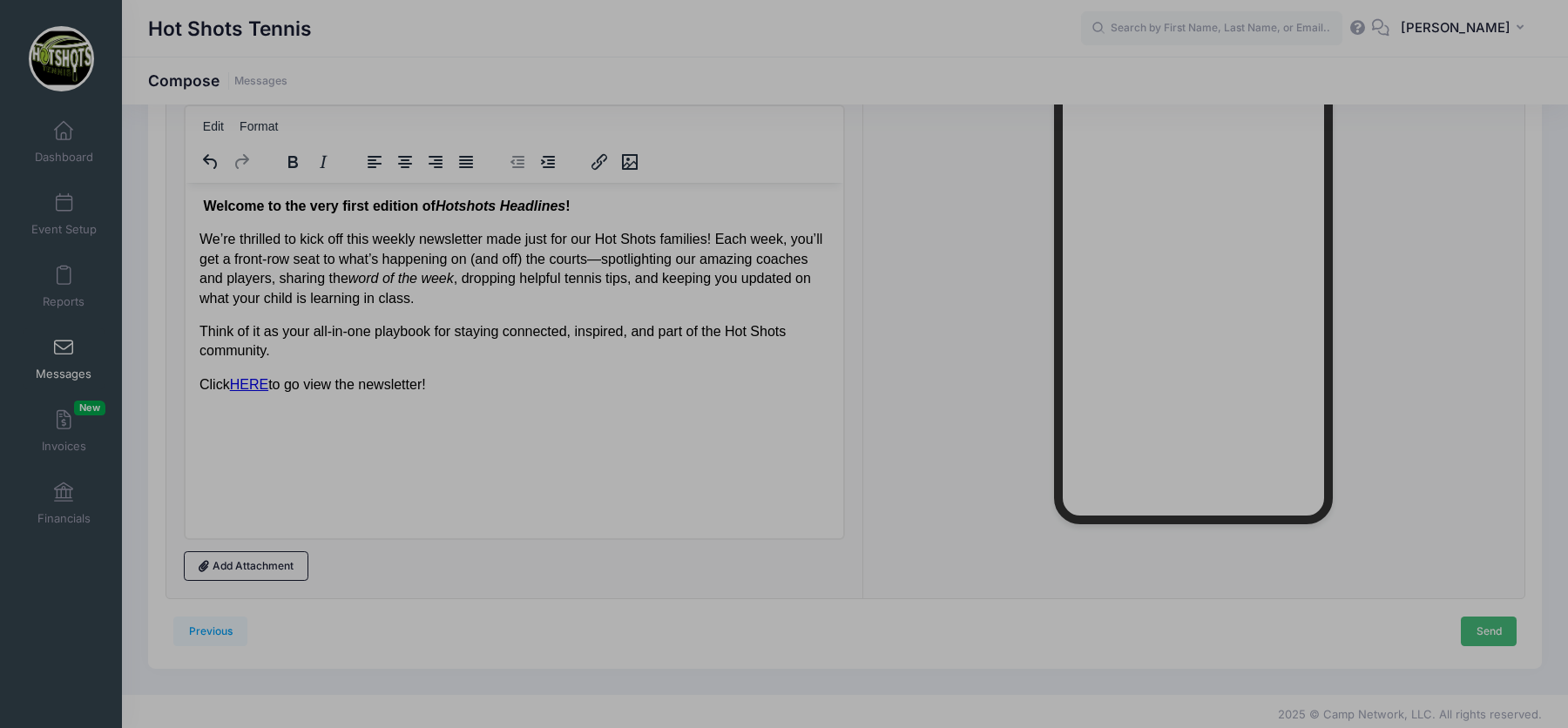
scroll to position [0, 0]
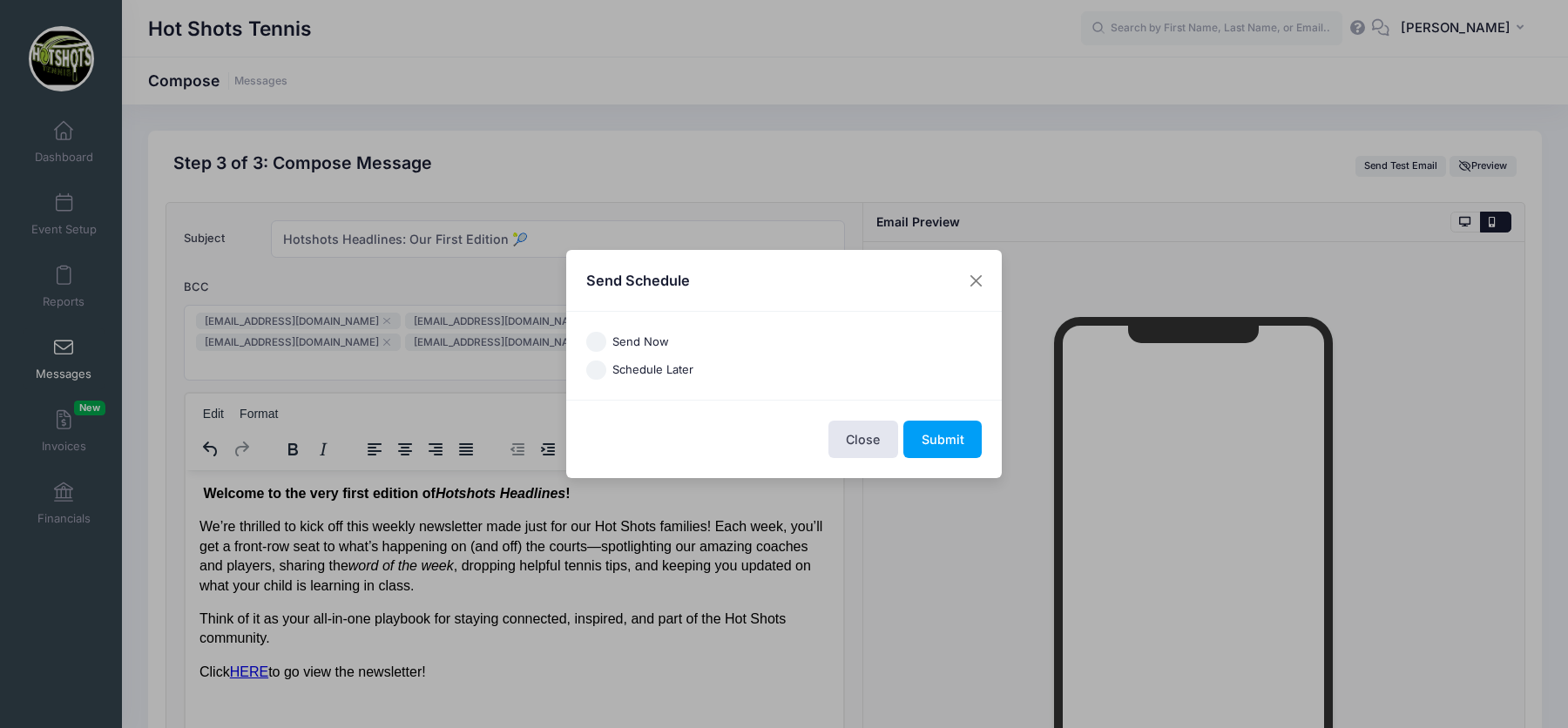
click at [651, 340] on label "Send Now" at bounding box center [640, 342] width 57 height 17
click at [606, 340] on input "Send Now" at bounding box center [596, 341] width 20 height 20
radio input "true"
click at [960, 443] on button "Submit" at bounding box center [942, 439] width 78 height 38
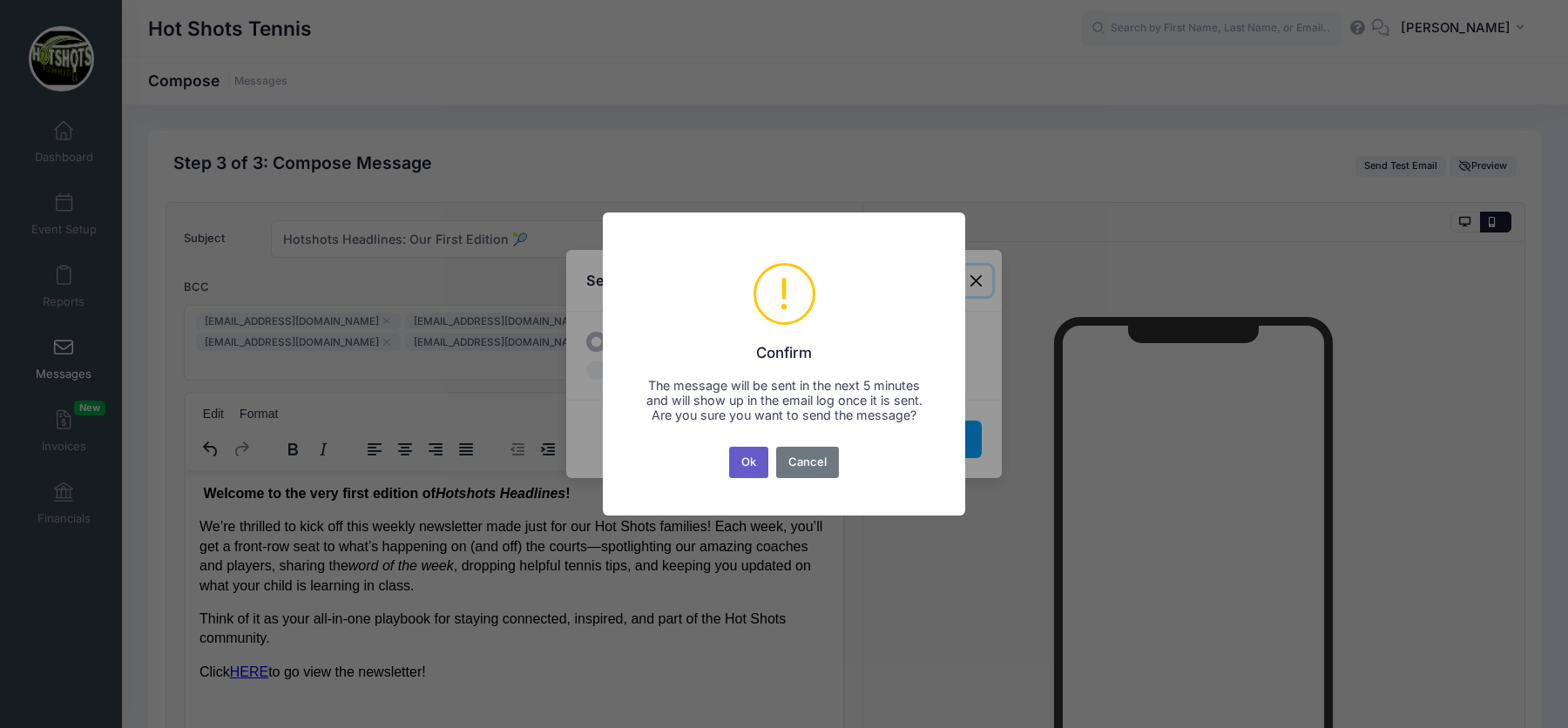
click at [744, 471] on button "Ok" at bounding box center [749, 462] width 40 height 31
